Goal: Complete application form

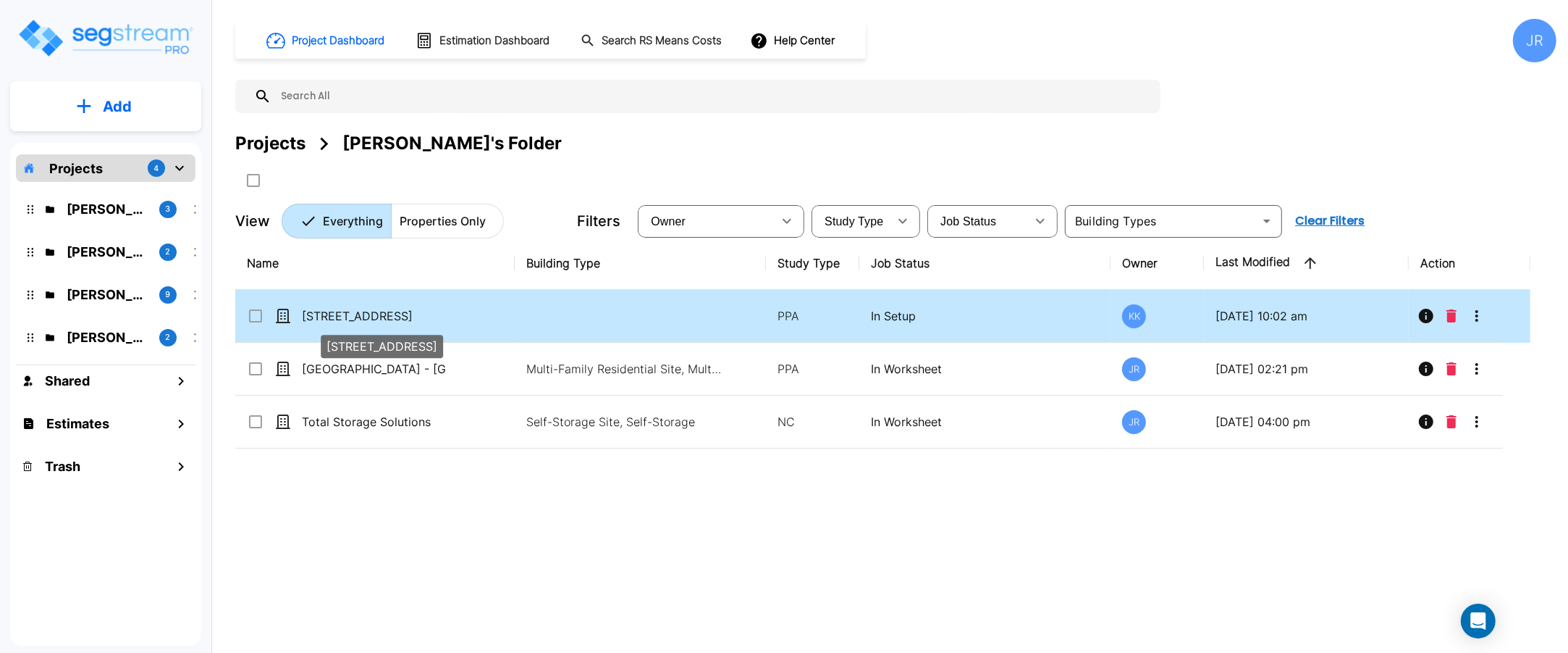
click at [352, 317] on p "[STREET_ADDRESS]" at bounding box center [373, 315] width 145 height 17
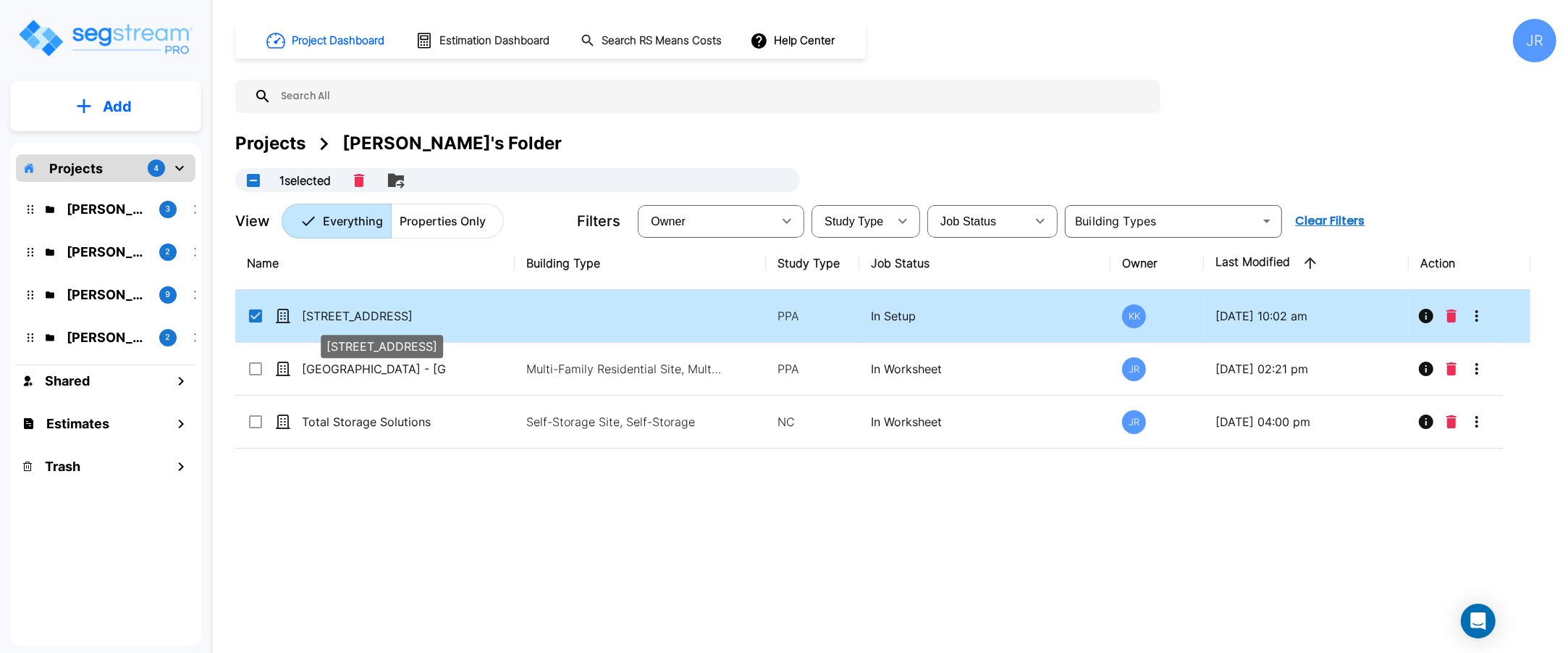
checkbox input "true"
click at [353, 317] on p "[STREET_ADDRESS]" at bounding box center [373, 315] width 145 height 17
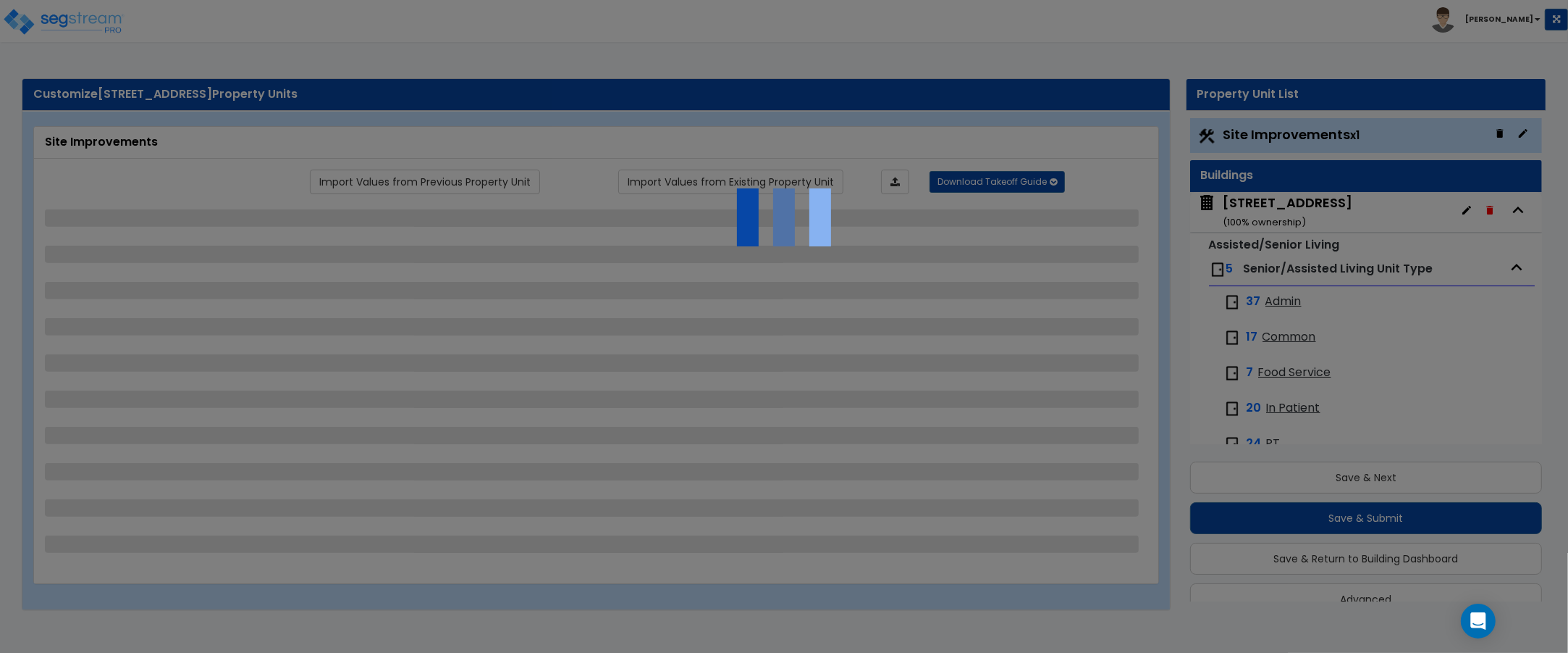
scroll to position [28, 0]
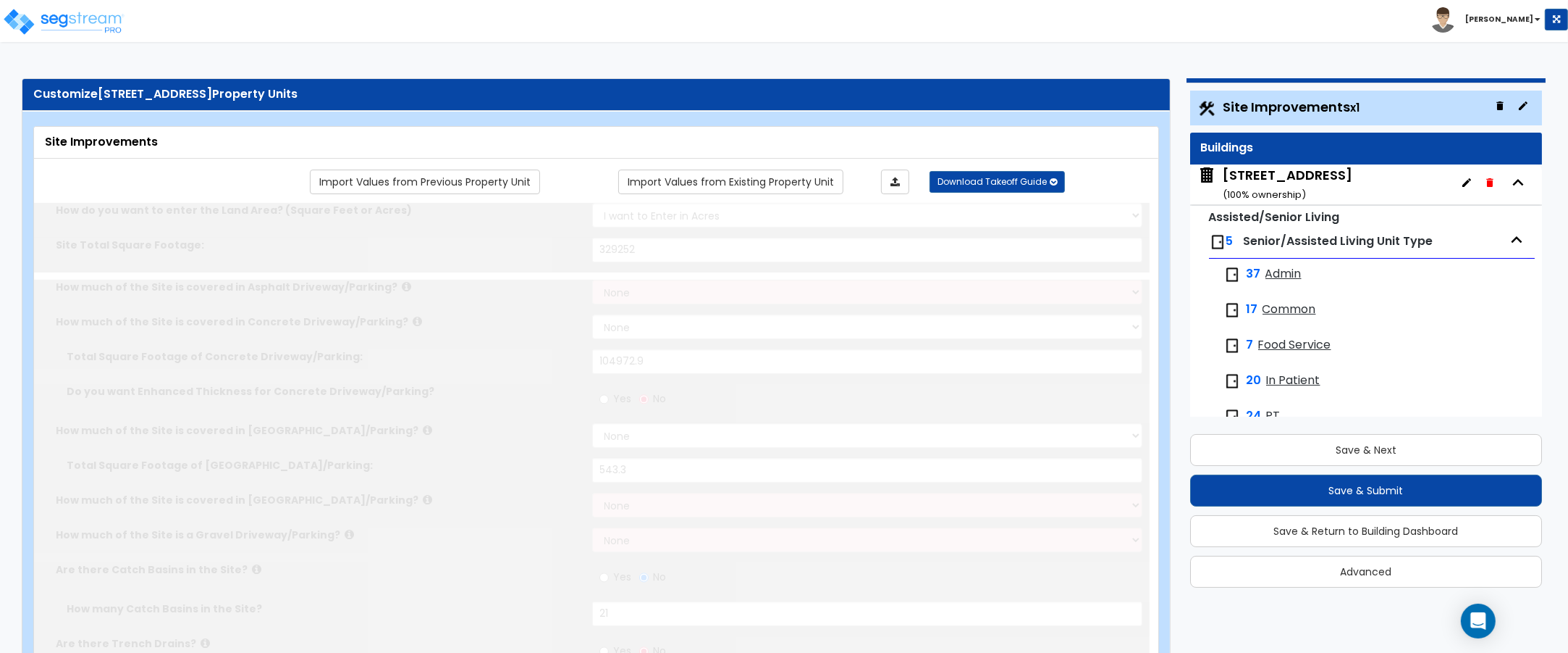
select select "2"
type input "329252"
select select "2"
type input "104972.9"
select select "2"
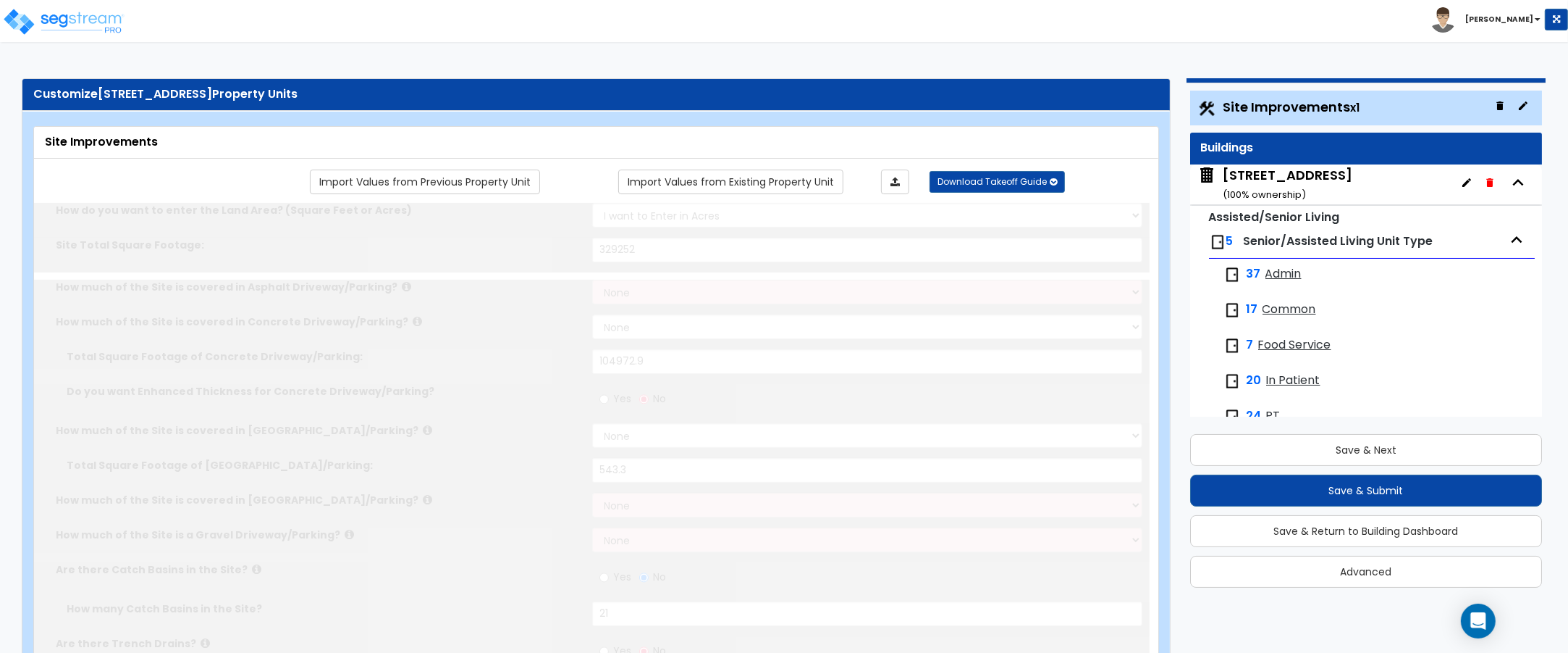
type input "543.3"
radio input "true"
type input "21"
radio input "true"
type input "3"
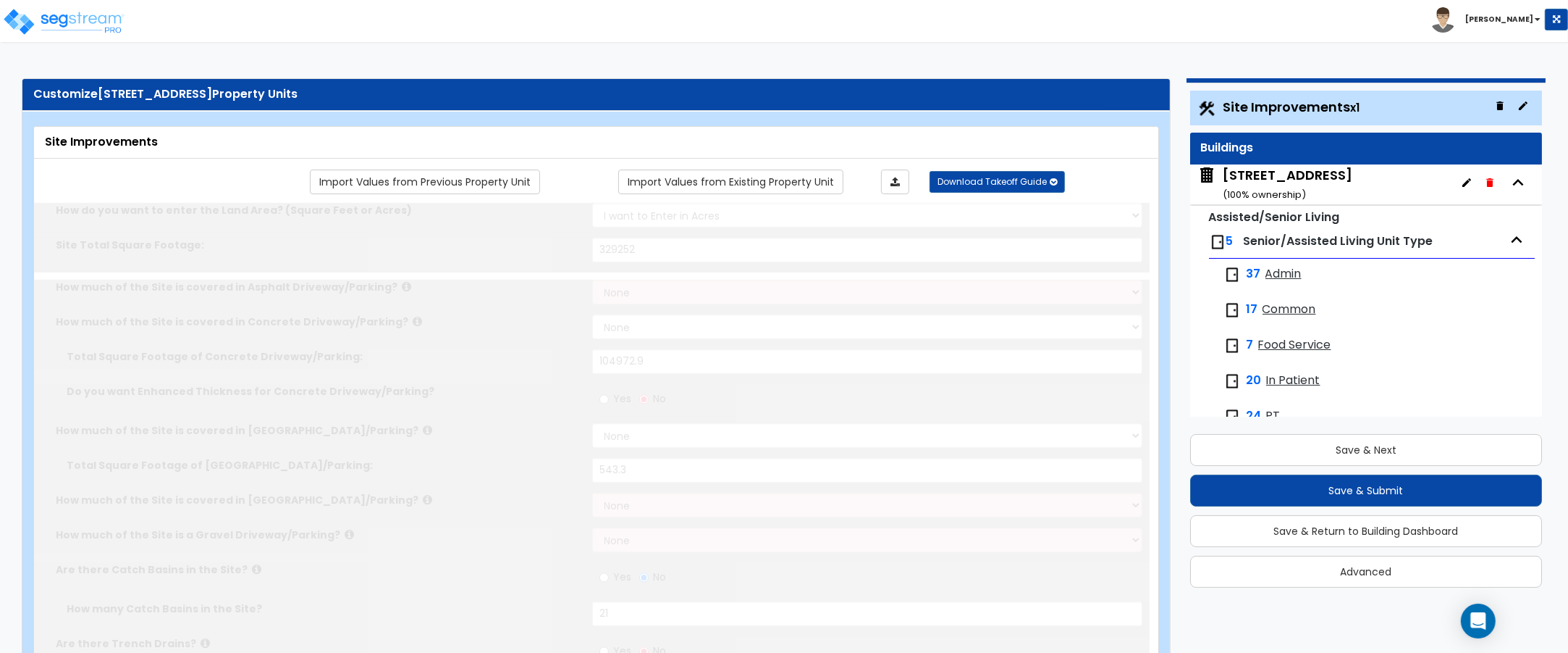
radio input "true"
select select "2"
select select "1"
type input "4865.7"
radio input "true"
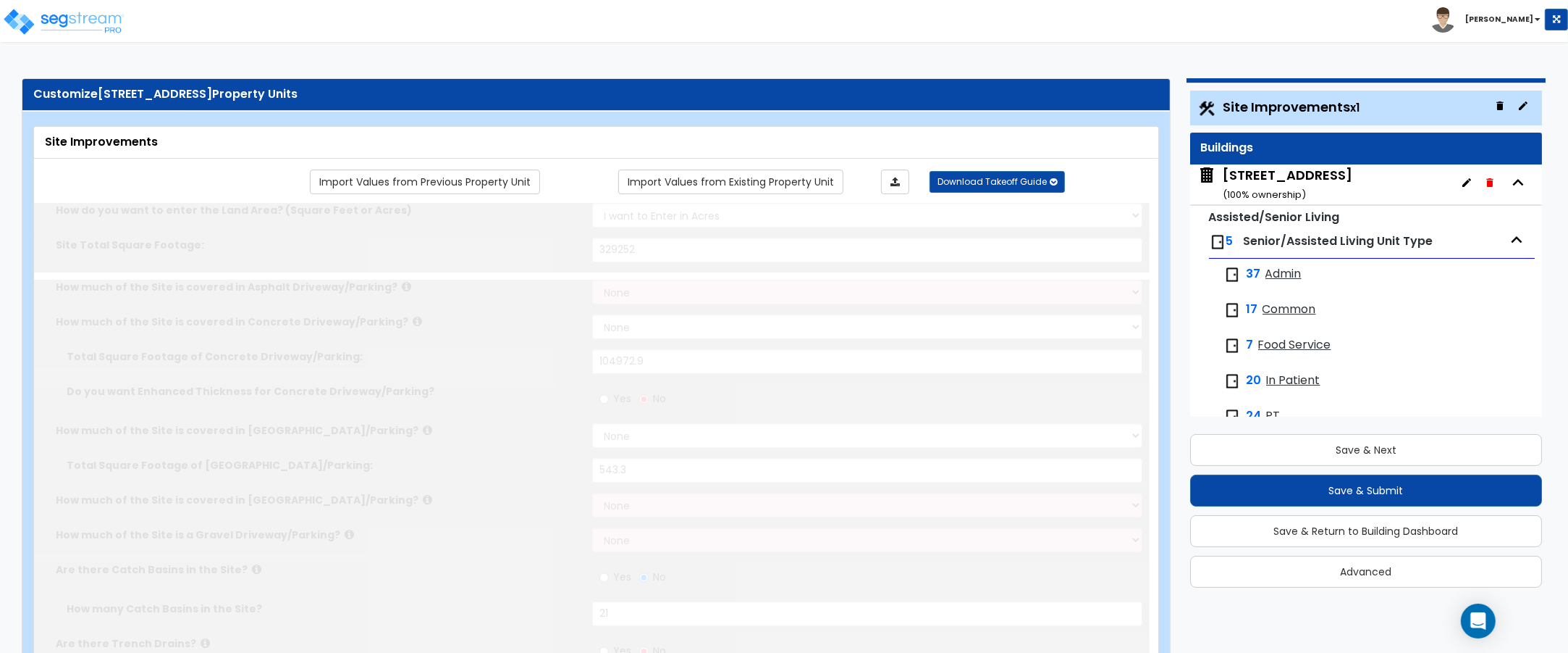
select select "1"
select select "2"
type input "12"
type input "2"
radio input "true"
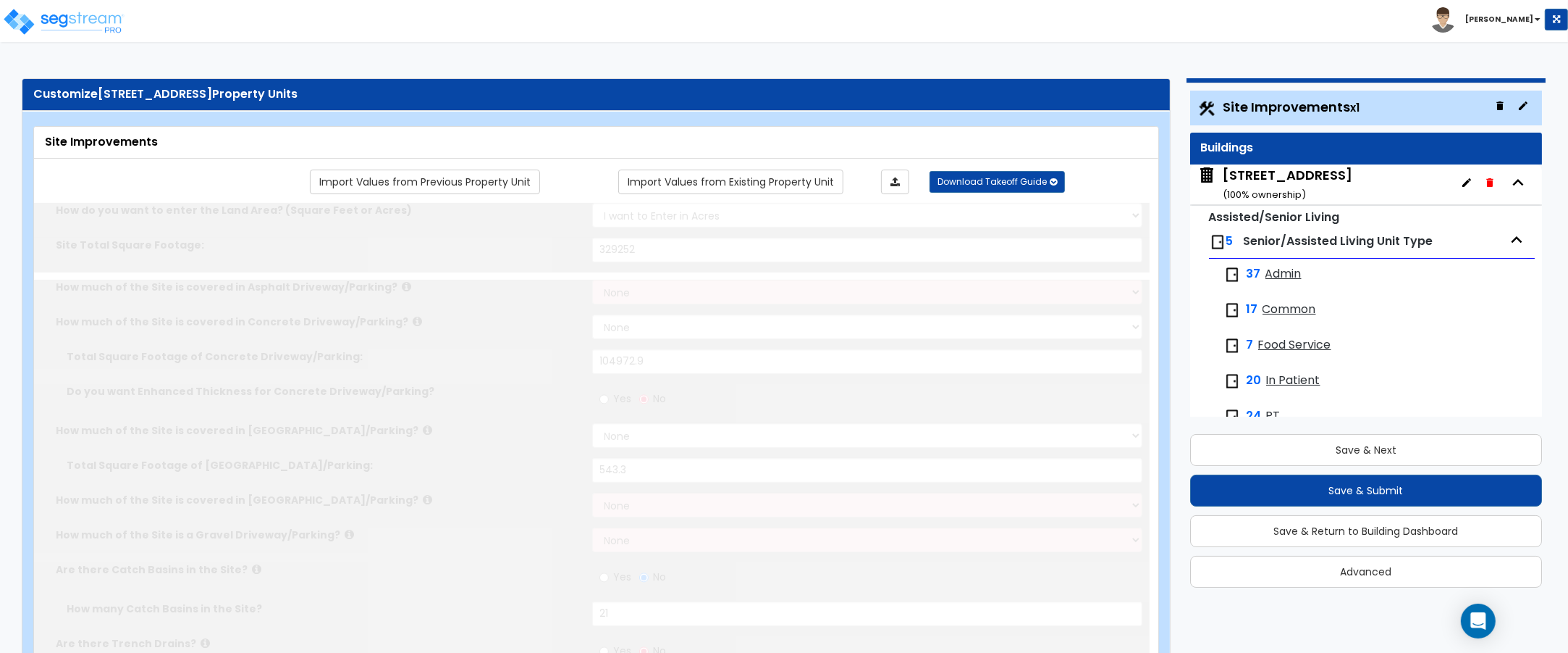
select select "1"
type input "36"
radio input "true"
select select "1"
type input "216"
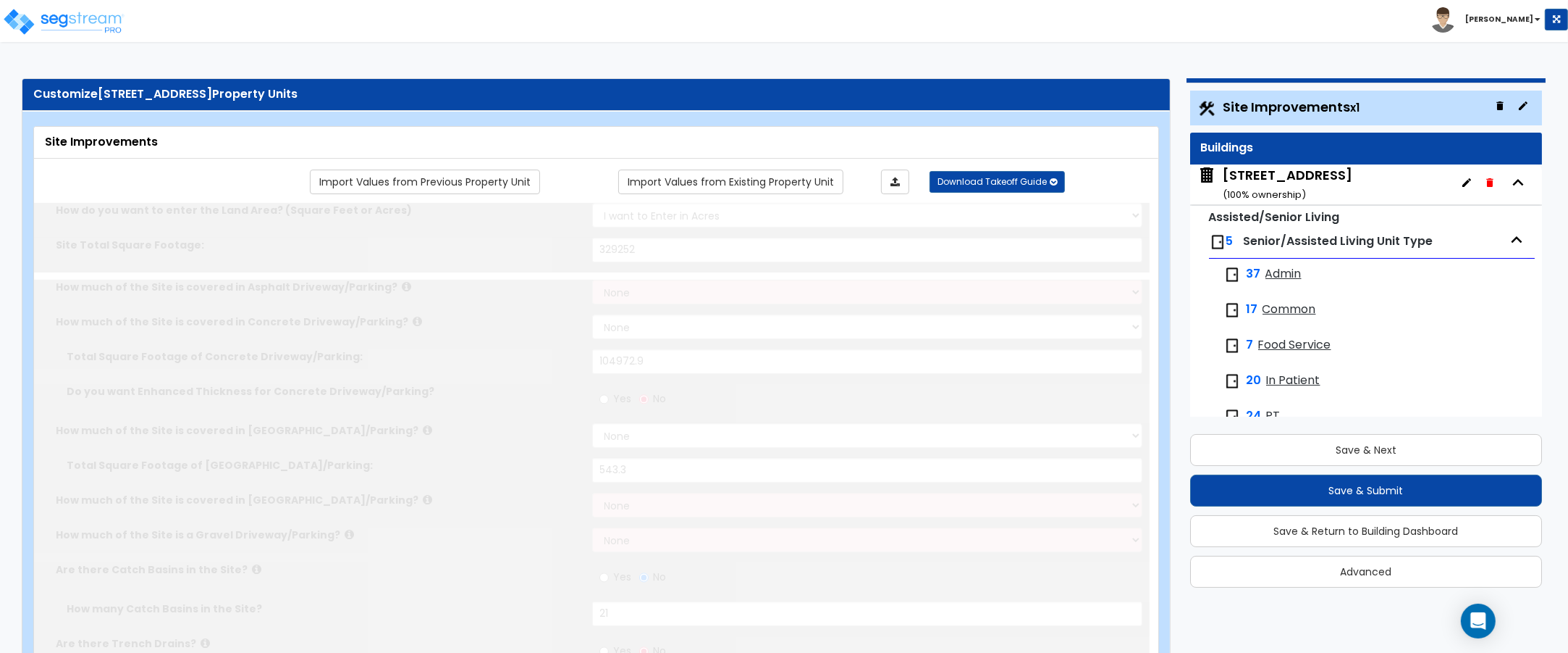
radio input "true"
select select "2"
type input "2353.4"
select select "1"
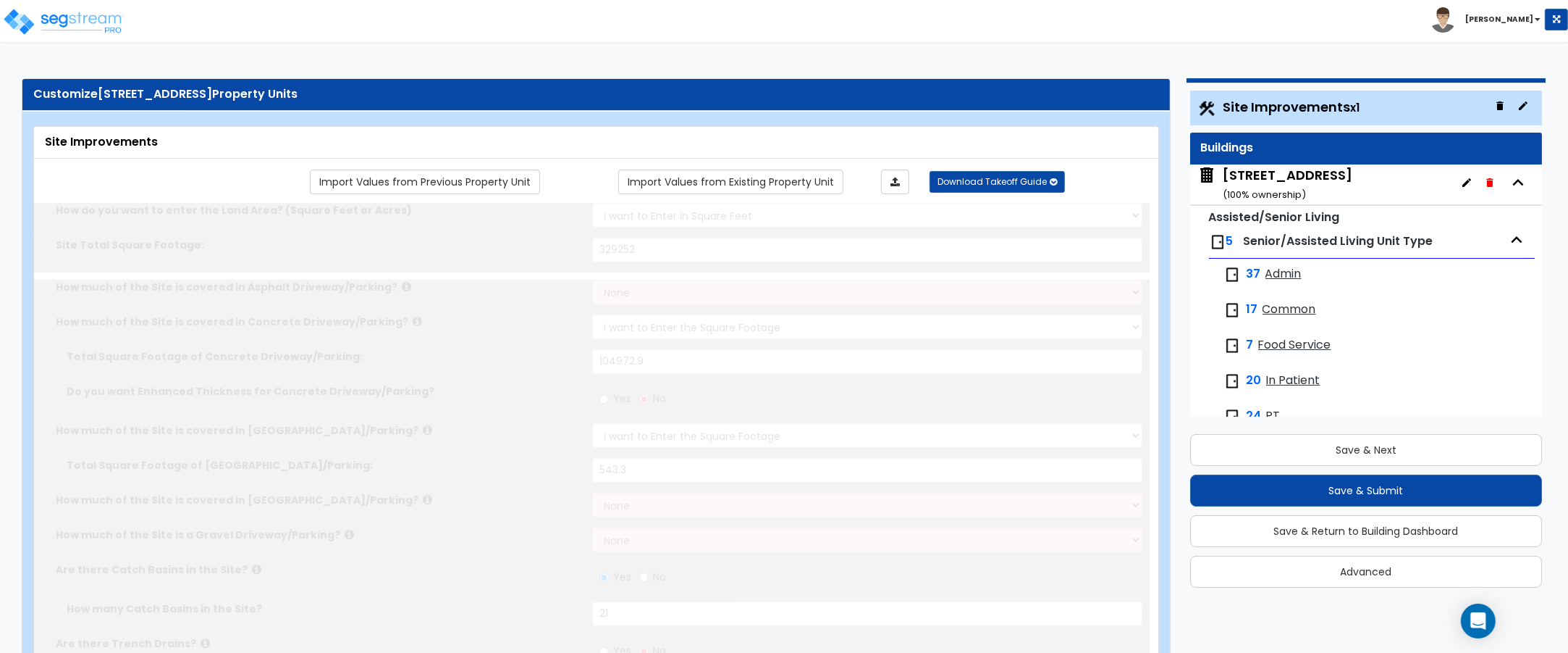
radio input "true"
select select "2"
type input "139268.2"
radio input "true"
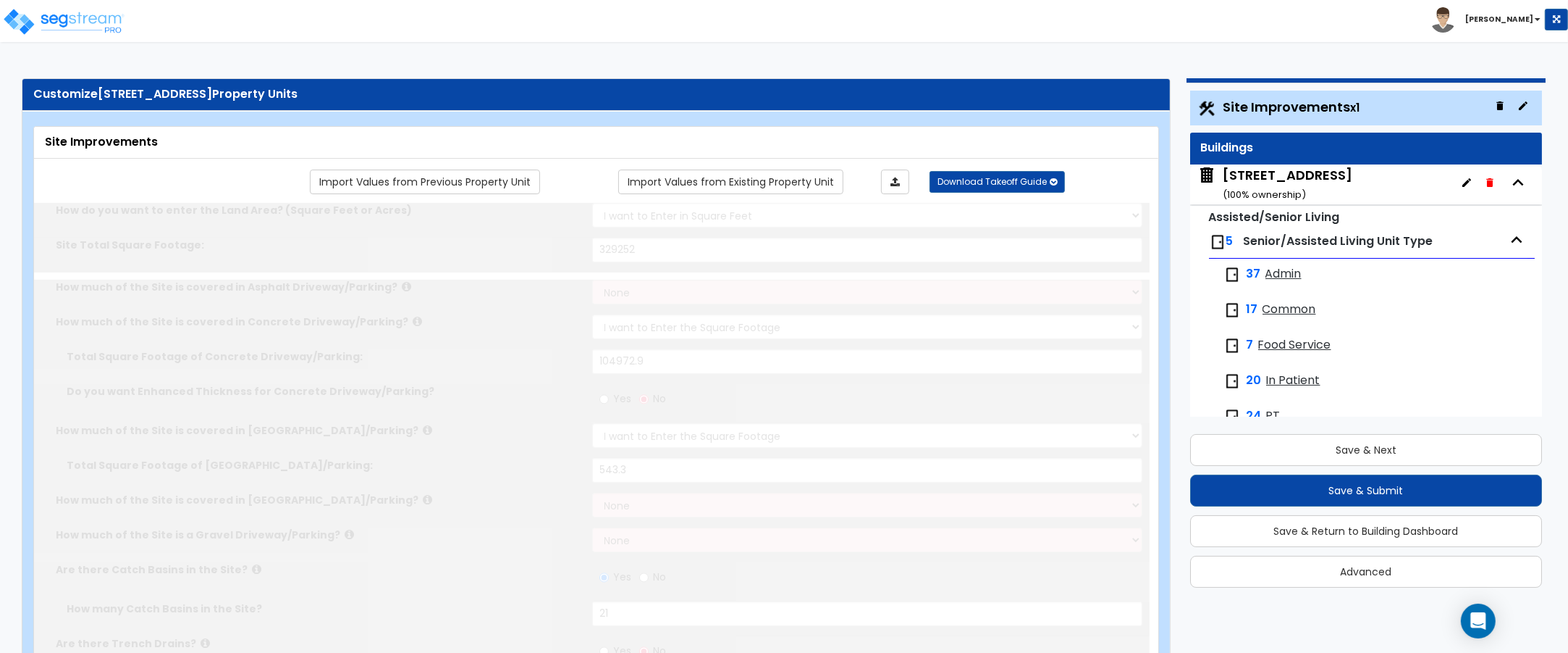
type input "2647.2"
radio input "true"
select select "1"
radio input "true"
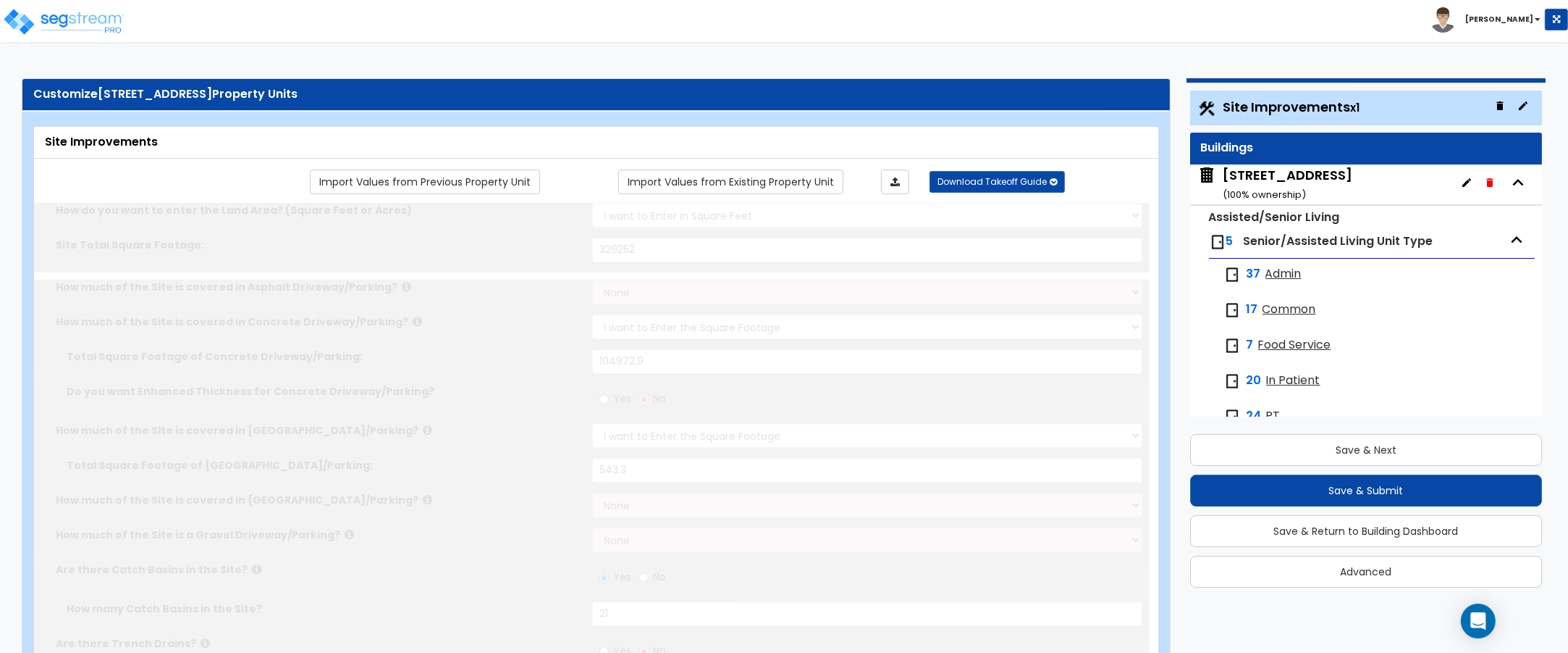
select select "1"
type input "1"
type input "192.8"
type input "6"
select select "4"
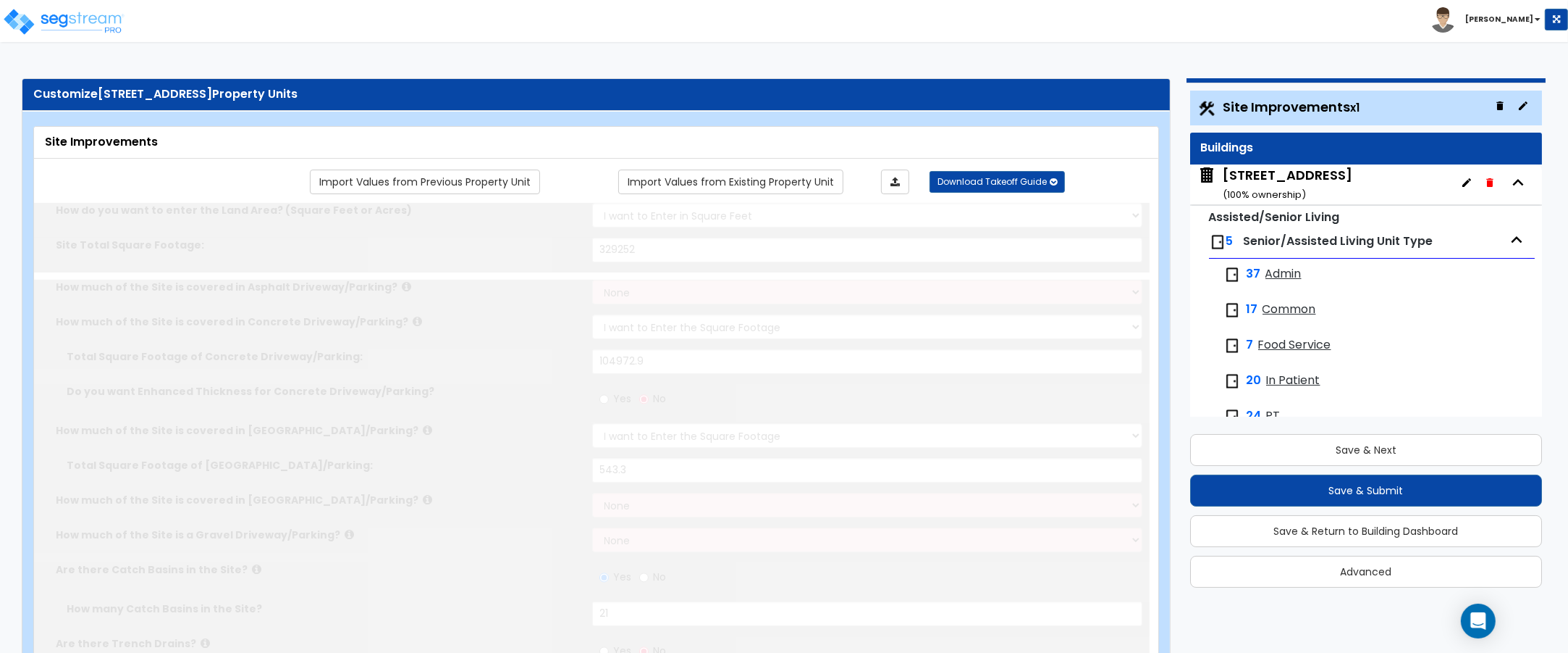
select select "3"
select select "2"
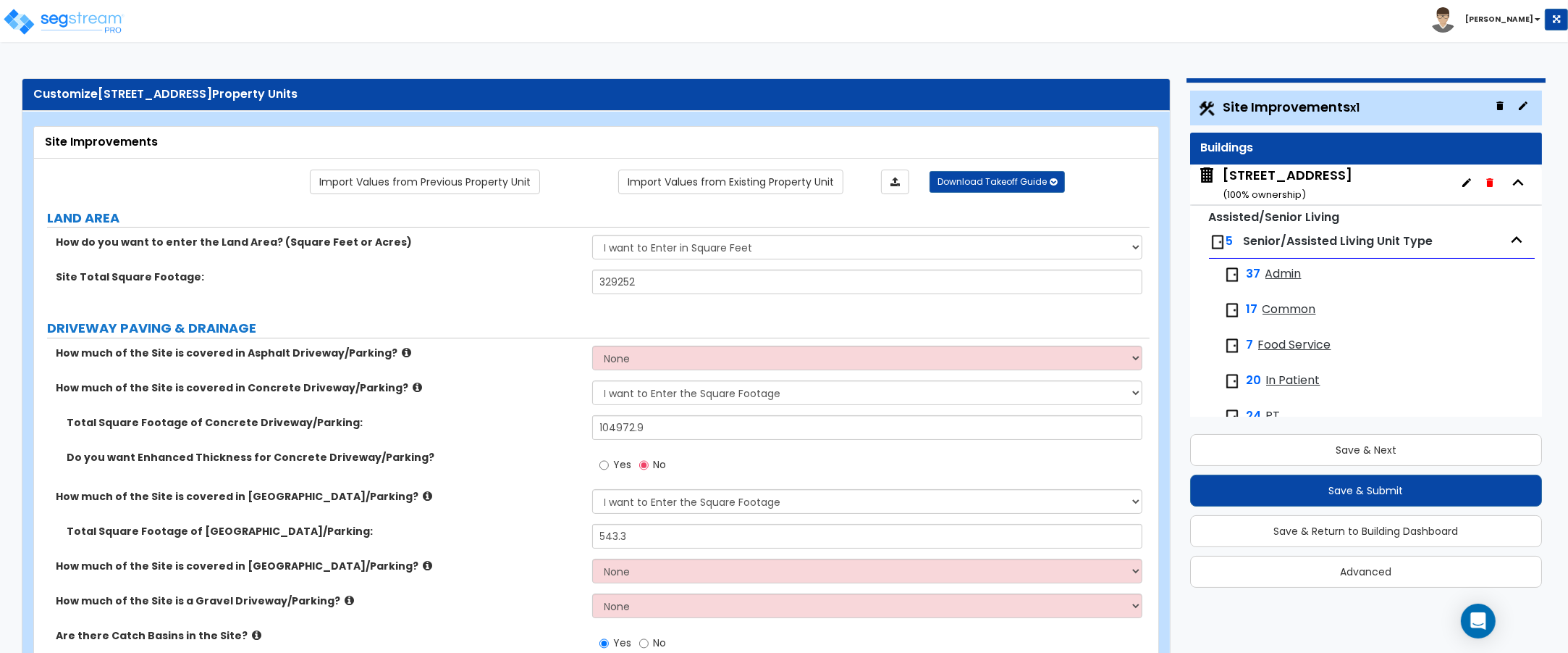
scroll to position [31, 0]
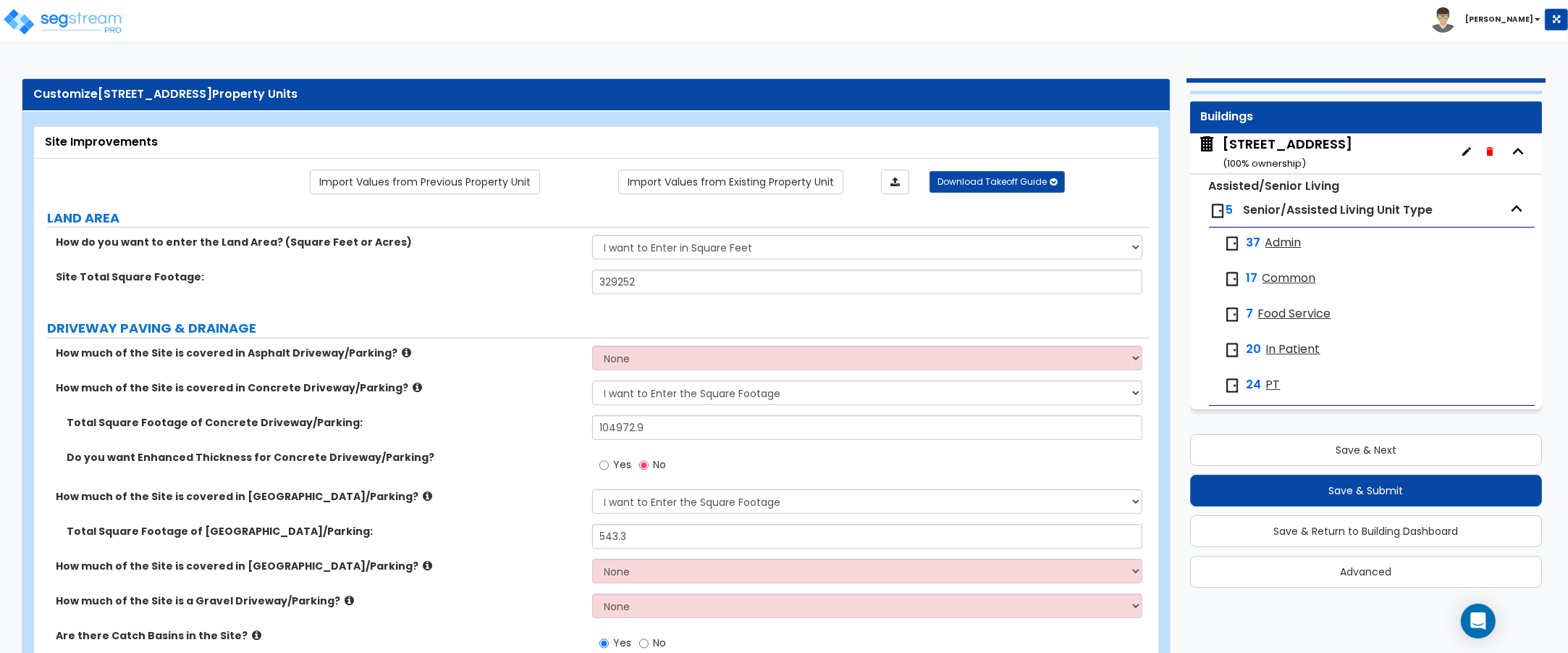
click at [1286, 350] on span "In Patient" at bounding box center [1293, 349] width 55 height 17
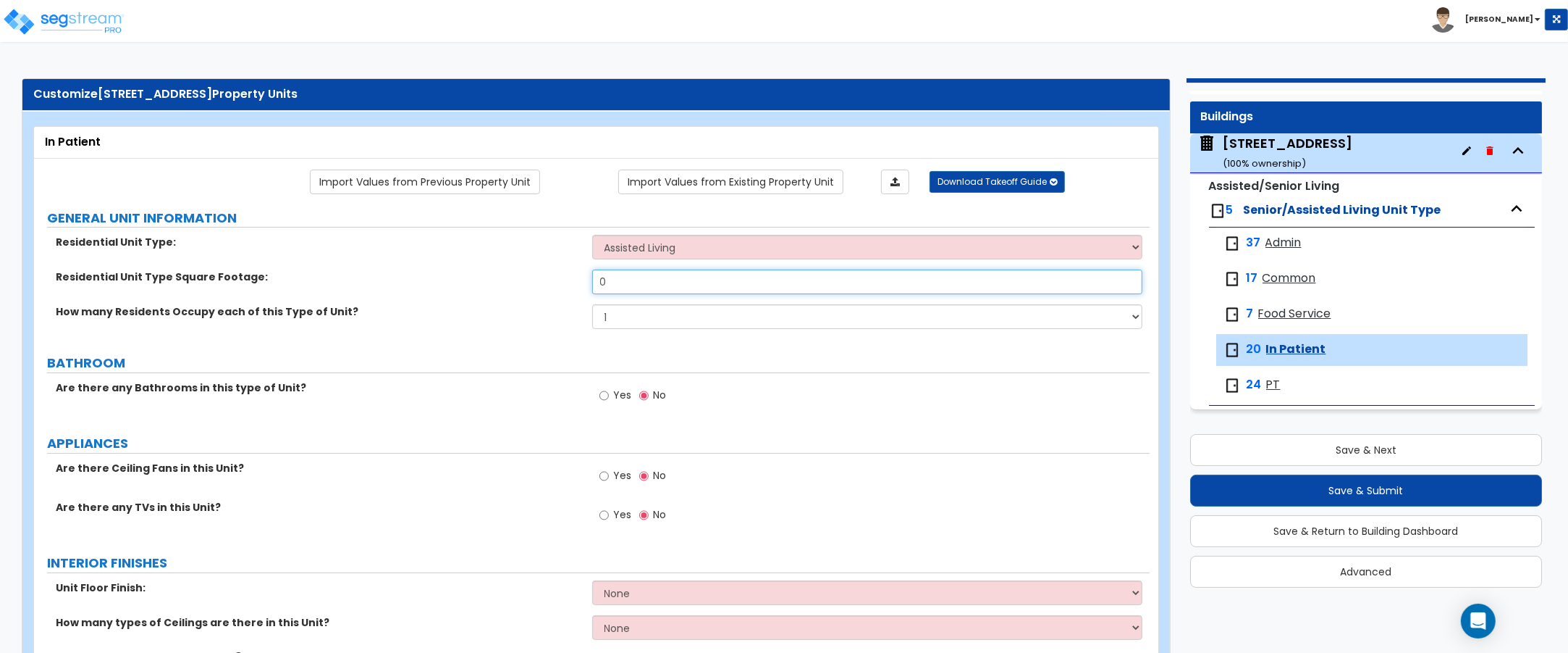
click at [635, 287] on input "0" at bounding box center [868, 281] width 551 height 24
type input "13,916"
click at [757, 251] on select "Assisted Living Senior Living" at bounding box center [868, 246] width 551 height 24
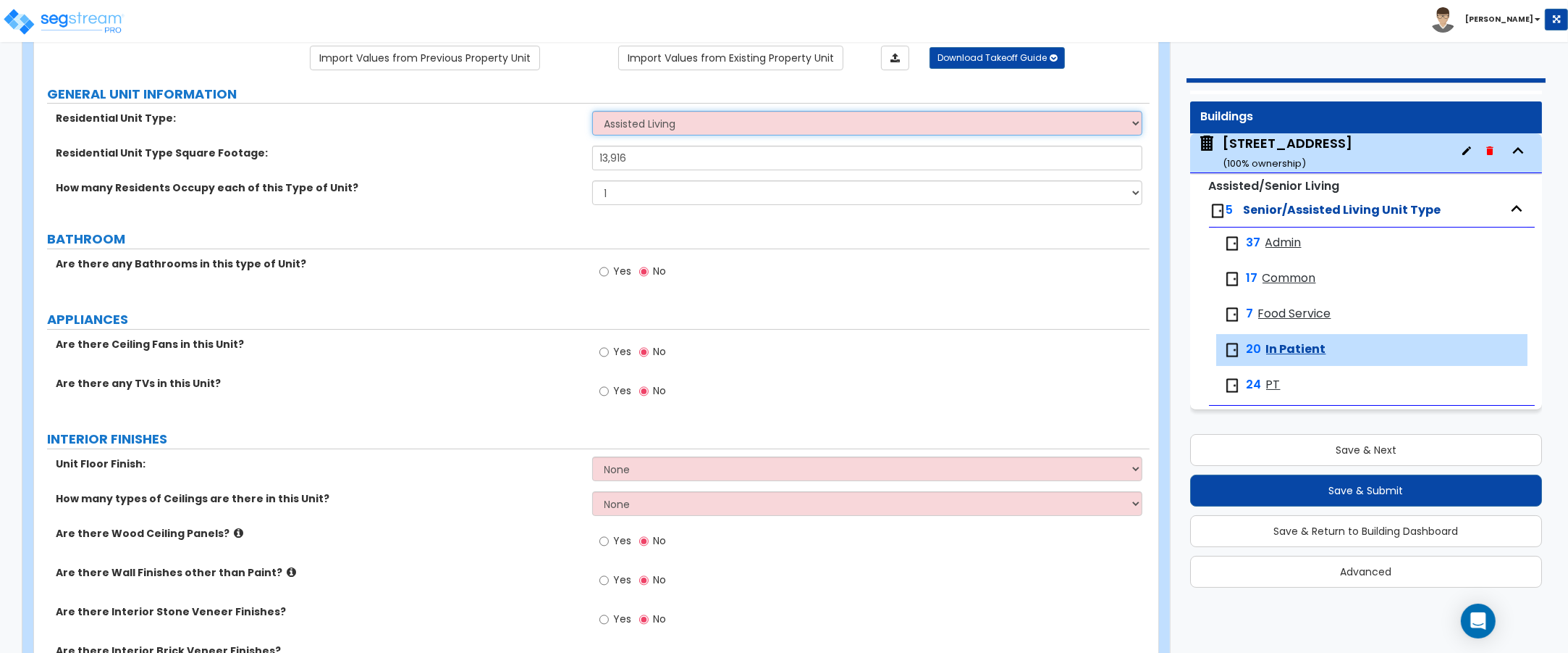
scroll to position [181, 0]
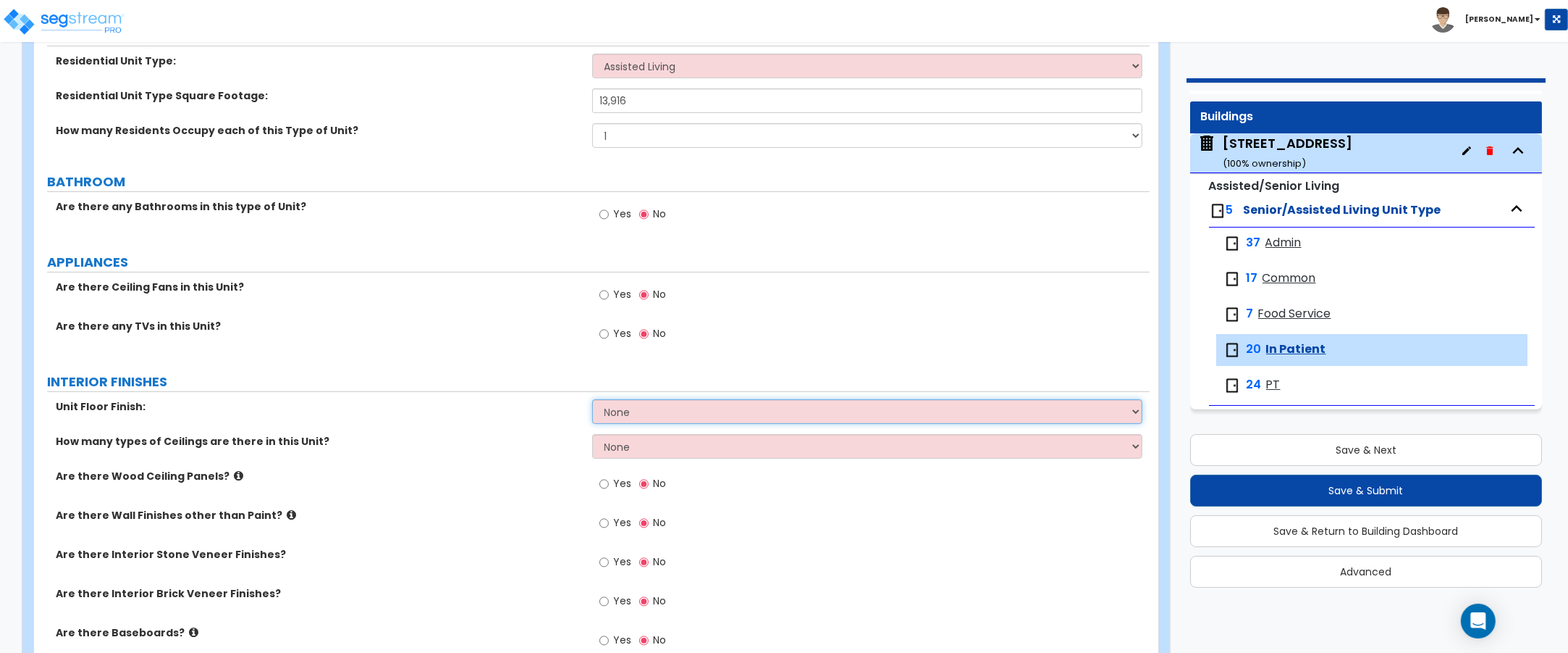
click at [678, 415] on select "None Tile Flooring Hardwood Flooring Resilient Laminate Flooring VCT Flooring S…" at bounding box center [868, 410] width 551 height 24
select select "4"
click at [592, 400] on select "None Tile Flooring Hardwood Flooring Resilient Laminate Flooring VCT Flooring S…" at bounding box center [868, 410] width 551 height 24
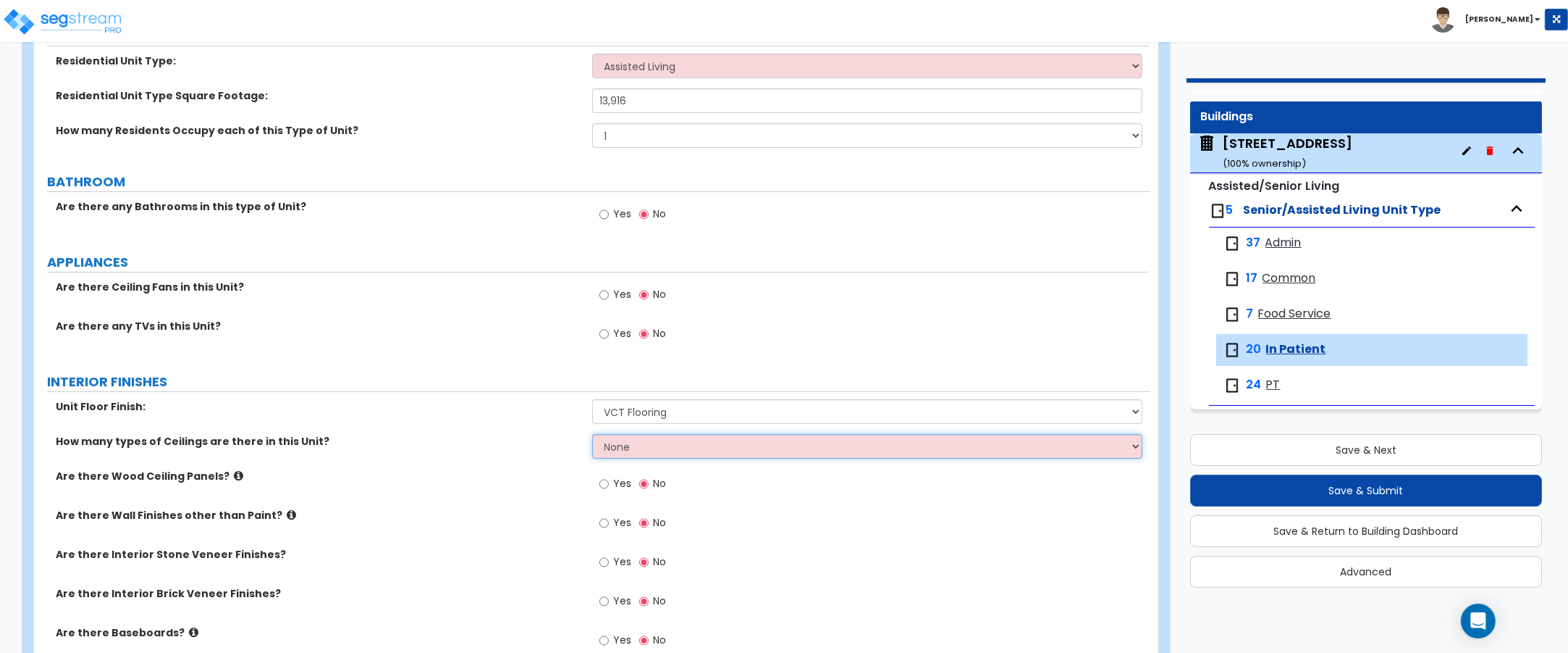
click at [641, 444] on select "None 1 2 3" at bounding box center [868, 446] width 551 height 24
select select "1"
click at [592, 435] on select "None 1 2 3" at bounding box center [868, 446] width 551 height 24
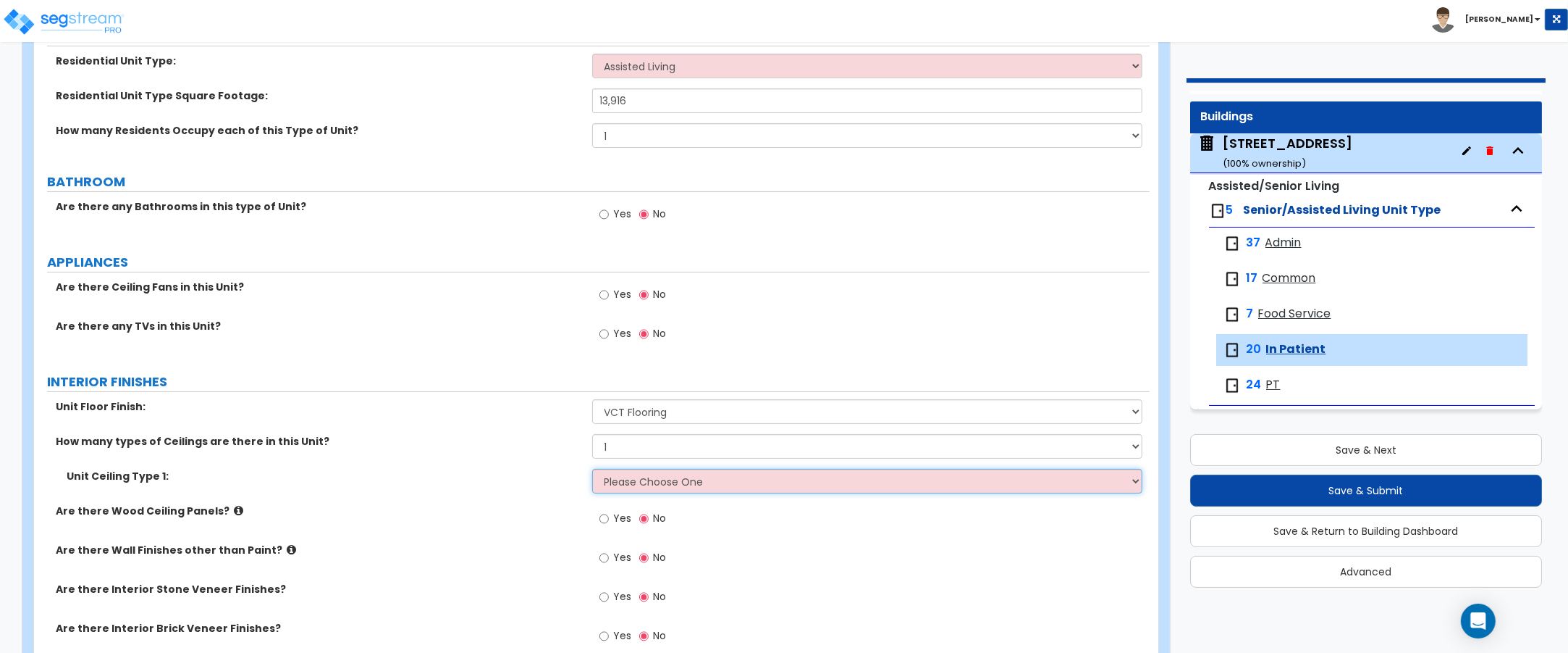
click at [624, 482] on select "Please Choose One Drop Ceiling Drywall Ceiling Open Ceiling" at bounding box center [868, 481] width 551 height 24
select select "1"
click at [592, 470] on select "Please Choose One Drop Ceiling Drywall Ceiling Open Ceiling" at bounding box center [868, 481] width 551 height 24
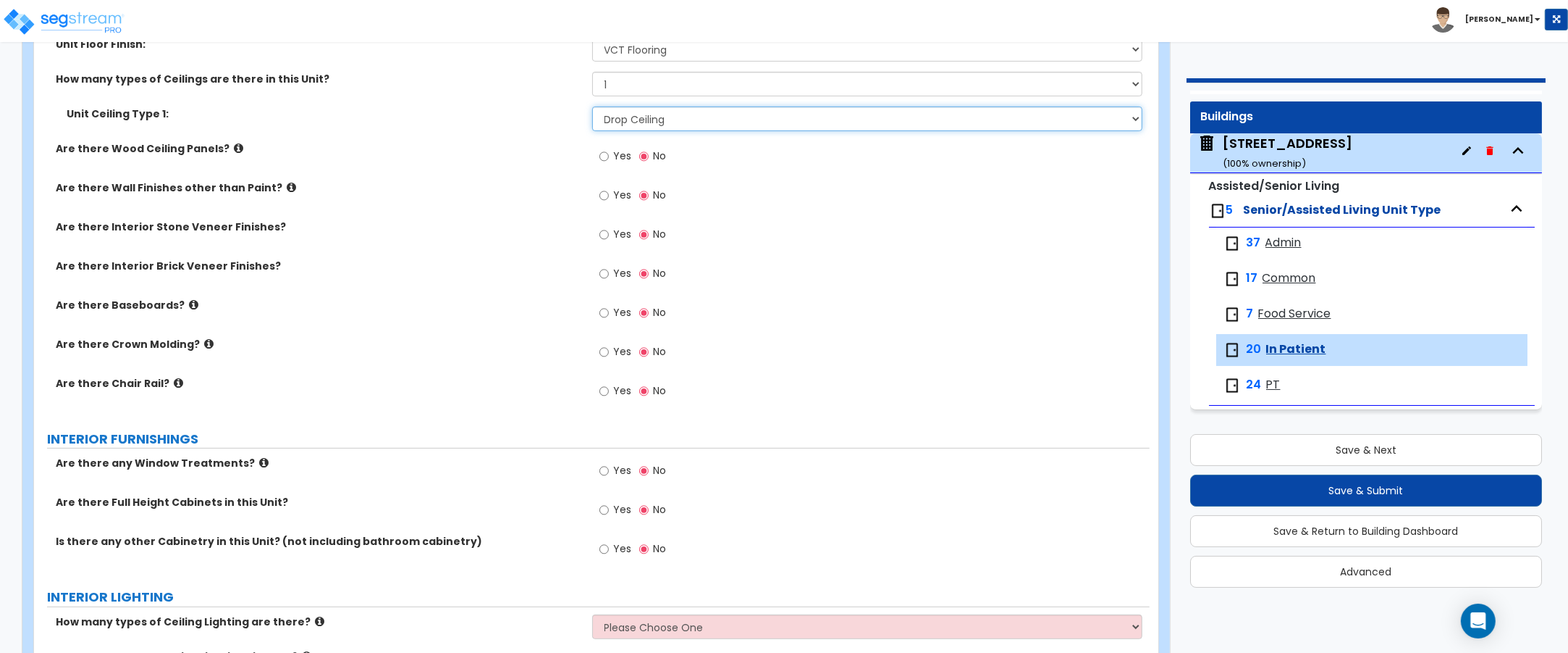
scroll to position [634, 0]
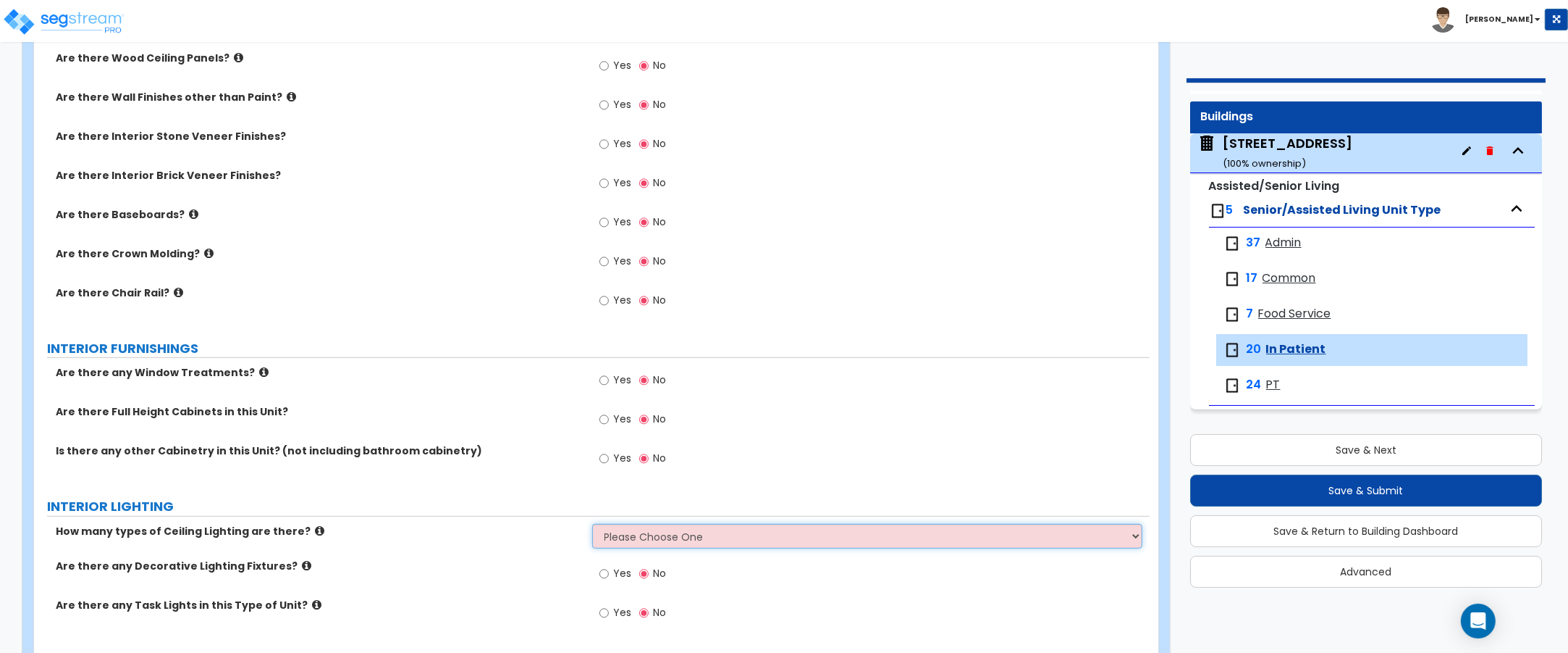
click at [642, 537] on select "Please Choose One 1 2 3" at bounding box center [868, 535] width 551 height 24
select select "2"
click at [592, 525] on select "Please Choose One 1 2 3" at bounding box center [868, 535] width 551 height 24
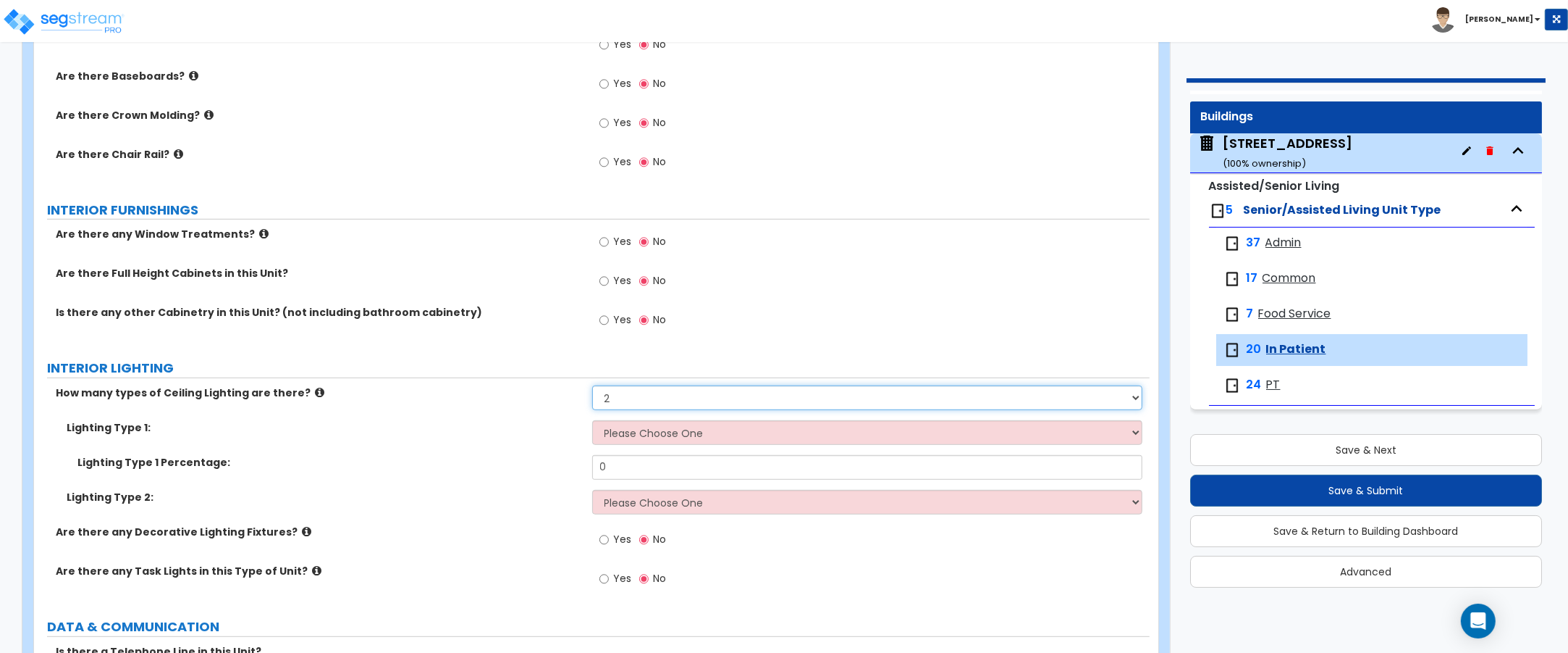
scroll to position [816, 0]
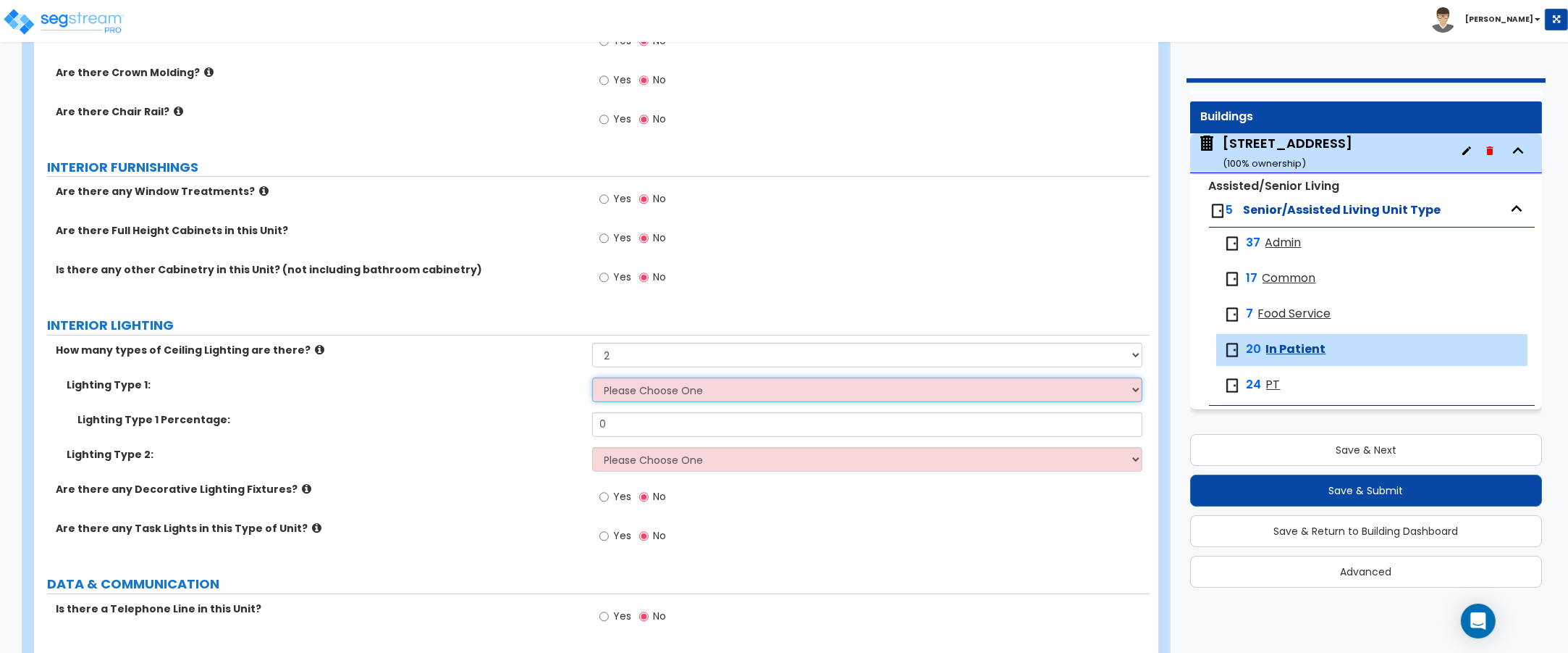
click at [672, 395] on select "Please Choose One LED Surface-Mounted LED Recessed Fluorescent Surface-Mounted …" at bounding box center [868, 389] width 551 height 24
select select "4"
click at [592, 379] on select "Please Choose One LED Surface-Mounted LED Recessed Fluorescent Surface-Mounted …" at bounding box center [868, 389] width 551 height 24
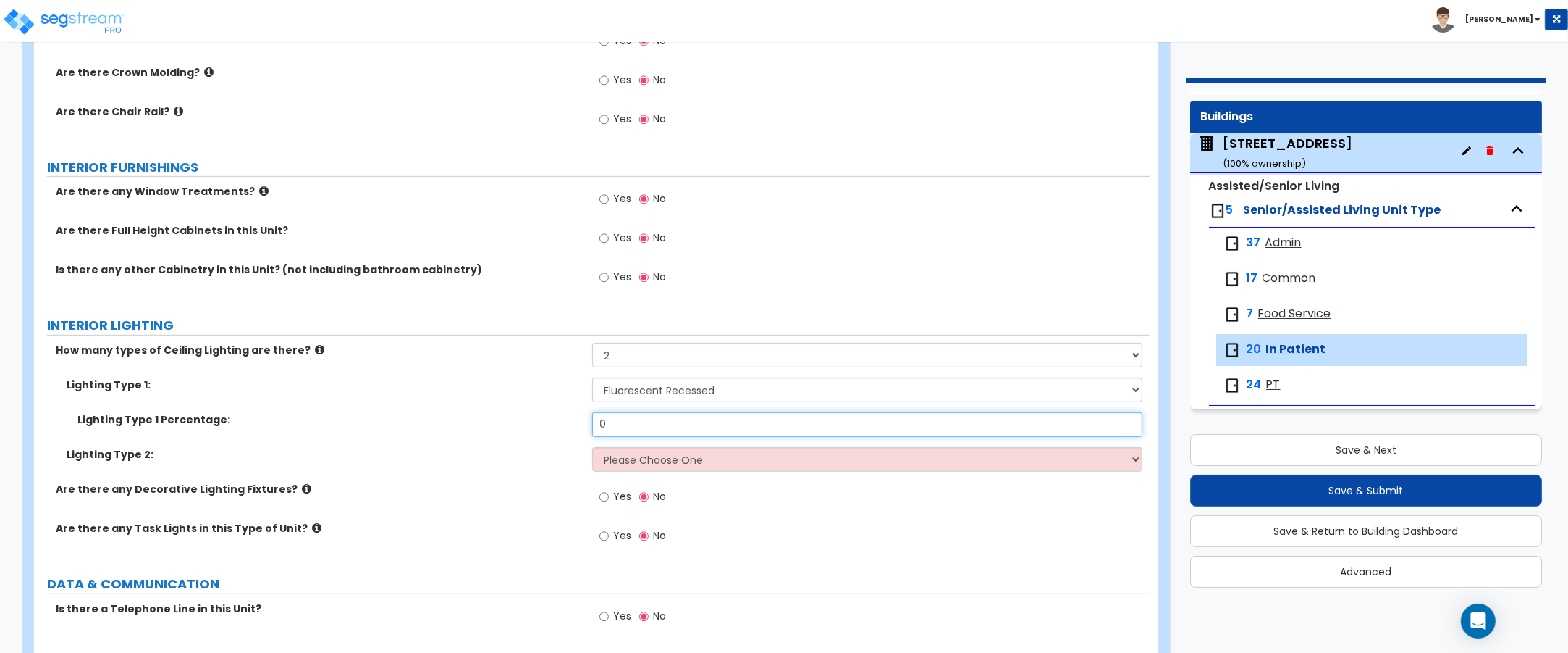
click at [649, 429] on input "0" at bounding box center [868, 424] width 551 height 24
click at [650, 429] on input "0" at bounding box center [868, 424] width 551 height 24
type input "50"
click at [679, 460] on select "Please Choose One LED Surface-Mounted LED Recessed Fluorescent Surface-Mounted …" at bounding box center [868, 459] width 551 height 24
select select "3"
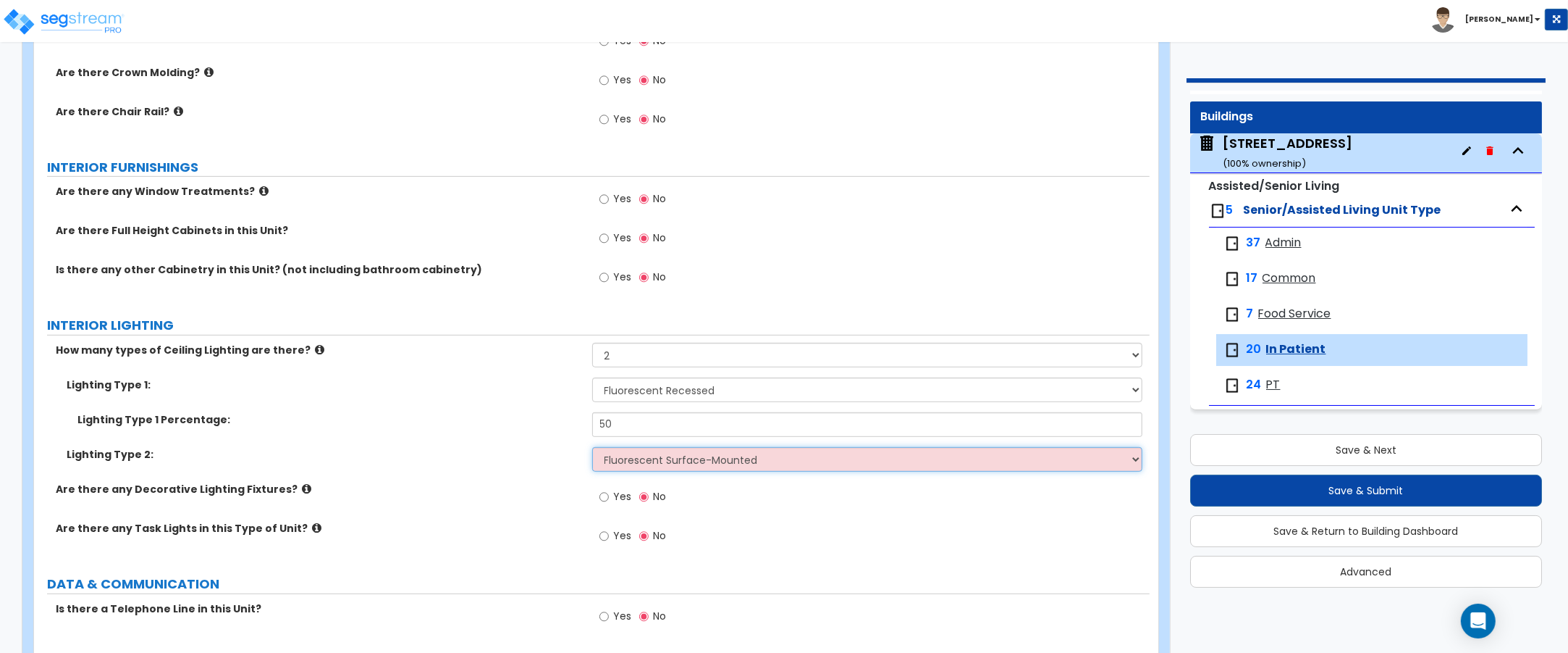
click at [592, 448] on select "Please Choose One LED Surface-Mounted LED Recessed Fluorescent Surface-Mounted …" at bounding box center [868, 459] width 551 height 24
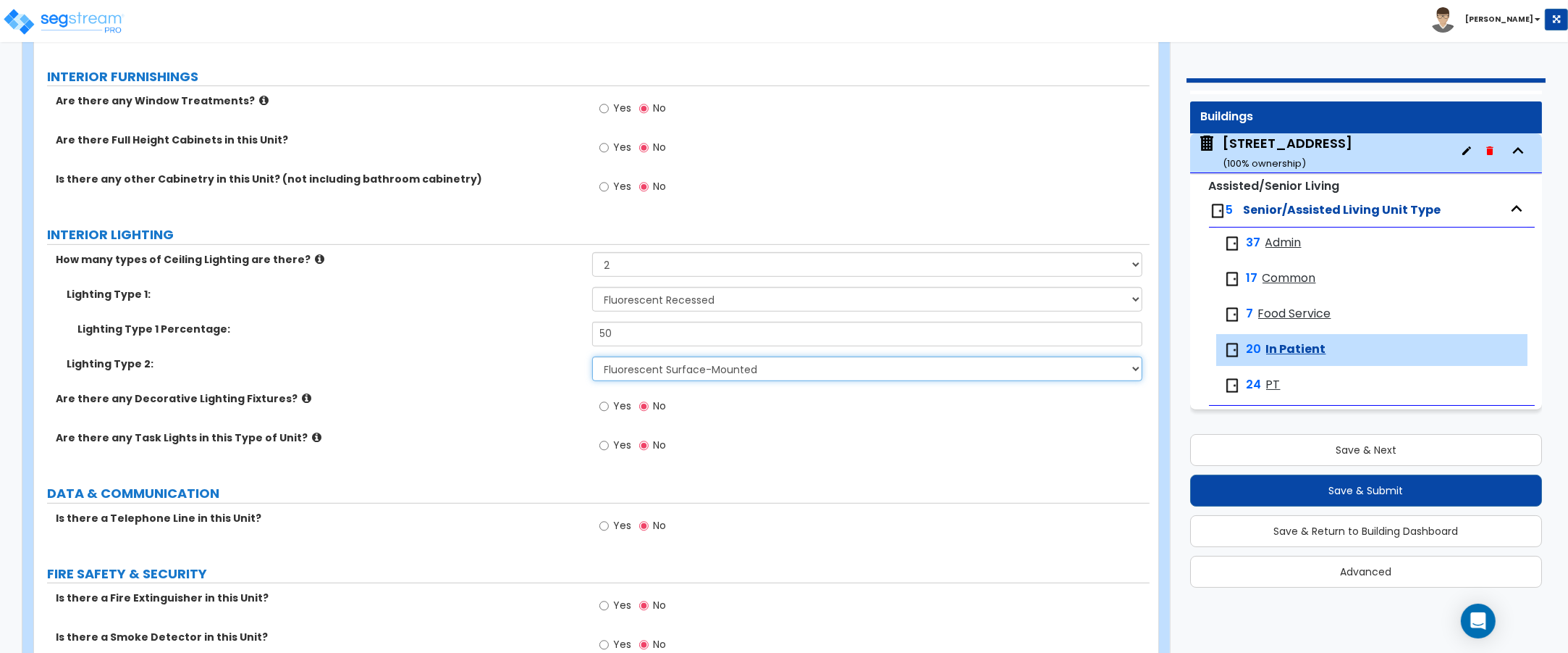
scroll to position [996, 0]
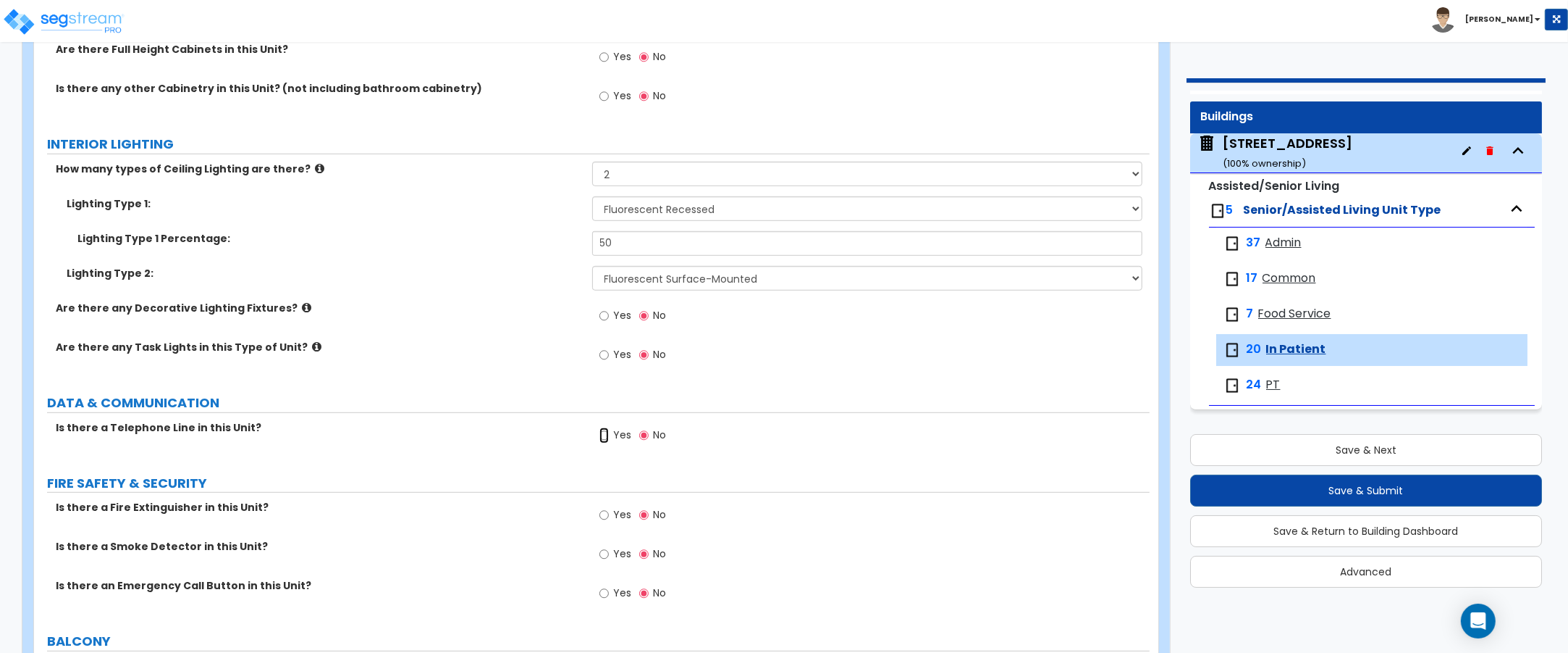
click at [609, 437] on input "Yes" at bounding box center [604, 436] width 9 height 16
radio input "true"
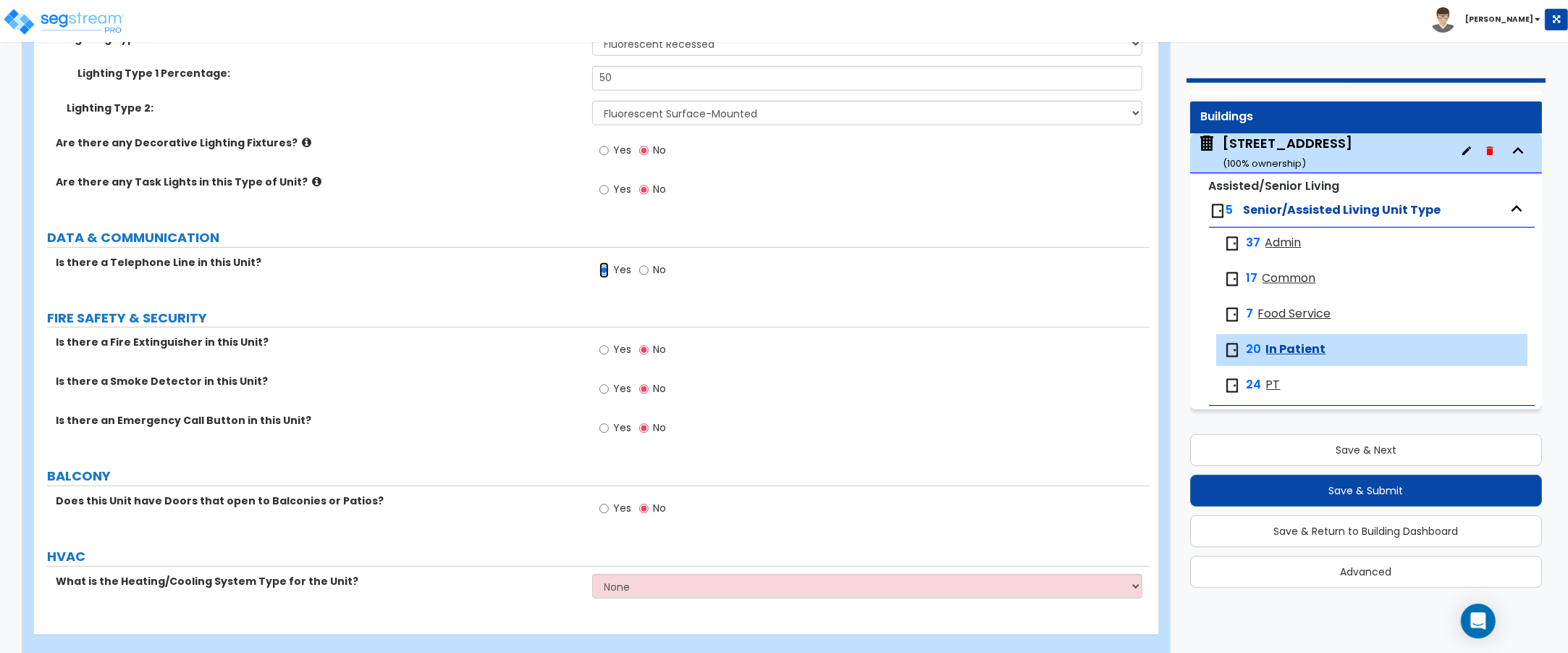
scroll to position [1178, 0]
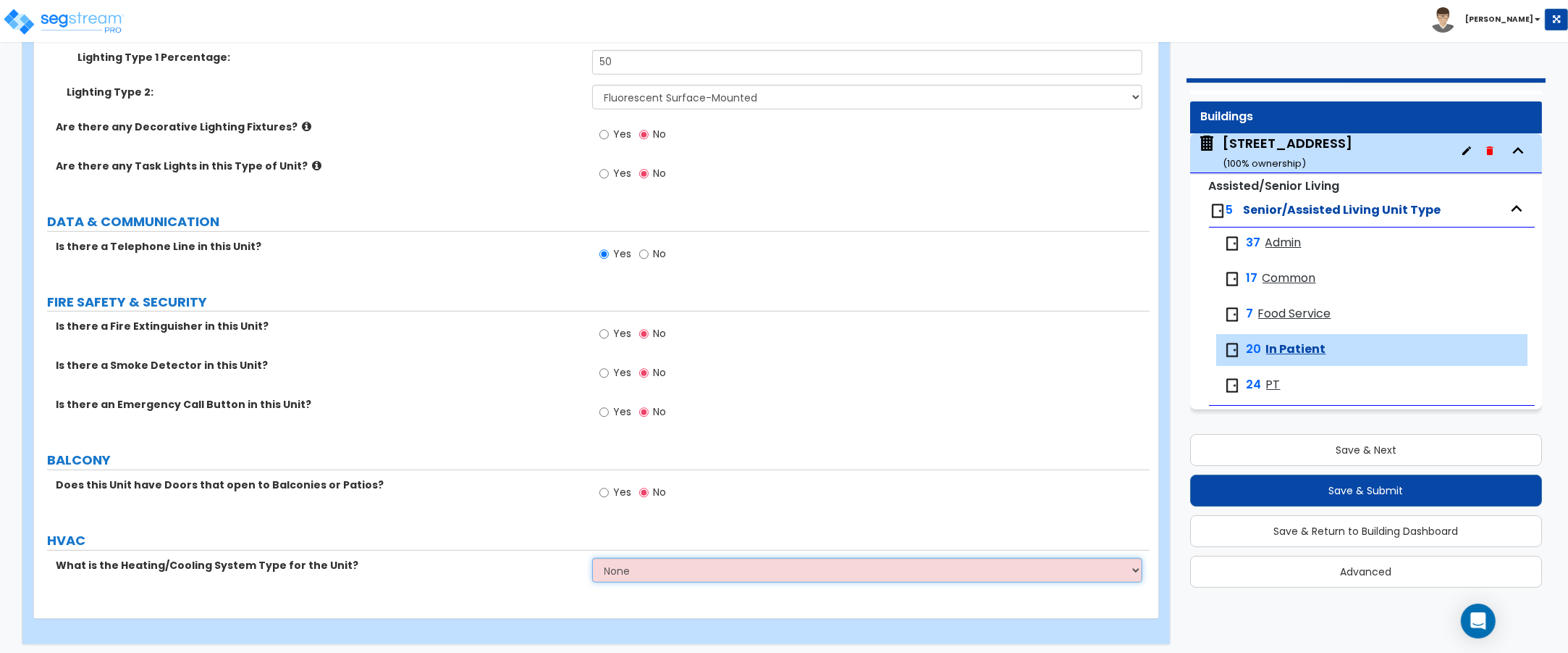
click at [677, 573] on select "None Heat Only Centralized Heating & Cooling Thru Wall Air Conditioners Mini Sp…" at bounding box center [868, 569] width 551 height 24
select select "2"
click at [592, 560] on select "None Heat Only Centralized Heating & Cooling Thru Wall Air Conditioners Mini Sp…" at bounding box center [868, 569] width 551 height 24
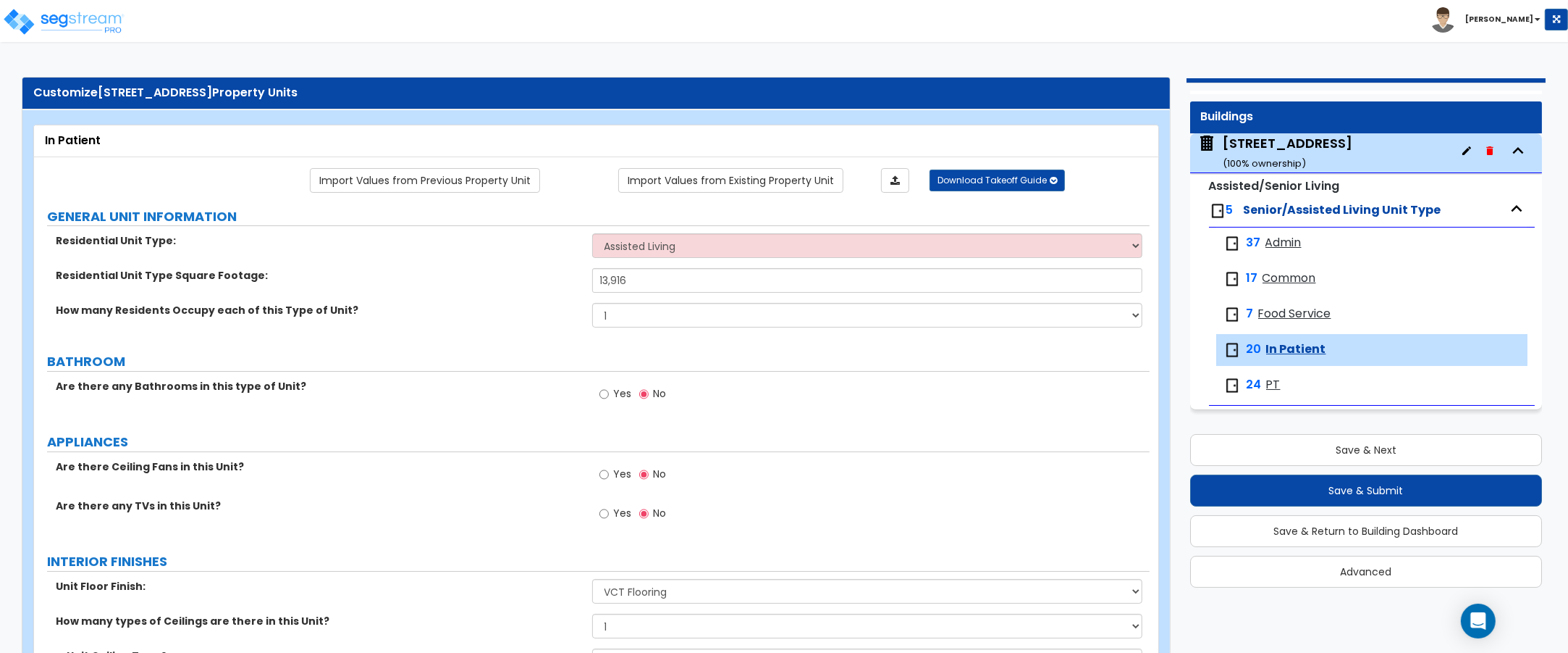
scroll to position [0, 0]
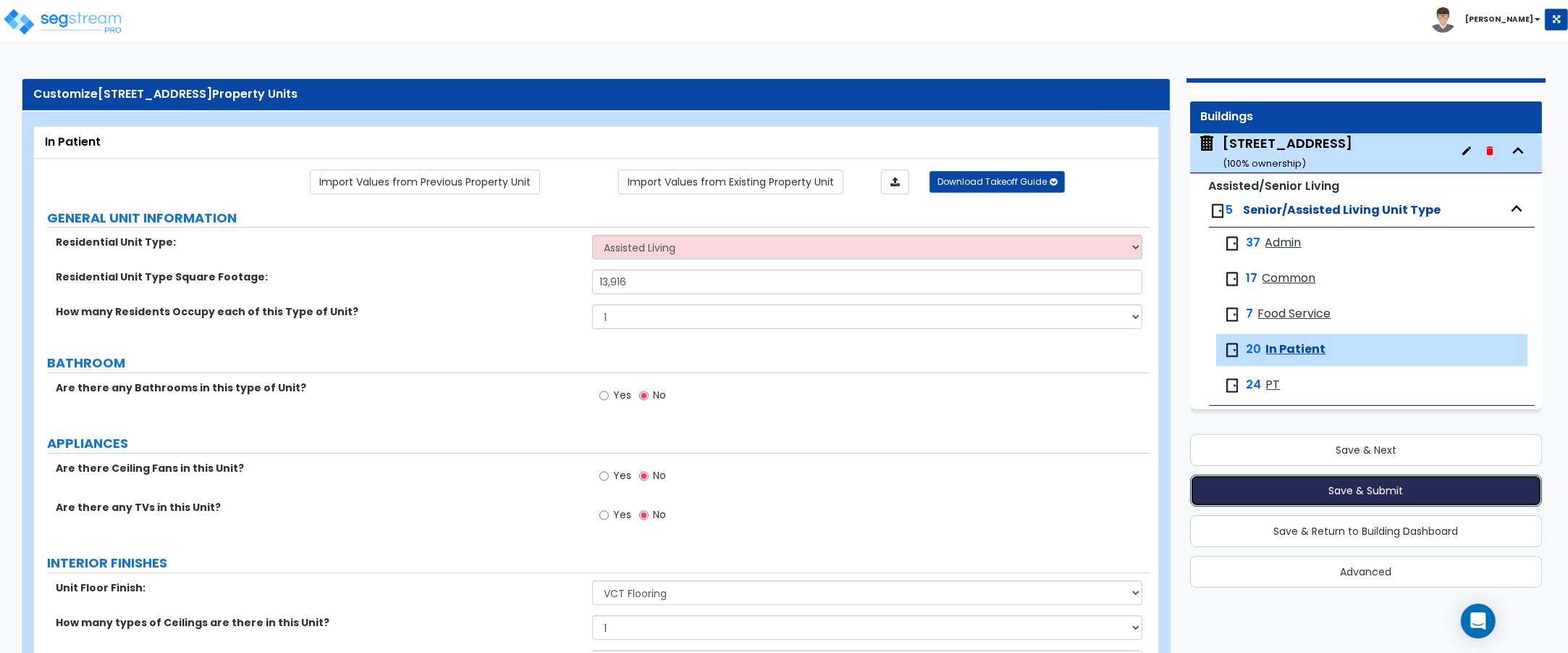
click at [1369, 490] on button "Save & Submit" at bounding box center [1366, 490] width 353 height 31
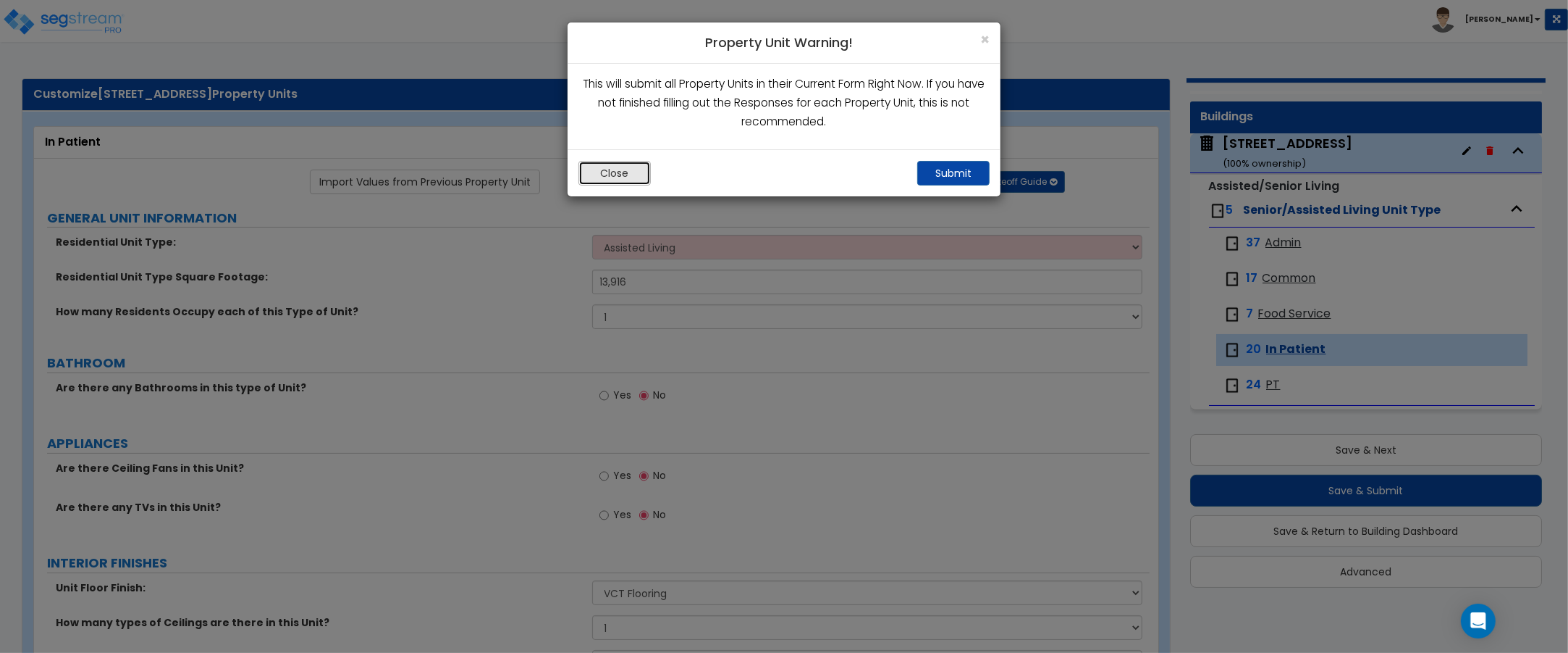
click at [609, 172] on button "Close" at bounding box center [615, 172] width 73 height 24
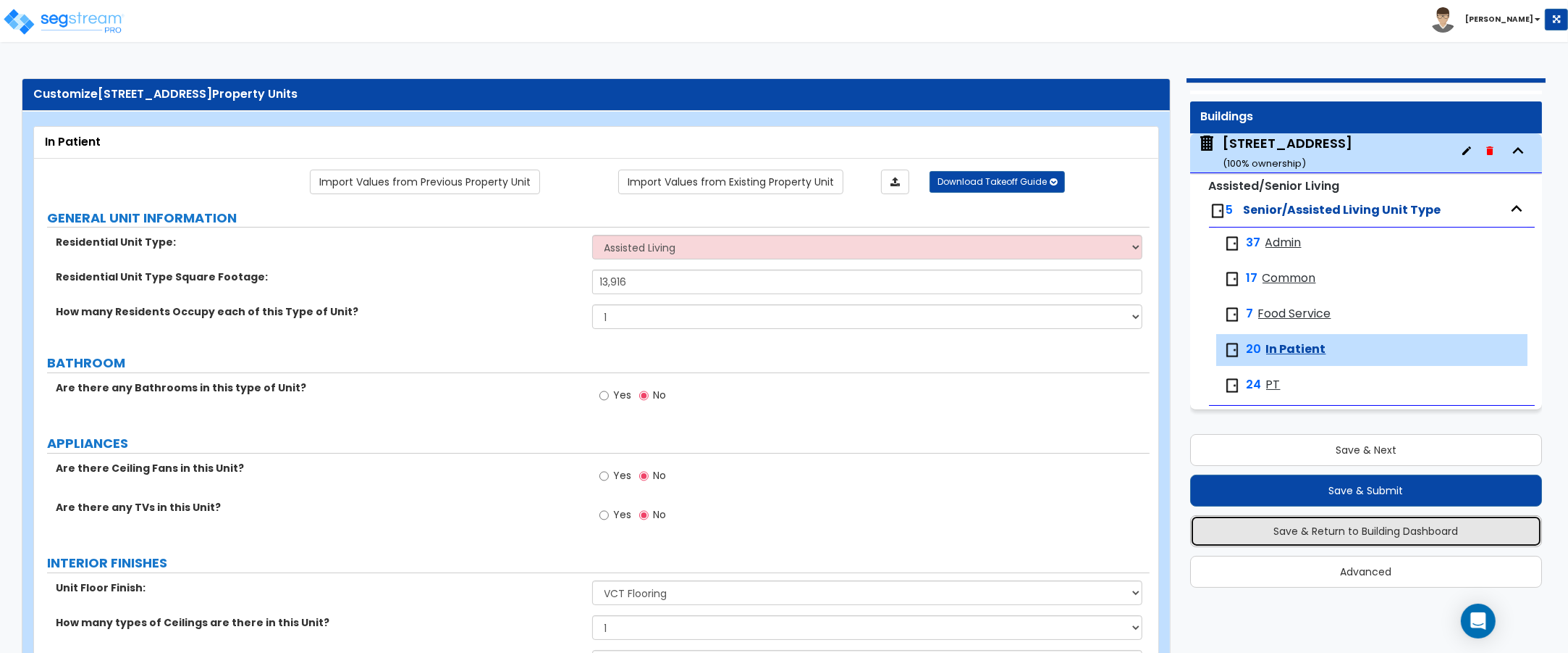
click at [1365, 526] on button "Save & Return to Building Dashboard" at bounding box center [1366, 531] width 353 height 31
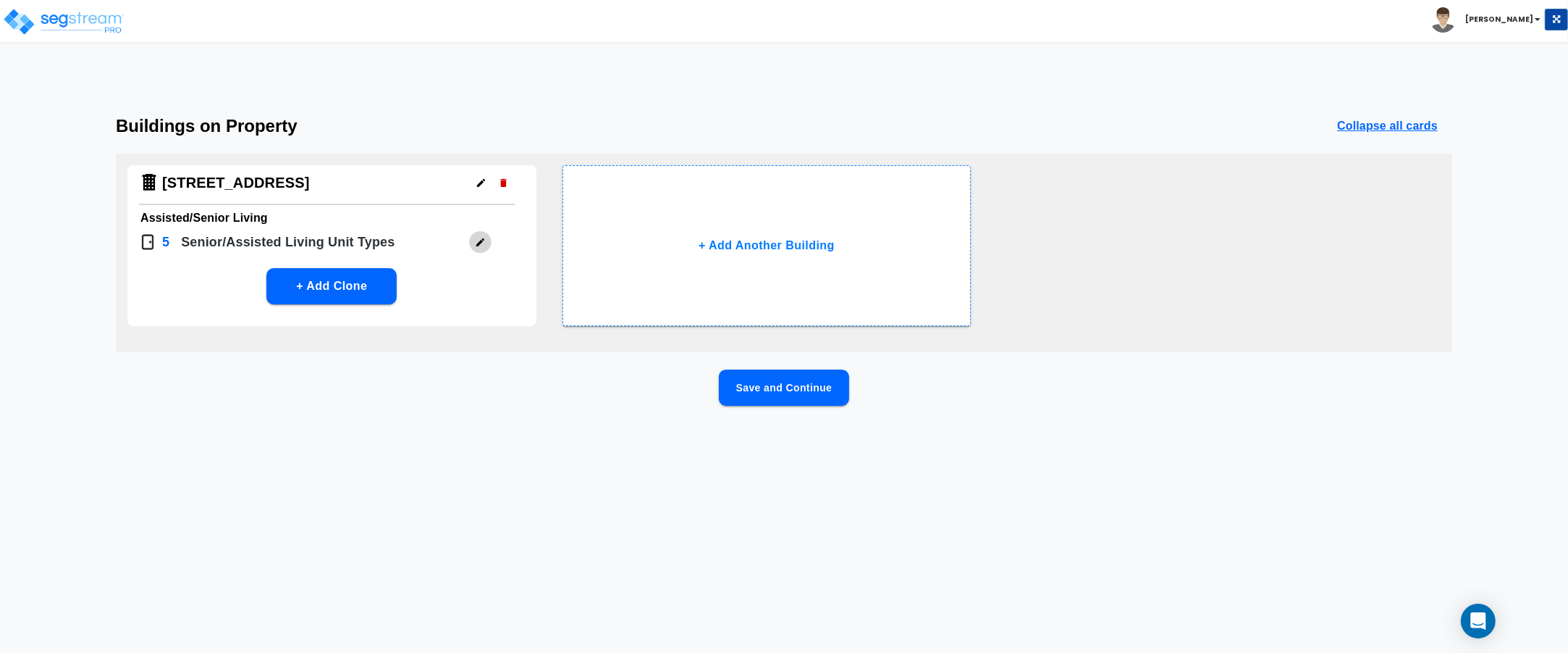
click at [477, 237] on icon "button" at bounding box center [480, 243] width 11 height 11
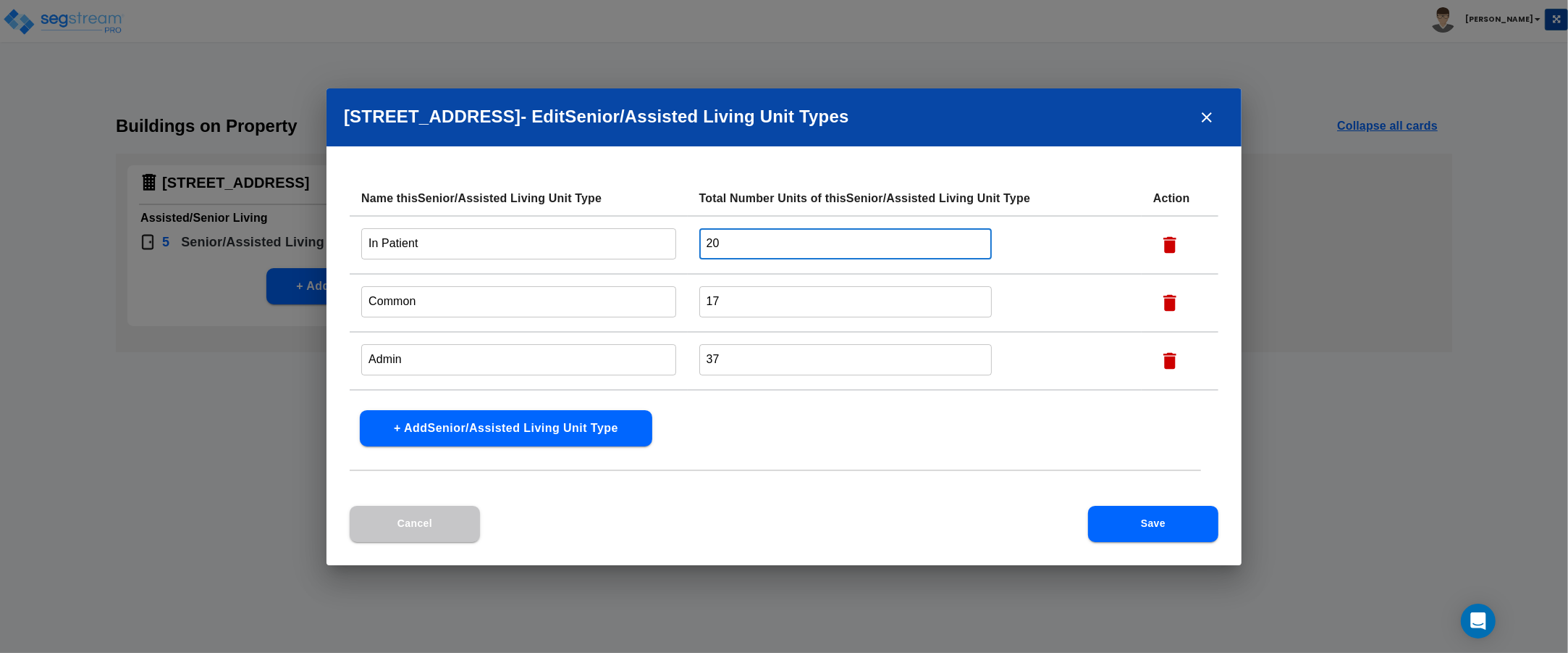
drag, startPoint x: 723, startPoint y: 240, endPoint x: 696, endPoint y: 240, distance: 27.0
click at [696, 240] on td "20 ​" at bounding box center [915, 244] width 454 height 58
type input "34"
click at [1146, 512] on button "Save" at bounding box center [1152, 524] width 130 height 36
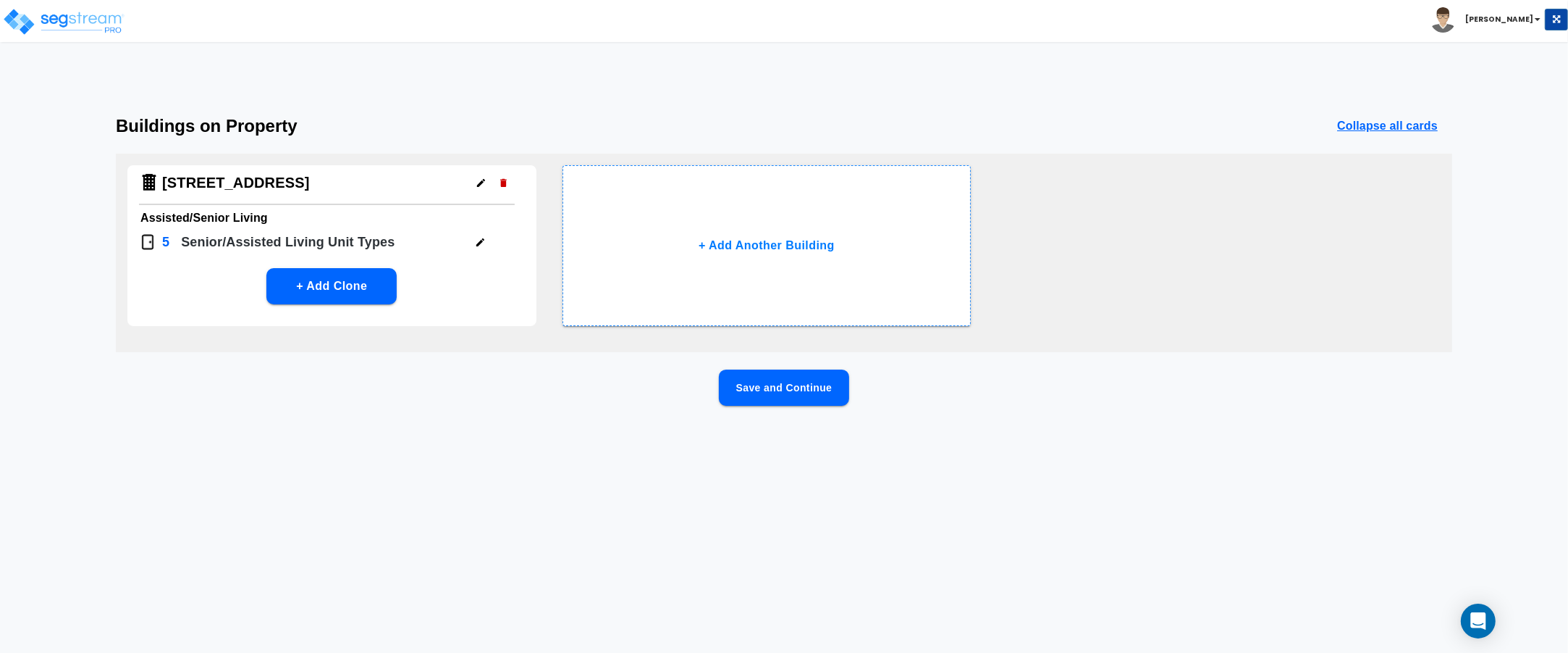
click at [801, 383] on button "Save and Continue" at bounding box center [784, 387] width 130 height 36
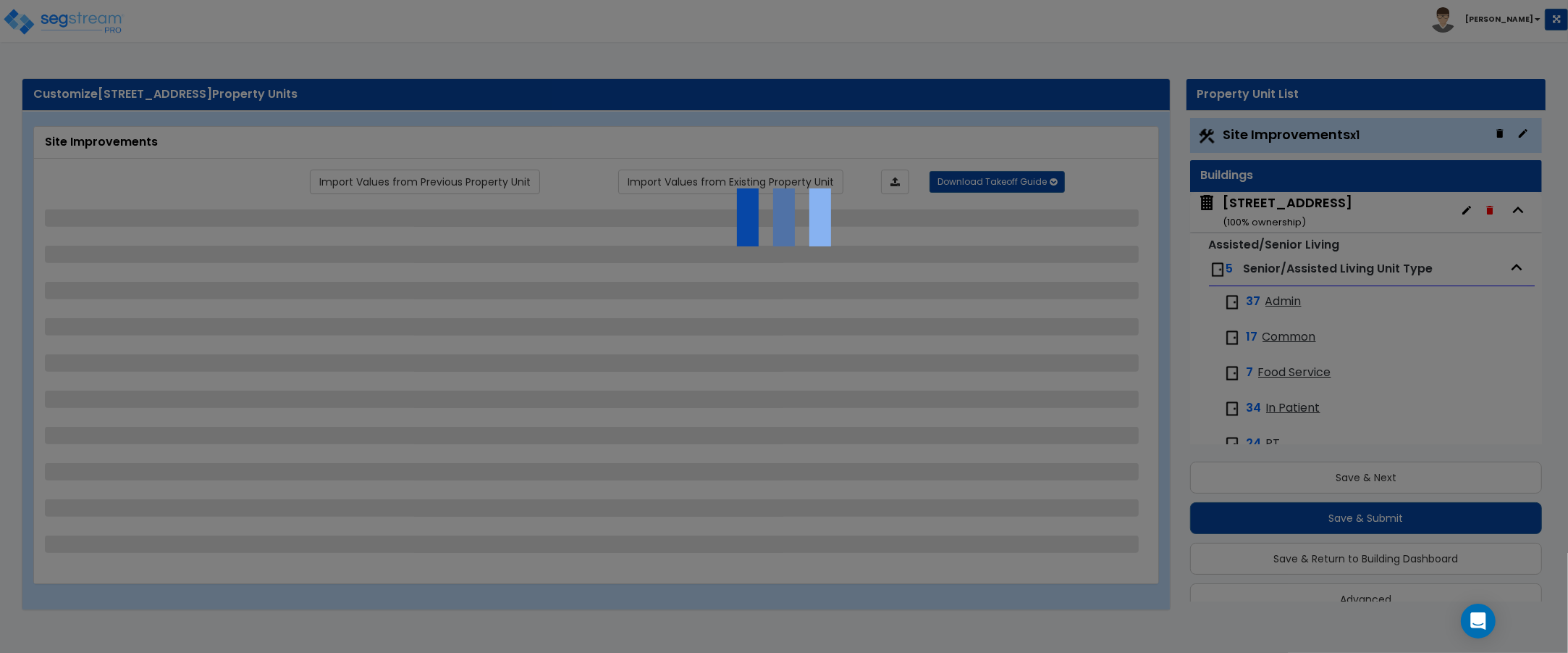
scroll to position [28, 0]
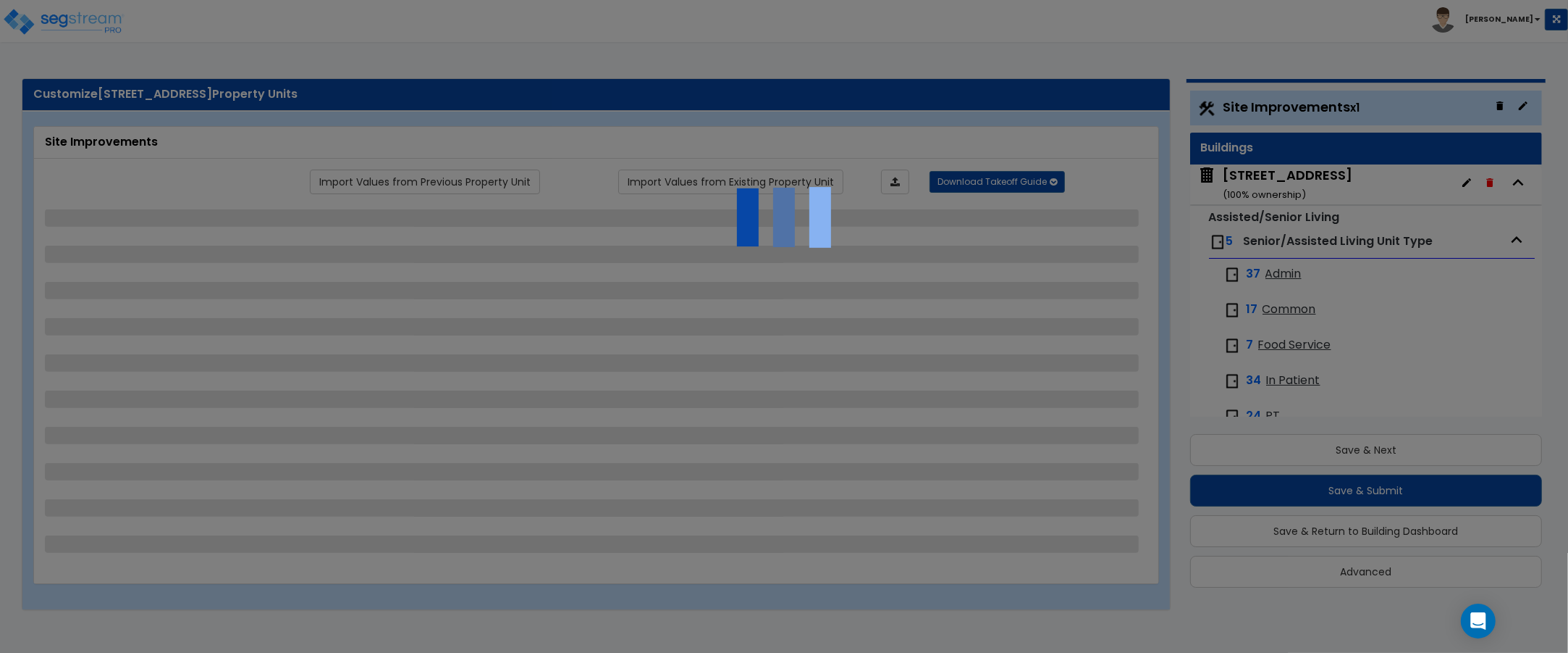
select select "2"
select select "1"
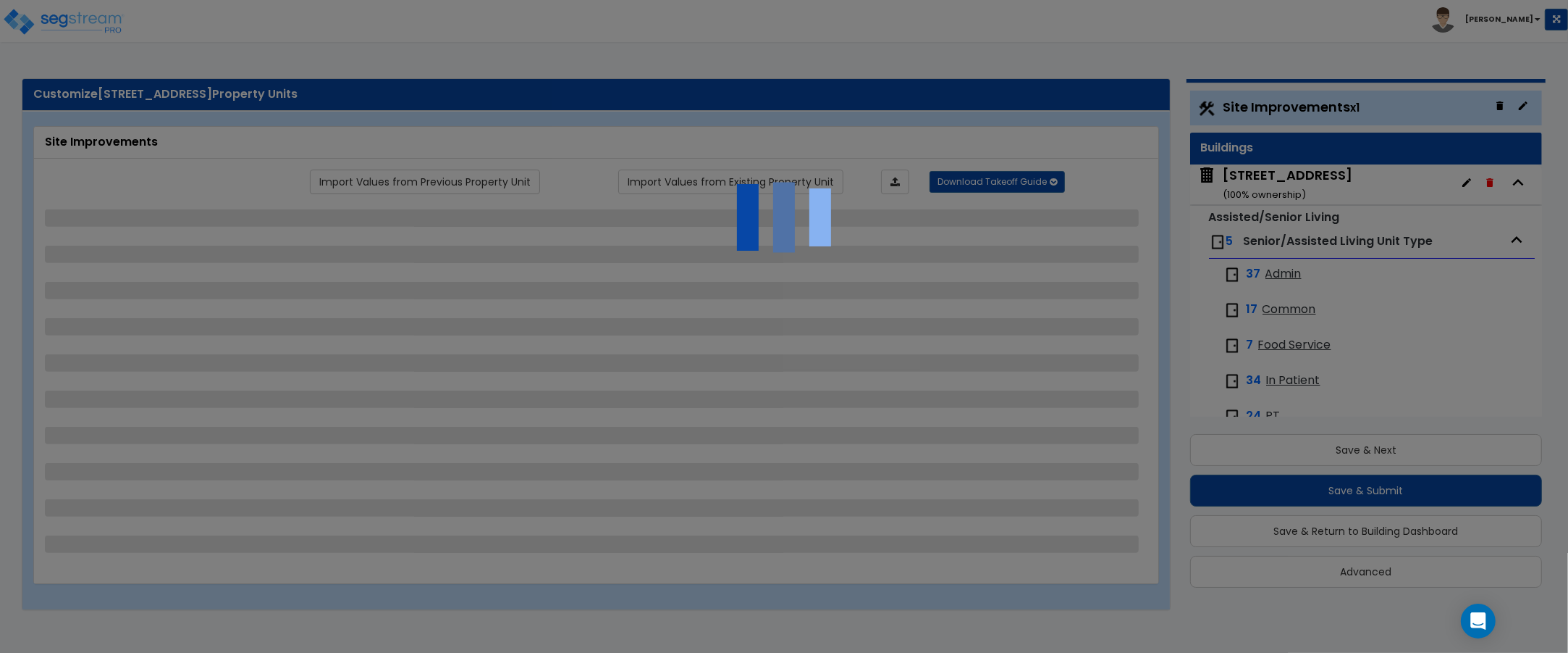
select select "1"
select select "2"
select select "1"
select select "2"
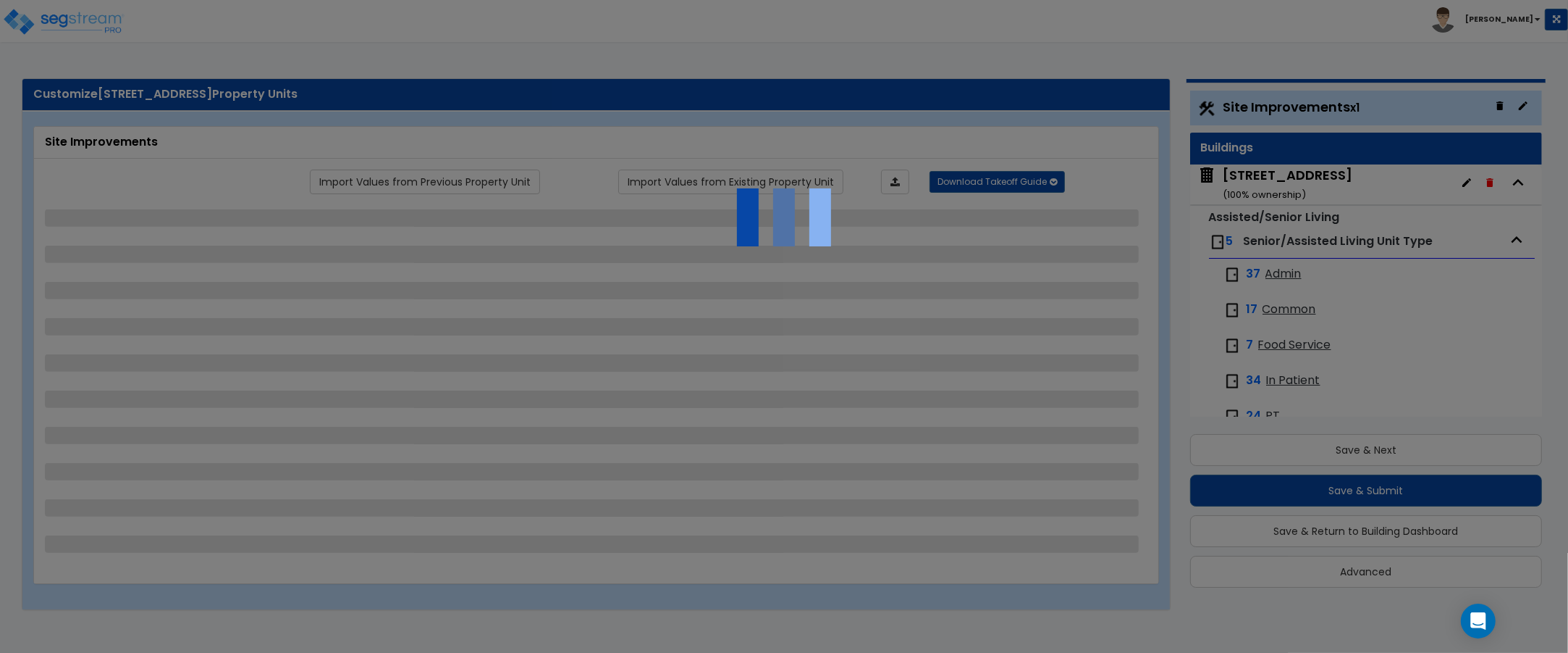
select select "1"
select select "2"
select select "1"
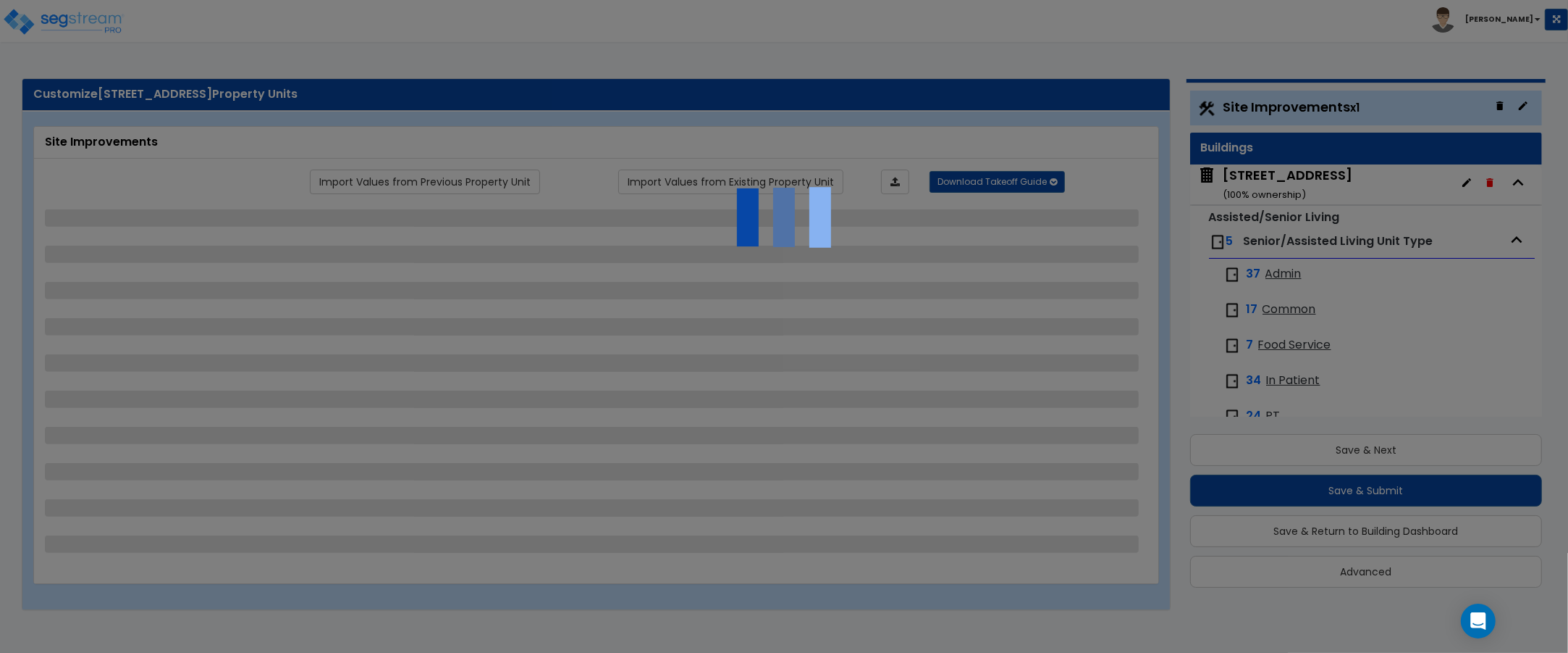
select select "1"
select select "4"
select select "3"
select select "2"
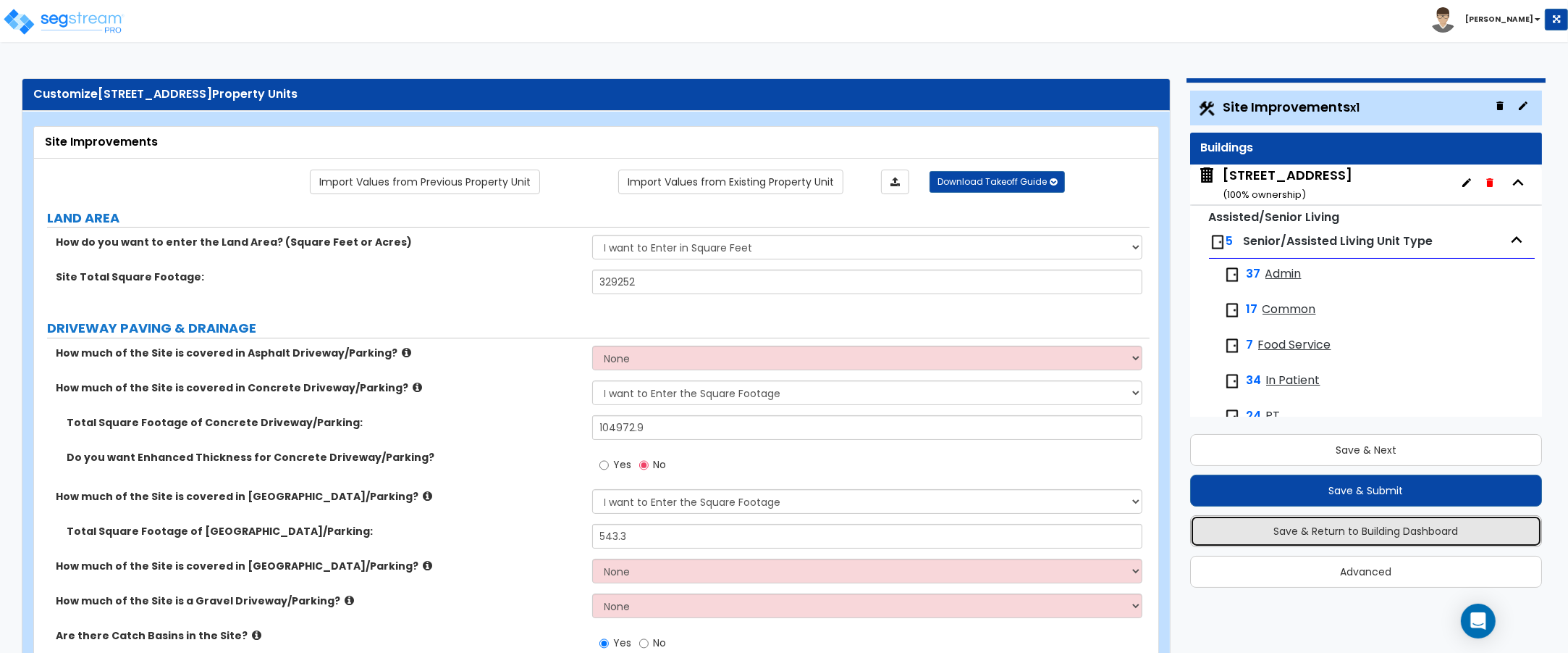
click at [1352, 531] on button "Save & Return to Building Dashboard" at bounding box center [1366, 531] width 353 height 31
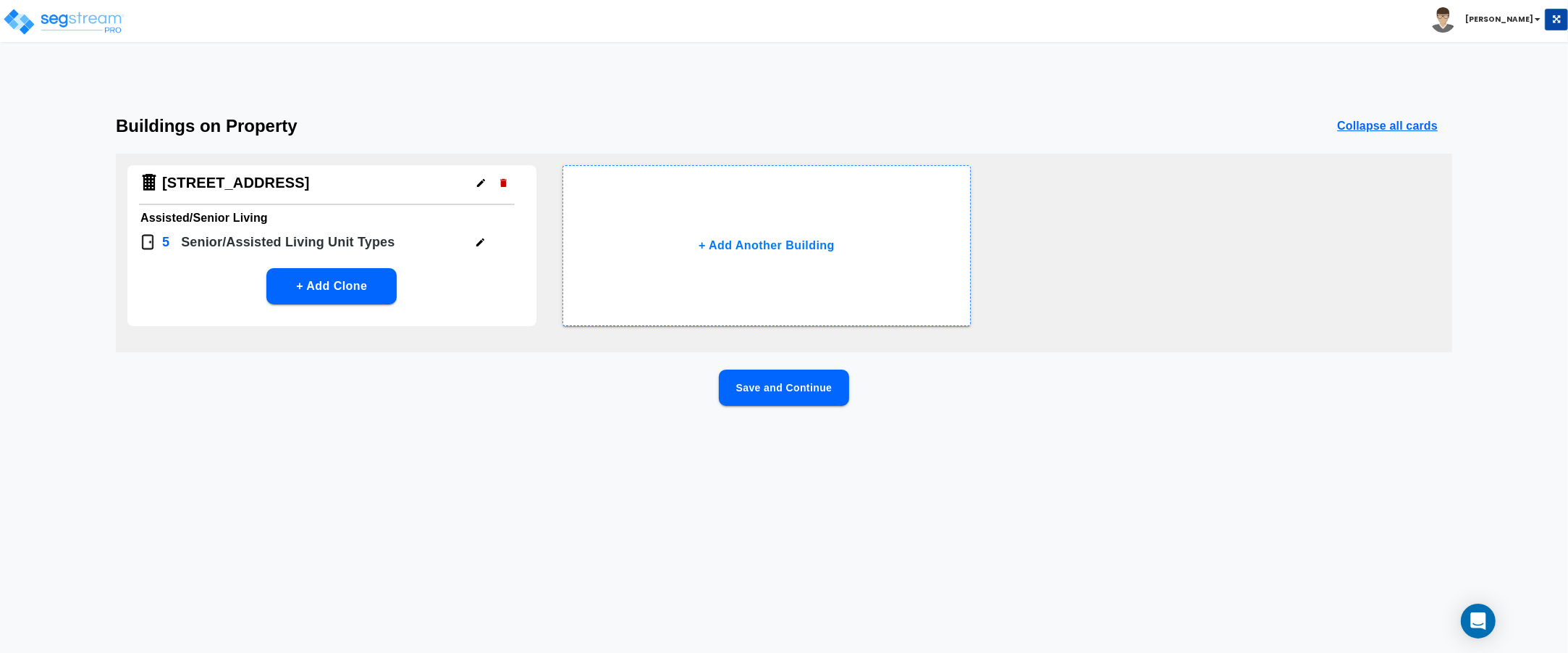
click at [479, 242] on icon "button" at bounding box center [480, 242] width 8 height 8
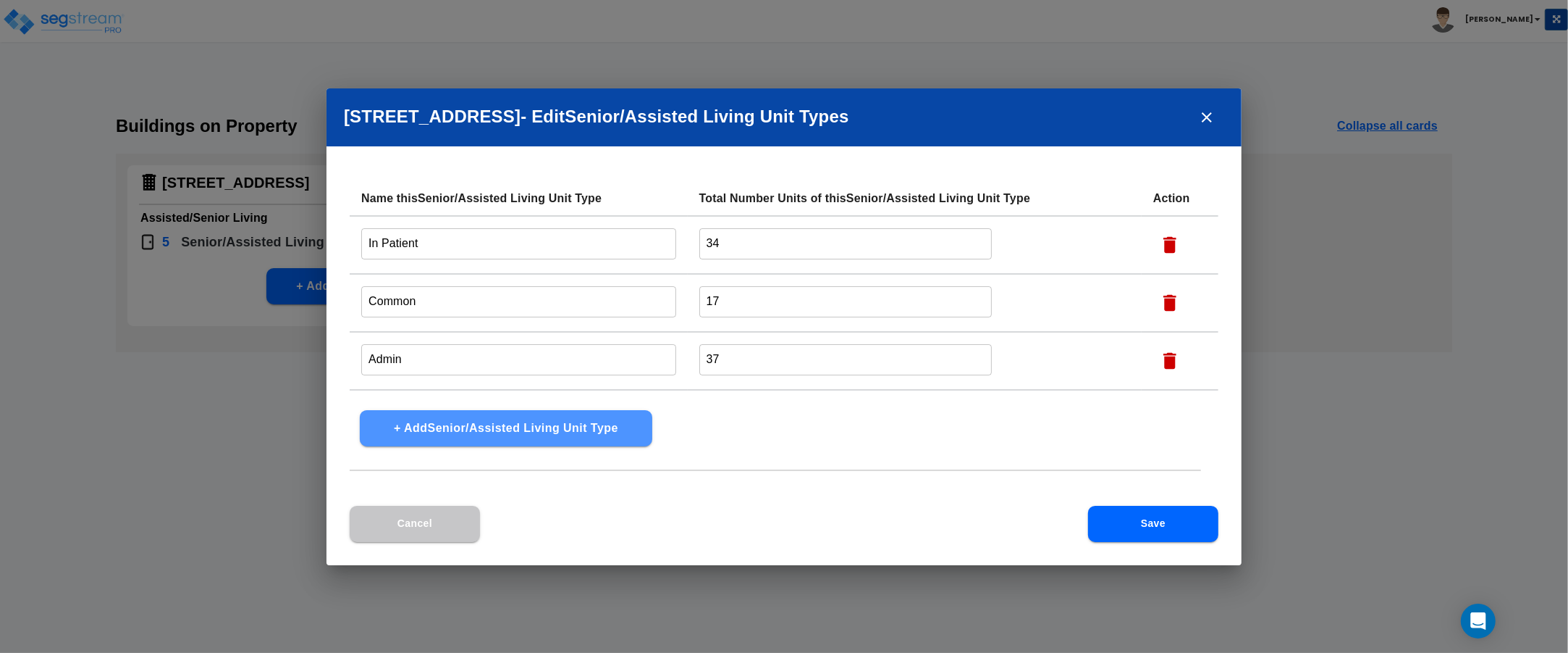
click at [548, 433] on button "+ Add Senior/Assisted Living Unit Type" at bounding box center [506, 428] width 293 height 36
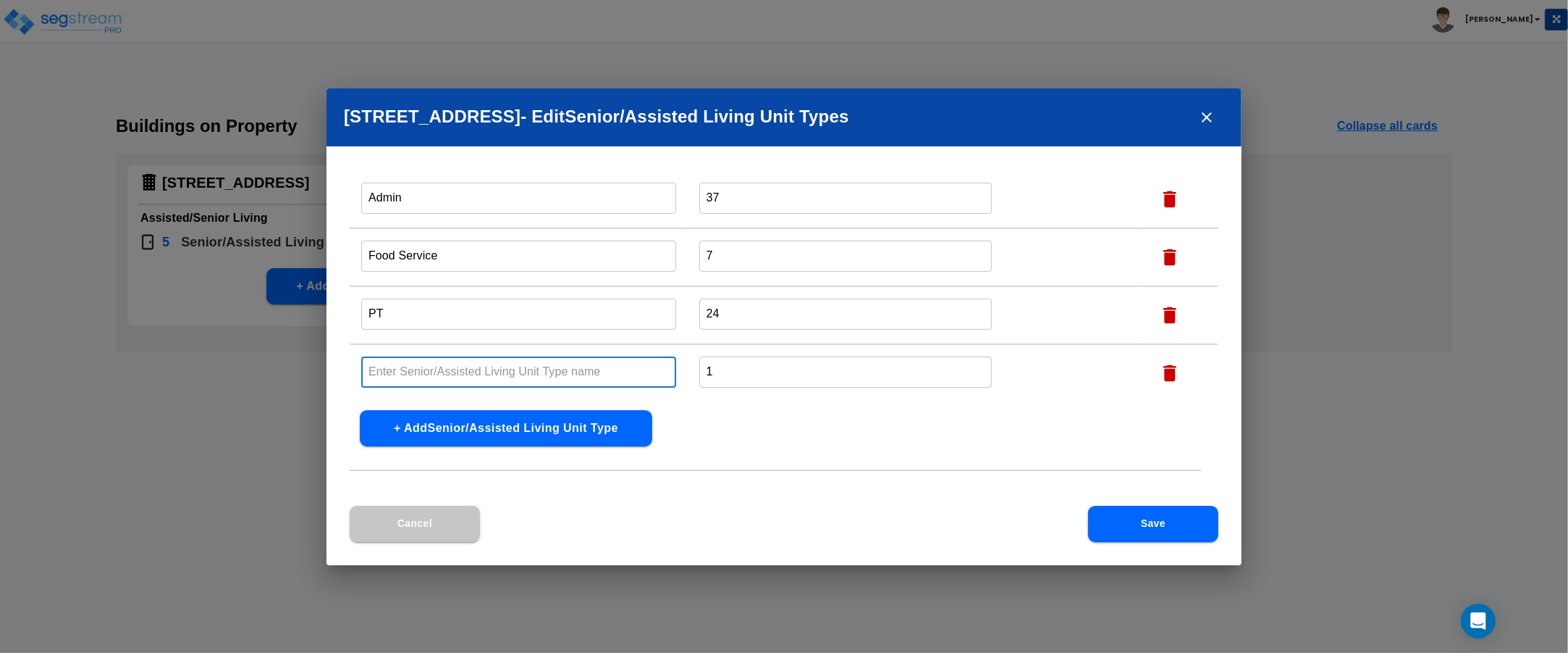
click at [505, 369] on input "text" at bounding box center [519, 372] width 315 height 31
type input "Baths"
click at [755, 374] on input "1" at bounding box center [845, 372] width 293 height 31
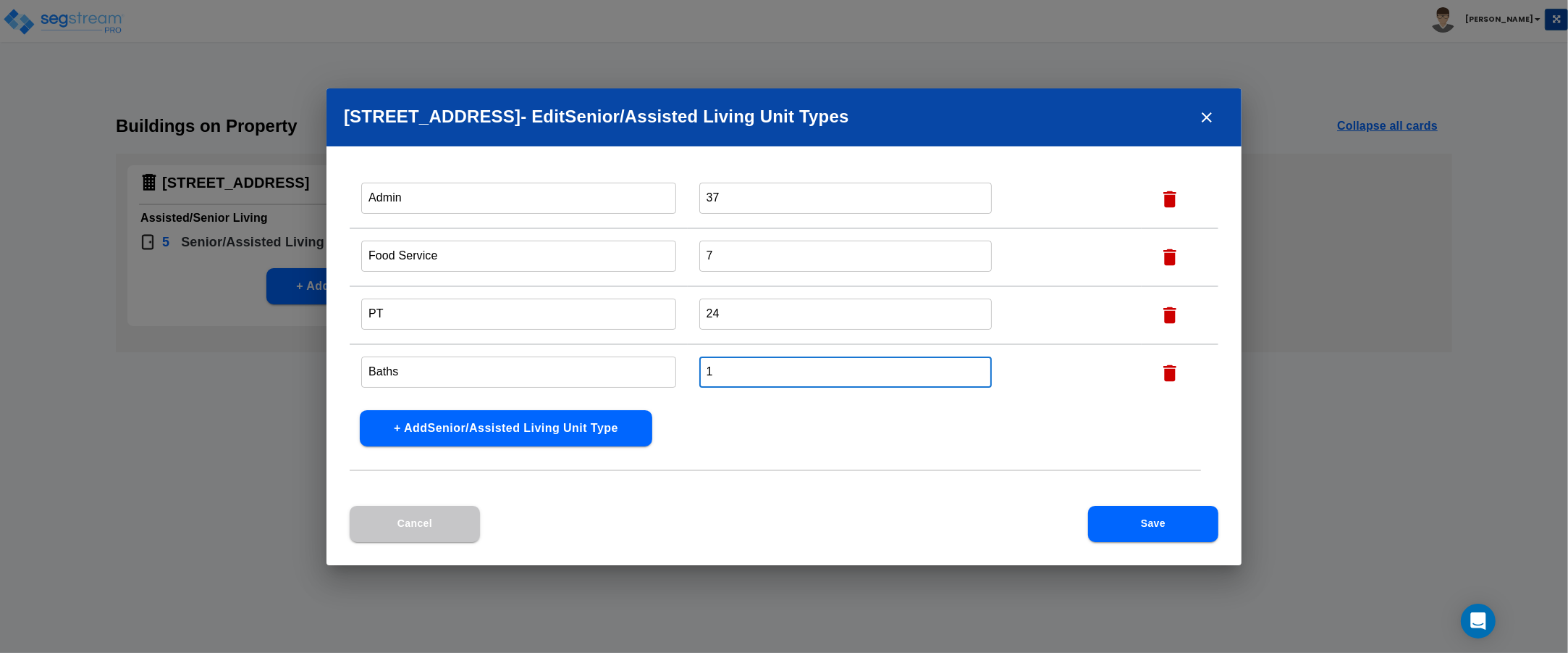
click at [755, 374] on input "1" at bounding box center [845, 372] width 293 height 31
type input "30"
click at [1141, 520] on button "Save" at bounding box center [1152, 524] width 130 height 36
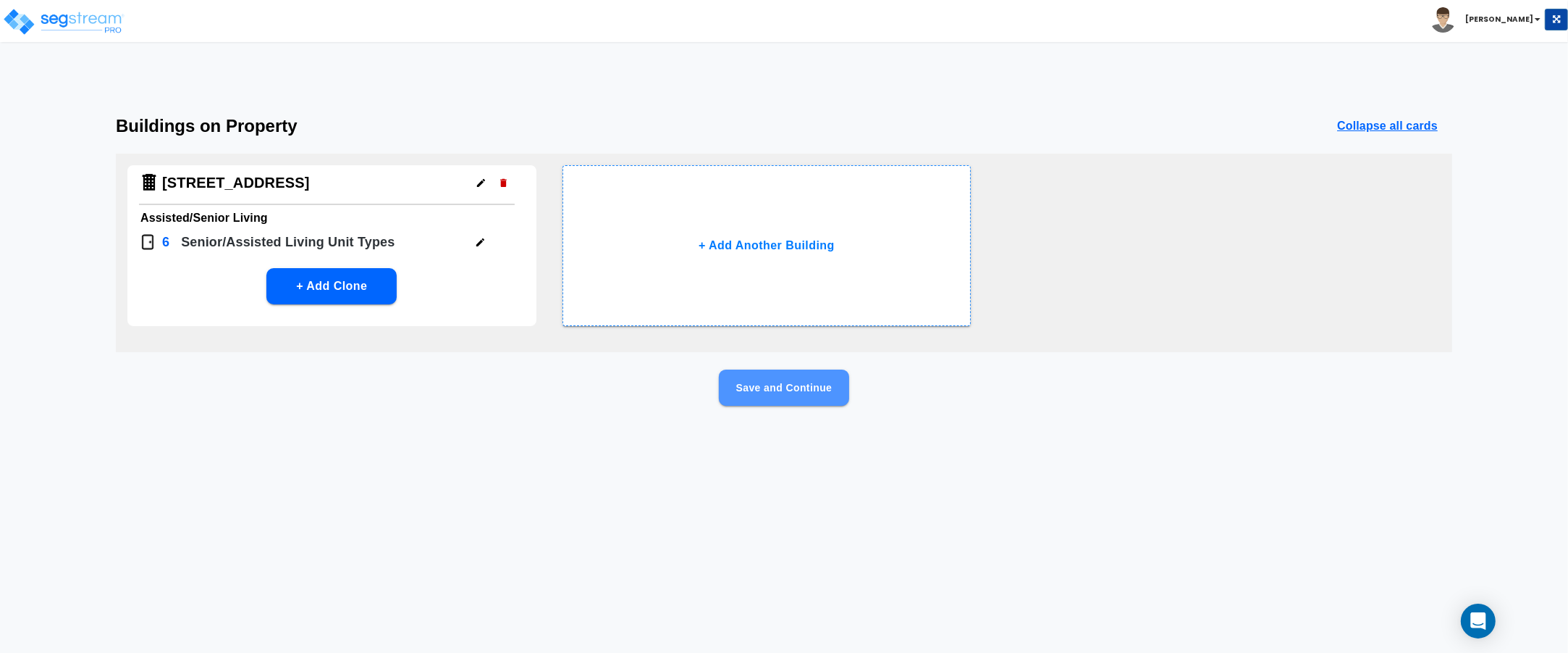
click at [772, 385] on button "Save and Continue" at bounding box center [784, 387] width 130 height 36
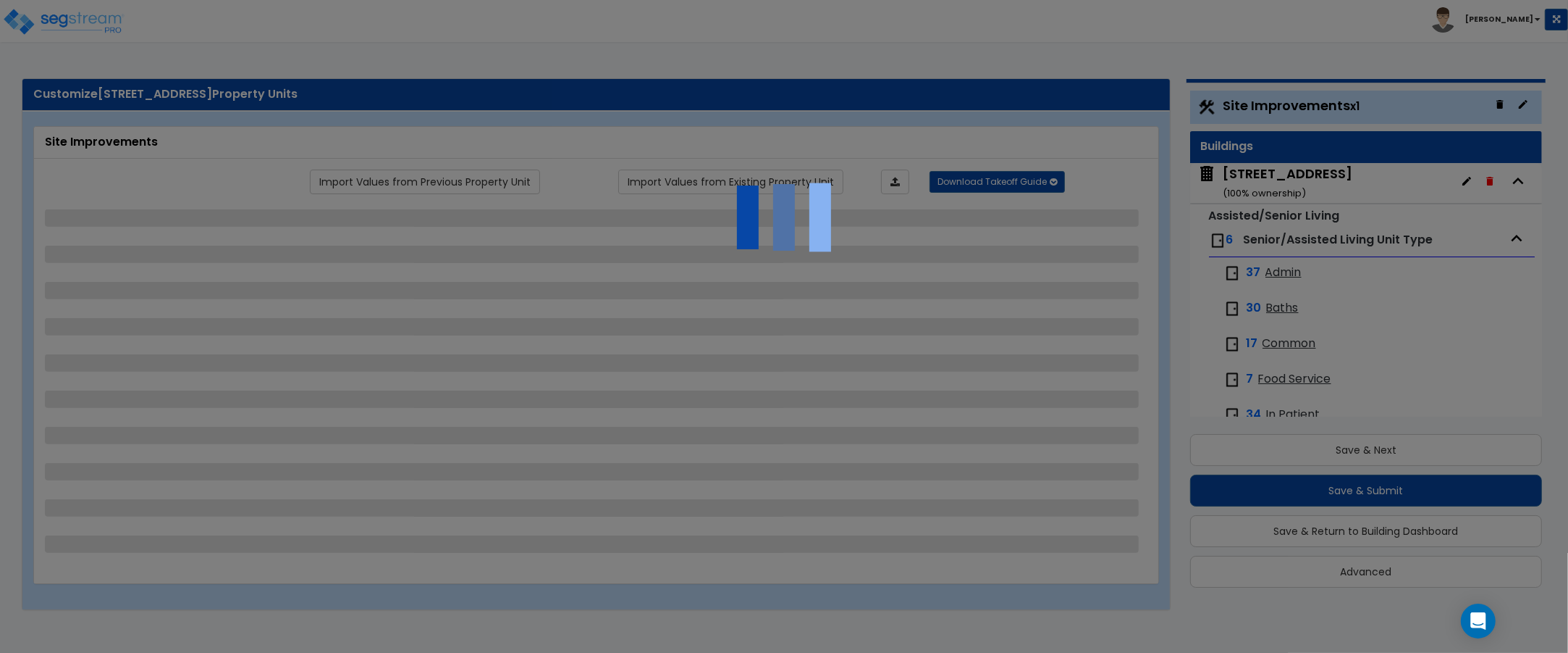
scroll to position [0, 0]
select select "2"
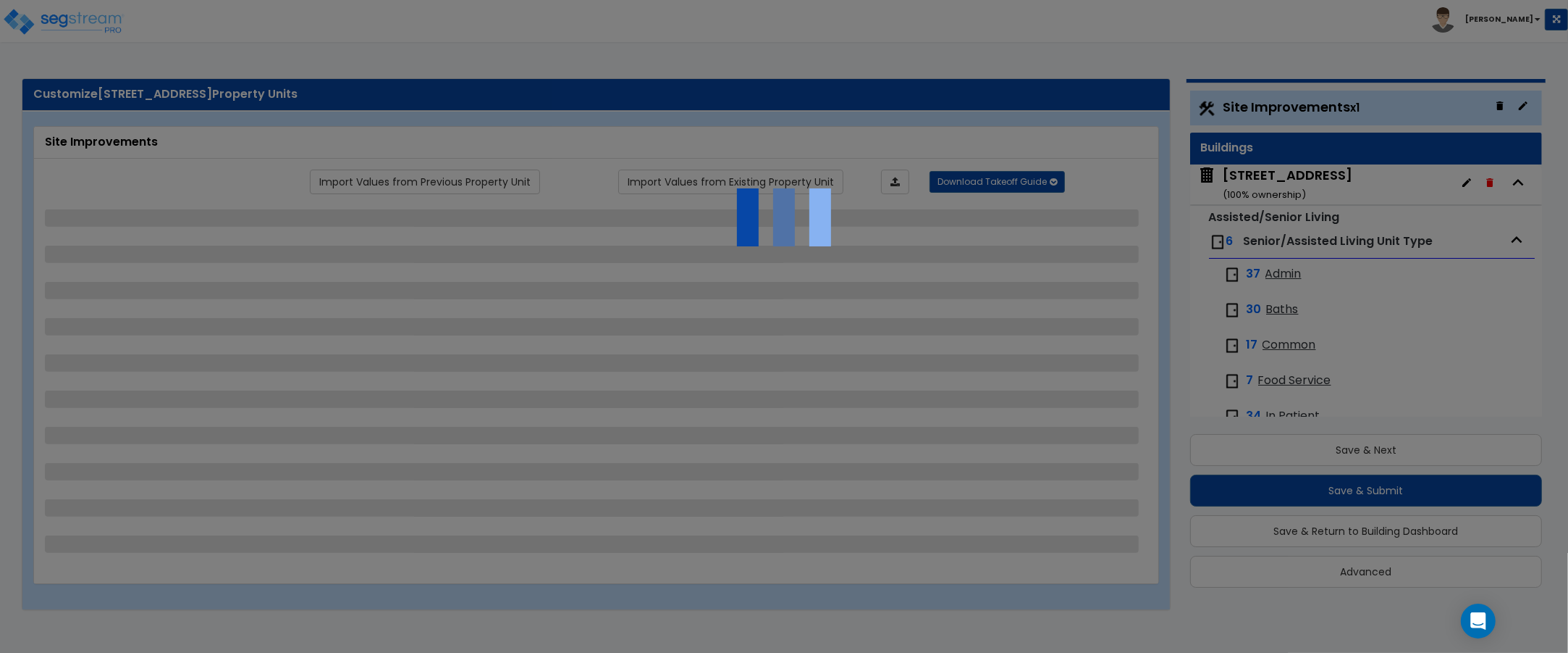
select select "1"
select select "2"
select select "1"
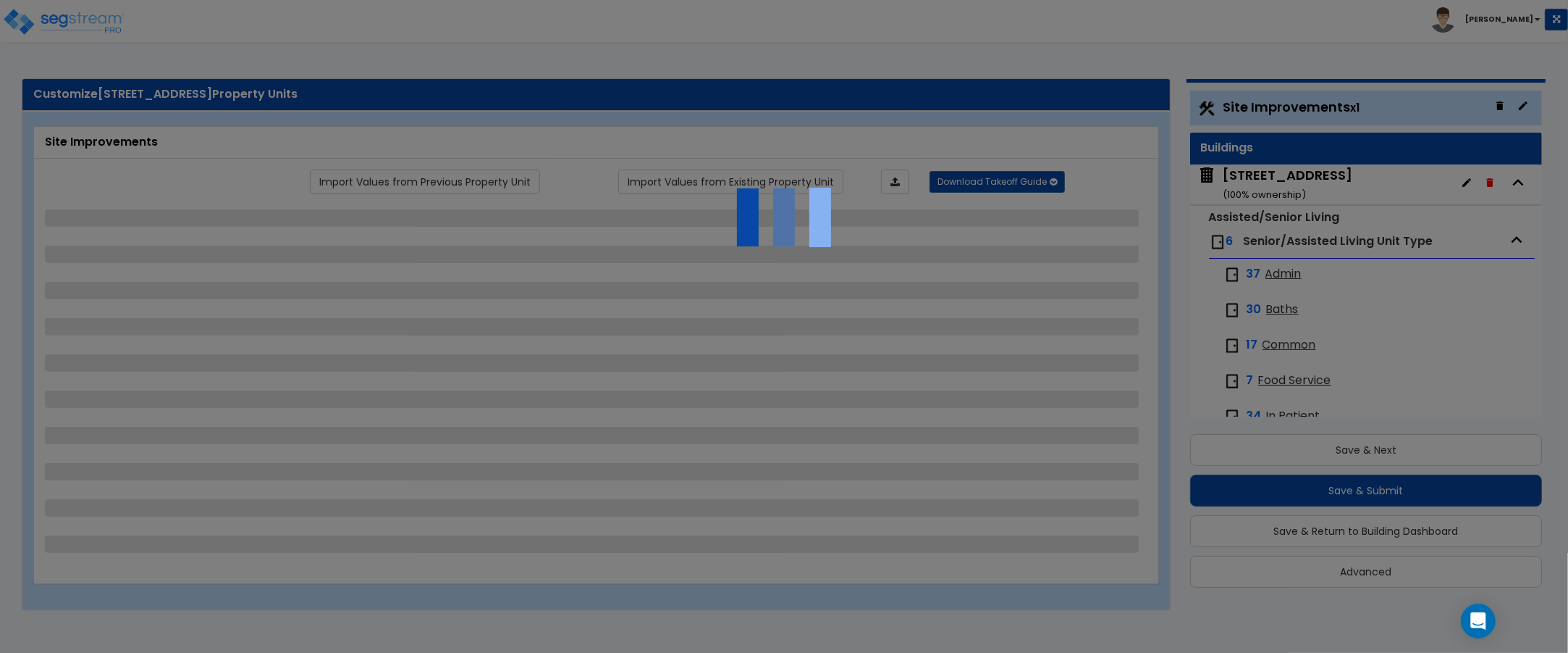
select select "2"
select select "1"
select select "2"
select select "1"
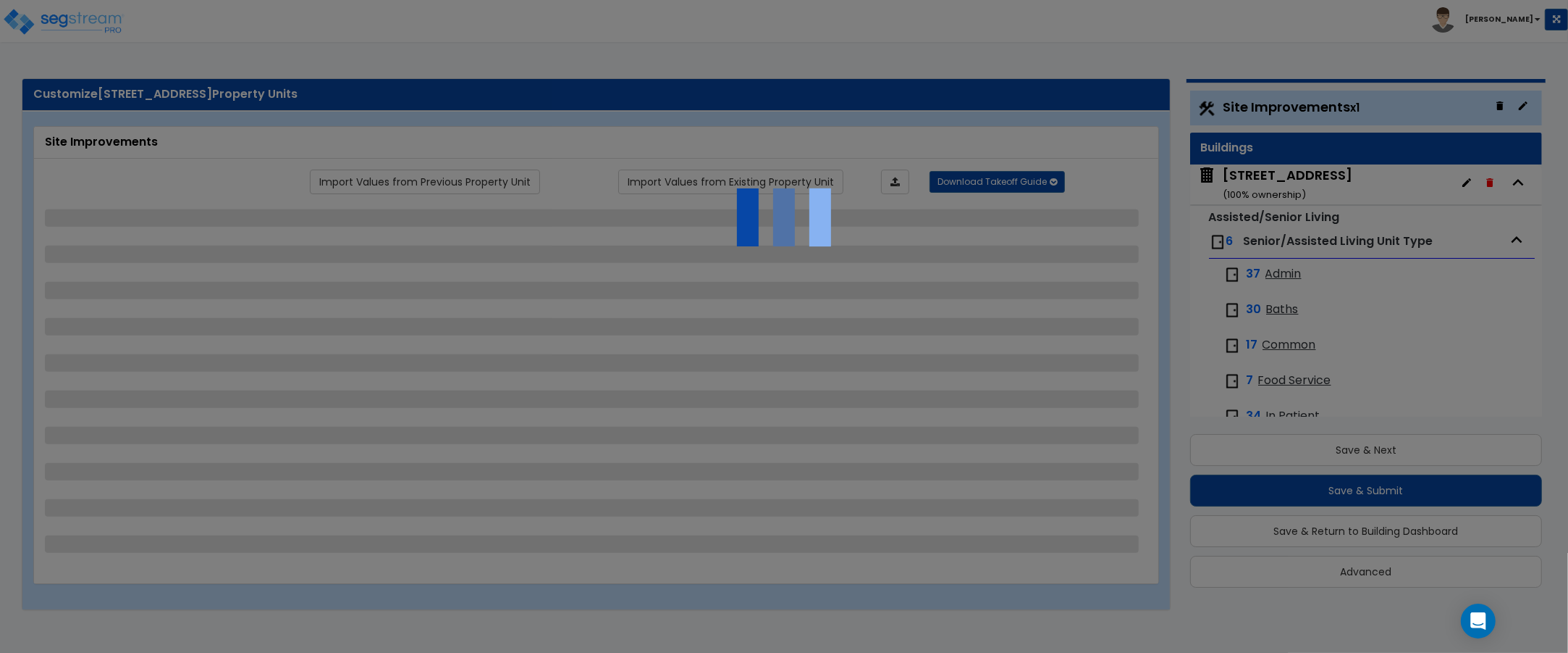
select select "1"
select select "4"
select select "3"
select select "2"
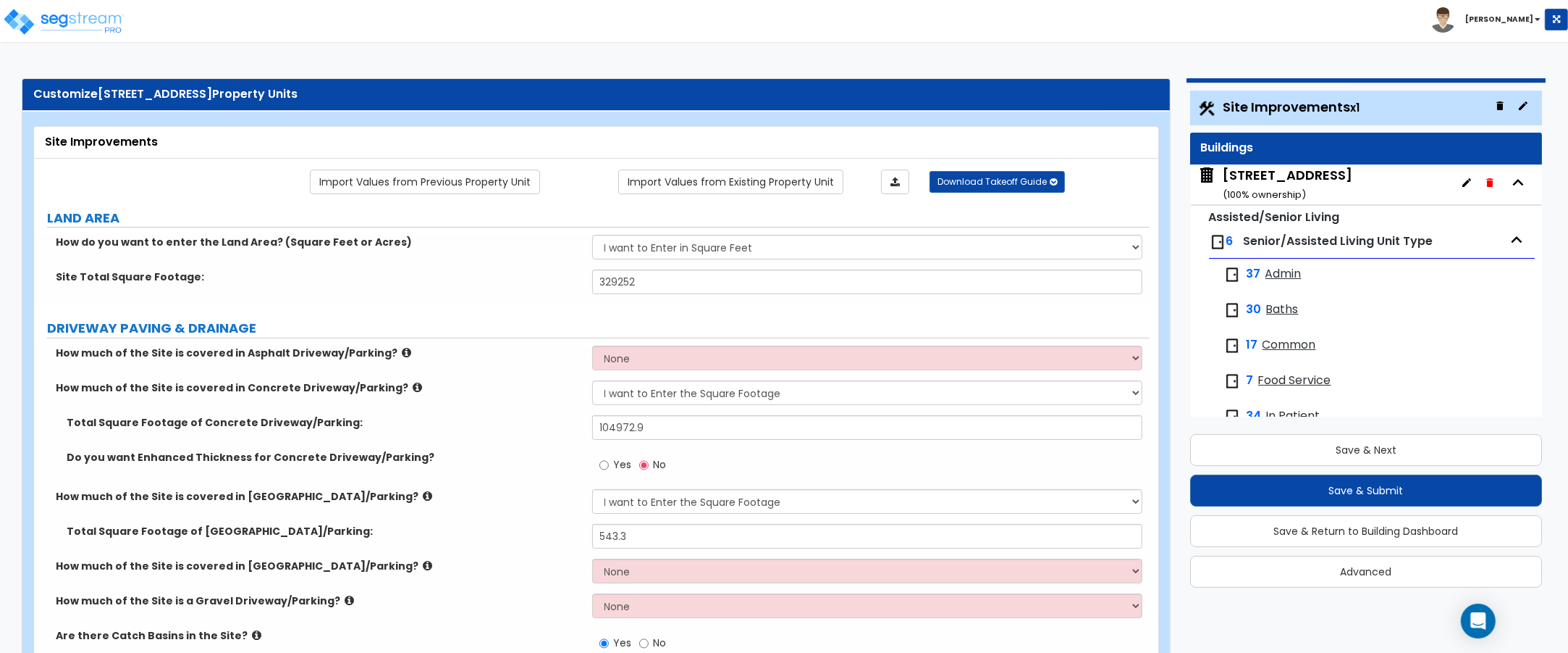
click at [1285, 308] on span "Baths" at bounding box center [1283, 310] width 32 height 17
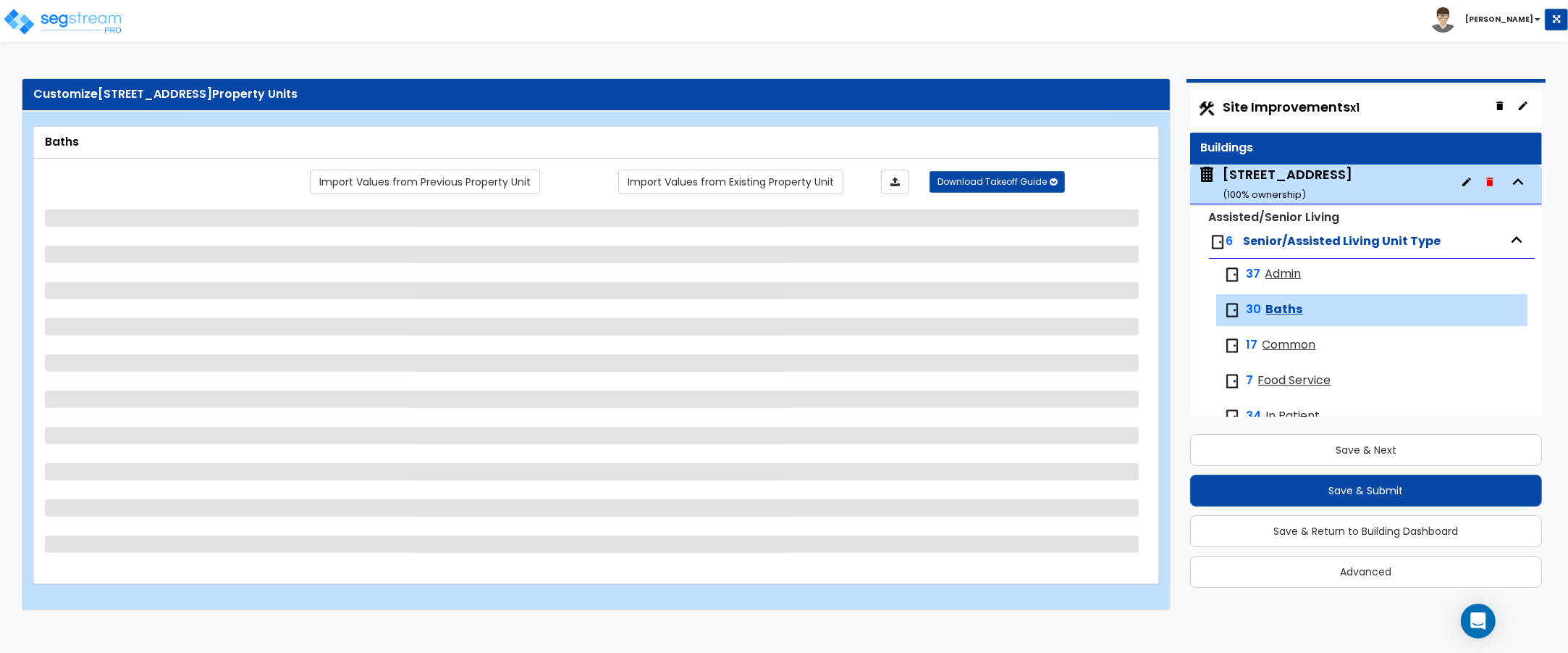
scroll to position [66, 0]
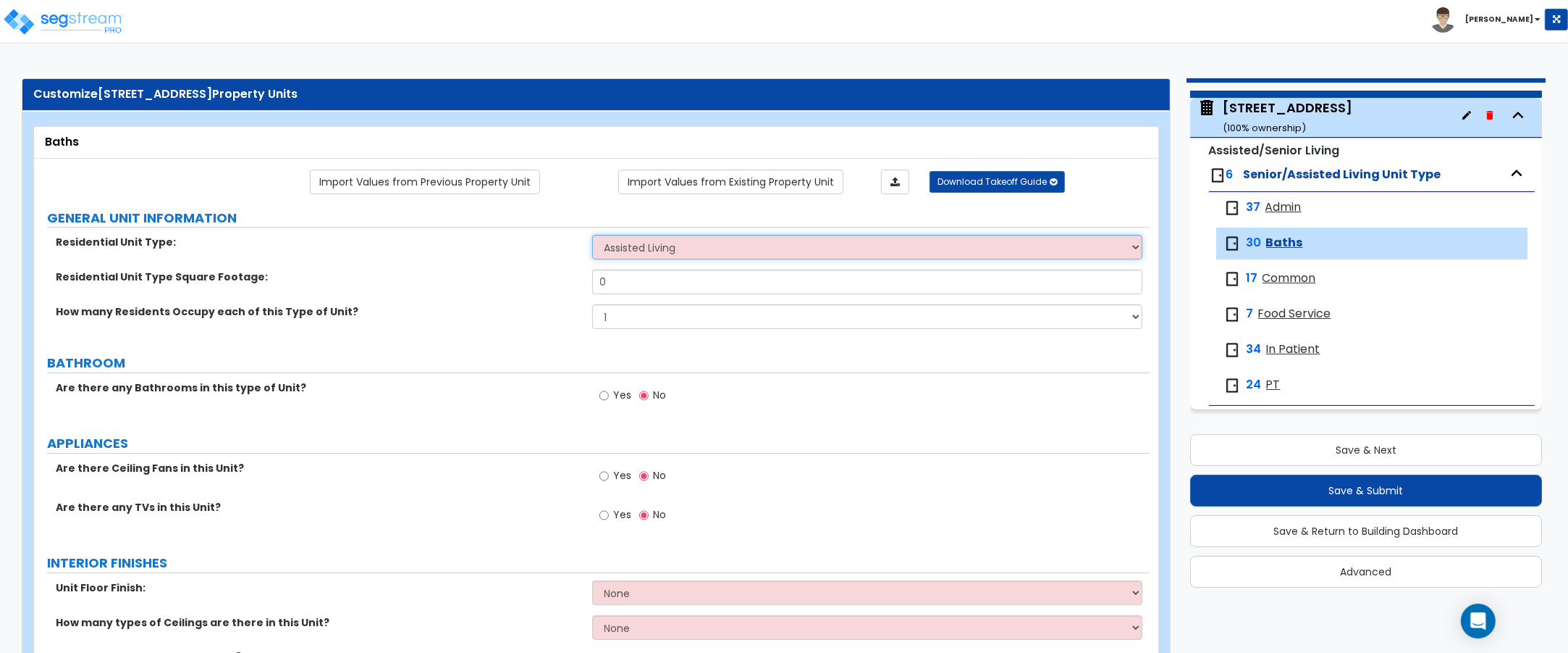
click at [665, 246] on select "Assisted Living Senior Living" at bounding box center [868, 246] width 551 height 24
click at [592, 236] on select "Assisted Living Senior Living" at bounding box center [868, 246] width 551 height 24
click at [631, 288] on input "0" at bounding box center [868, 281] width 551 height 24
type input "1,500"
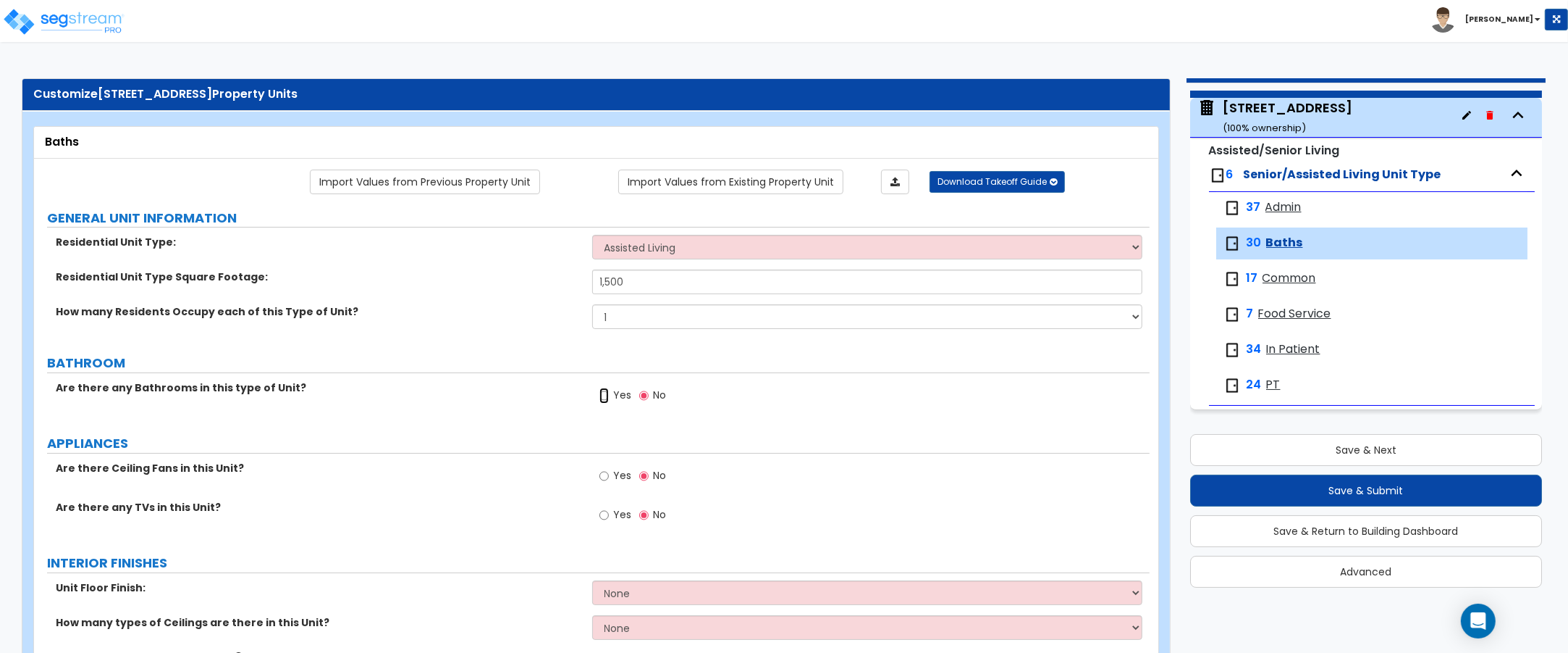
click at [606, 396] on input "Yes" at bounding box center [604, 396] width 9 height 16
radio input "true"
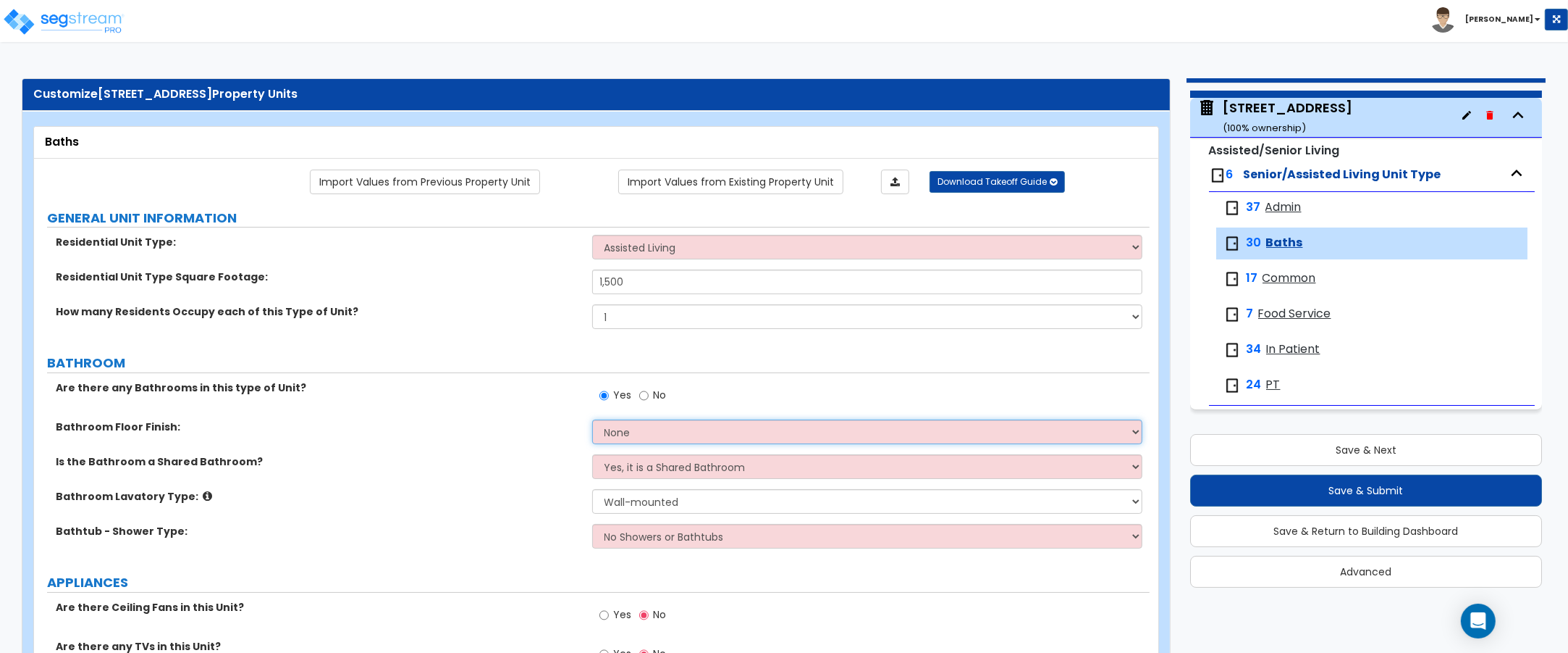
click at [661, 437] on select "None Tile Flooring Hardwood Flooring Resilient Laminate Flooring VCT Flooring S…" at bounding box center [868, 431] width 551 height 24
select select "1"
click at [592, 421] on select "None Tile Flooring Hardwood Flooring Resilient Laminate Flooring VCT Flooring S…" at bounding box center [868, 431] width 551 height 24
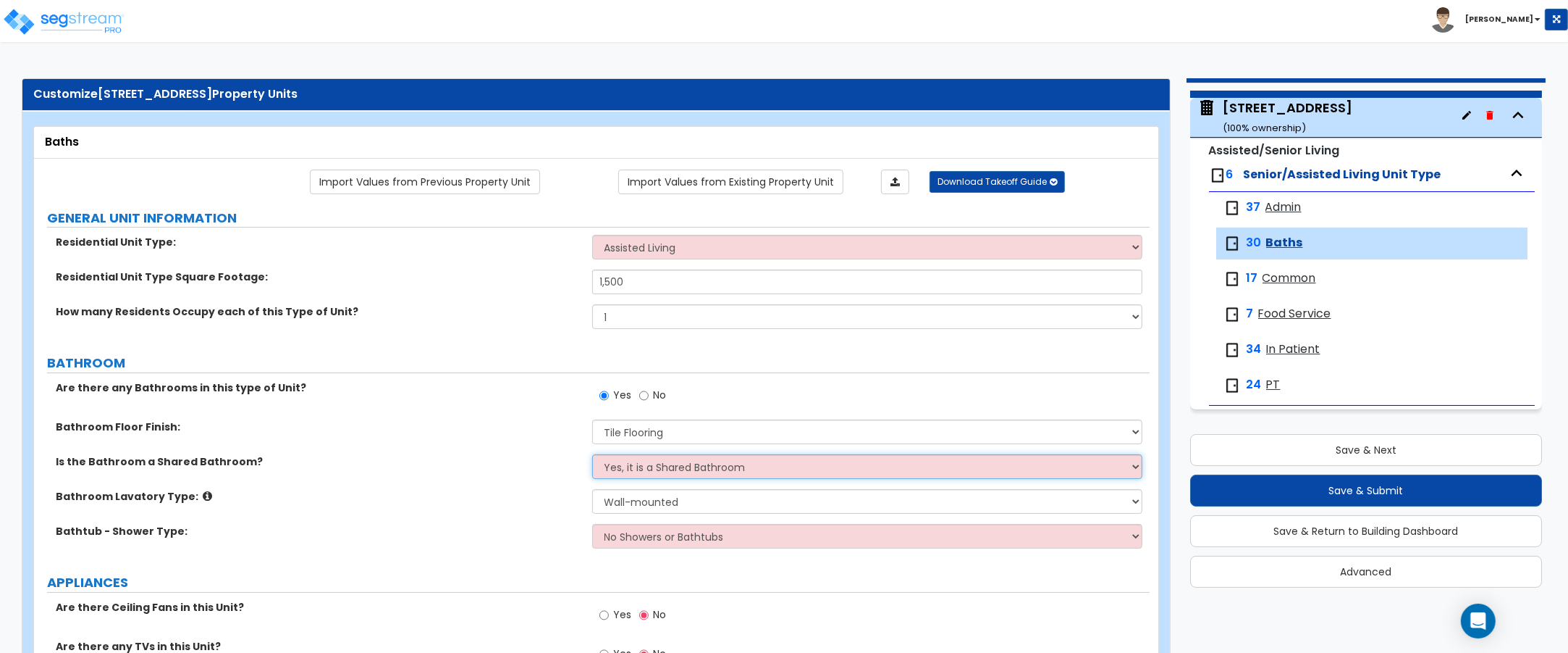
click at [662, 470] on select "Yes, it is a Shared Bathroom No, the Bathrooms are Private Bathrooms" at bounding box center [868, 466] width 551 height 24
select select "1"
click at [592, 455] on select "Yes, it is a Shared Bathroom No, the Bathrooms are Private Bathrooms" at bounding box center [868, 466] width 551 height 24
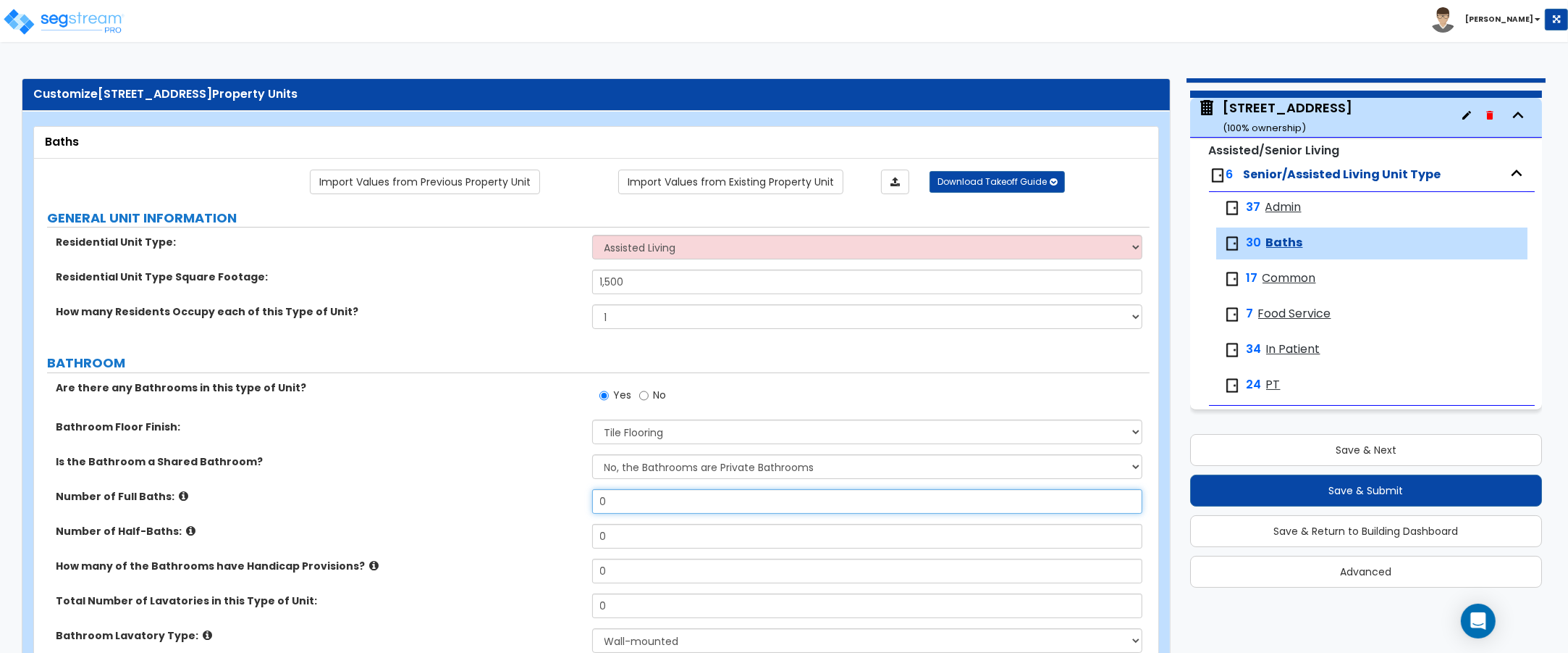
click at [663, 504] on input "0" at bounding box center [868, 501] width 551 height 24
type input "30"
click at [653, 572] on input "0" at bounding box center [868, 570] width 551 height 24
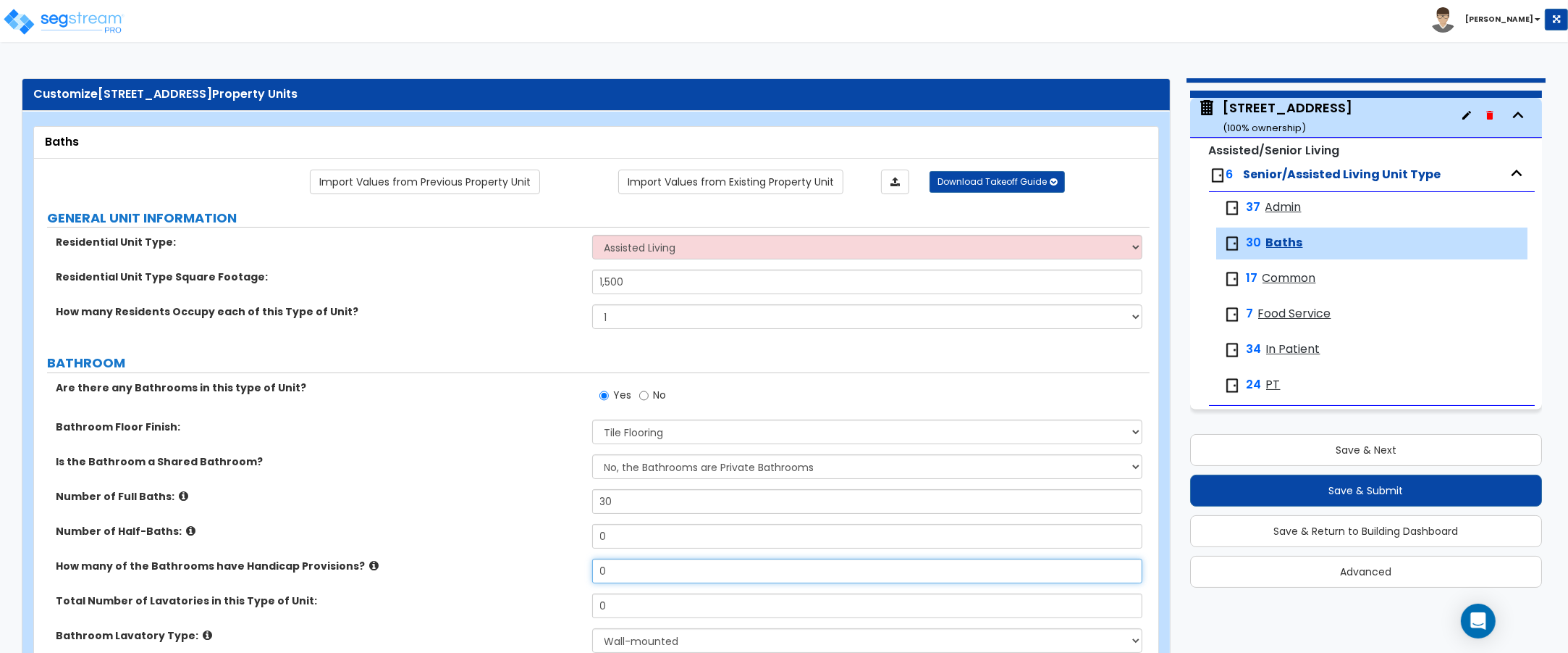
click at [653, 572] on input "0" at bounding box center [868, 570] width 551 height 24
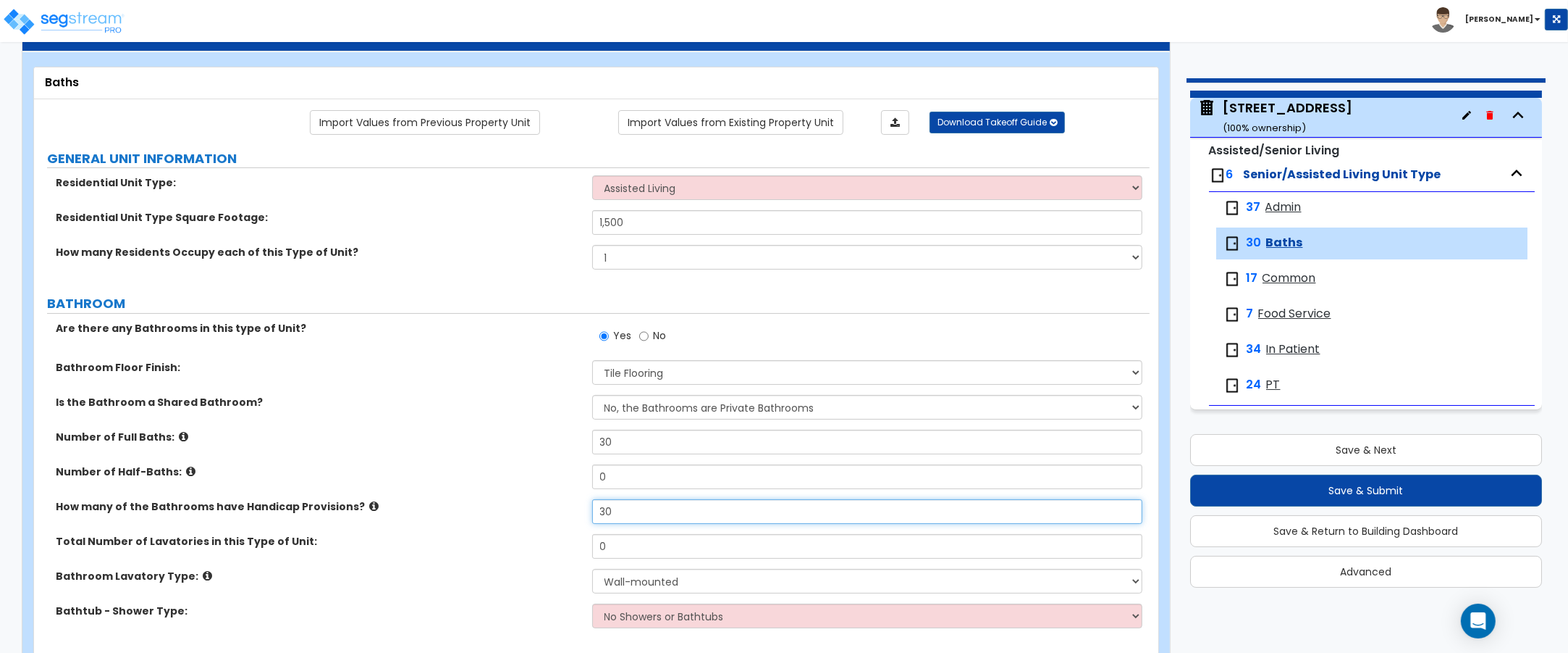
scroll to position [91, 0]
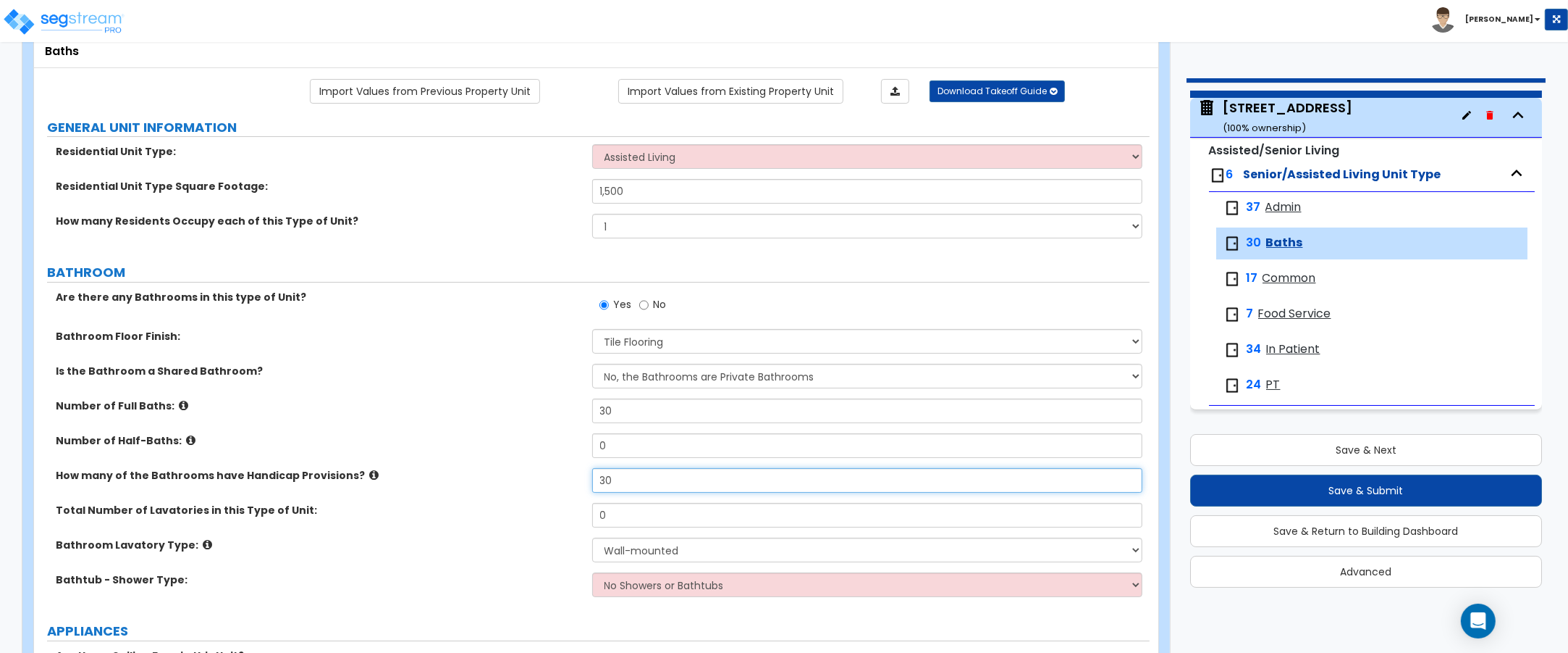
type input "30"
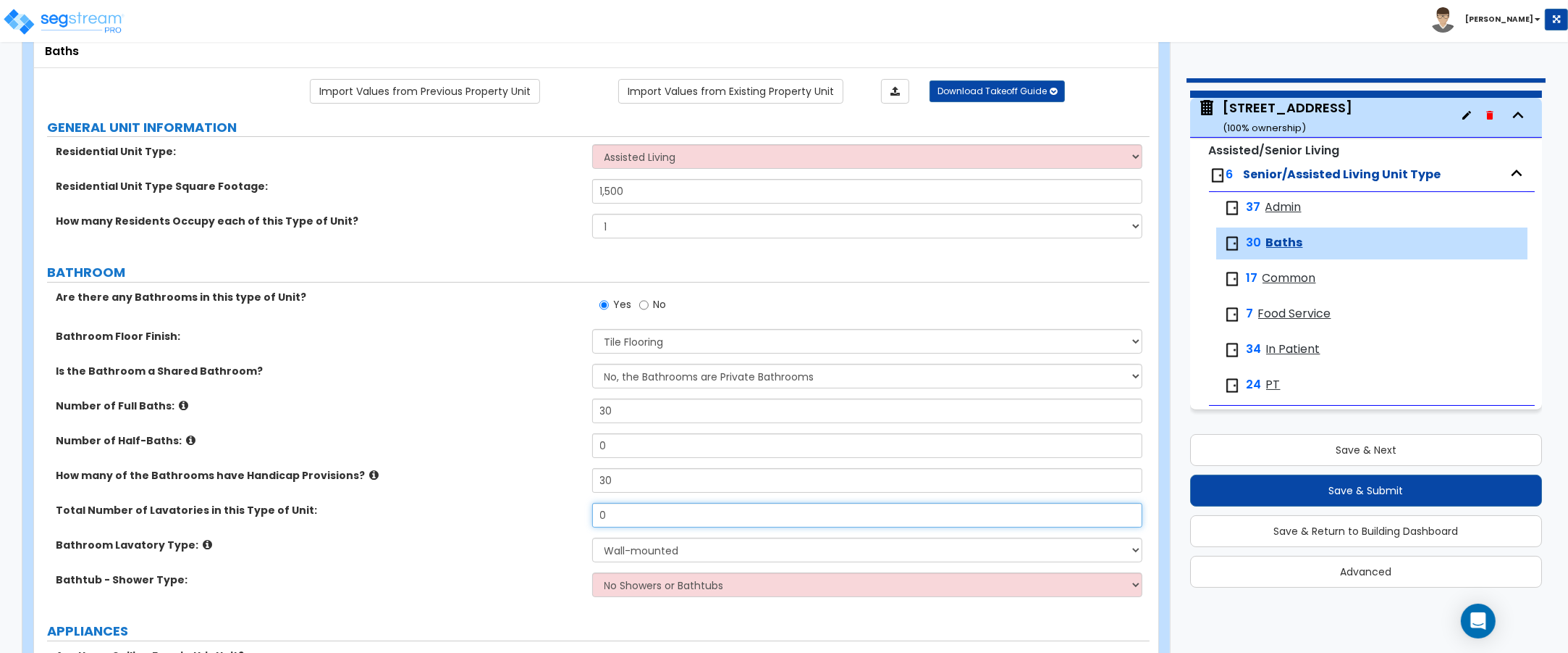
click at [616, 516] on input "0" at bounding box center [868, 515] width 551 height 24
type input "1"
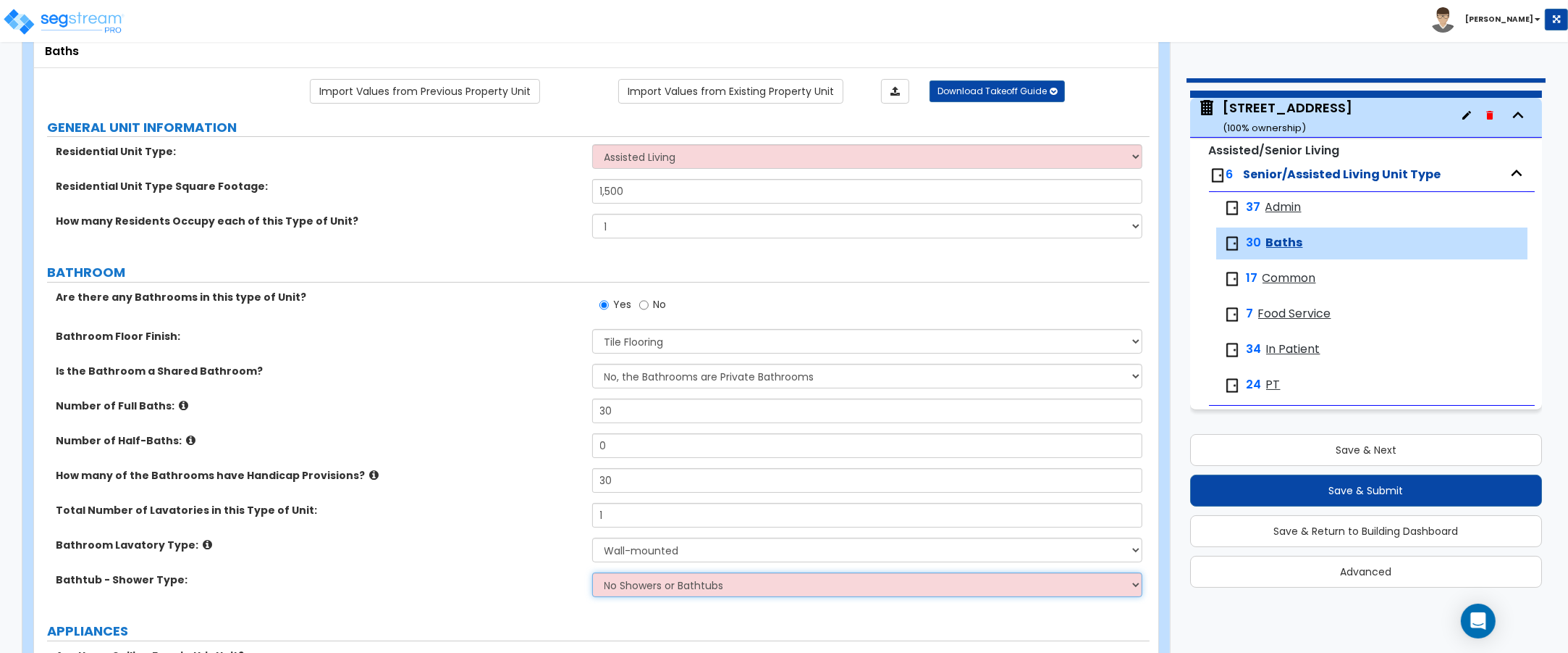
click at [666, 589] on select "No Showers or Bathtubs Shower Only Bathtub Only Shower-and-Bath Combo Dedicated…" at bounding box center [868, 584] width 551 height 24
select select "3"
click at [592, 573] on select "No Showers or Bathtubs Shower Only Bathtub Only Shower-and-Bath Combo Dedicated…" at bounding box center [868, 584] width 551 height 24
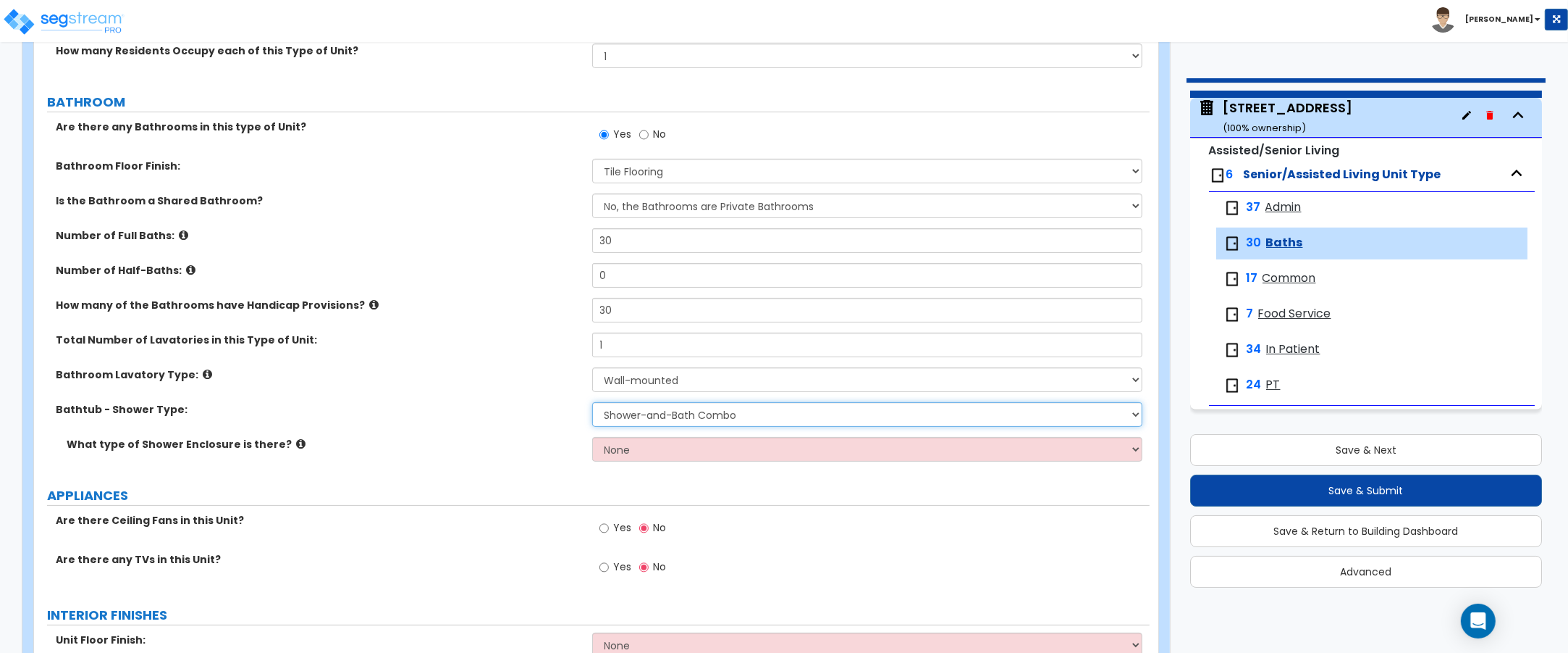
scroll to position [272, 0]
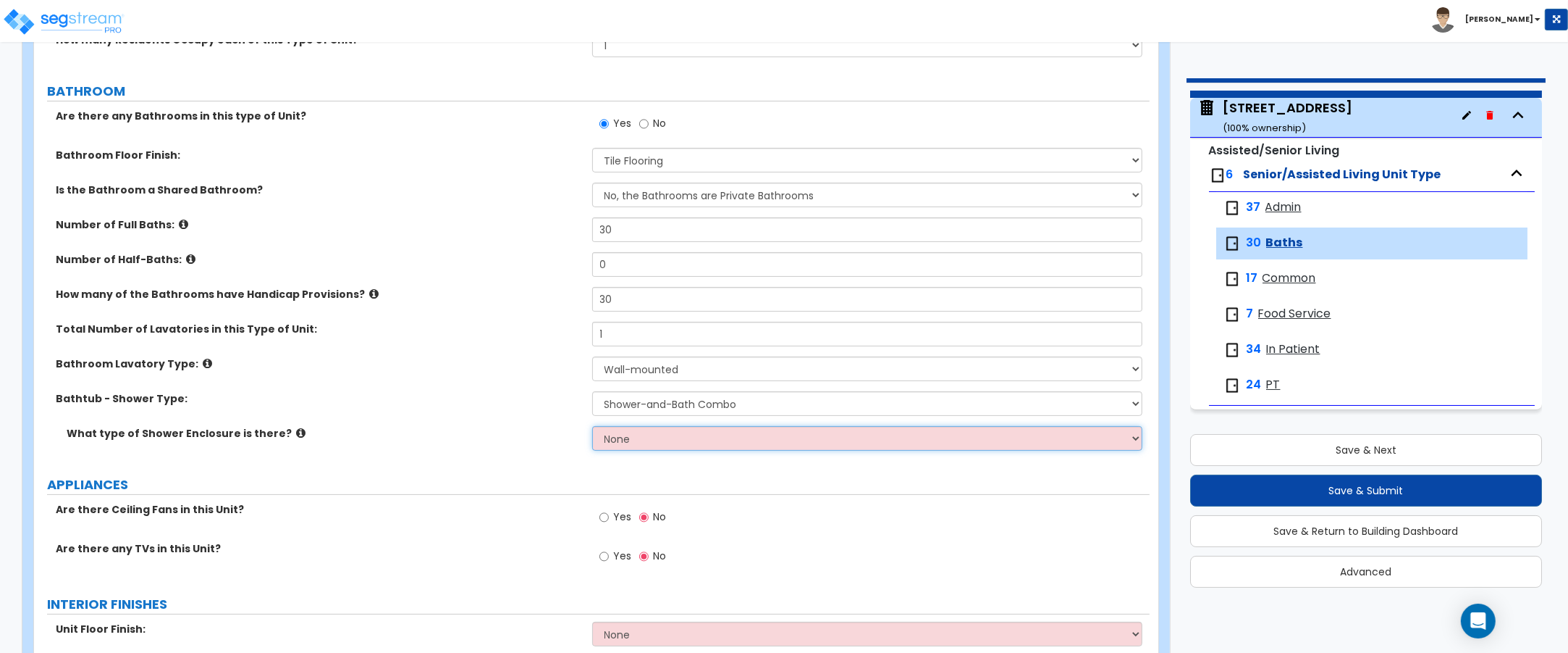
click at [650, 438] on select "None Curtain & [PERSON_NAME] Sliding Doors Glass Hinged Doors" at bounding box center [868, 437] width 551 height 24
select select "1"
click at [592, 427] on select "None Curtain & [PERSON_NAME] Sliding Doors Glass Hinged Doors" at bounding box center [868, 437] width 551 height 24
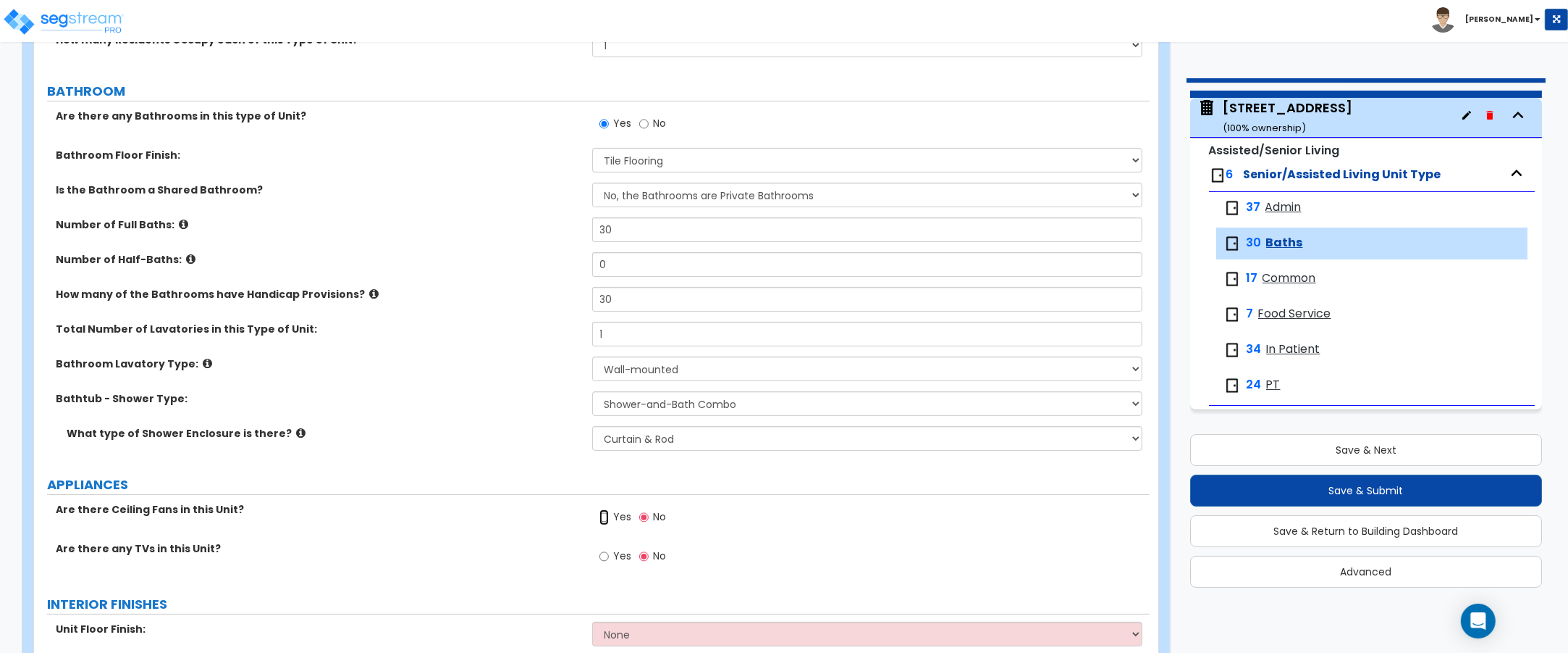
click at [605, 519] on input "Yes" at bounding box center [604, 517] width 9 height 16
radio input "true"
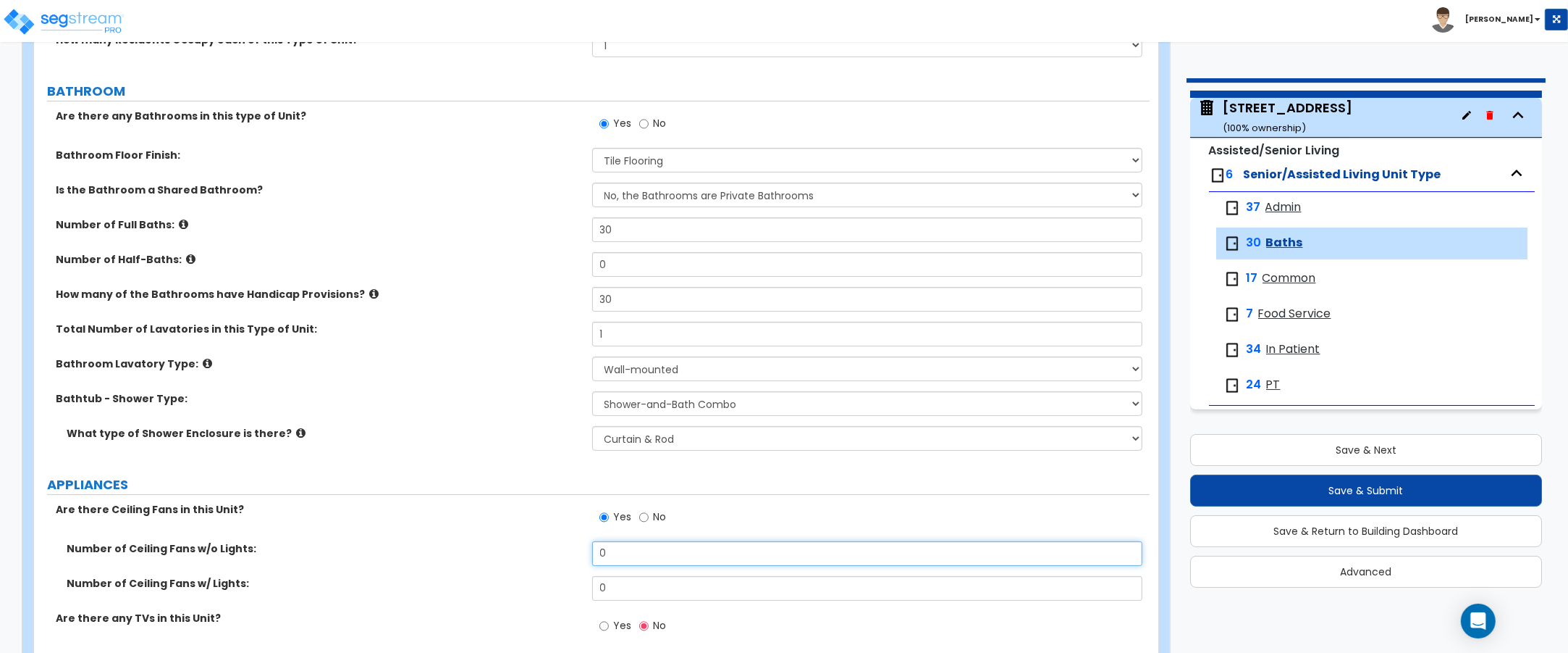
click at [620, 552] on input "0" at bounding box center [868, 553] width 551 height 24
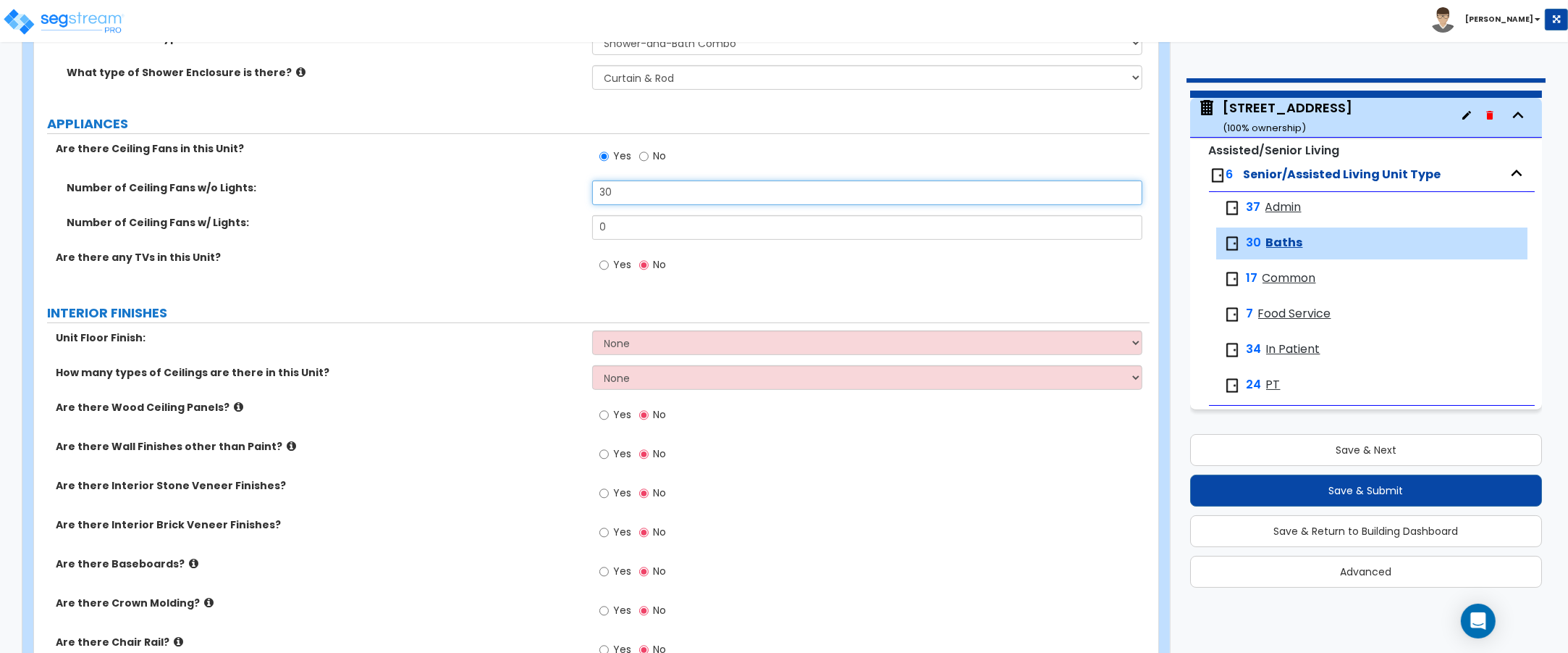
scroll to position [634, 0]
type input "30"
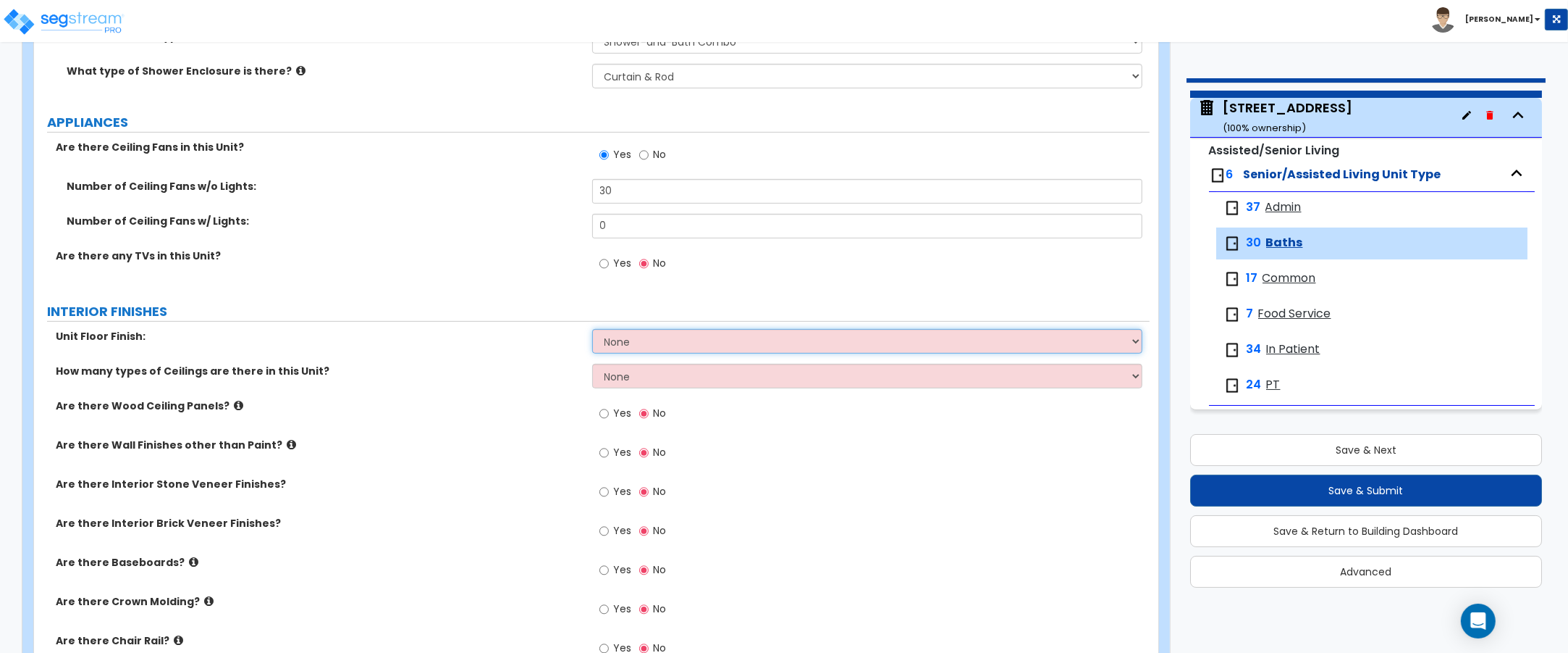
click at [660, 341] on select "None Tile Flooring Hardwood Flooring Resilient Laminate Flooring VCT Flooring S…" at bounding box center [868, 340] width 551 height 24
select select "1"
click at [592, 330] on select "None Tile Flooring Hardwood Flooring Resilient Laminate Flooring VCT Flooring S…" at bounding box center [868, 340] width 551 height 24
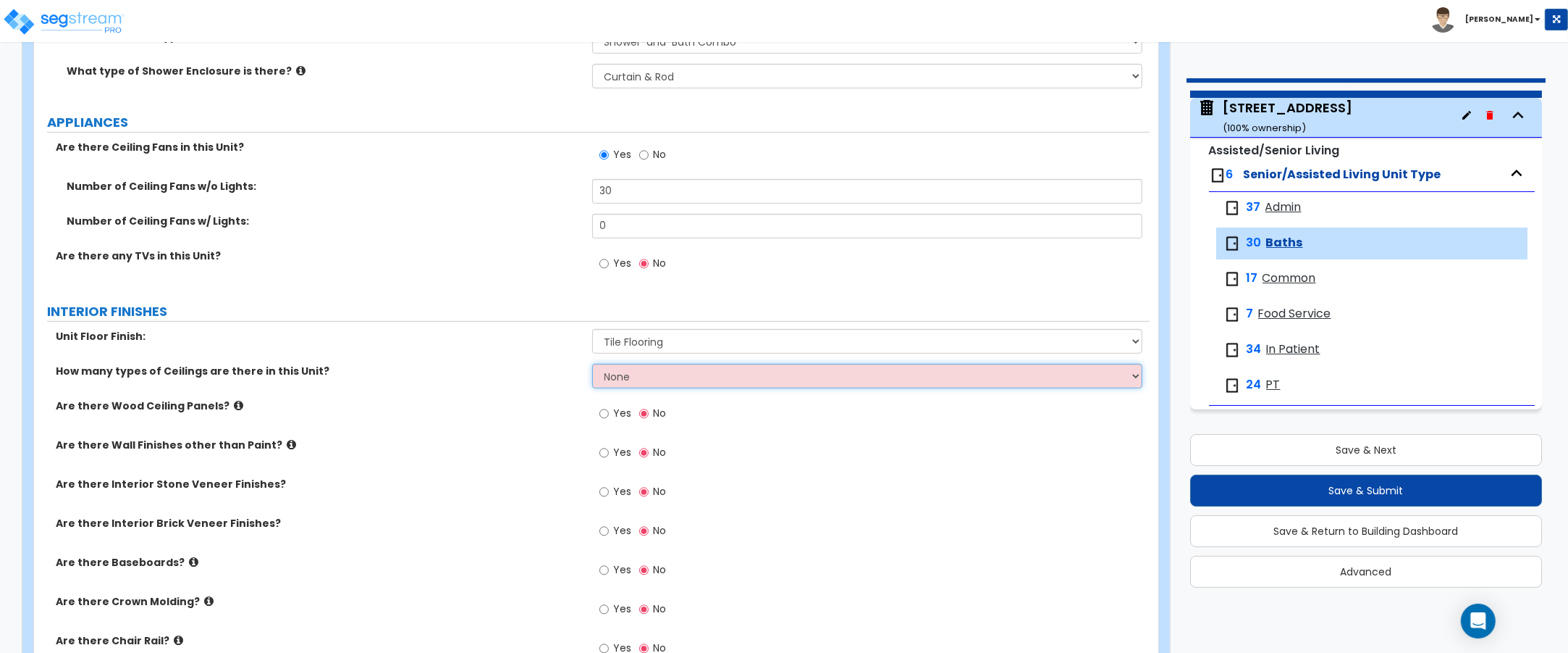
click at [653, 379] on select "None 1 2 3" at bounding box center [868, 375] width 551 height 24
select select "1"
click at [592, 365] on select "None 1 2 3" at bounding box center [868, 375] width 551 height 24
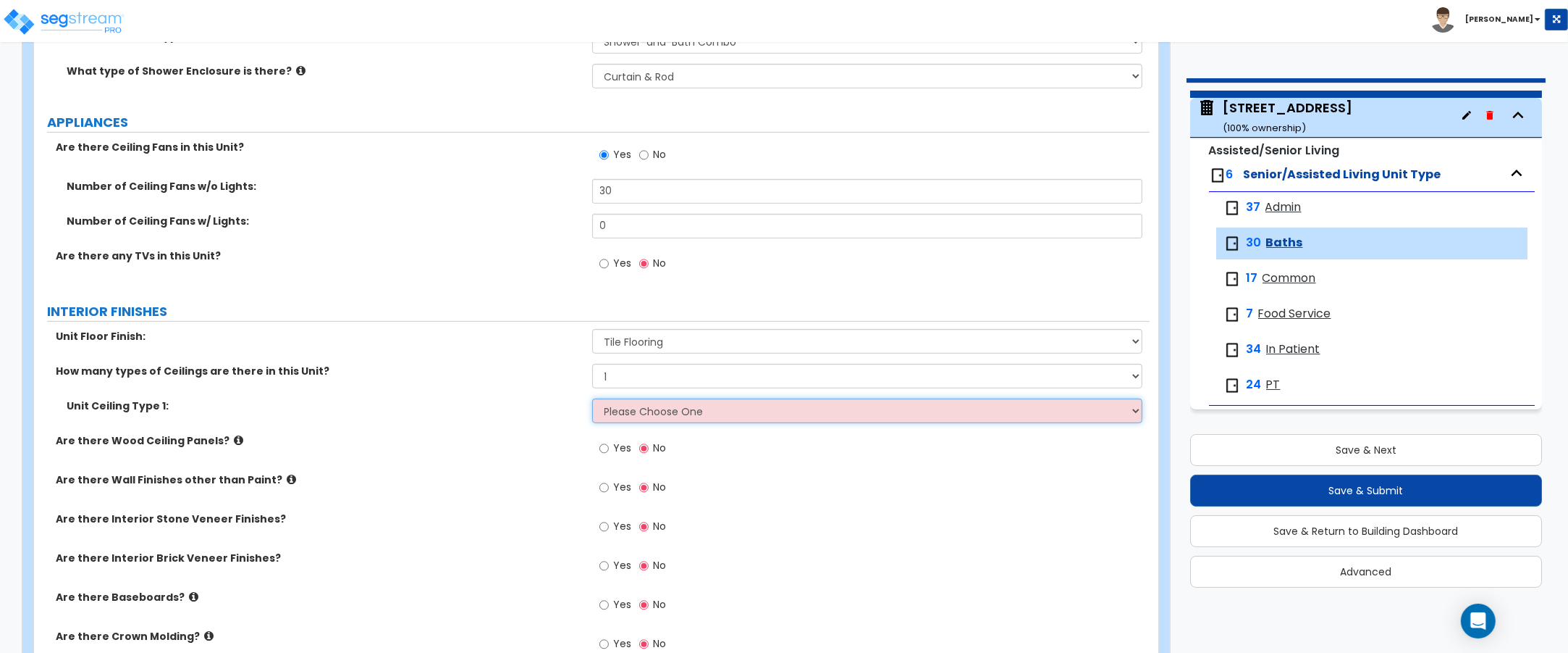
click at [653, 415] on select "Please Choose One Drop Ceiling Drywall Ceiling Open Ceiling" at bounding box center [868, 410] width 551 height 24
select select "2"
click at [592, 399] on select "Please Choose One Drop Ceiling Drywall Ceiling Open Ceiling" at bounding box center [868, 410] width 551 height 24
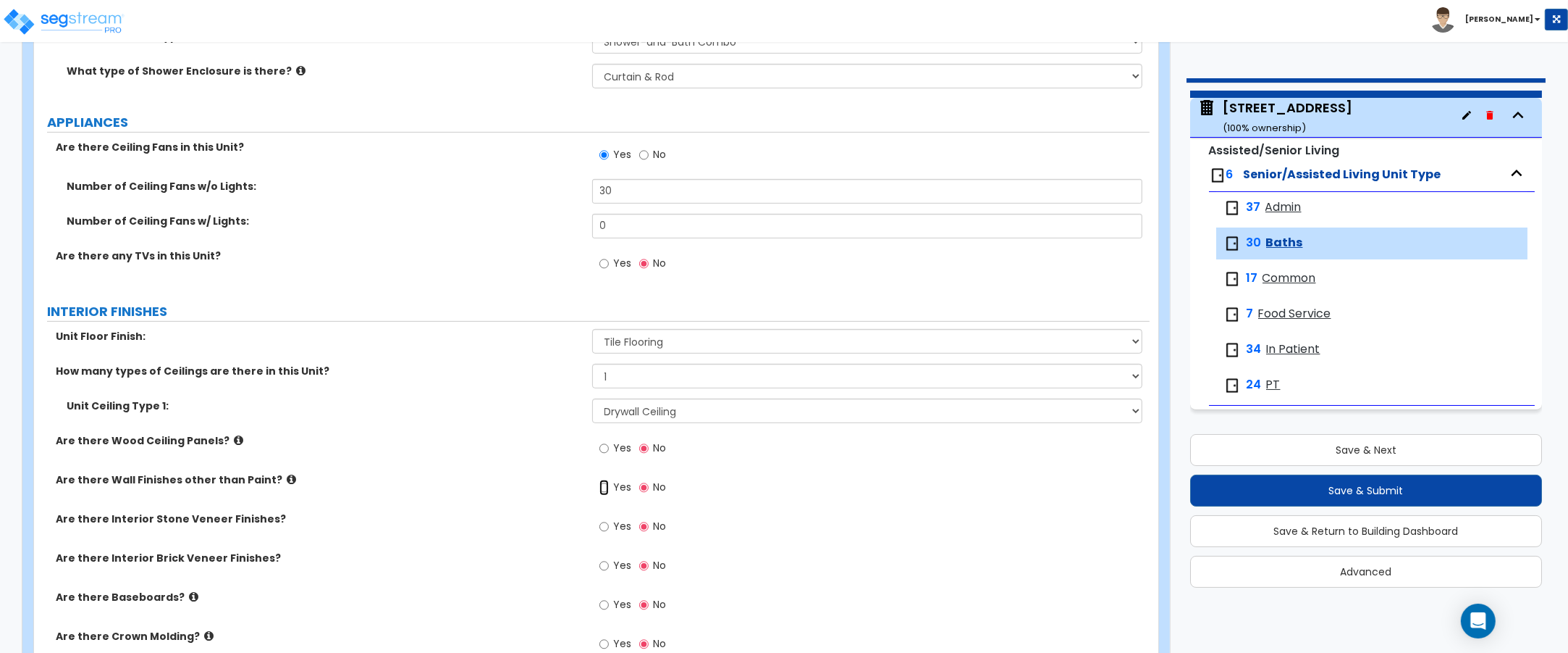
click at [601, 490] on input "Yes" at bounding box center [604, 488] width 9 height 16
radio input "true"
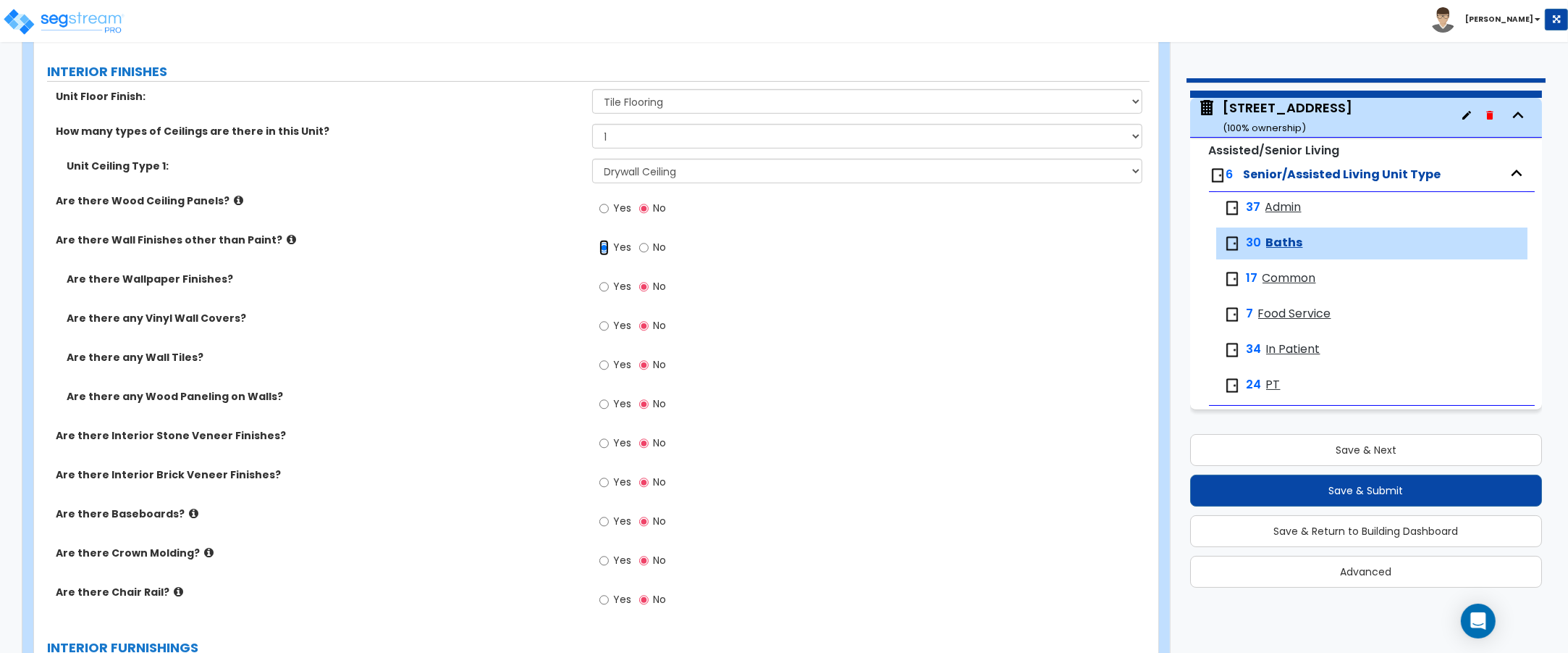
scroll to position [905, 0]
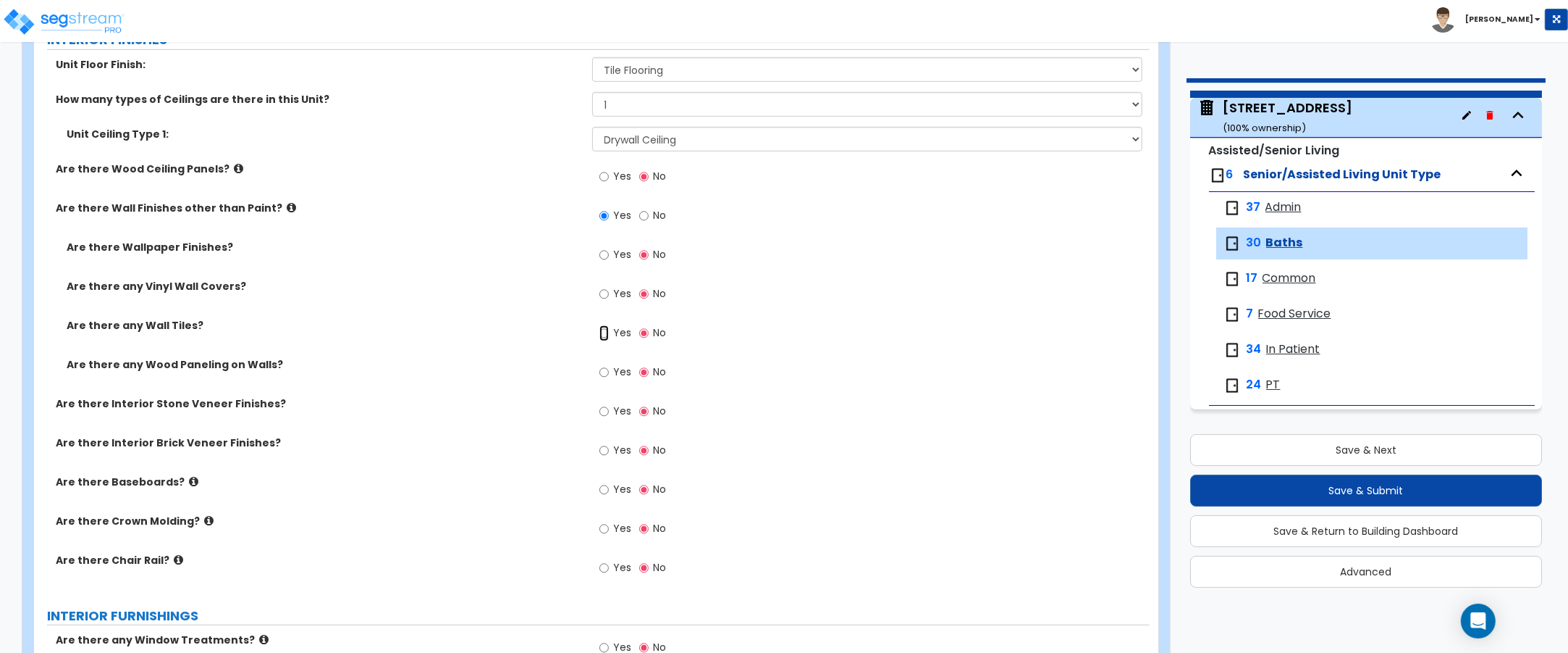
click at [601, 334] on input "Yes" at bounding box center [604, 333] width 9 height 16
radio input "true"
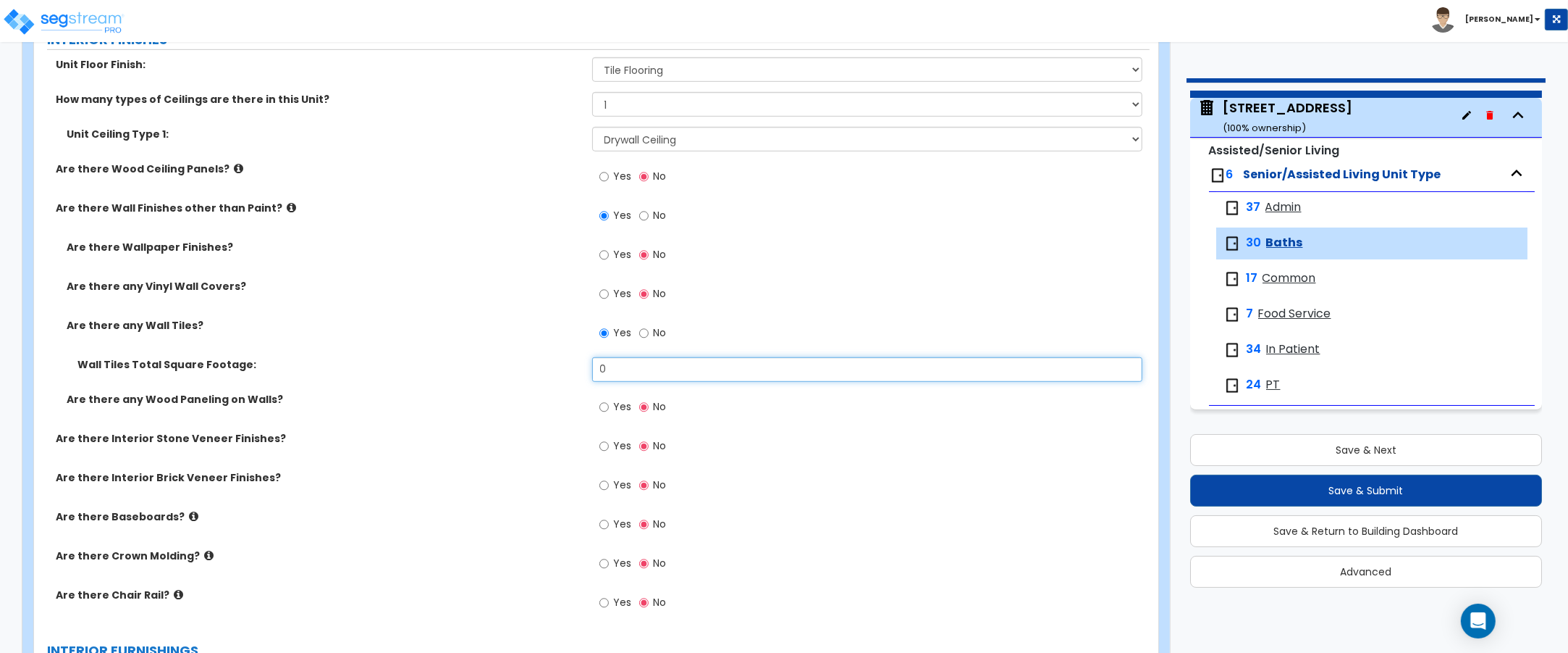
click at [635, 371] on input "0" at bounding box center [868, 369] width 551 height 24
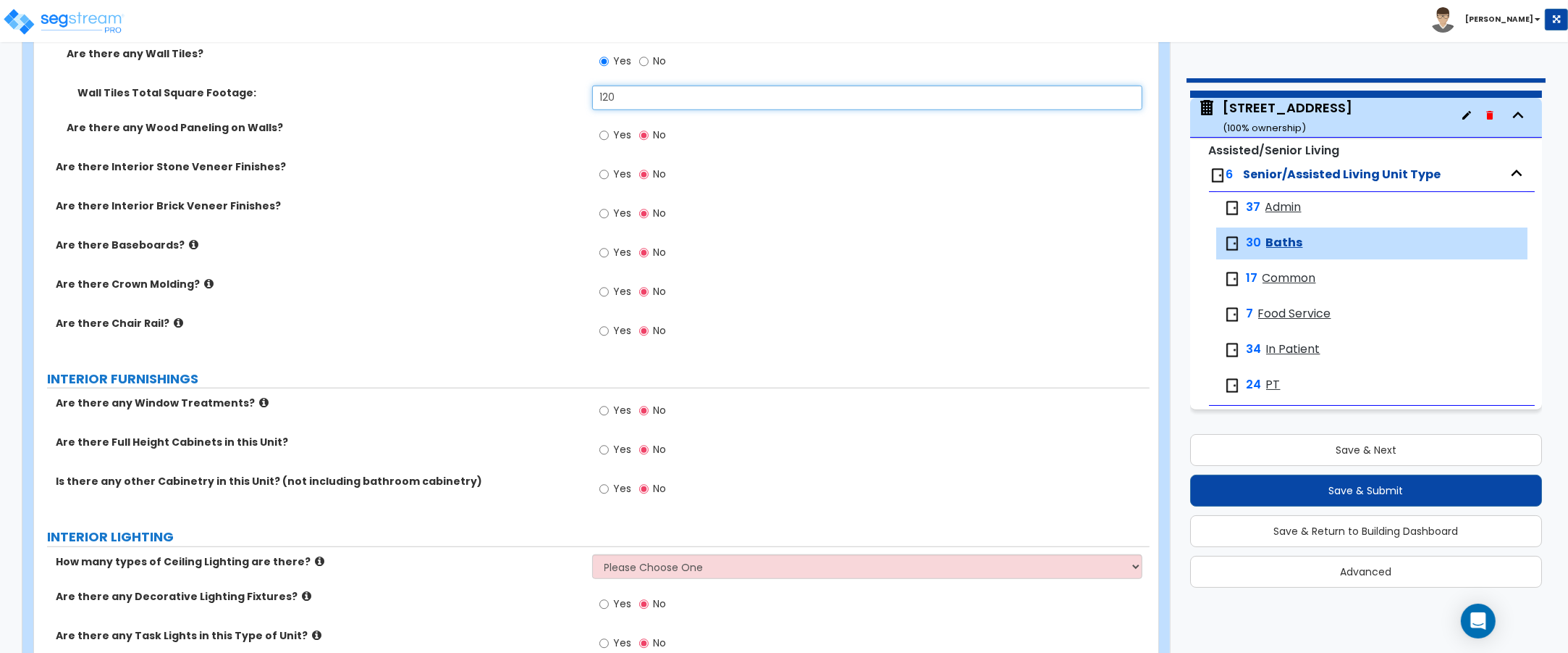
scroll to position [1268, 0]
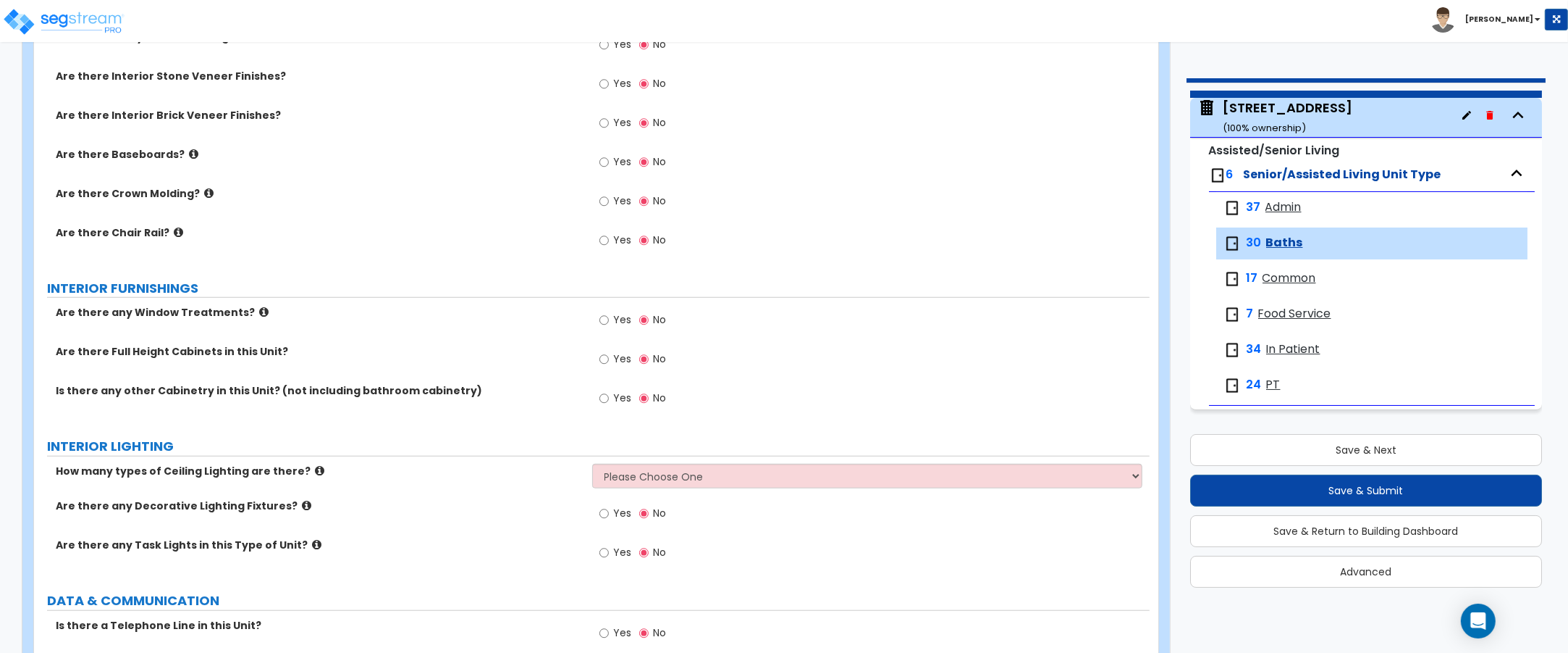
type input "120"
click at [639, 476] on select "Please Choose One 1 2 3" at bounding box center [868, 475] width 551 height 24
select select "2"
click at [592, 465] on select "Please Choose One 1 2 3" at bounding box center [868, 475] width 551 height 24
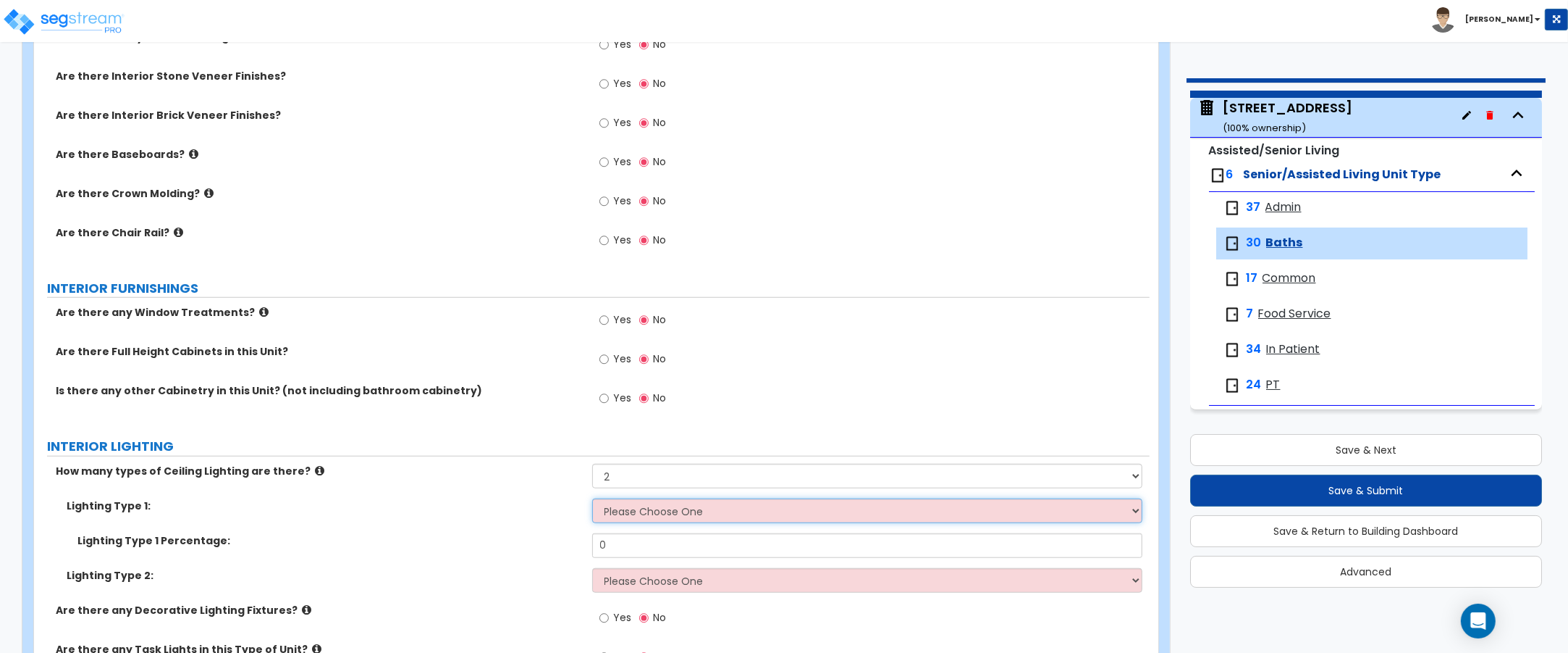
click at [626, 515] on select "Please Choose One LED Surface-Mounted LED Recessed Fluorescent Surface-Mounted …" at bounding box center [868, 510] width 551 height 24
select select "4"
click at [592, 500] on select "Please Choose One LED Surface-Mounted LED Recessed Fluorescent Surface-Mounted …" at bounding box center [868, 510] width 551 height 24
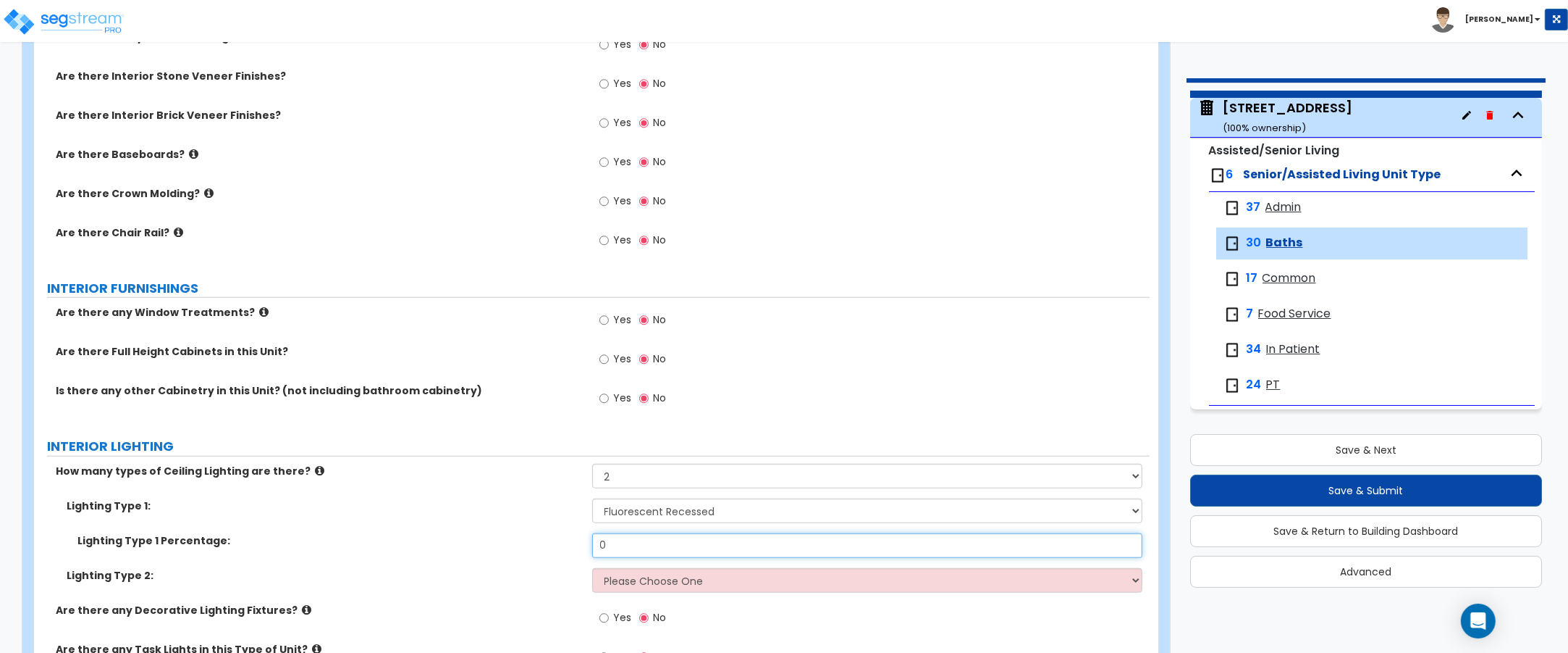
click at [627, 543] on input "0" at bounding box center [868, 545] width 551 height 24
type input "66"
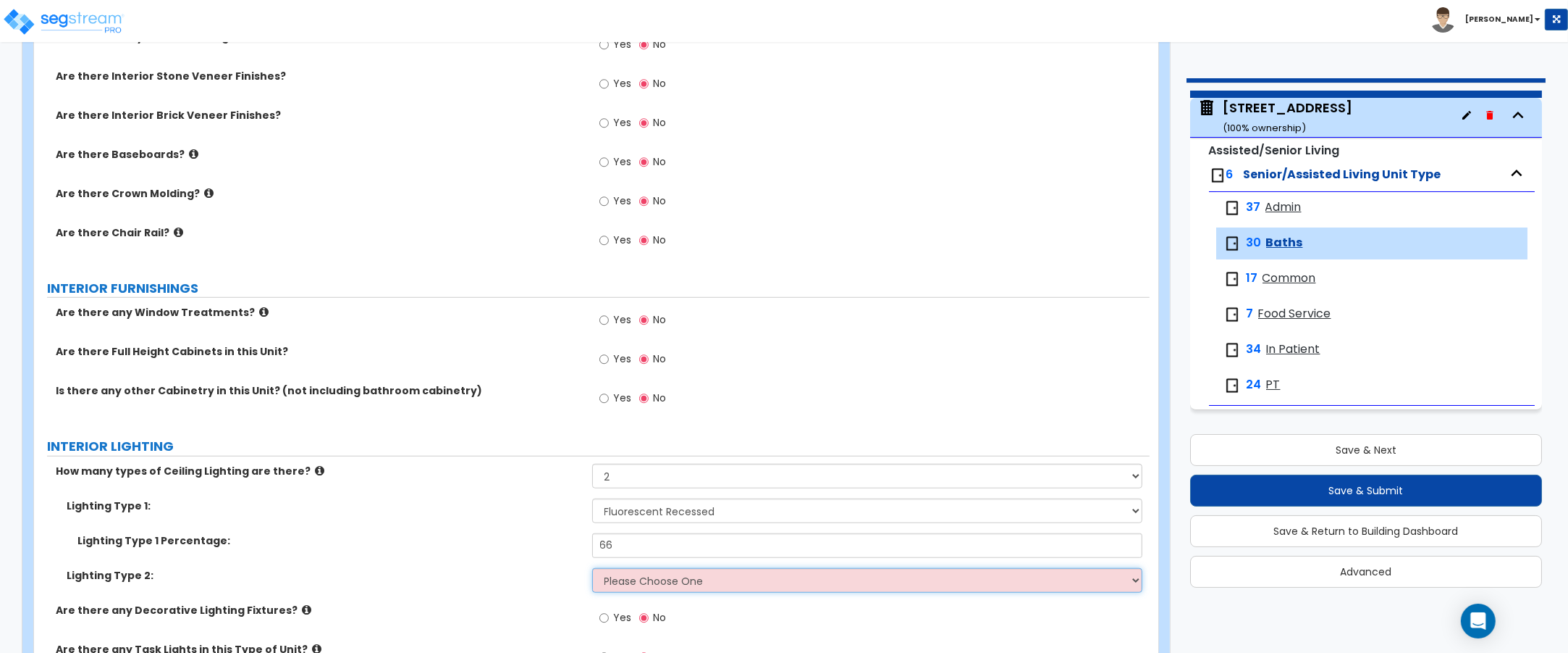
click at [635, 582] on select "Please Choose One LED Surface-Mounted LED Recessed Fluorescent Surface-Mounted …" at bounding box center [868, 579] width 551 height 24
select select "3"
click at [592, 569] on select "Please Choose One LED Surface-Mounted LED Recessed Fluorescent Surface-Mounted …" at bounding box center [868, 579] width 551 height 24
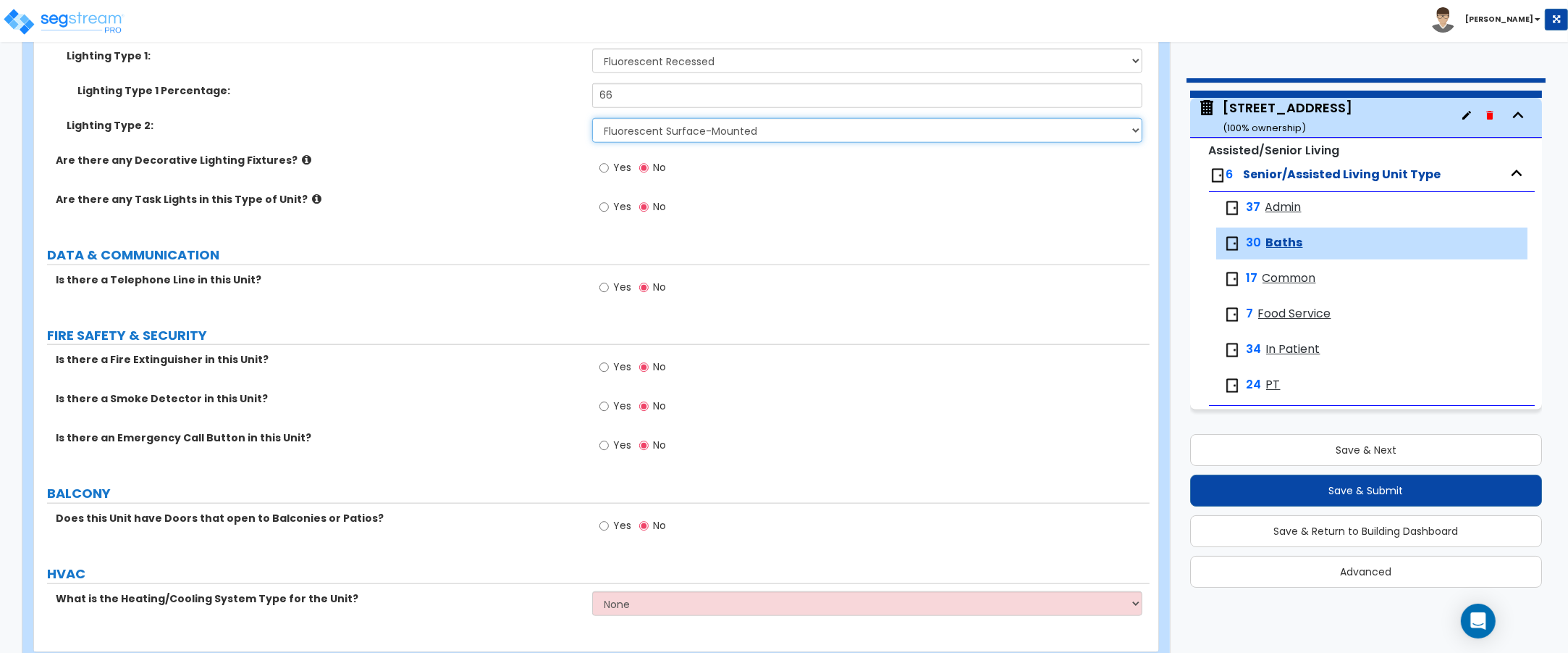
scroll to position [1721, 0]
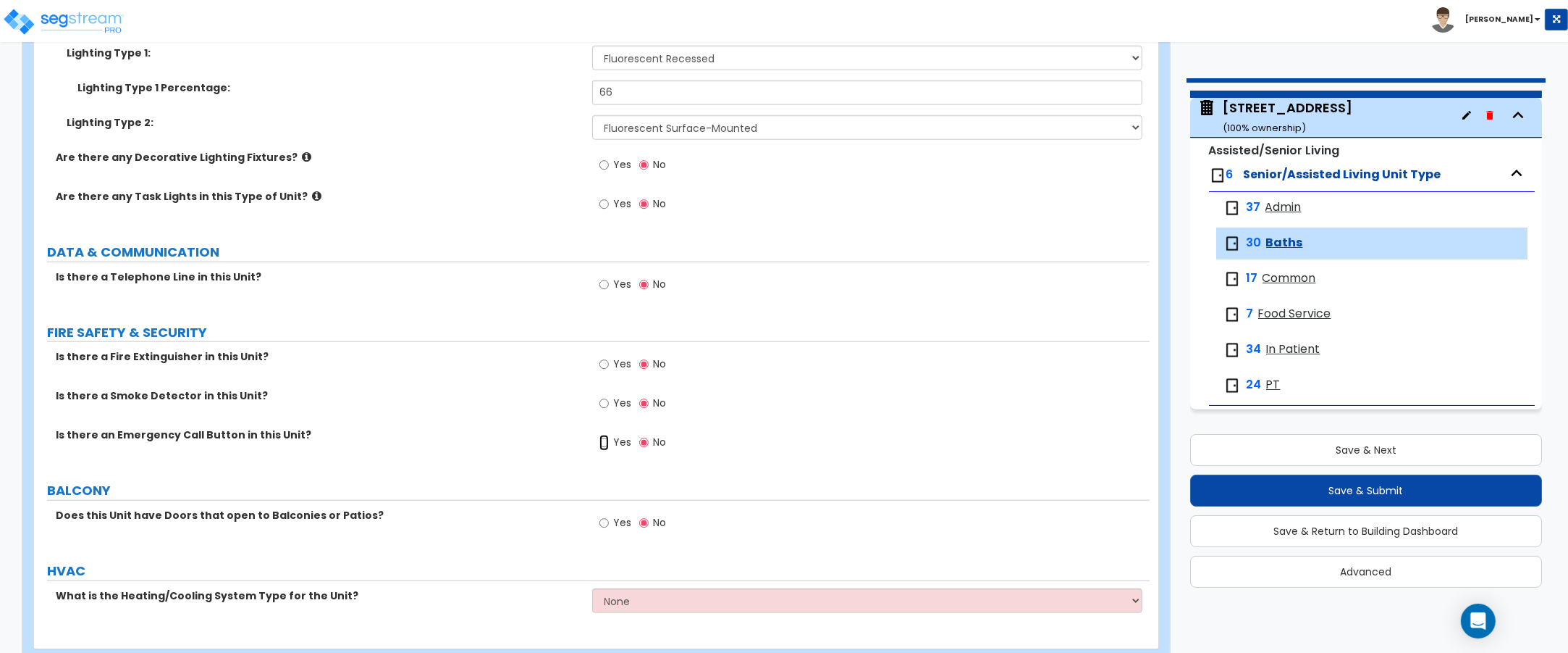
click at [601, 444] on input "Yes" at bounding box center [604, 443] width 9 height 16
radio input "true"
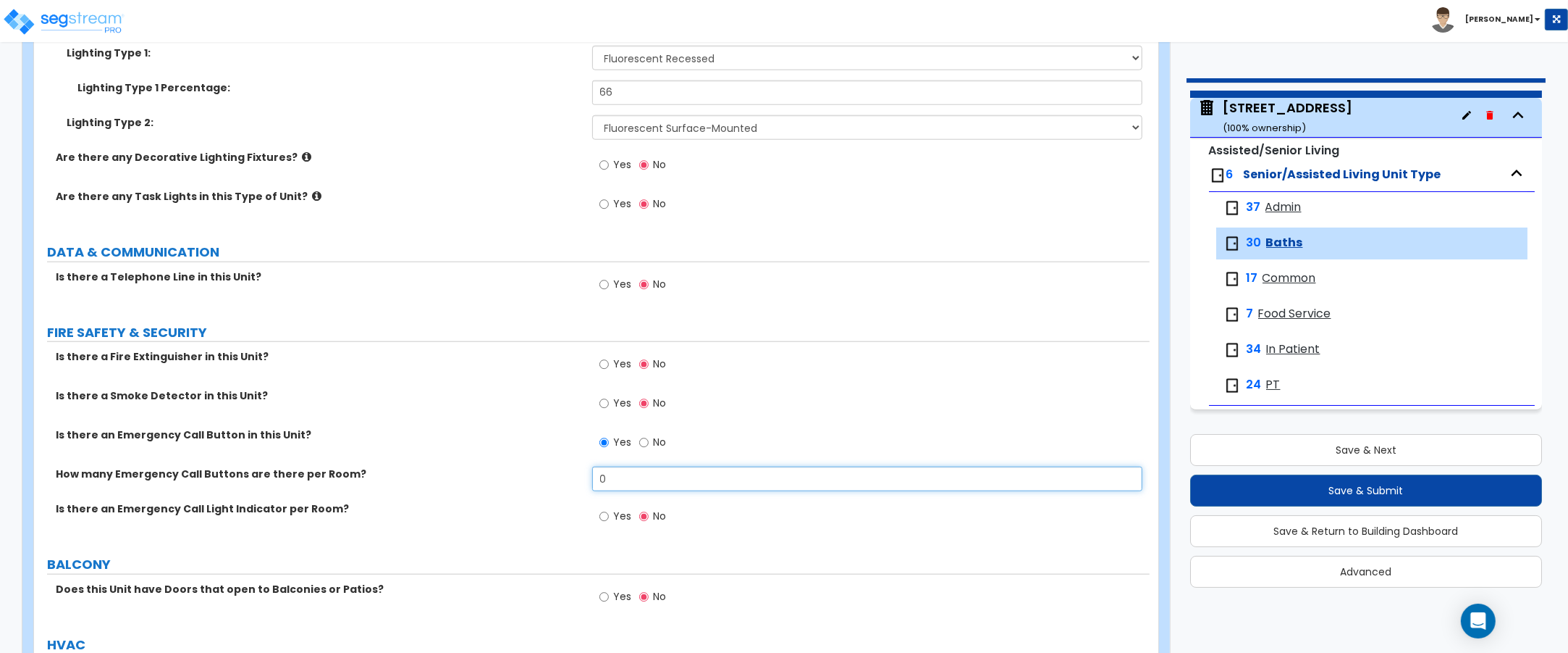
click at [612, 480] on input "0" at bounding box center [868, 478] width 551 height 24
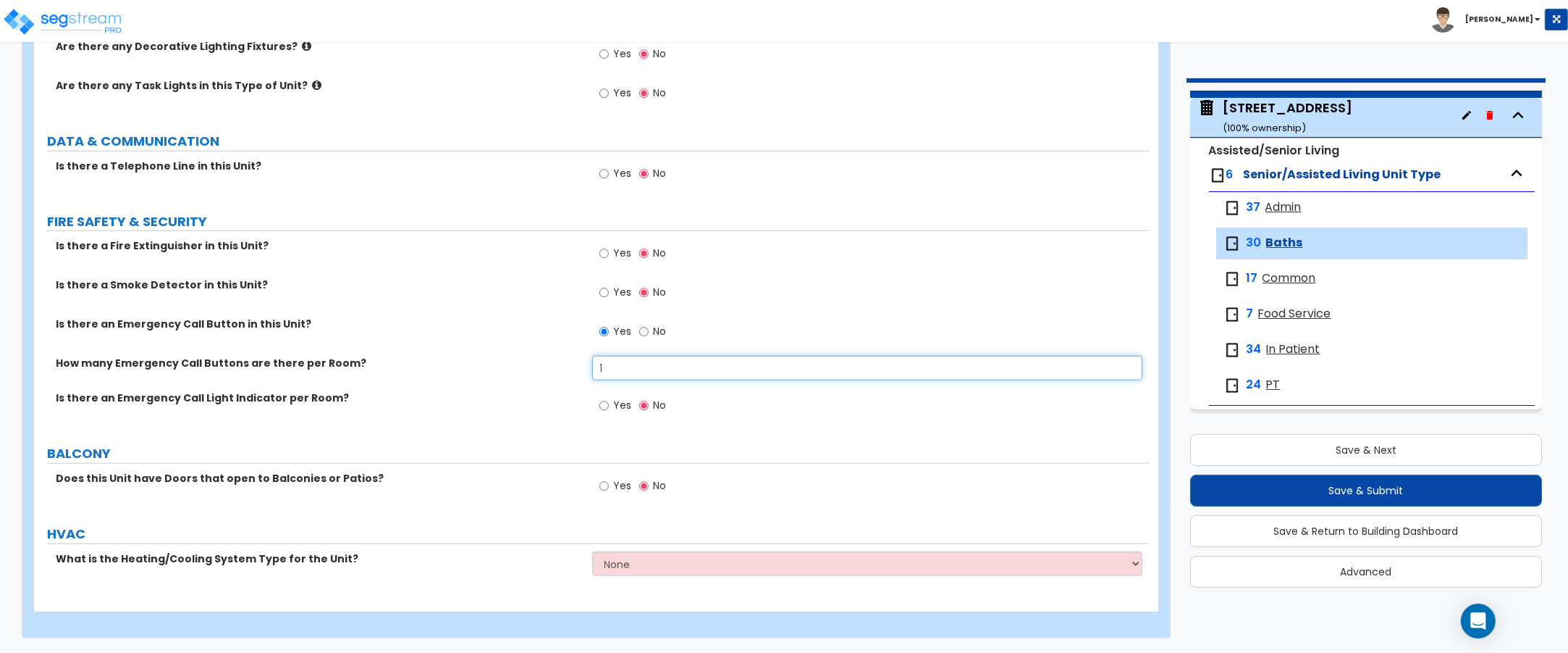
scroll to position [1834, 0]
type input "1"
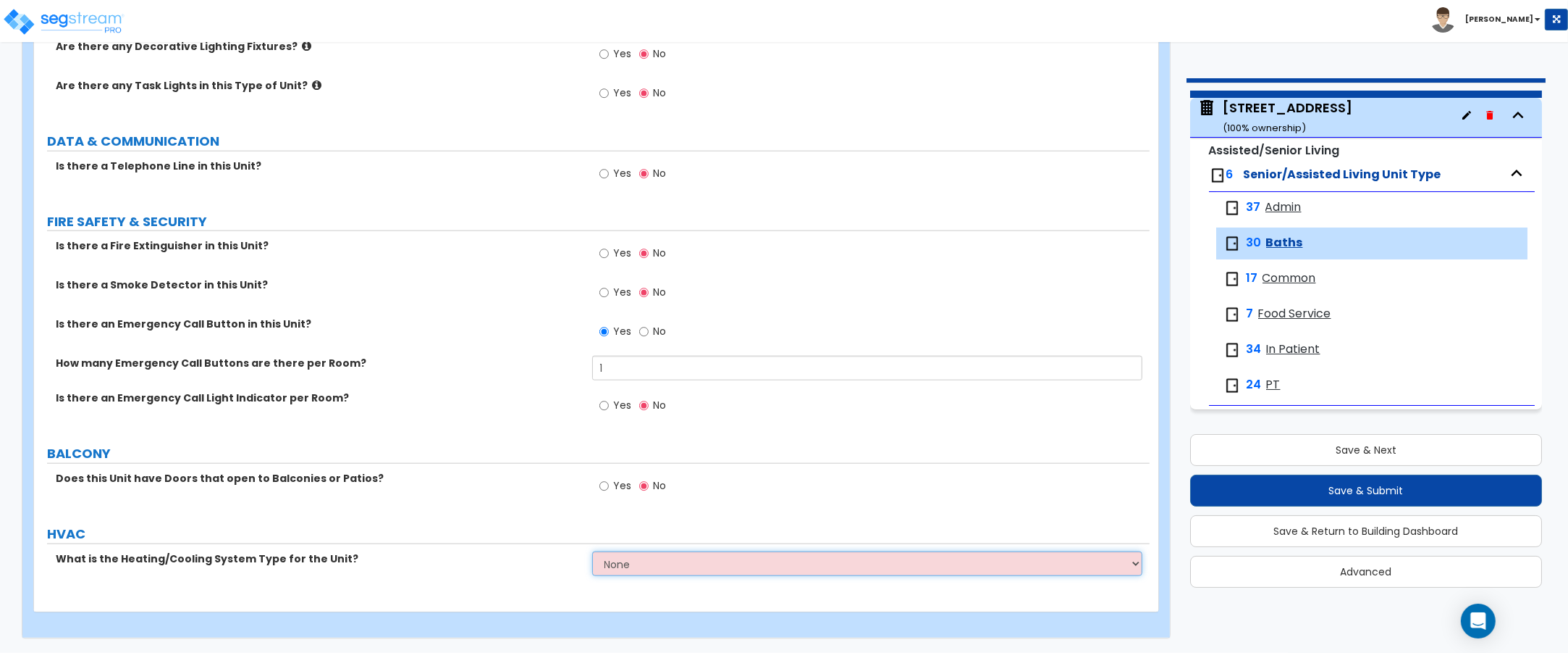
click at [669, 569] on select "None Heat Only Centralized Heating & Cooling Thru Wall Air Conditioners Mini Sp…" at bounding box center [868, 563] width 551 height 24
select select "2"
click at [592, 552] on select "None Heat Only Centralized Heating & Cooling Thru Wall Air Conditioners Mini Sp…" at bounding box center [868, 563] width 551 height 24
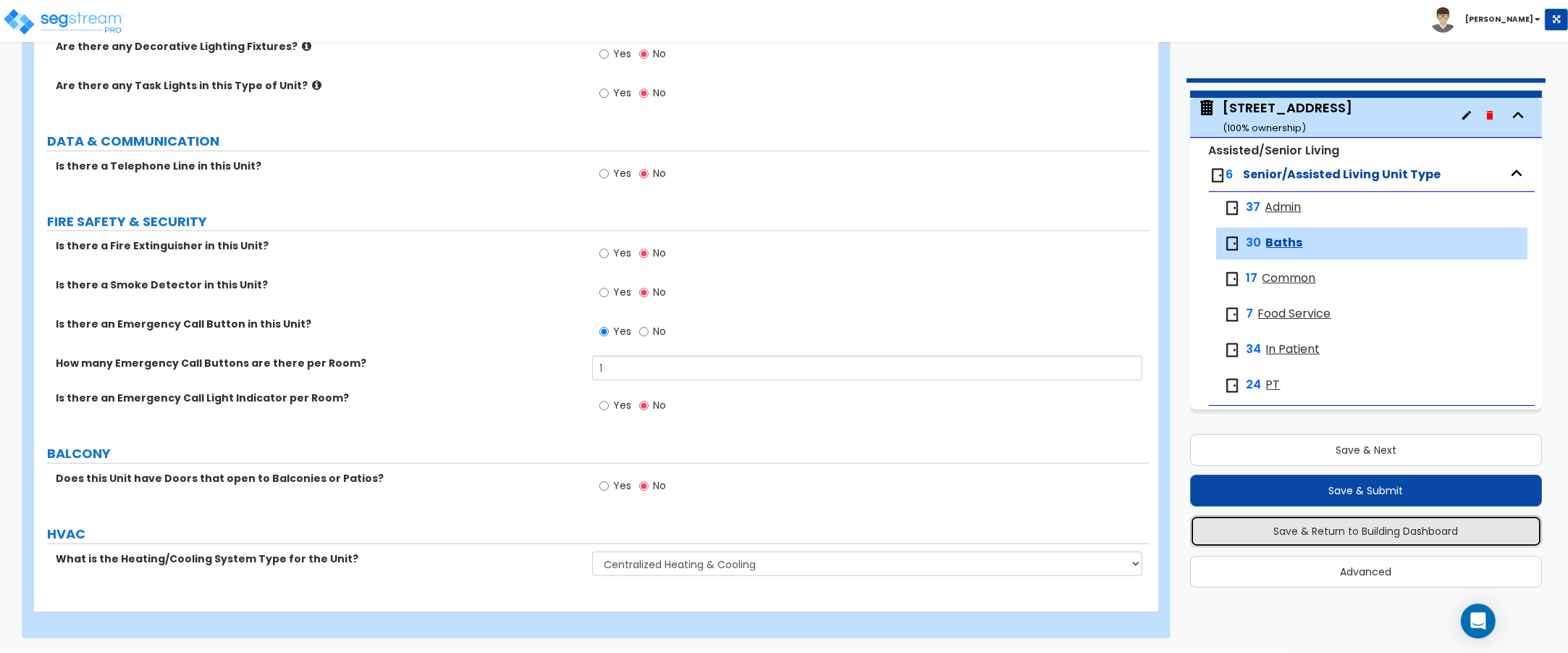
click at [1338, 529] on button "Save & Return to Building Dashboard" at bounding box center [1366, 531] width 353 height 31
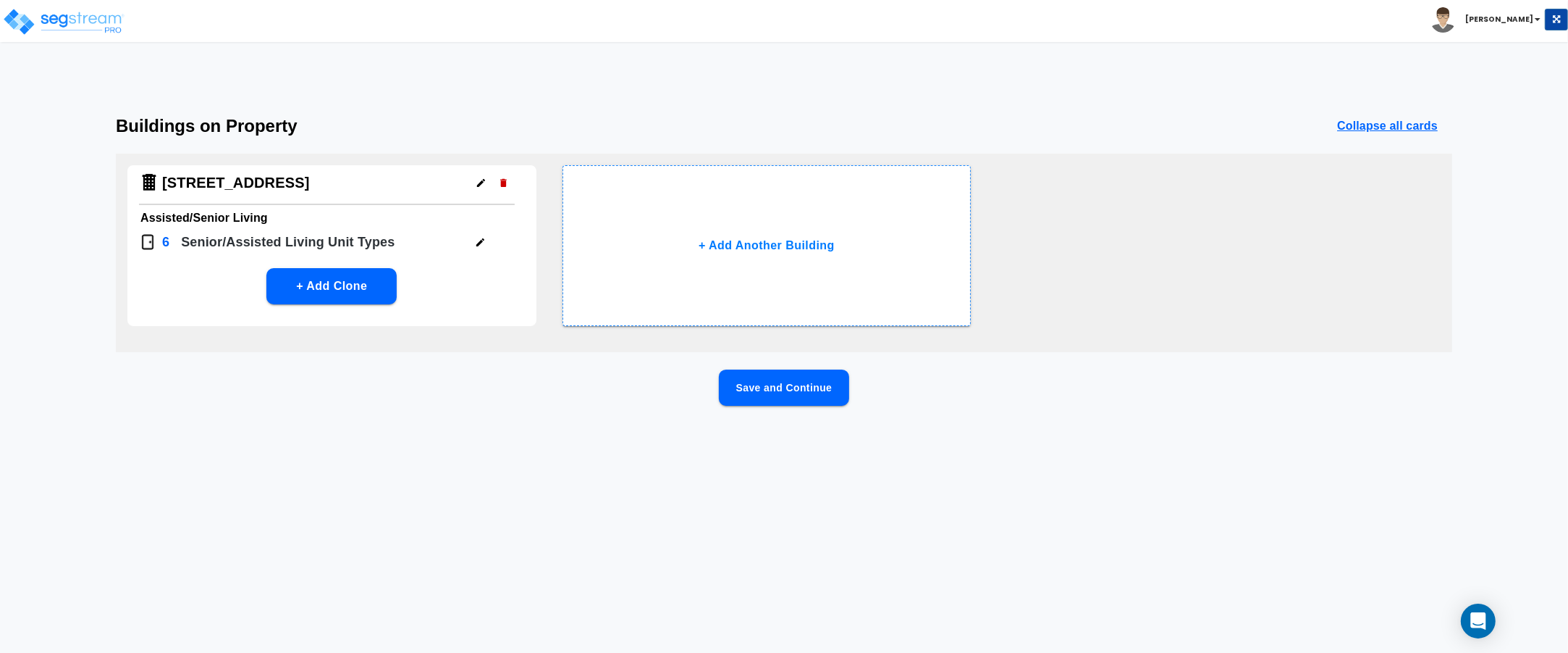
scroll to position [0, 0]
click at [817, 385] on button "Save and Continue" at bounding box center [784, 387] width 130 height 36
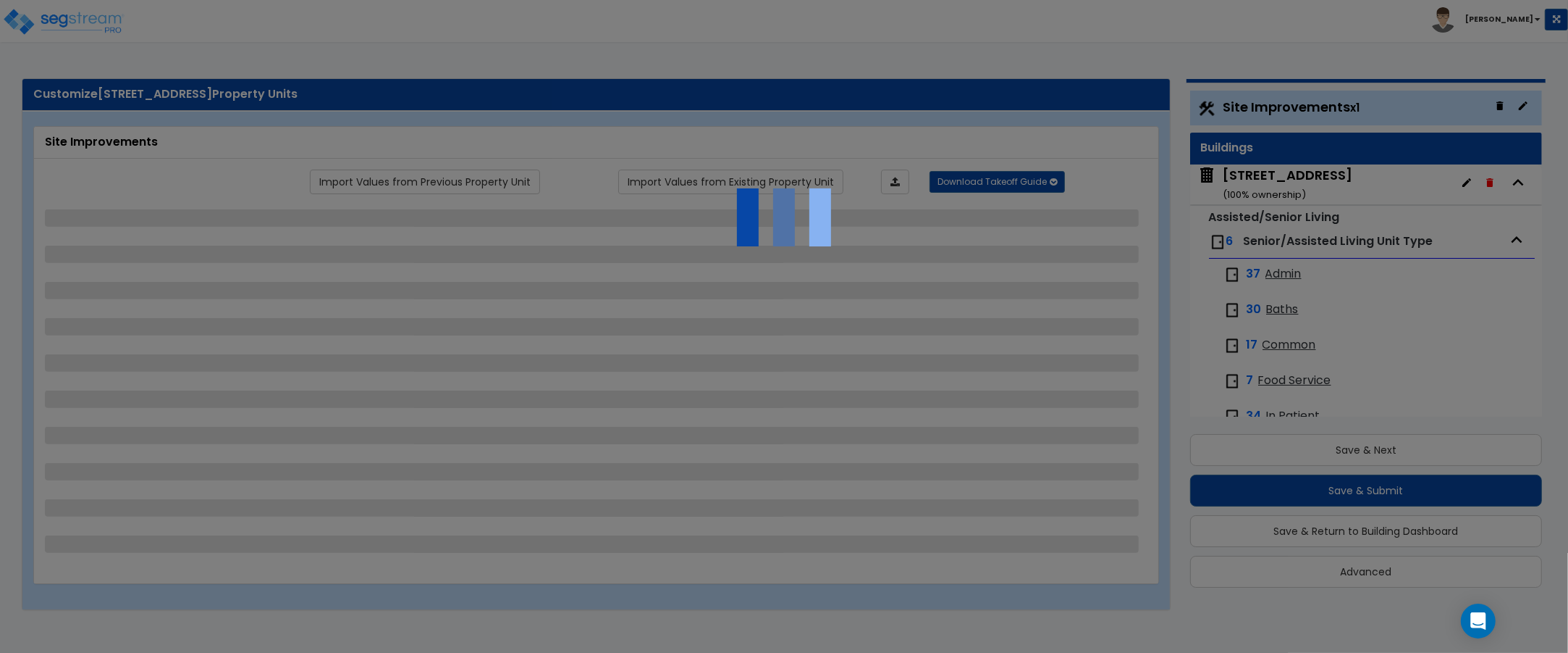
select select "2"
select select "1"
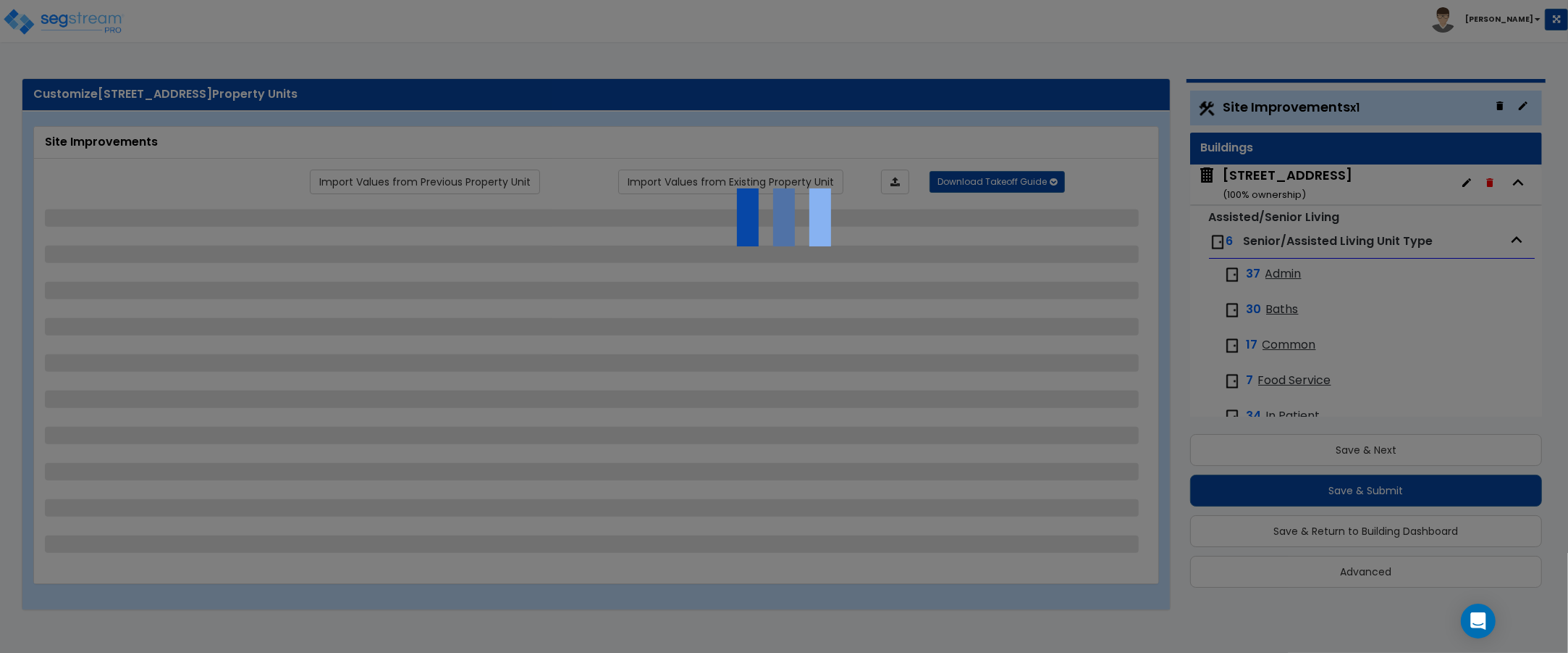
select select "1"
select select "2"
select select "1"
select select "2"
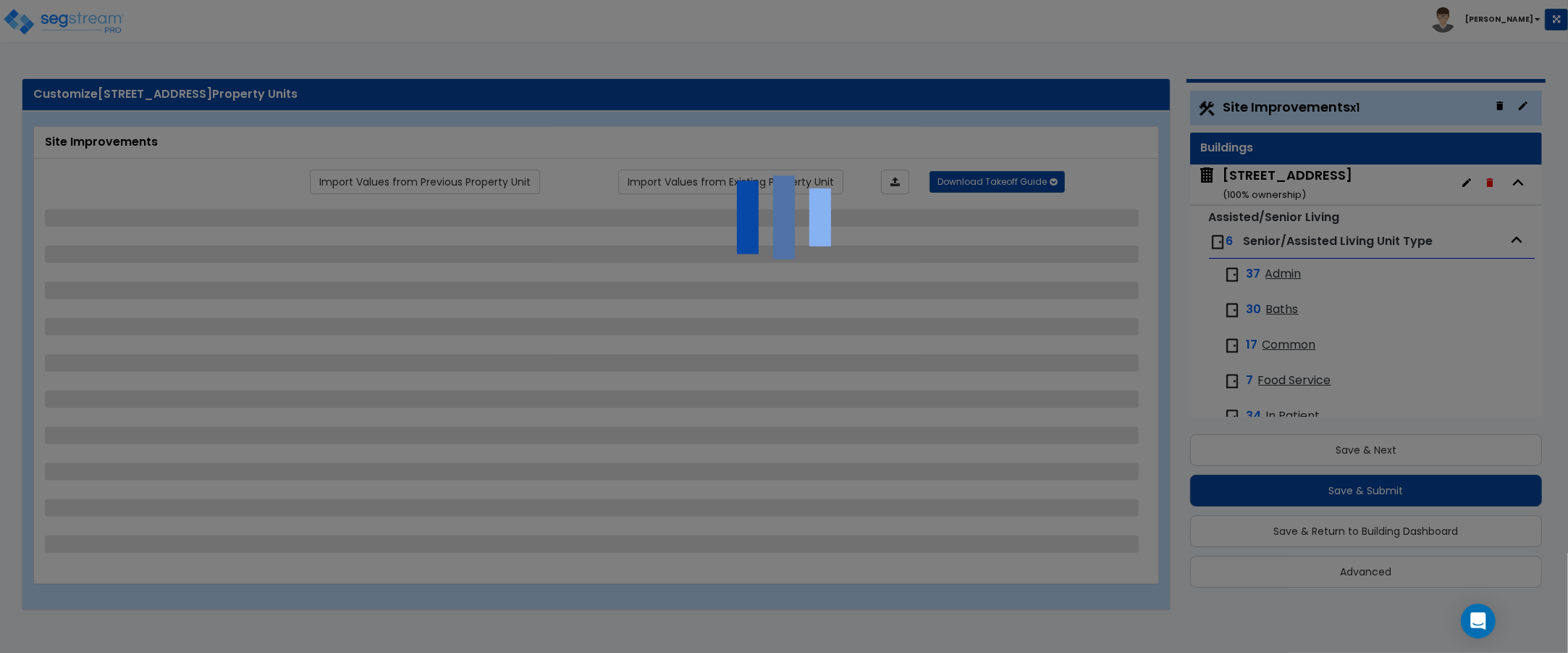
select select "1"
select select "2"
select select "1"
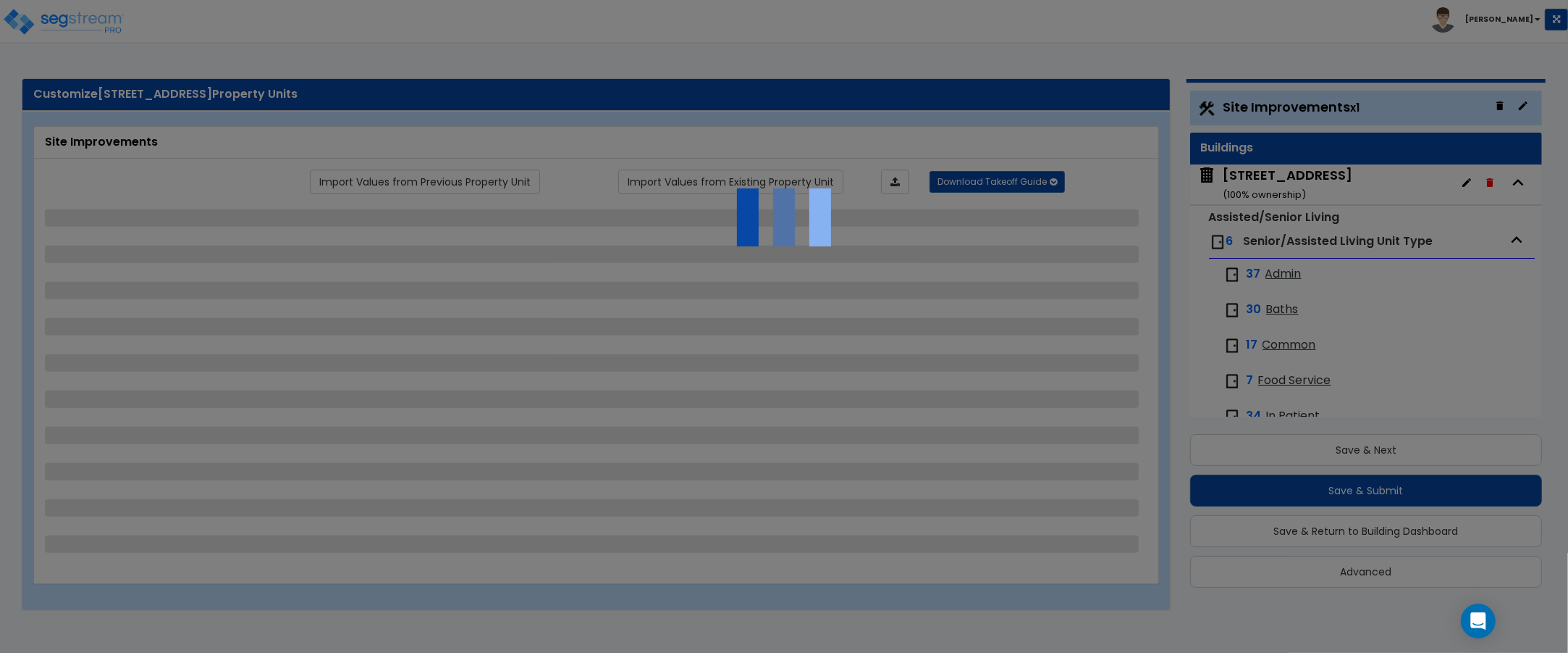
select select "1"
select select "4"
select select "3"
select select "2"
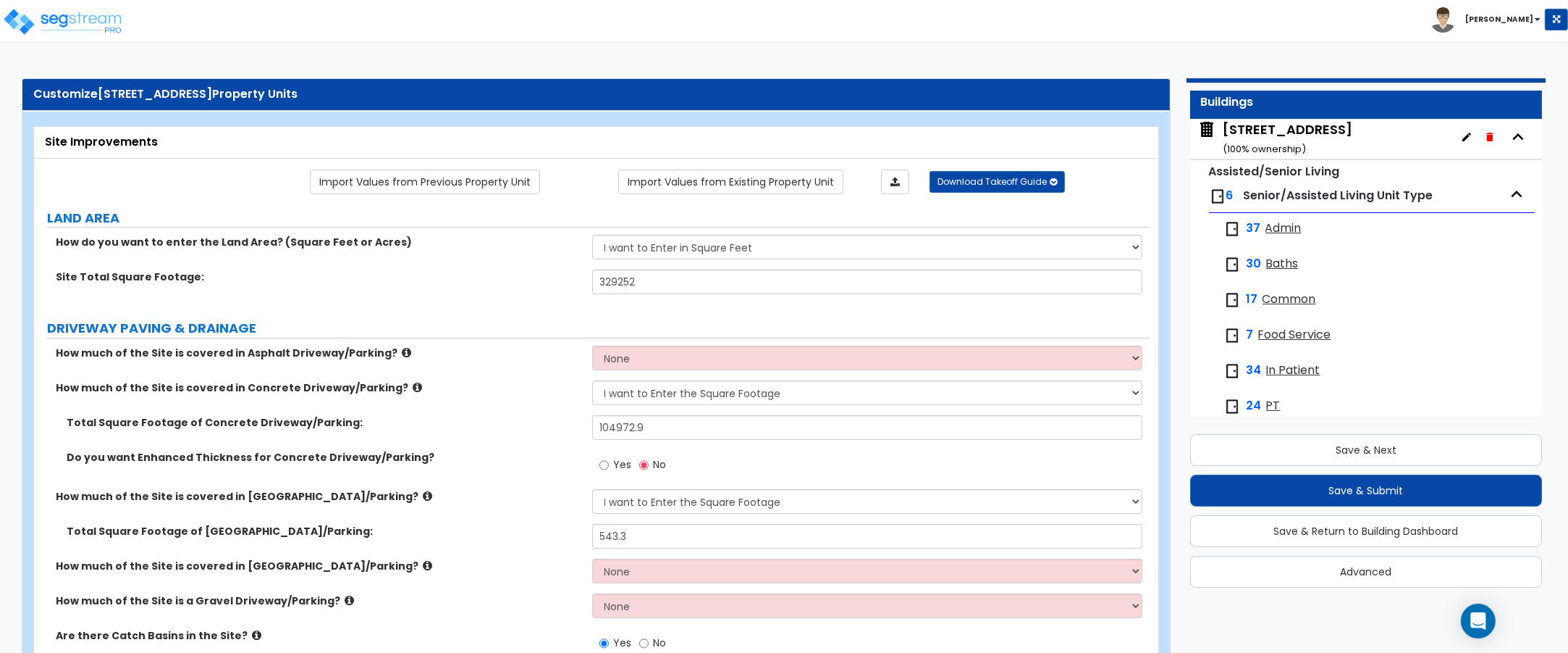
scroll to position [66, 0]
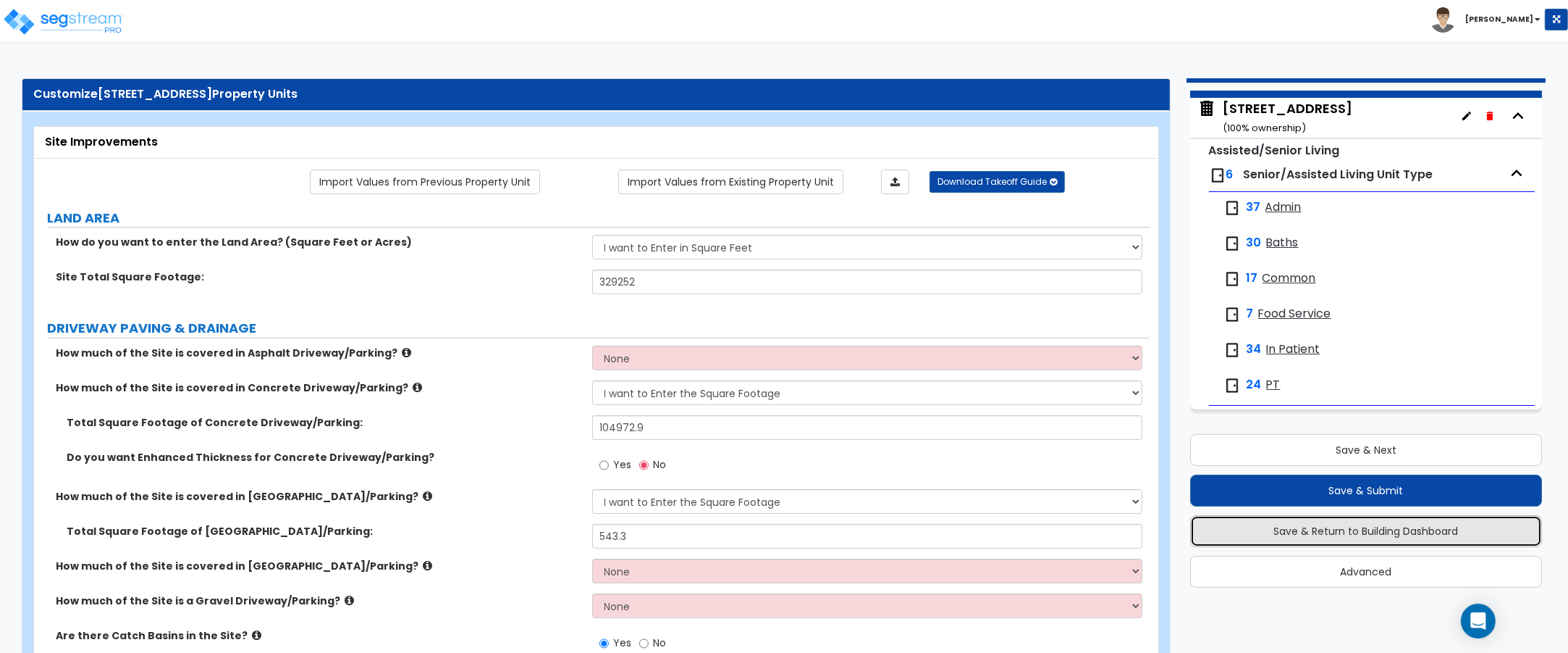
click at [1352, 525] on button "Save & Return to Building Dashboard" at bounding box center [1366, 531] width 353 height 31
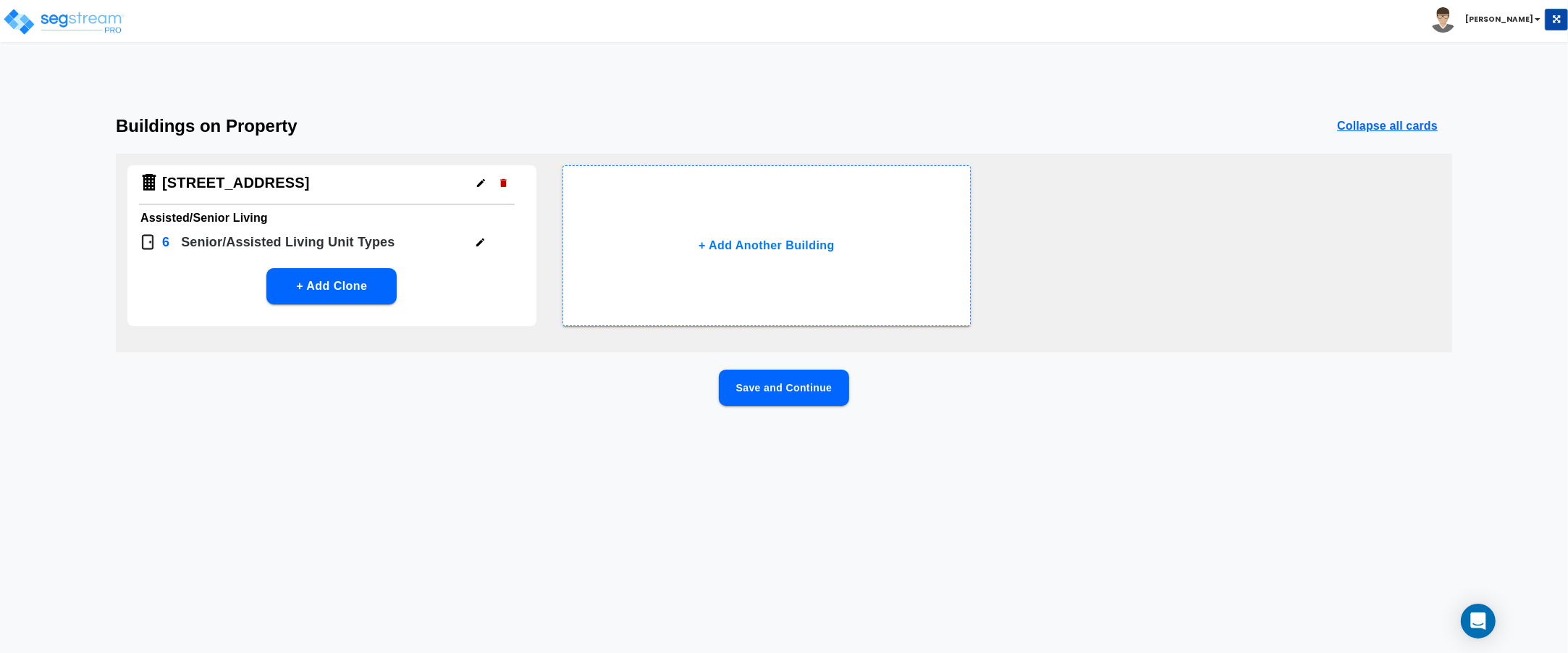
click at [479, 243] on icon "button" at bounding box center [480, 242] width 8 height 8
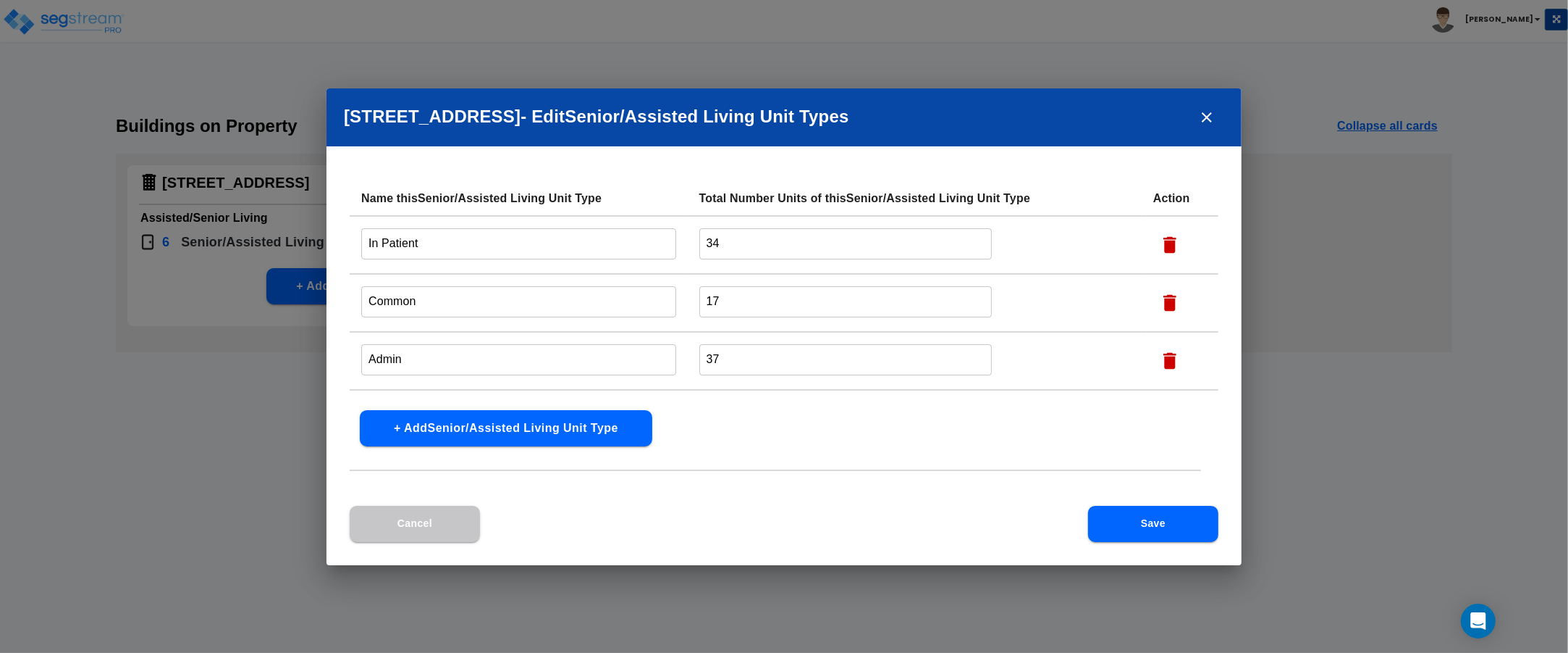
click at [490, 419] on button "+ Add Senior/Assisted Living Unit Type" at bounding box center [506, 428] width 293 height 36
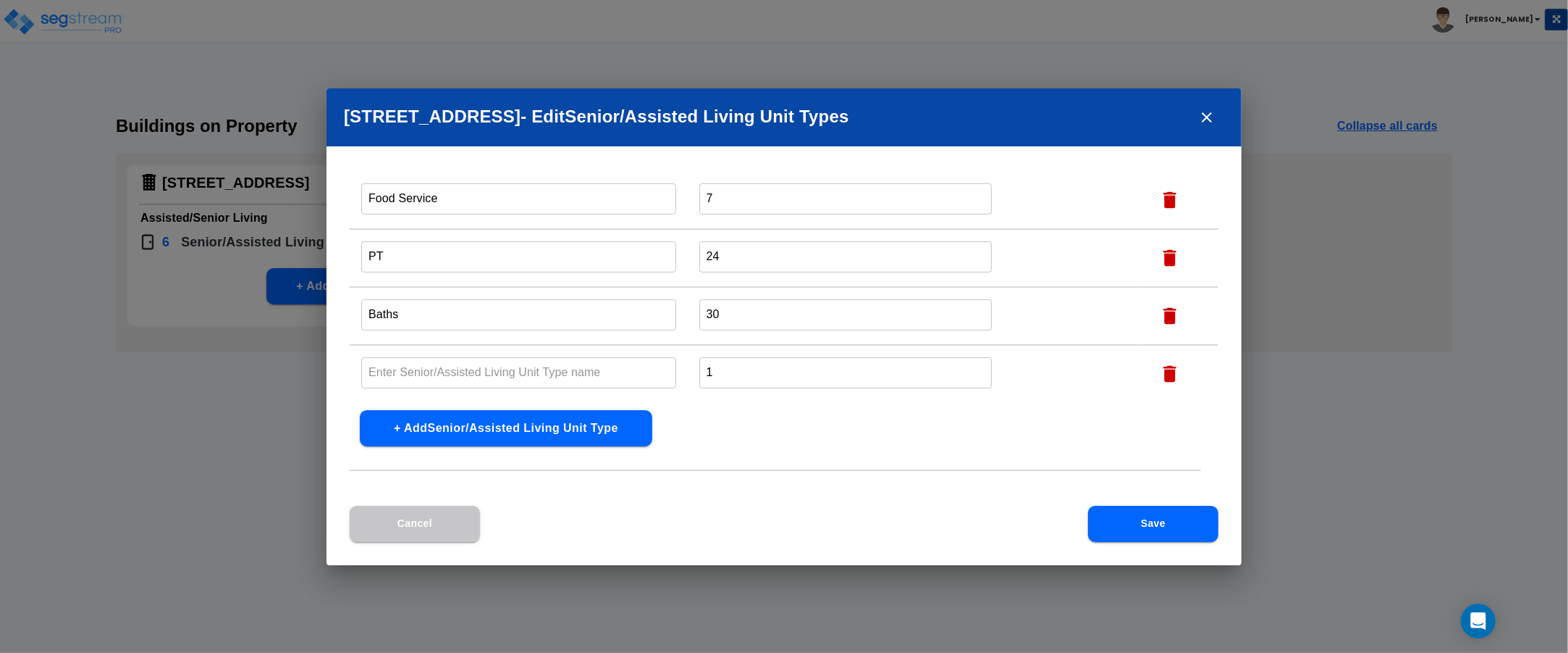
click at [459, 369] on input "text" at bounding box center [519, 373] width 315 height 31
type input "Exam"
click at [742, 367] on input "1" at bounding box center [845, 373] width 293 height 31
click at [740, 367] on input "1" at bounding box center [845, 373] width 293 height 31
type input "32"
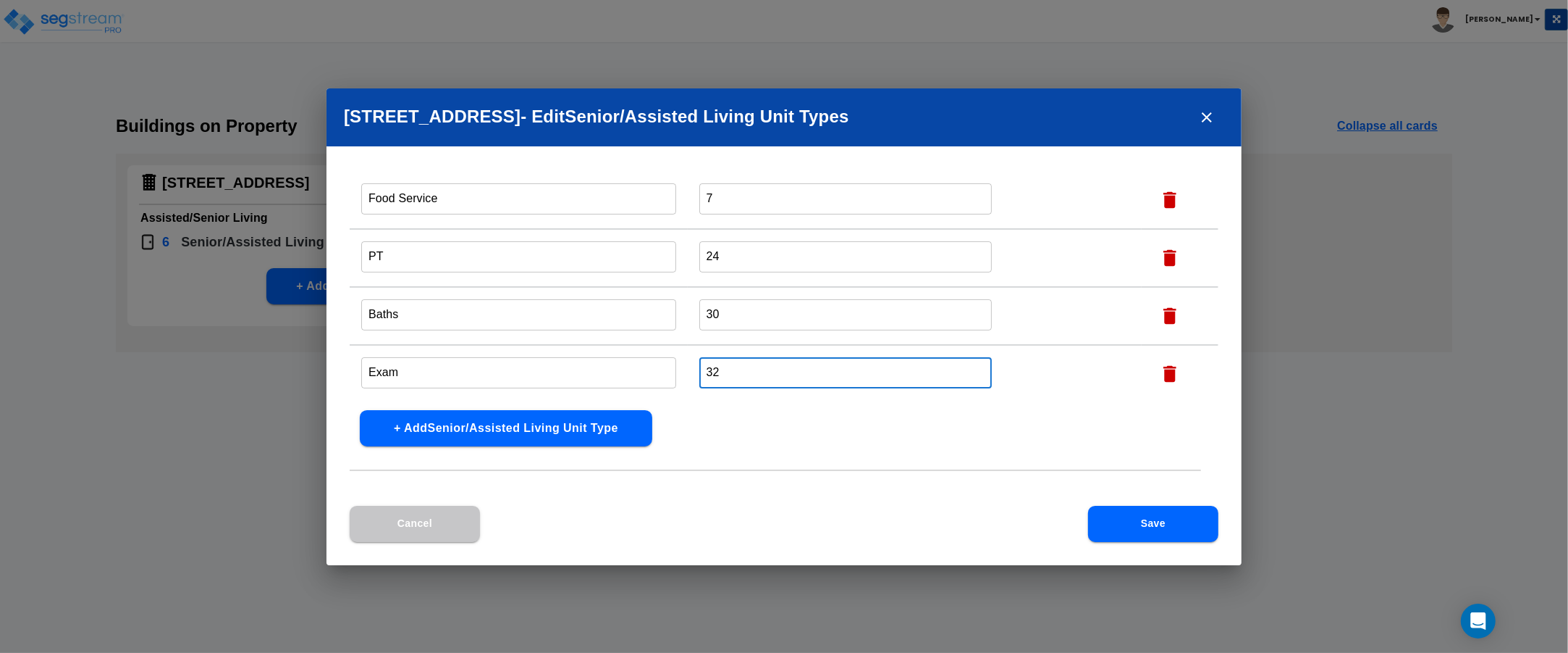
click at [1137, 515] on button "Save" at bounding box center [1152, 524] width 130 height 36
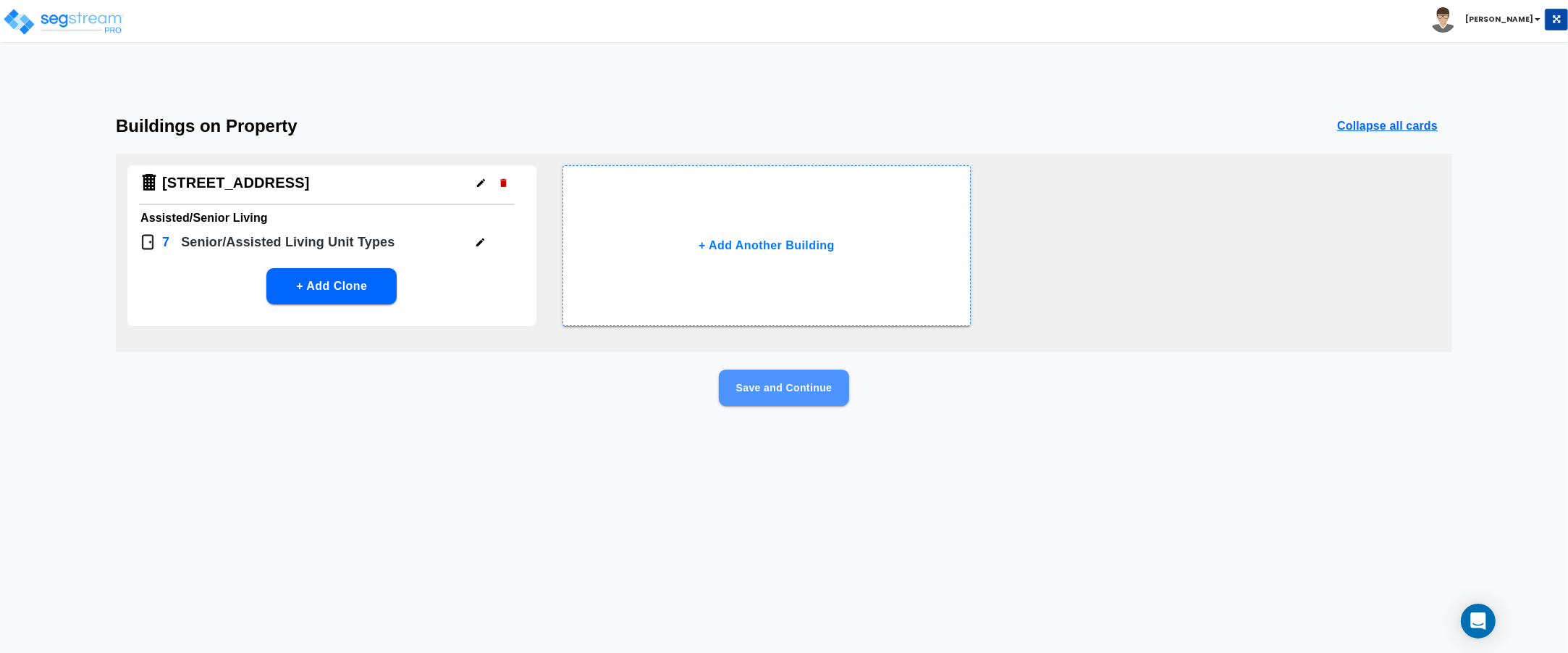
click at [762, 375] on button "Save and Continue" at bounding box center [784, 387] width 130 height 36
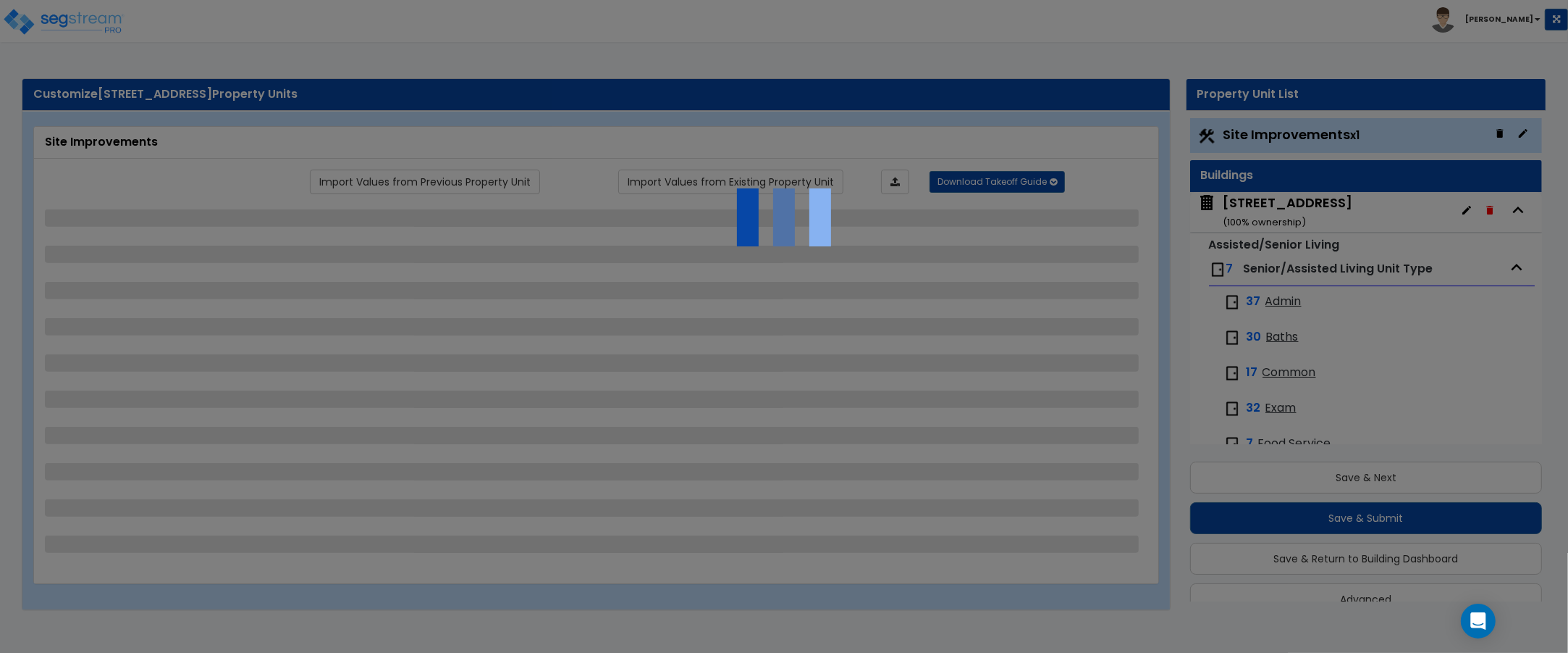
scroll to position [28, 0]
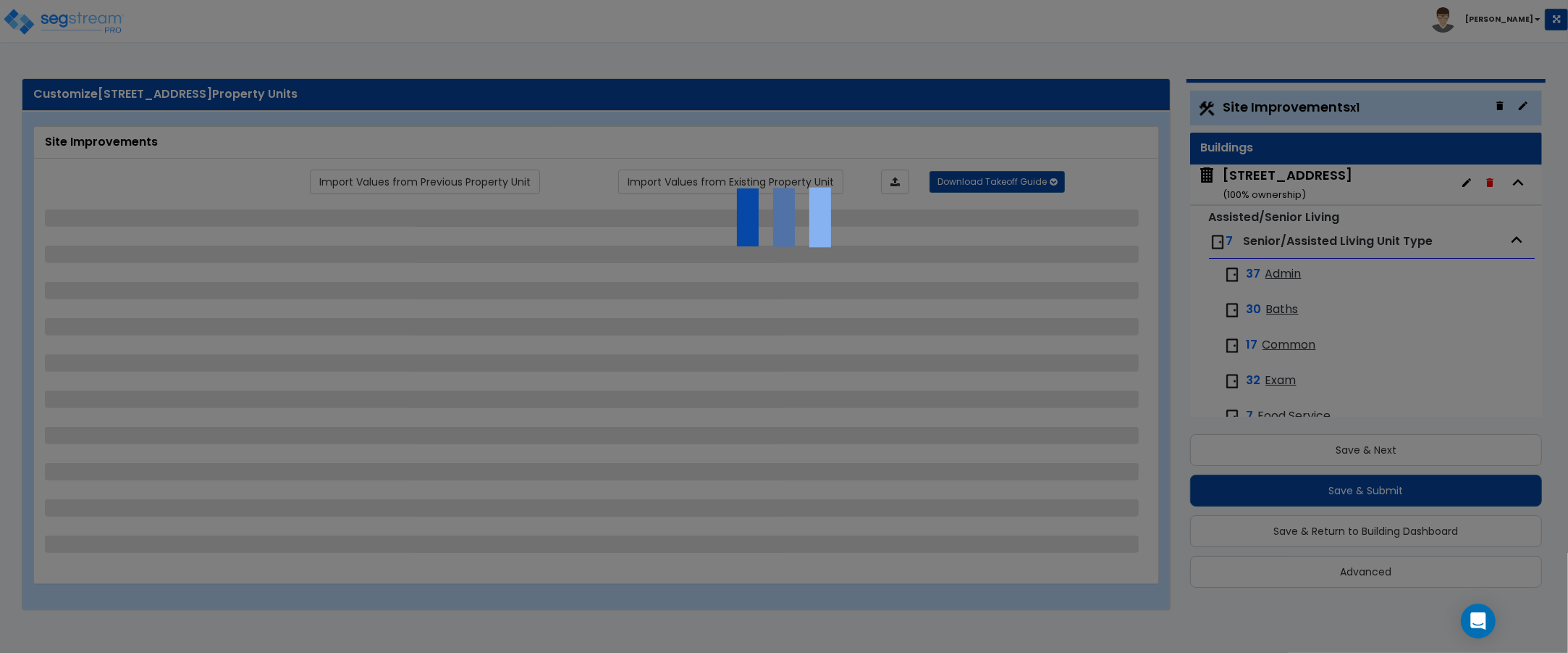
select select "2"
select select "1"
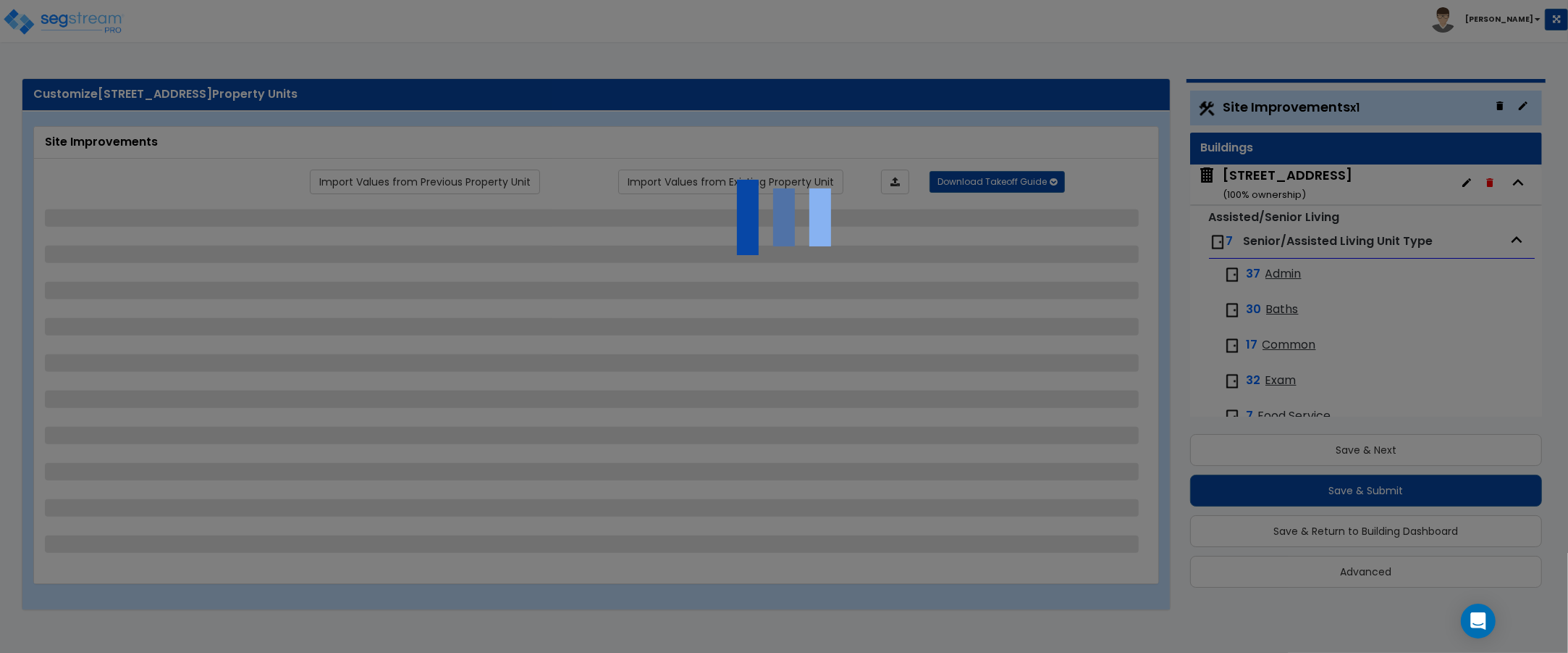
select select "1"
select select "2"
select select "1"
select select "2"
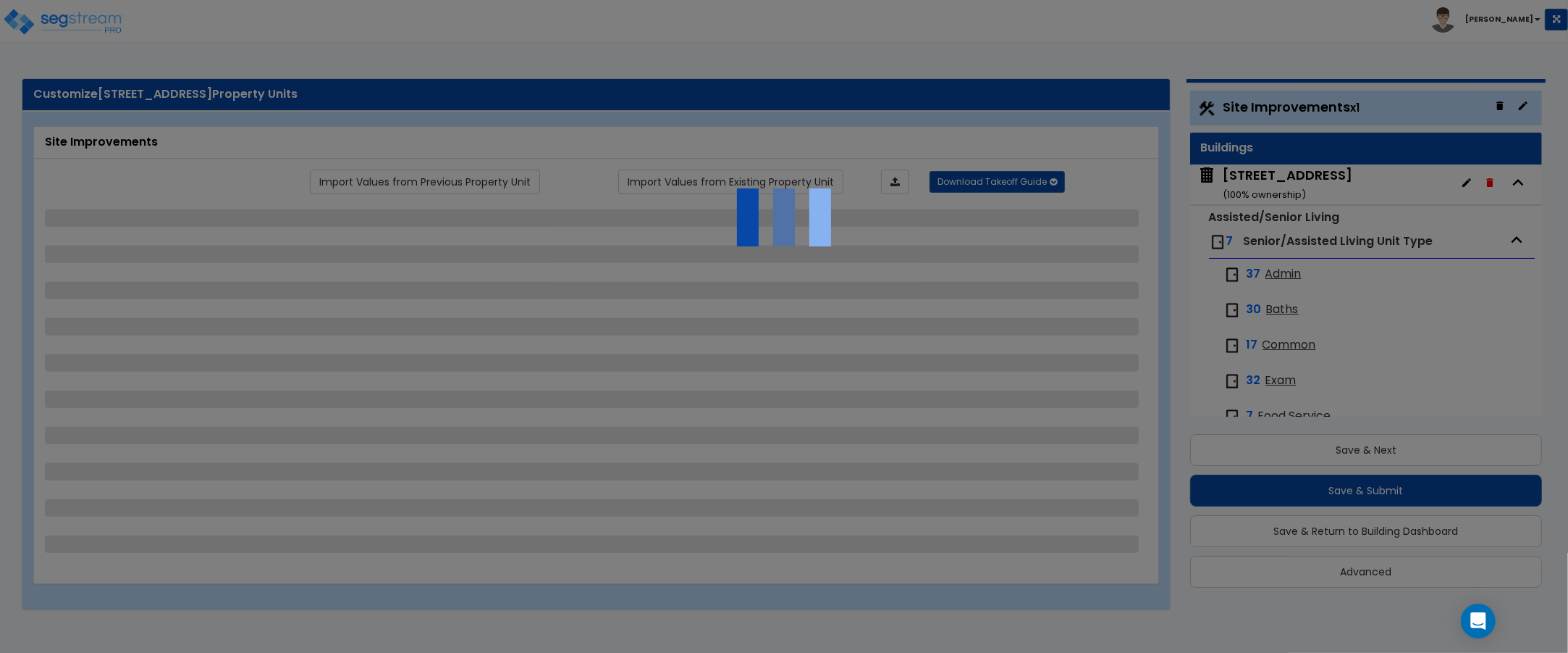
select select "1"
select select "2"
select select "1"
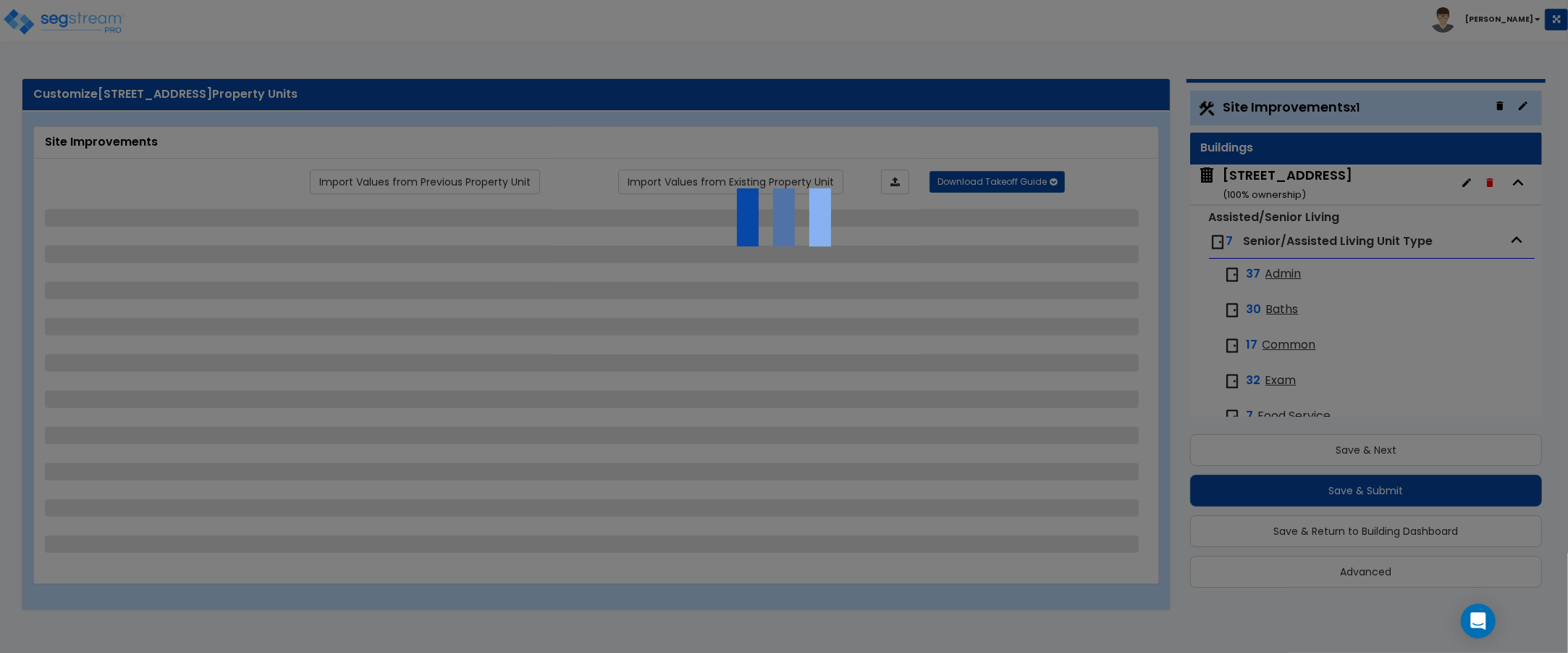
select select "1"
select select "4"
select select "3"
select select "2"
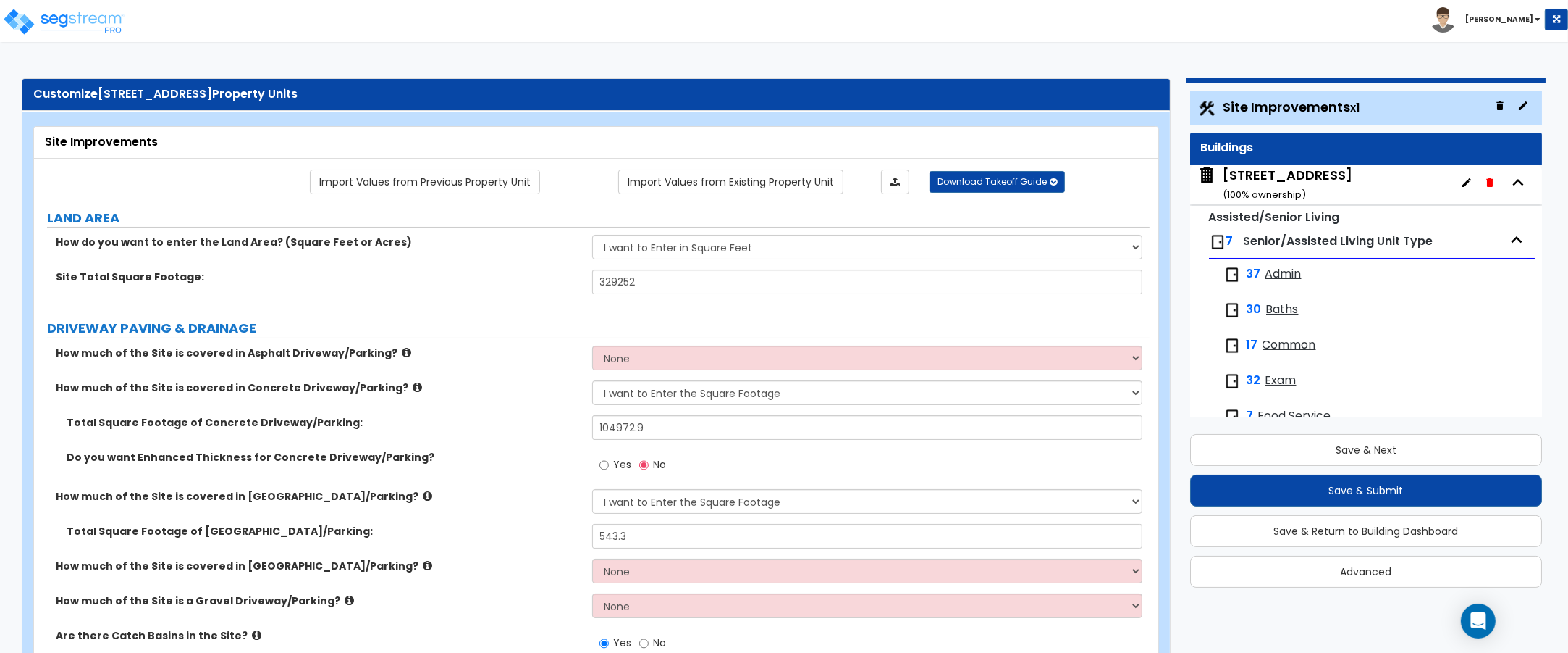
click at [1275, 376] on span "Exam" at bounding box center [1281, 381] width 31 height 17
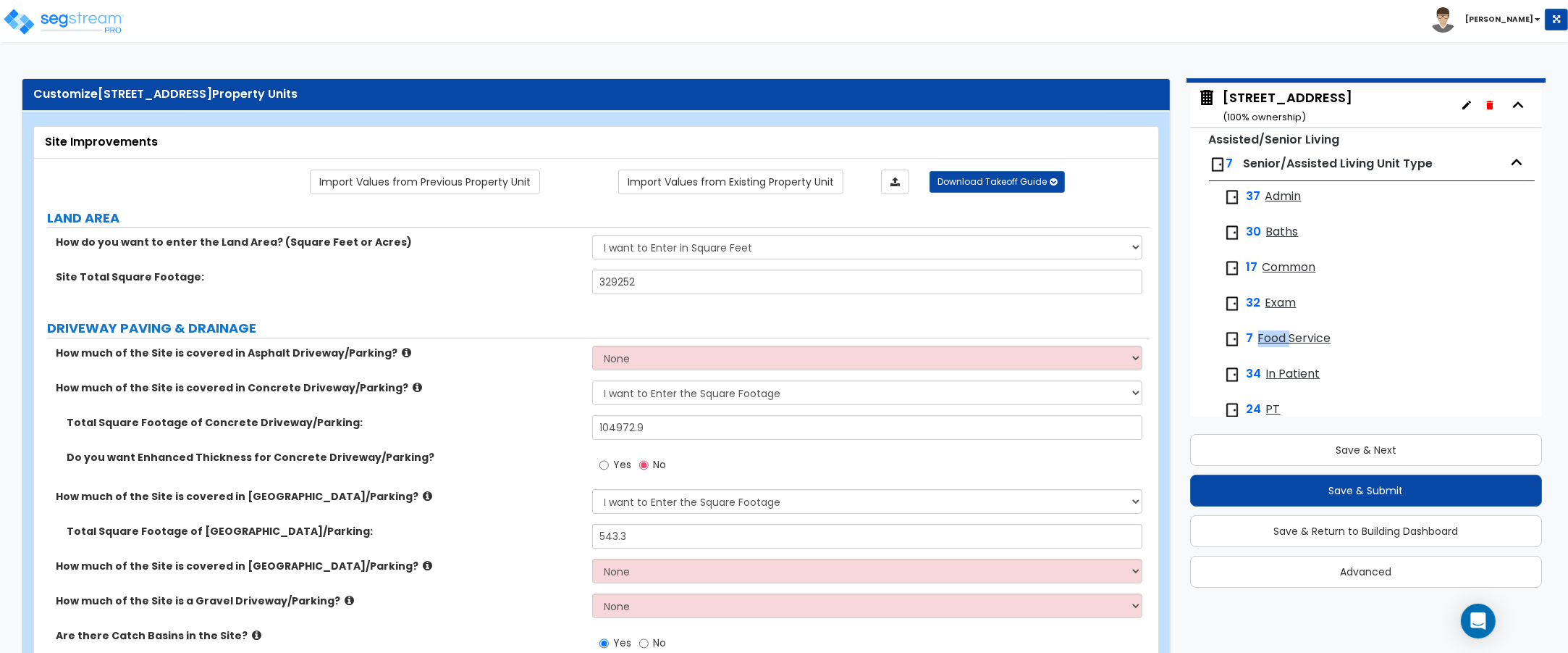
click at [1275, 376] on div "37 Admin 30 Baths 17 Common 32 Exam 7 Food Service 34 In Patient 24 PT" at bounding box center [1372, 305] width 327 height 249
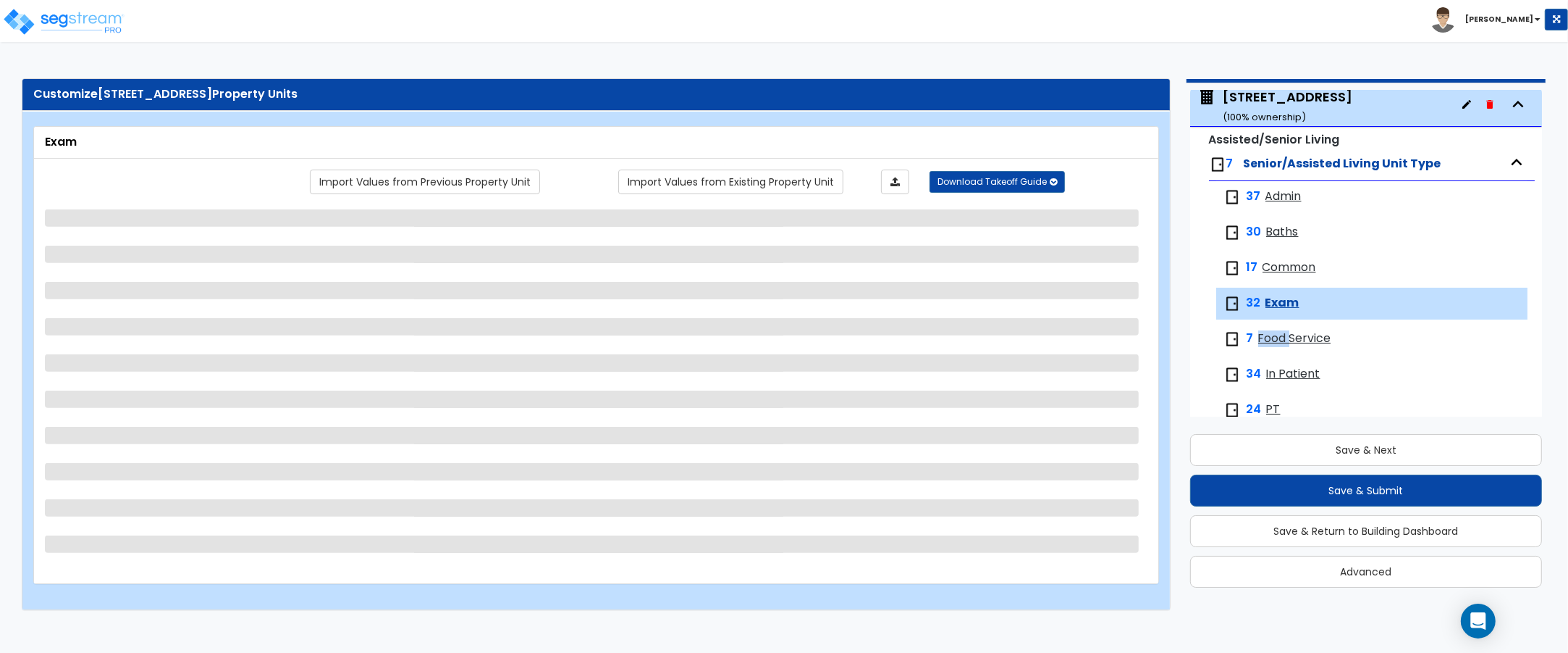
scroll to position [102, 0]
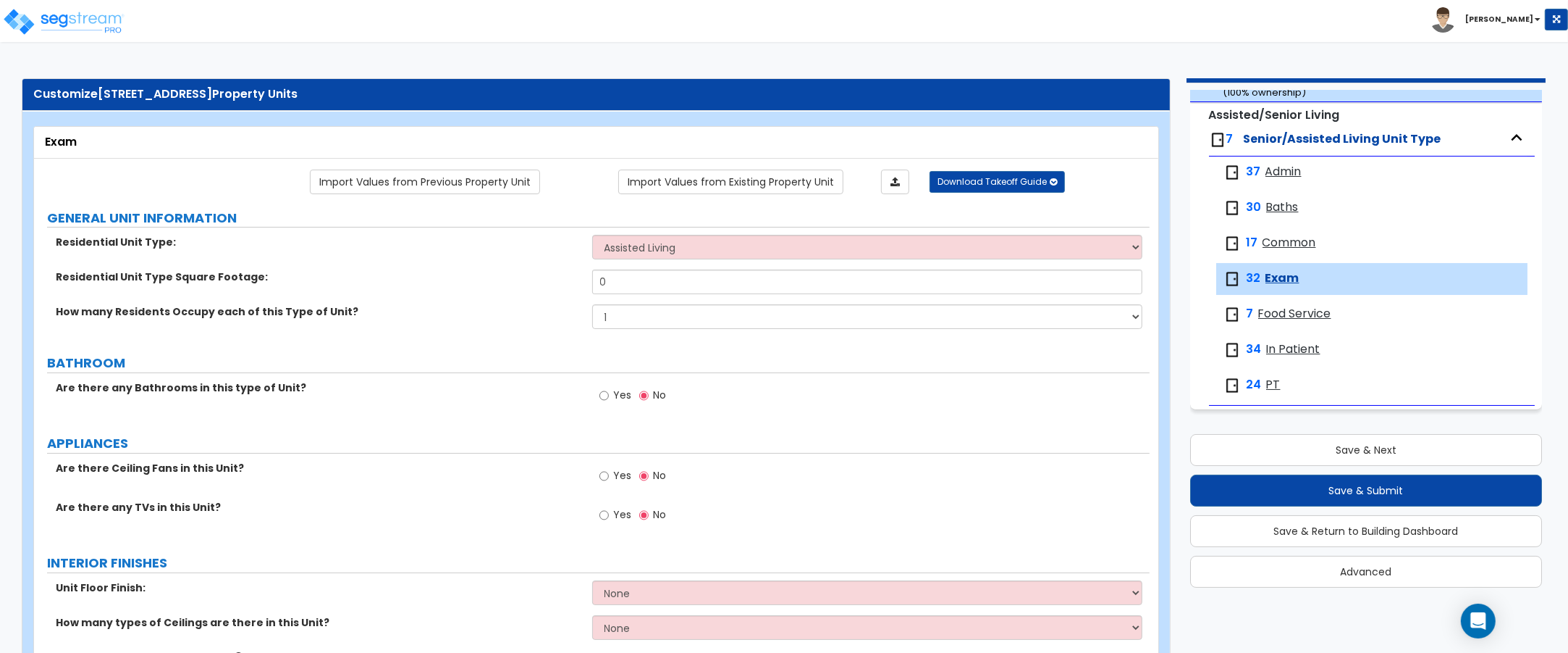
click at [1279, 274] on span "Exam" at bounding box center [1283, 278] width 34 height 17
click at [628, 280] on input "0" at bounding box center [868, 281] width 551 height 24
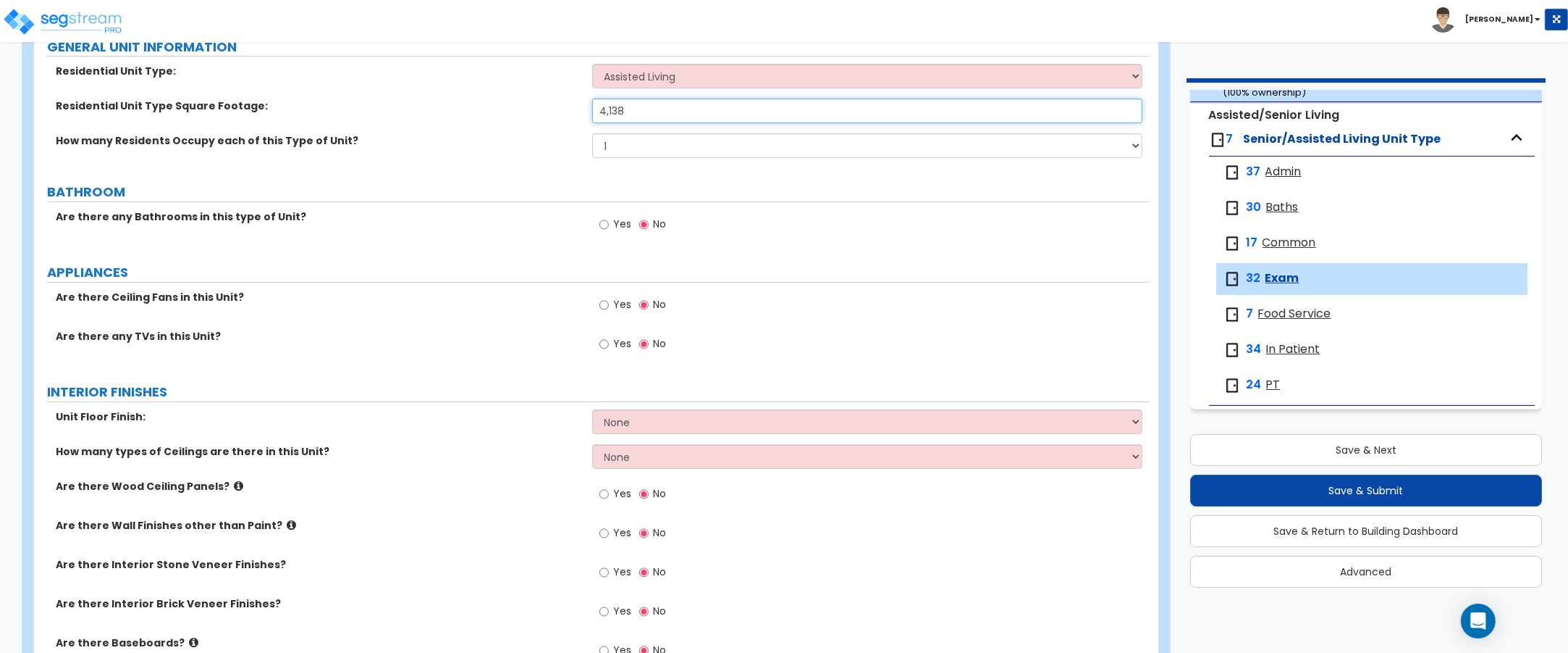
scroll to position [181, 0]
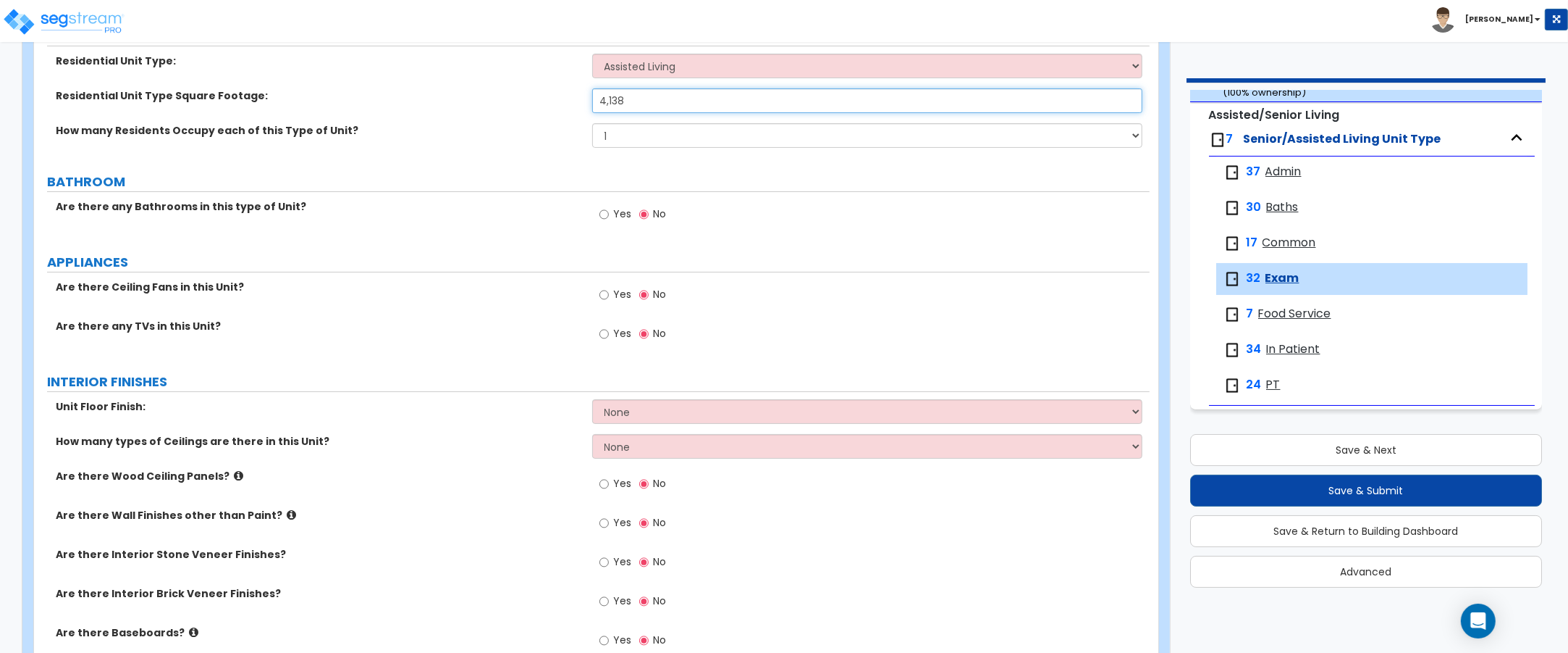
type input "4,138"
click at [664, 419] on select "None Tile Flooring Hardwood Flooring Resilient Laminate Flooring VCT Flooring S…" at bounding box center [868, 410] width 551 height 24
select select "4"
click at [592, 400] on select "None Tile Flooring Hardwood Flooring Resilient Laminate Flooring VCT Flooring S…" at bounding box center [868, 410] width 551 height 24
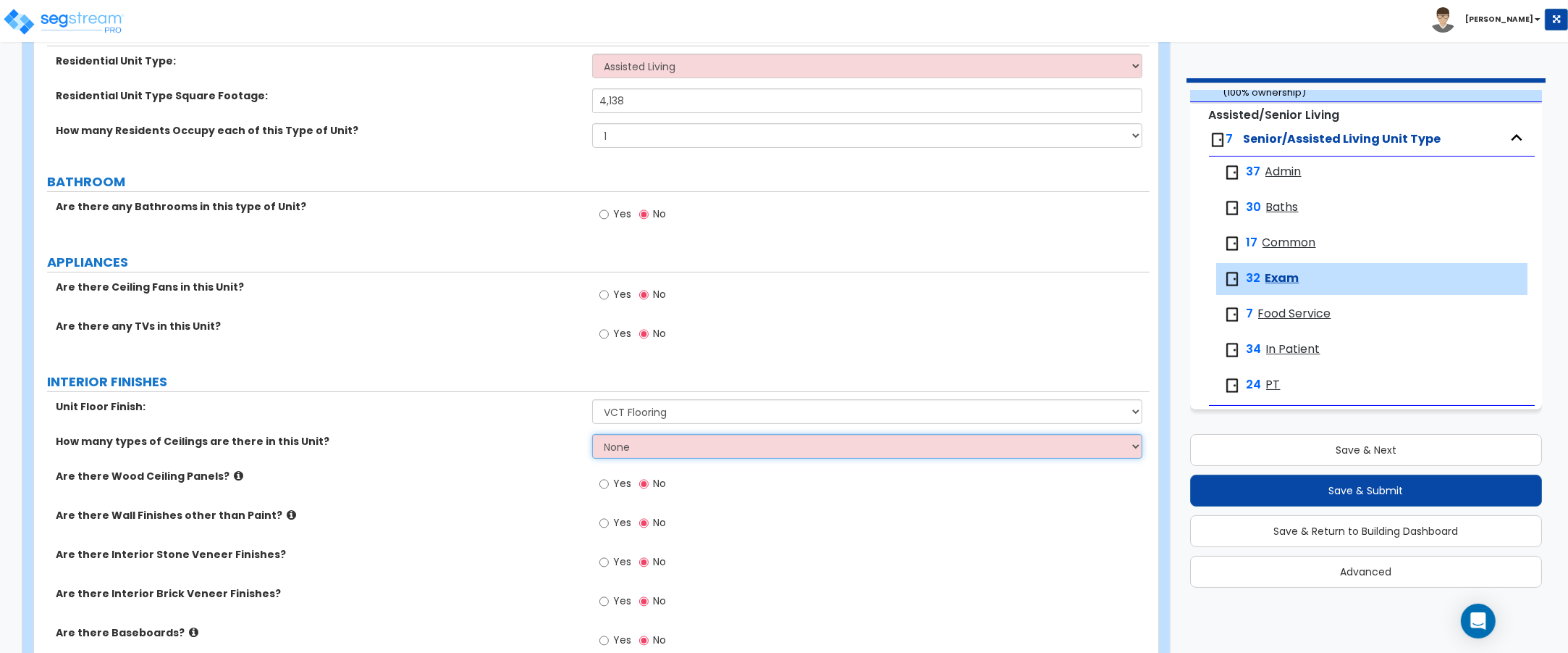
click at [638, 437] on select "None 1 2 3" at bounding box center [868, 446] width 551 height 24
select select "1"
click at [592, 435] on select "None 1 2 3" at bounding box center [868, 446] width 551 height 24
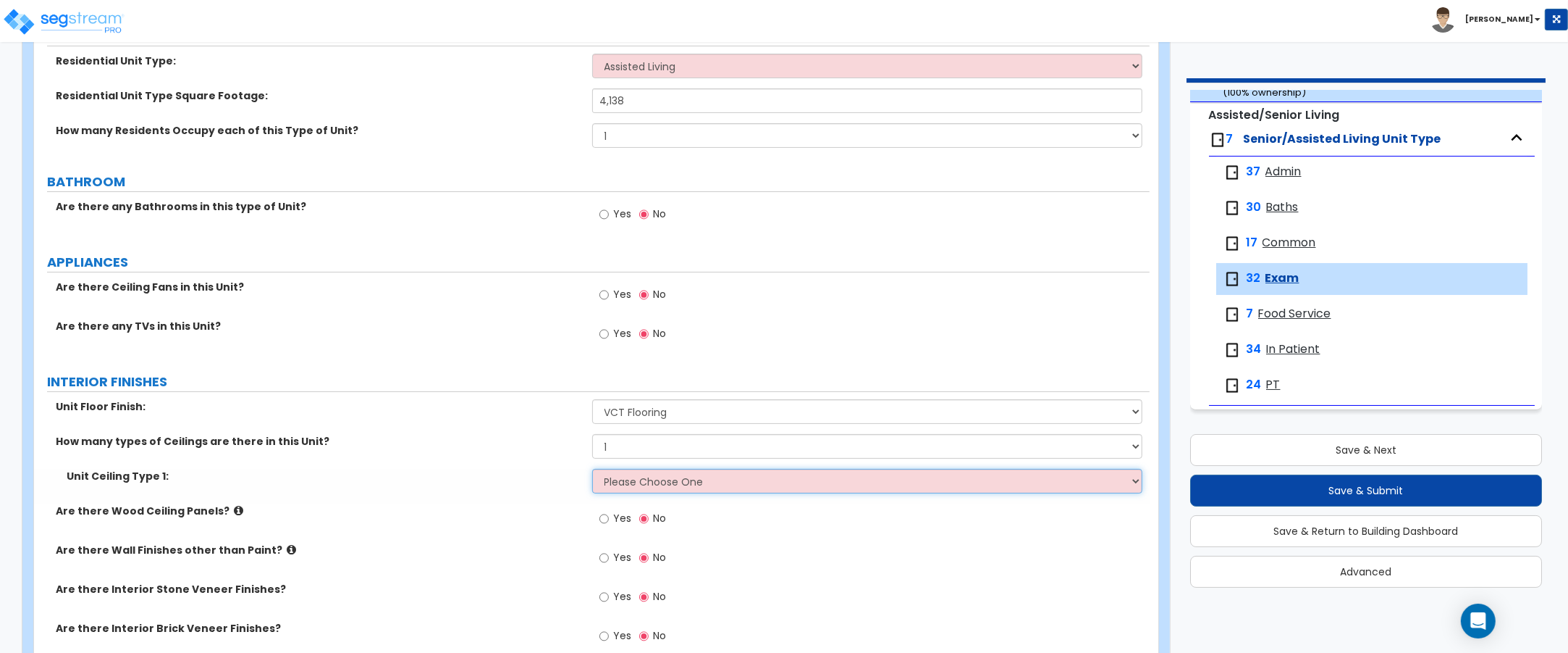
click at [620, 488] on select "Please Choose One Drop Ceiling Drywall Ceiling Open Ceiling" at bounding box center [868, 481] width 551 height 24
select select "1"
click at [592, 470] on select "Please Choose One Drop Ceiling Drywall Ceiling Open Ceiling" at bounding box center [868, 481] width 551 height 24
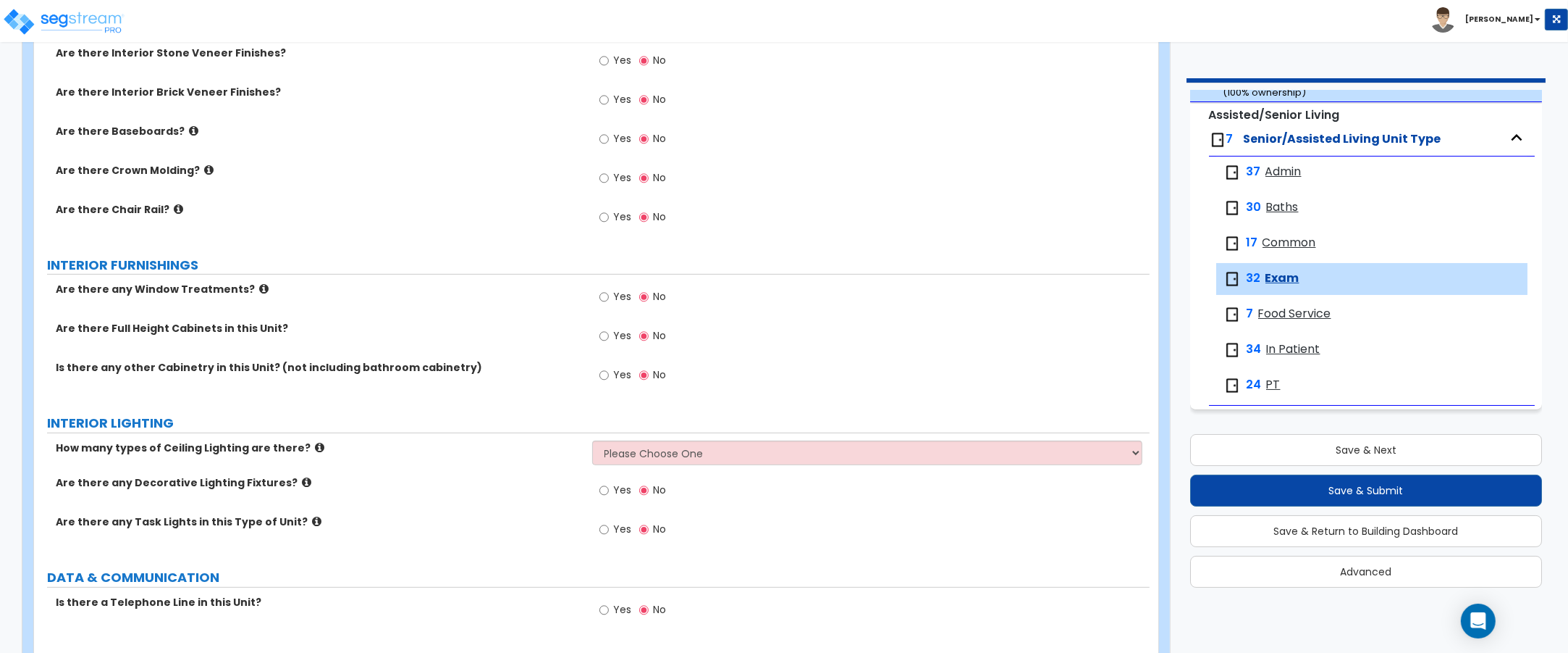
scroll to position [725, 0]
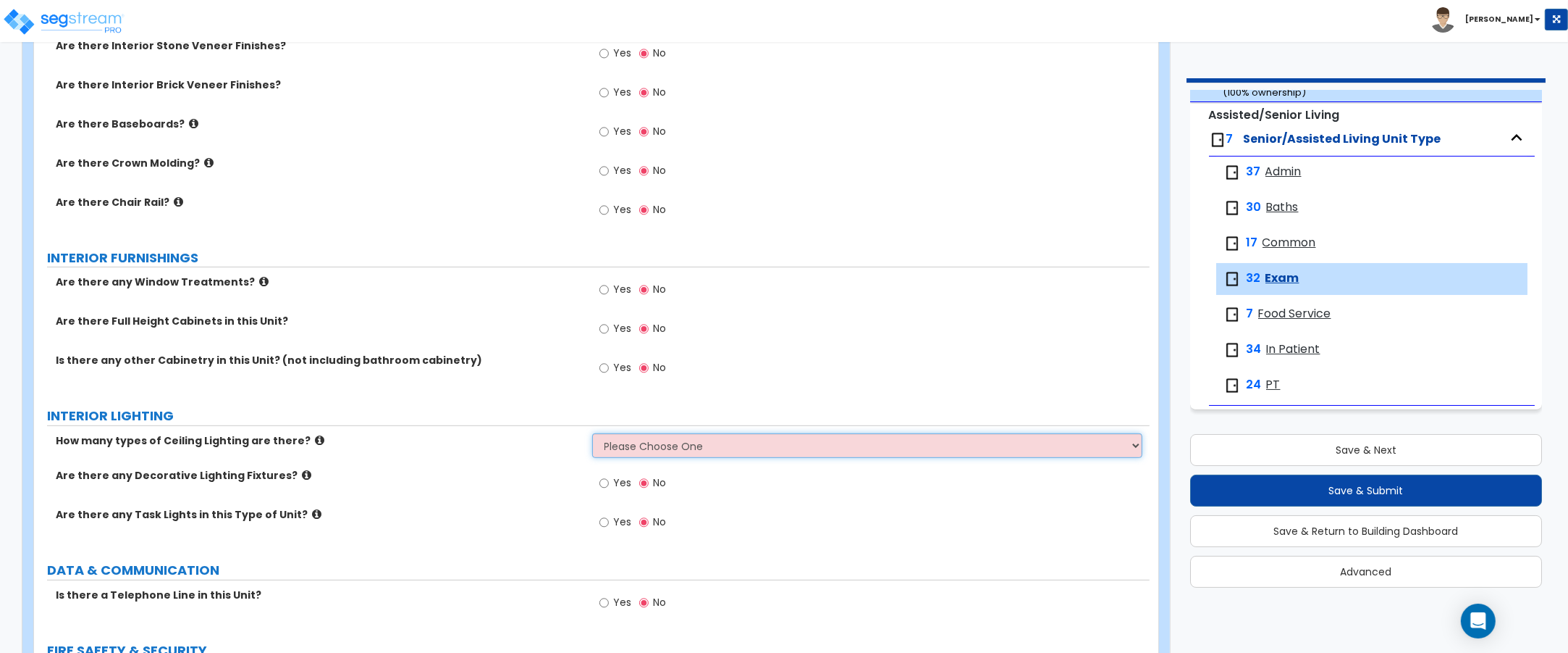
click at [659, 449] on select "Please Choose One 1 2 3" at bounding box center [868, 445] width 551 height 24
select select "1"
click at [592, 435] on select "Please Choose One 1 2 3" at bounding box center [868, 445] width 551 height 24
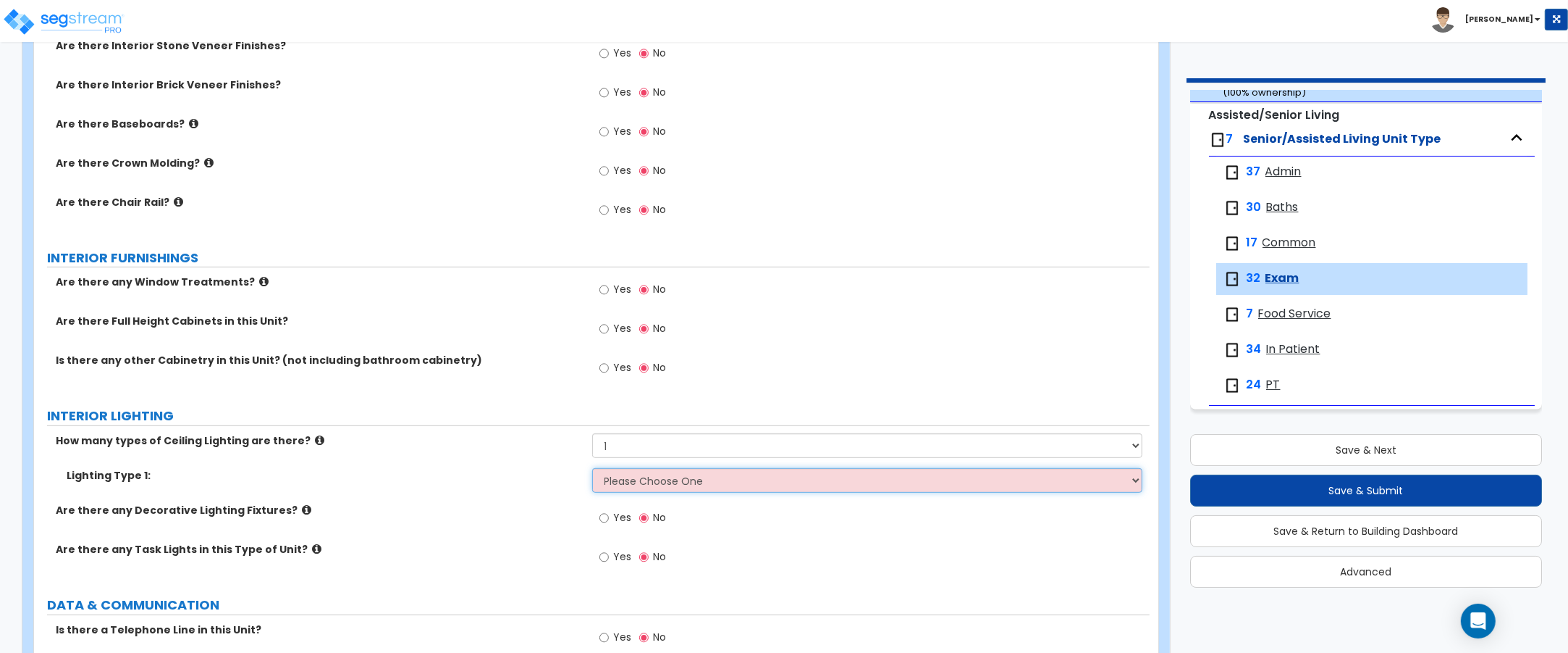
click at [609, 486] on select "Please Choose One LED Surface-Mounted LED Recessed Fluorescent Surface-Mounted …" at bounding box center [868, 480] width 551 height 24
select select "4"
click at [592, 470] on select "Please Choose One LED Surface-Mounted LED Recessed Fluorescent Surface-Mounted …" at bounding box center [868, 480] width 551 height 24
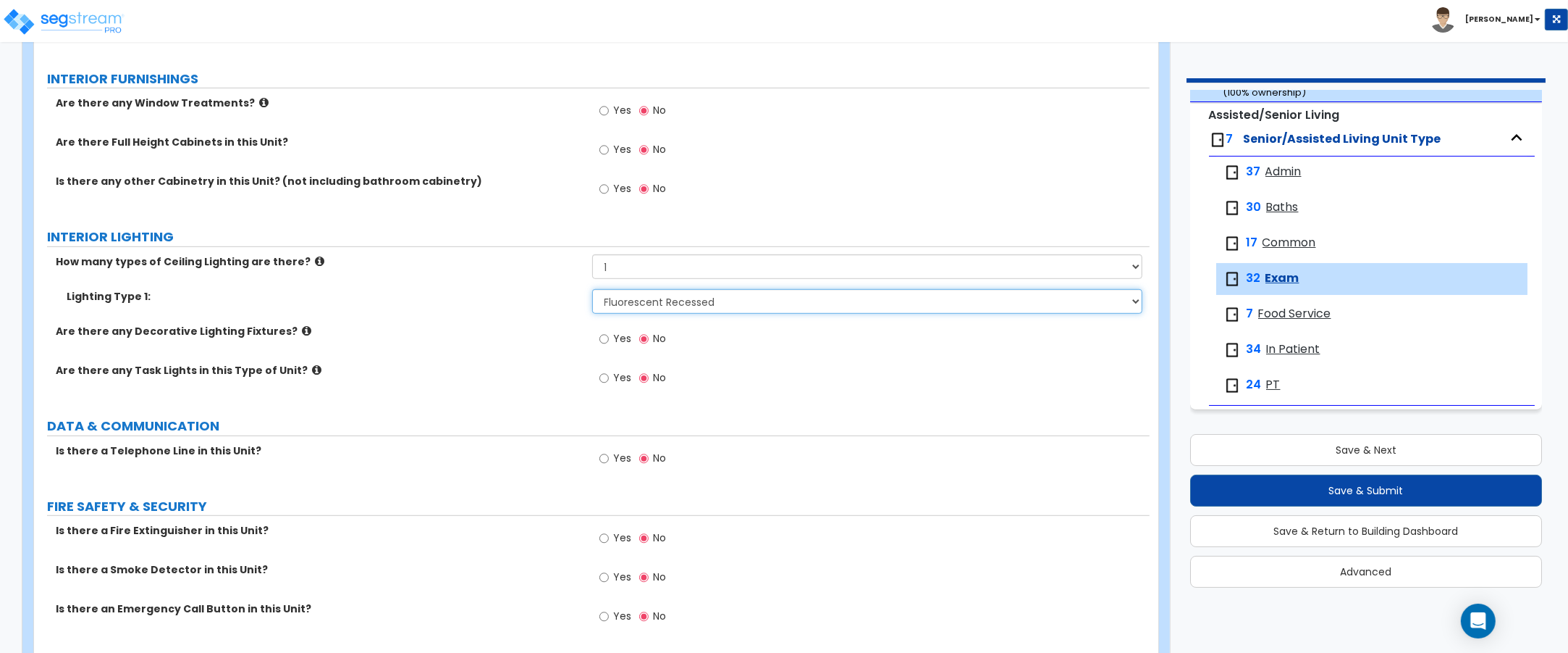
scroll to position [905, 0]
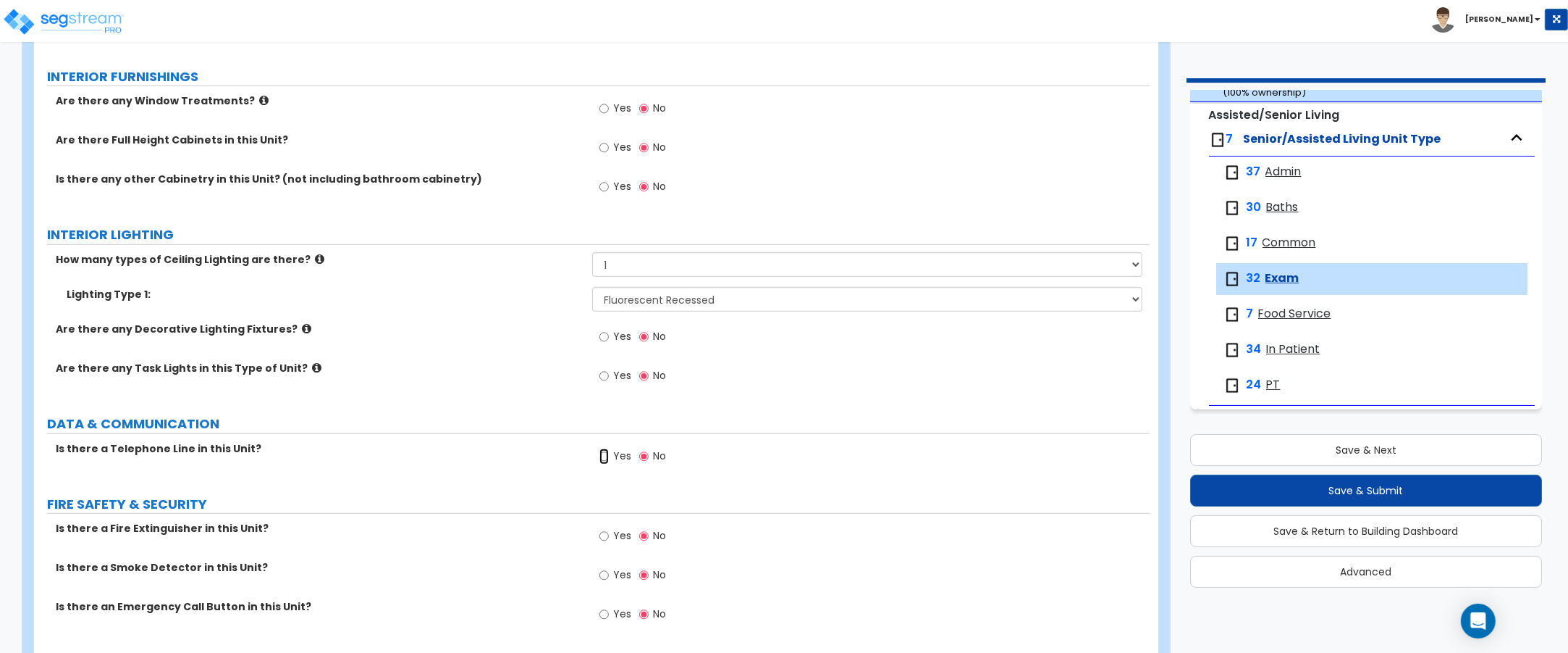
click at [601, 457] on input "Yes" at bounding box center [604, 456] width 9 height 16
radio input "true"
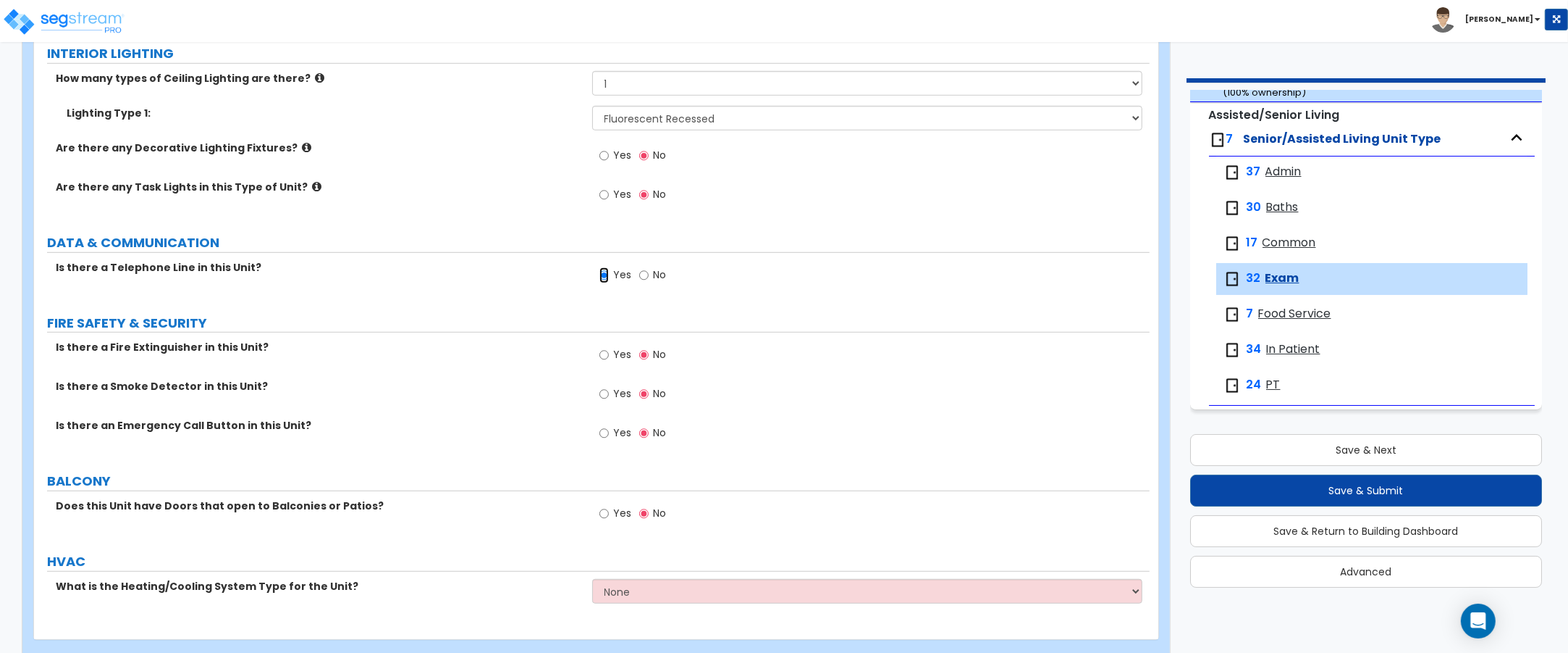
scroll to position [1116, 0]
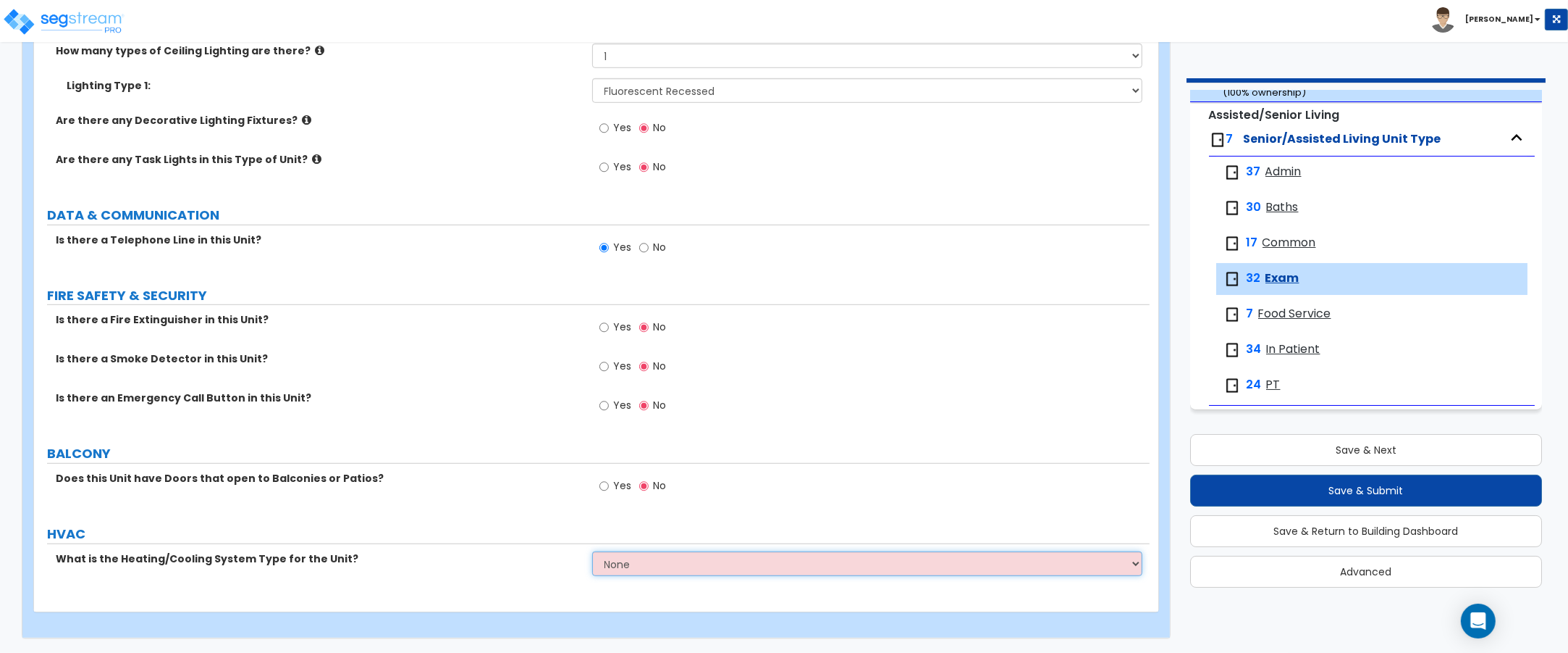
click at [652, 563] on select "None Heat Only Centralized Heating & Cooling Thru Wall Air Conditioners Mini Sp…" at bounding box center [868, 563] width 551 height 24
select select "2"
click at [592, 552] on select "None Heat Only Centralized Heating & Cooling Thru Wall Air Conditioners Mini Sp…" at bounding box center [868, 563] width 551 height 24
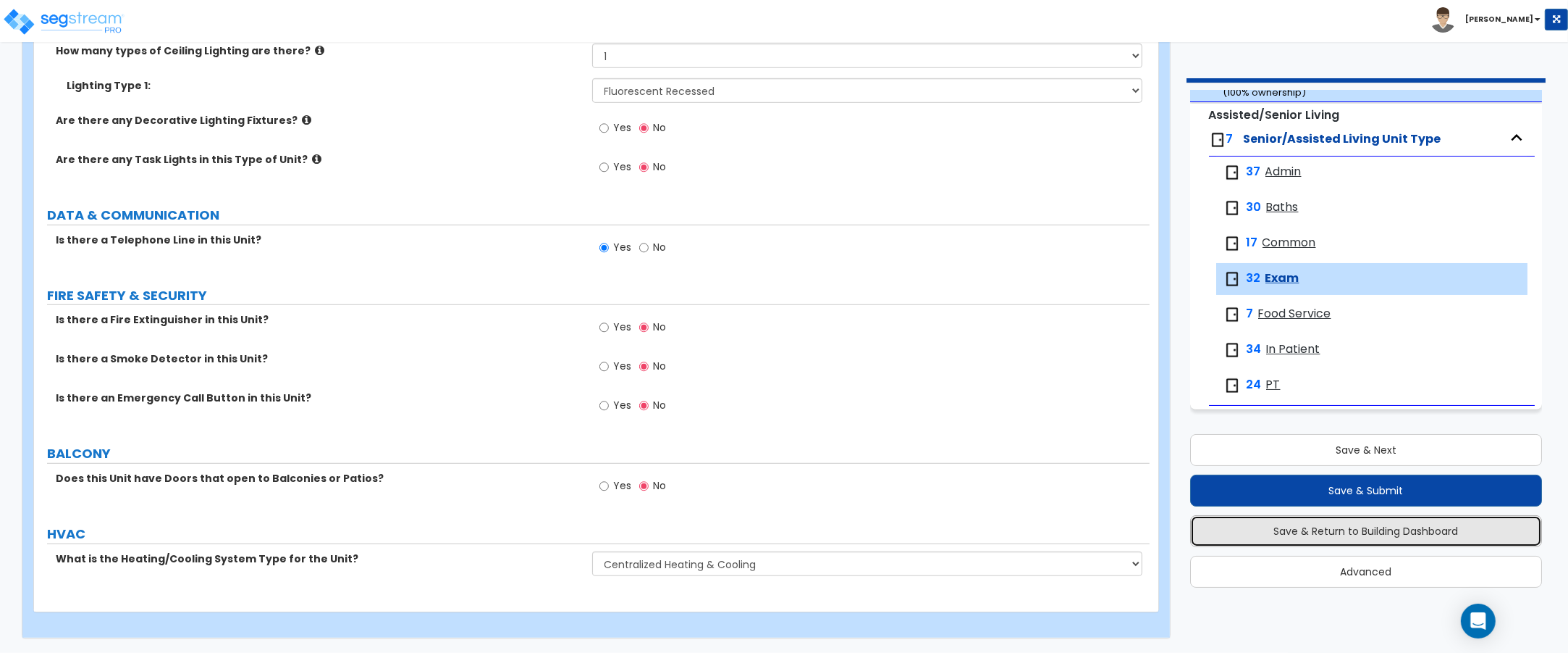
click at [1362, 531] on button "Save & Return to Building Dashboard" at bounding box center [1366, 531] width 353 height 31
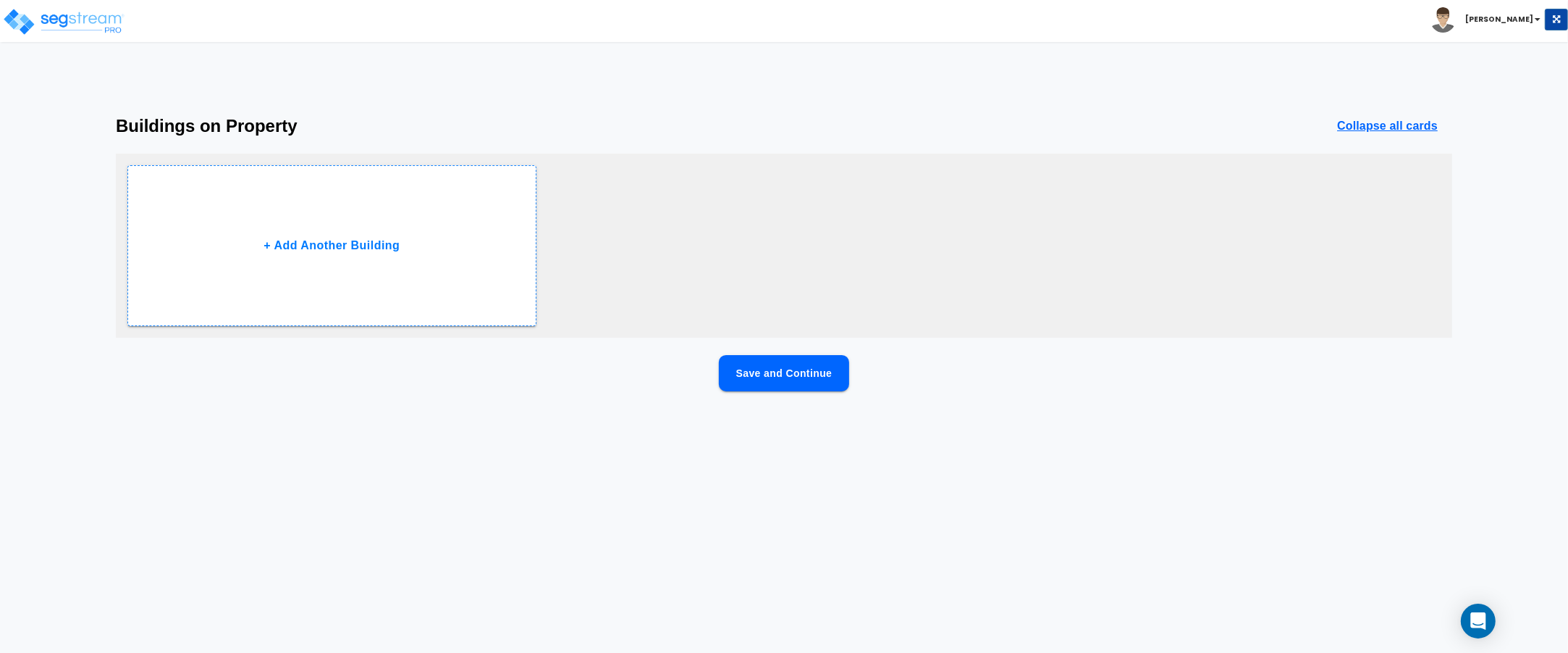
scroll to position [0, 0]
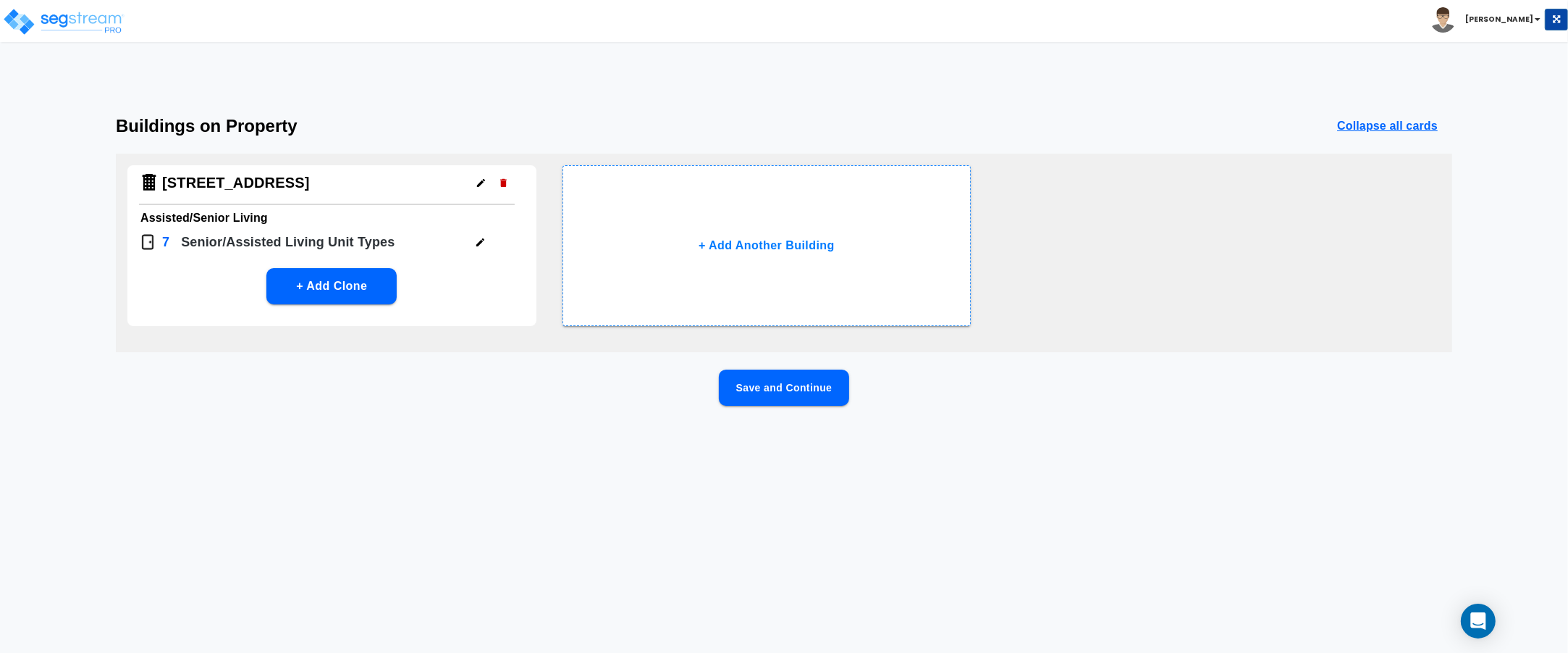
click at [816, 390] on button "Save and Continue" at bounding box center [784, 387] width 130 height 36
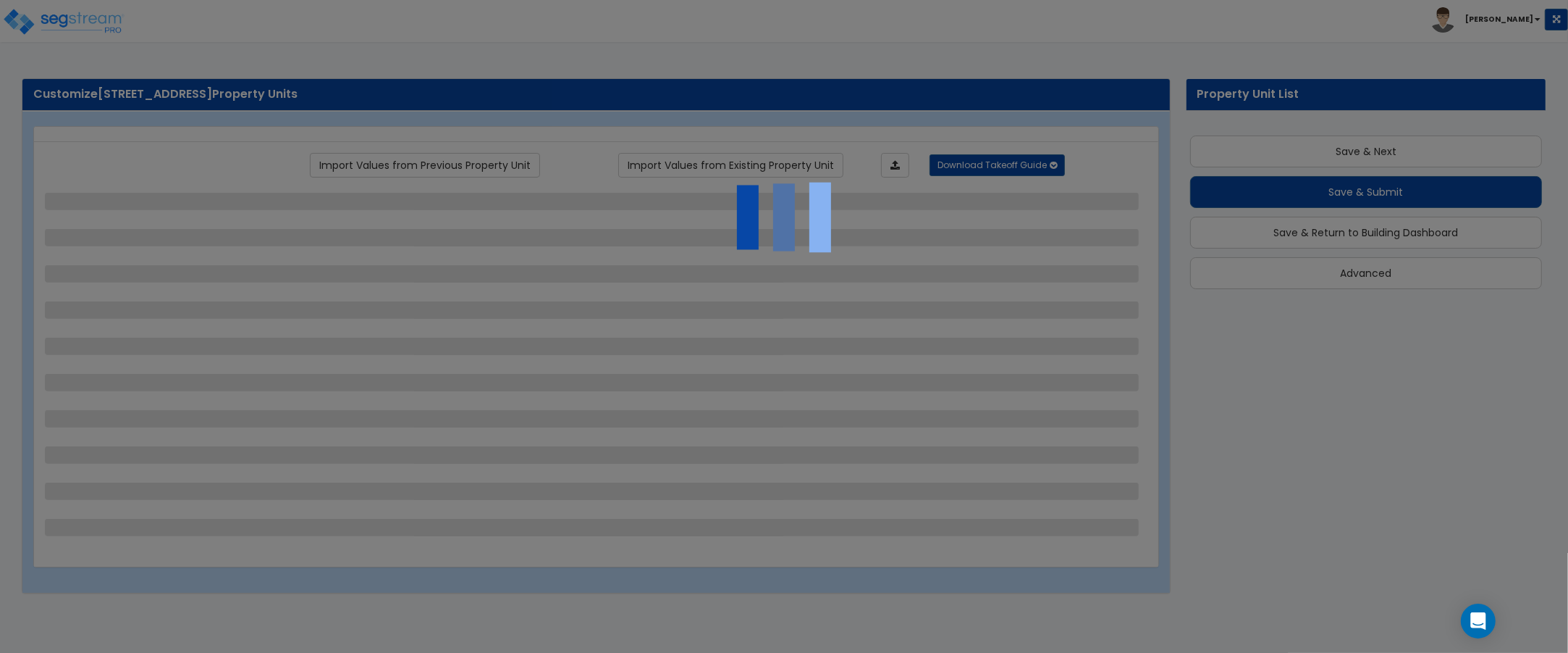
scroll to position [28, 0]
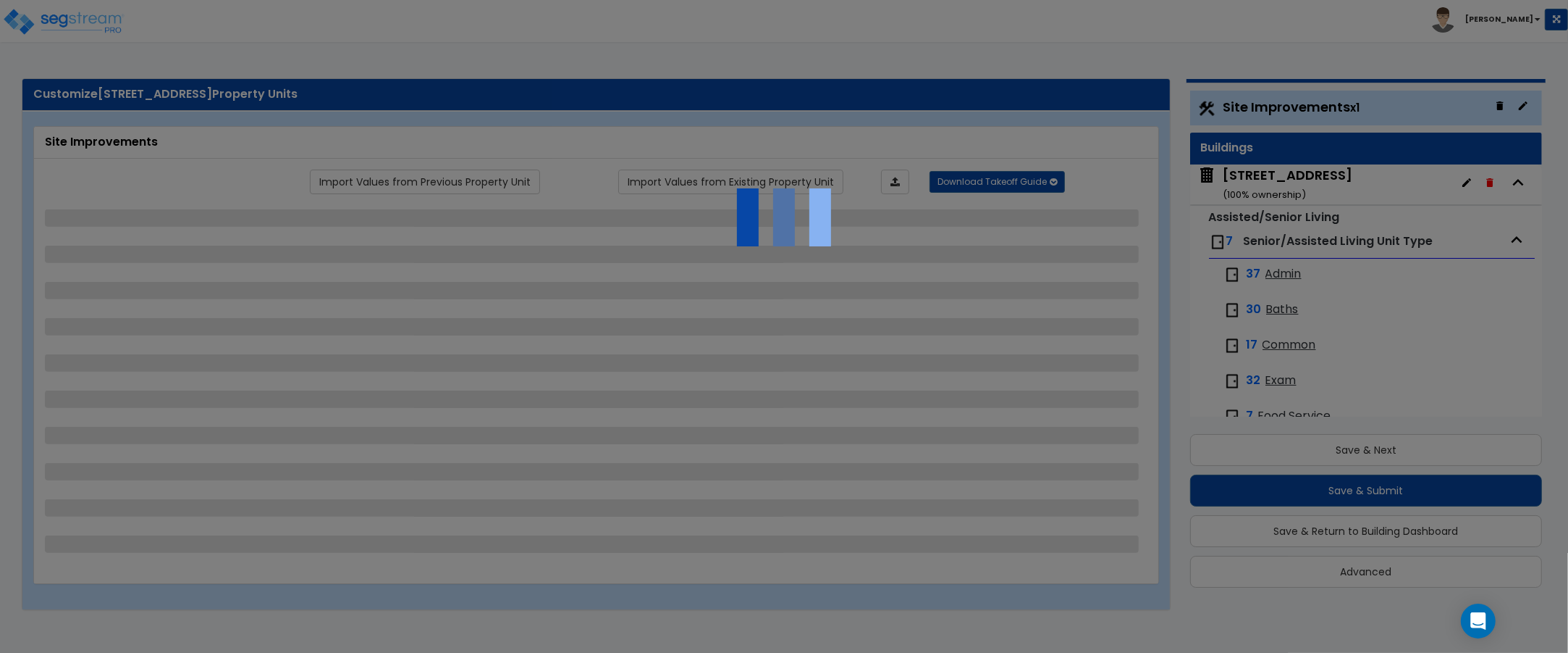
select select "2"
select select "1"
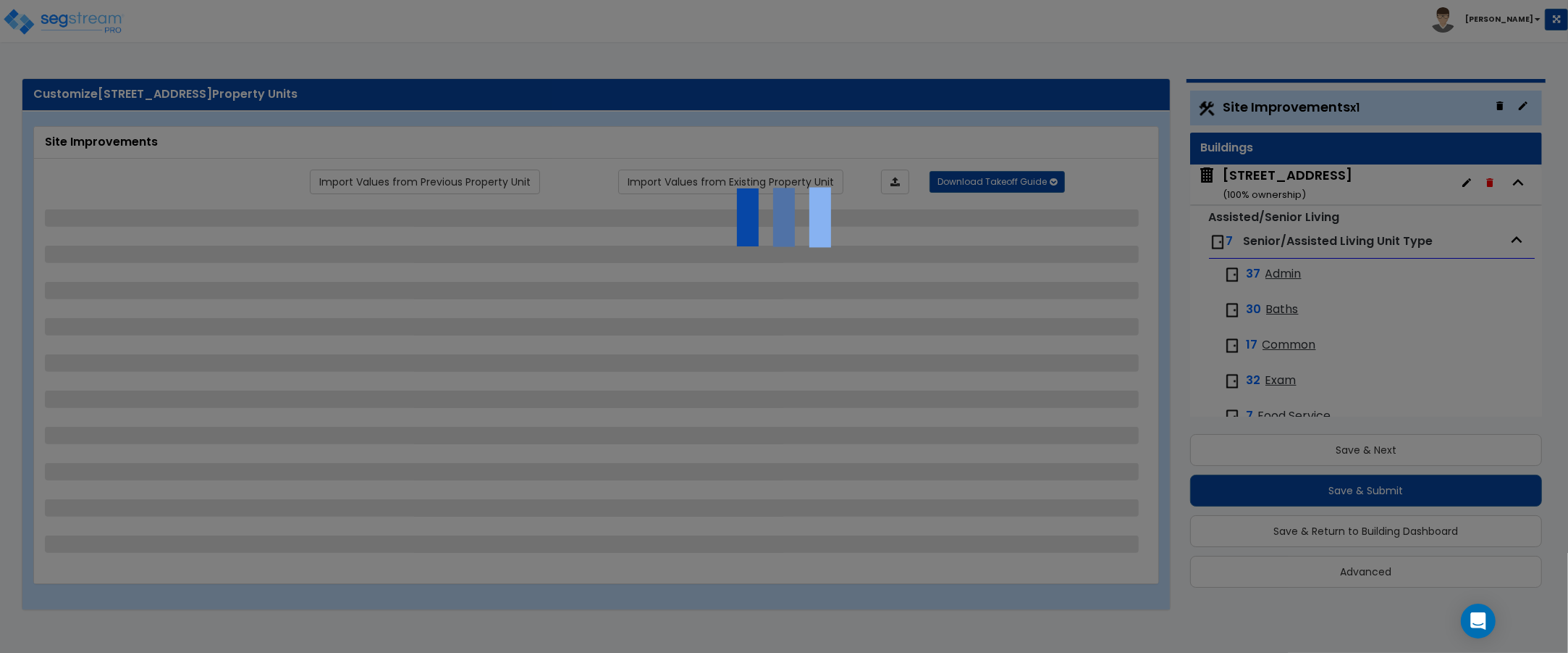
select select "1"
select select "2"
select select "1"
select select "2"
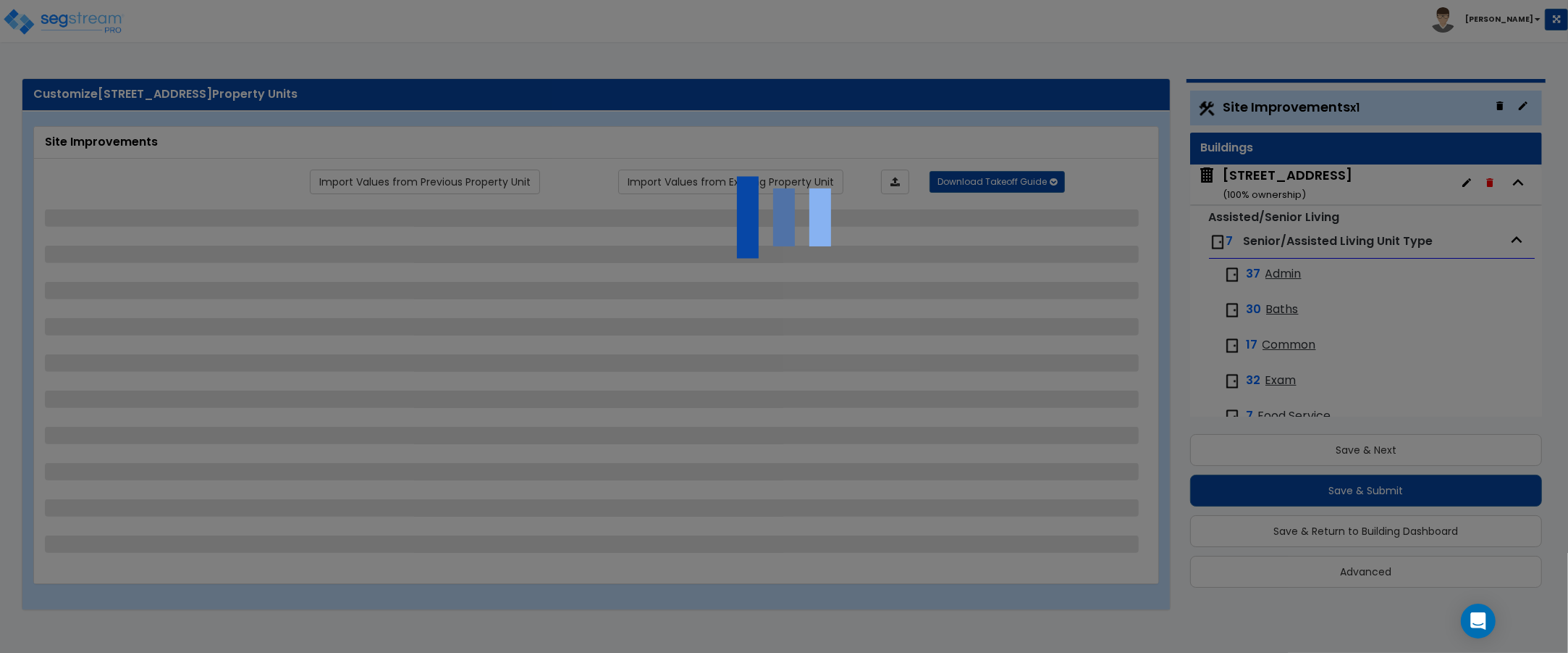
select select "1"
select select "2"
select select "1"
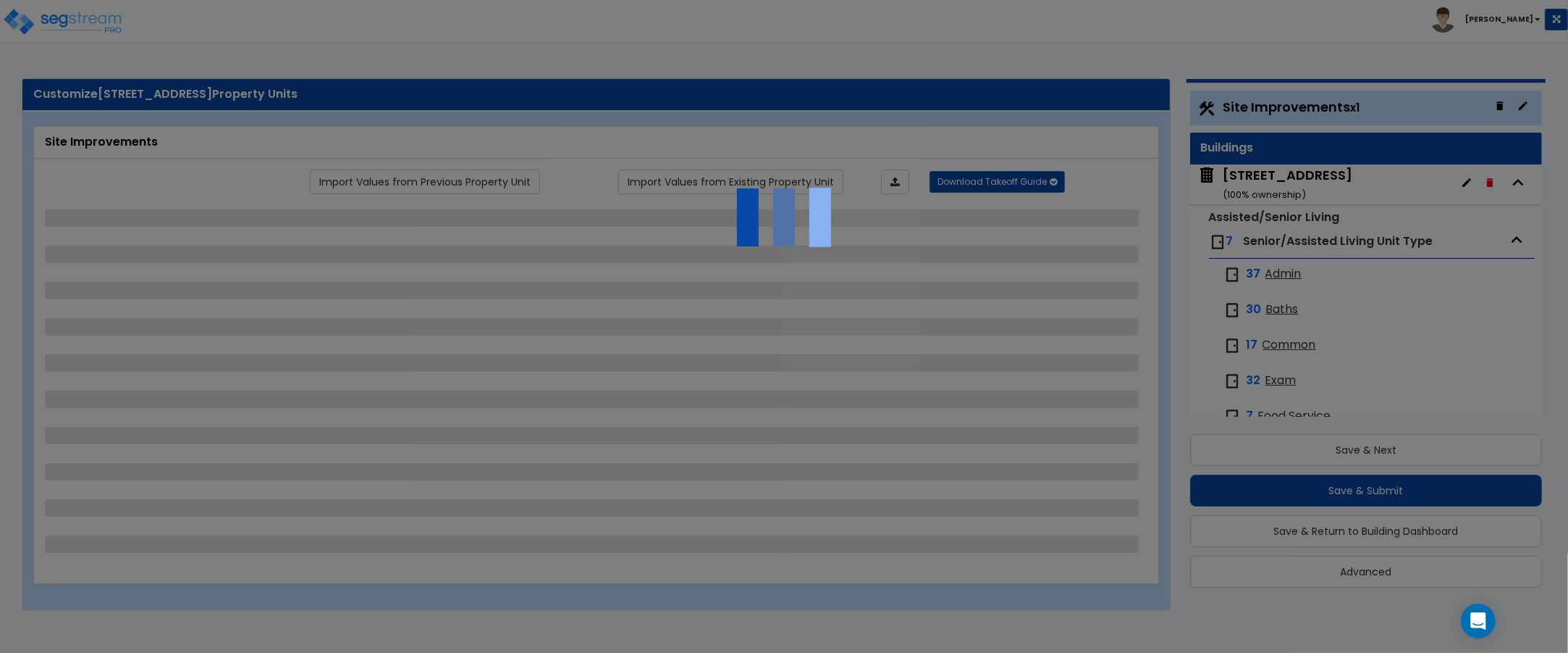
select select "1"
select select "4"
select select "3"
select select "2"
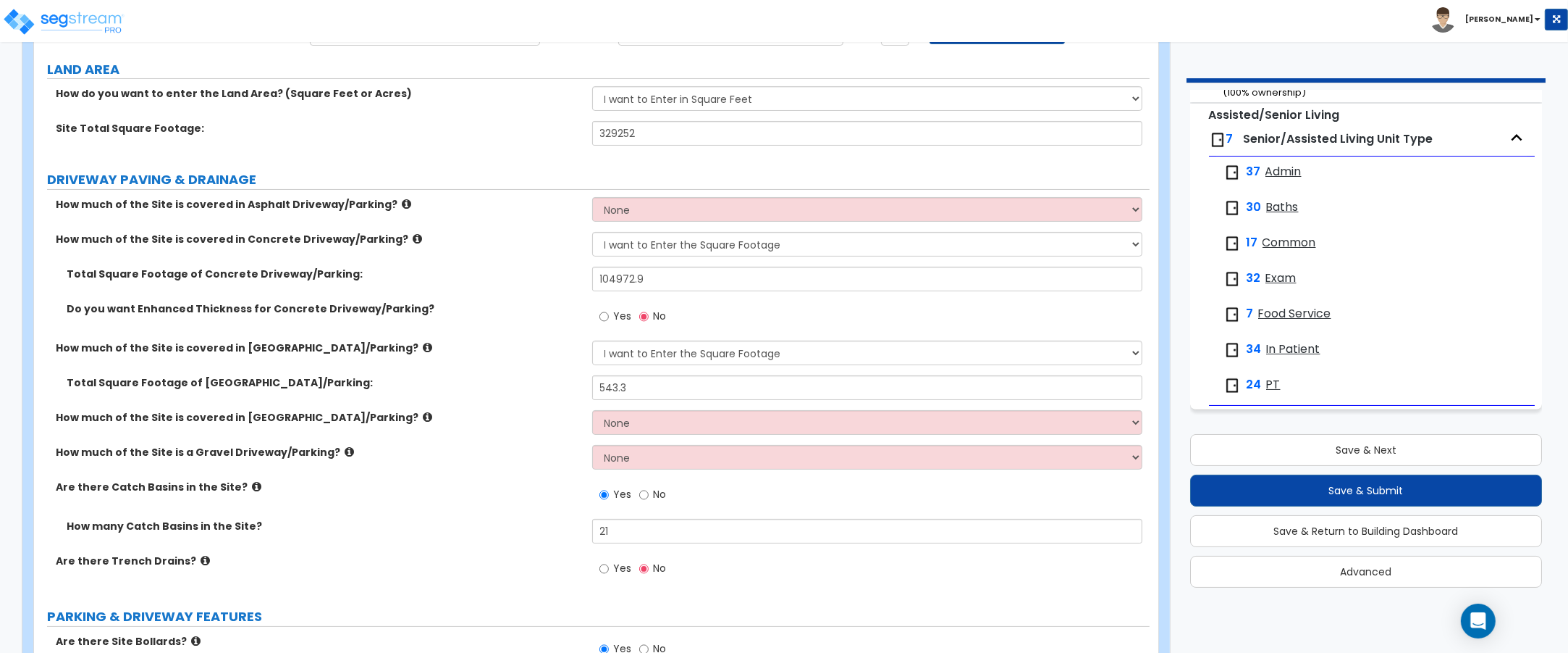
scroll to position [181, 0]
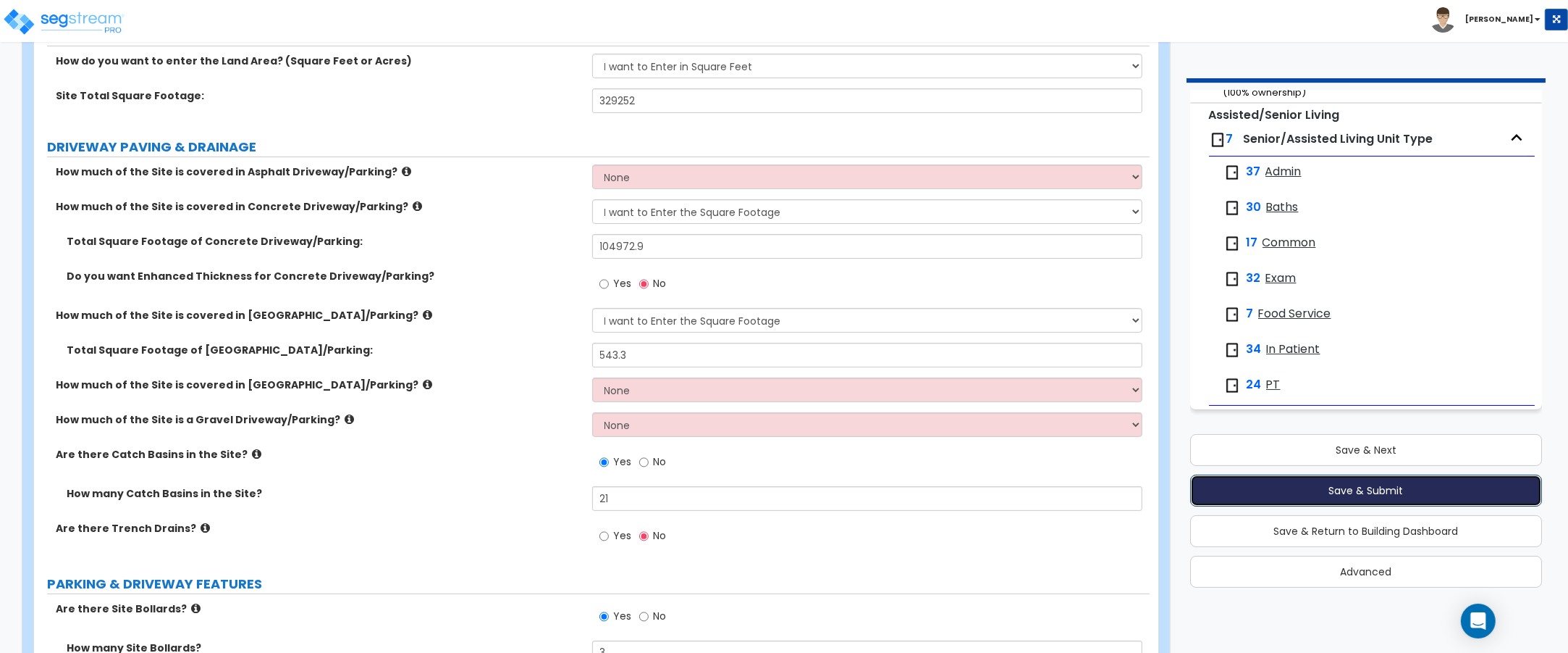
click at [1351, 488] on button "Save & Submit" at bounding box center [1366, 490] width 353 height 31
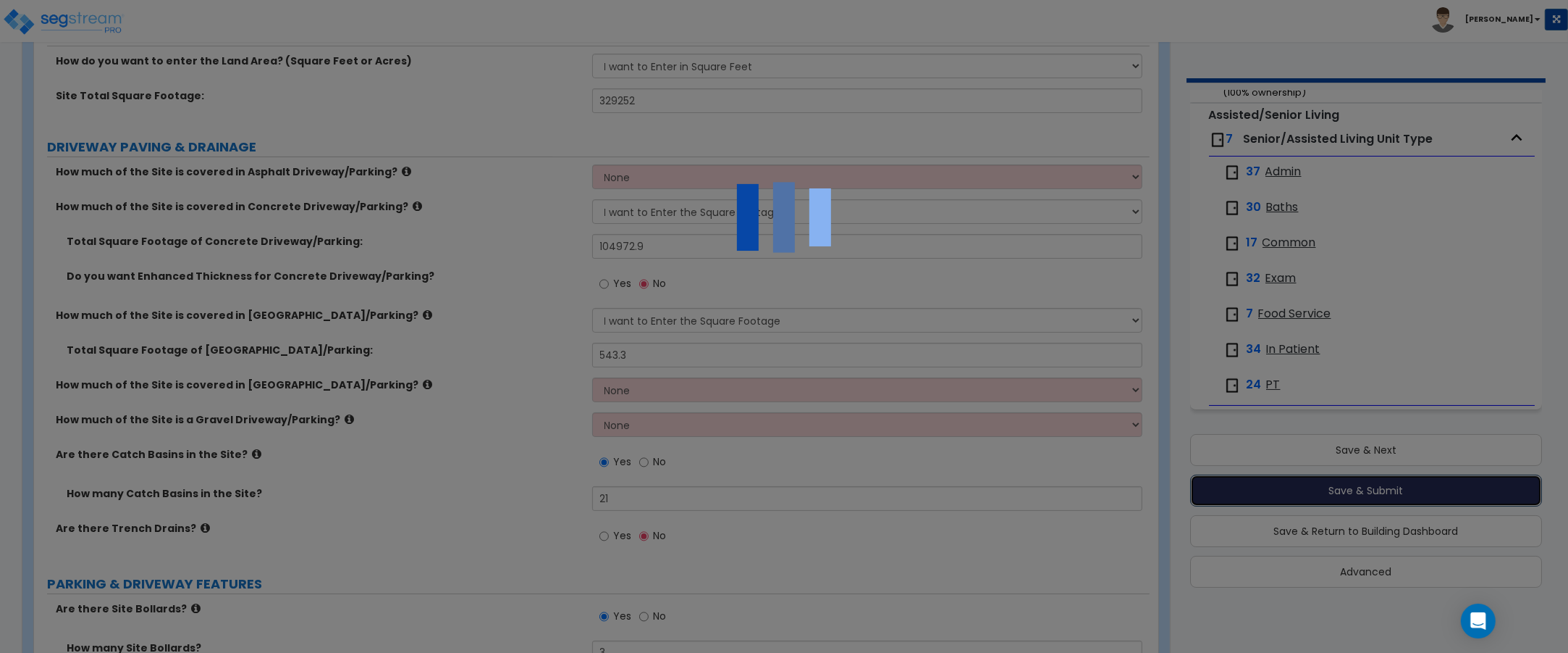
scroll to position [0, 0]
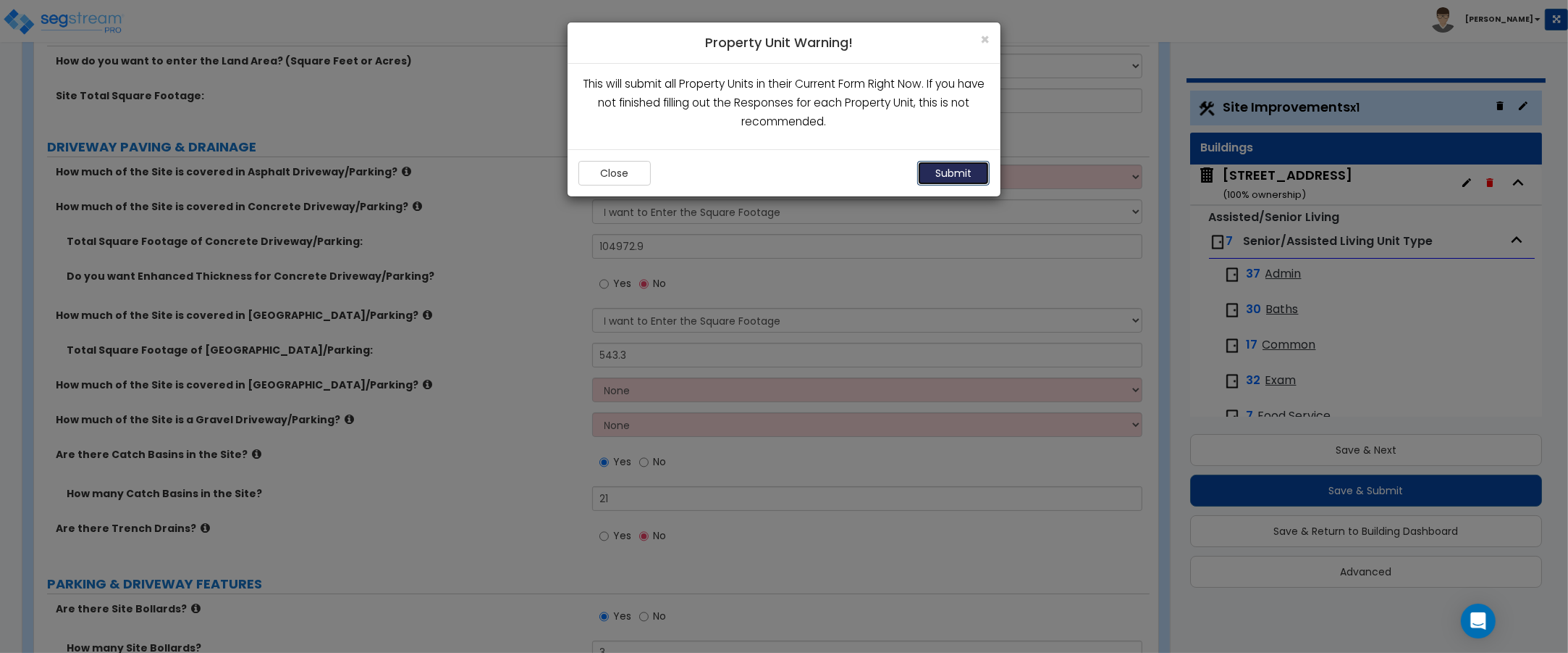
click at [950, 174] on button "Submit" at bounding box center [953, 172] width 73 height 24
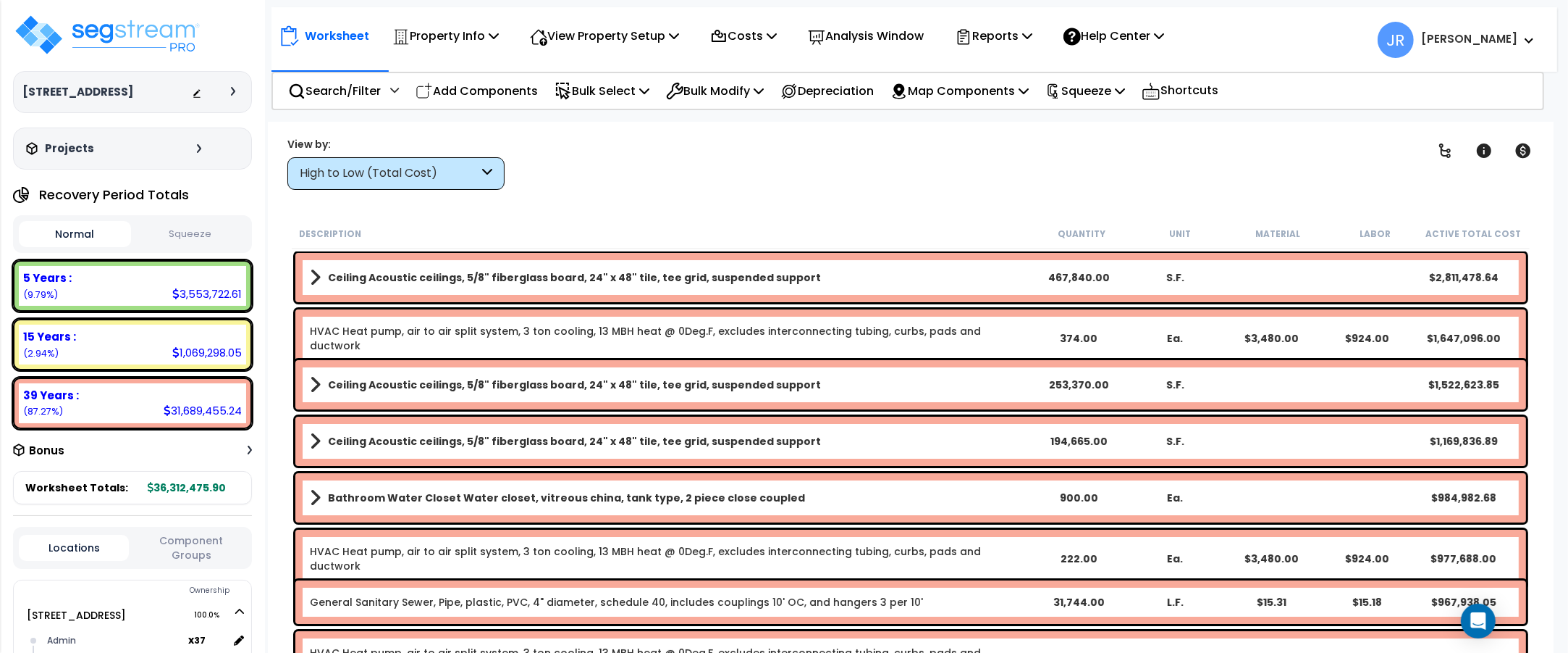
drag, startPoint x: 0, startPoint y: 0, endPoint x: 494, endPoint y: 175, distance: 524.1
click at [494, 175] on div "High to Low (Total Cost)" at bounding box center [396, 173] width 217 height 32
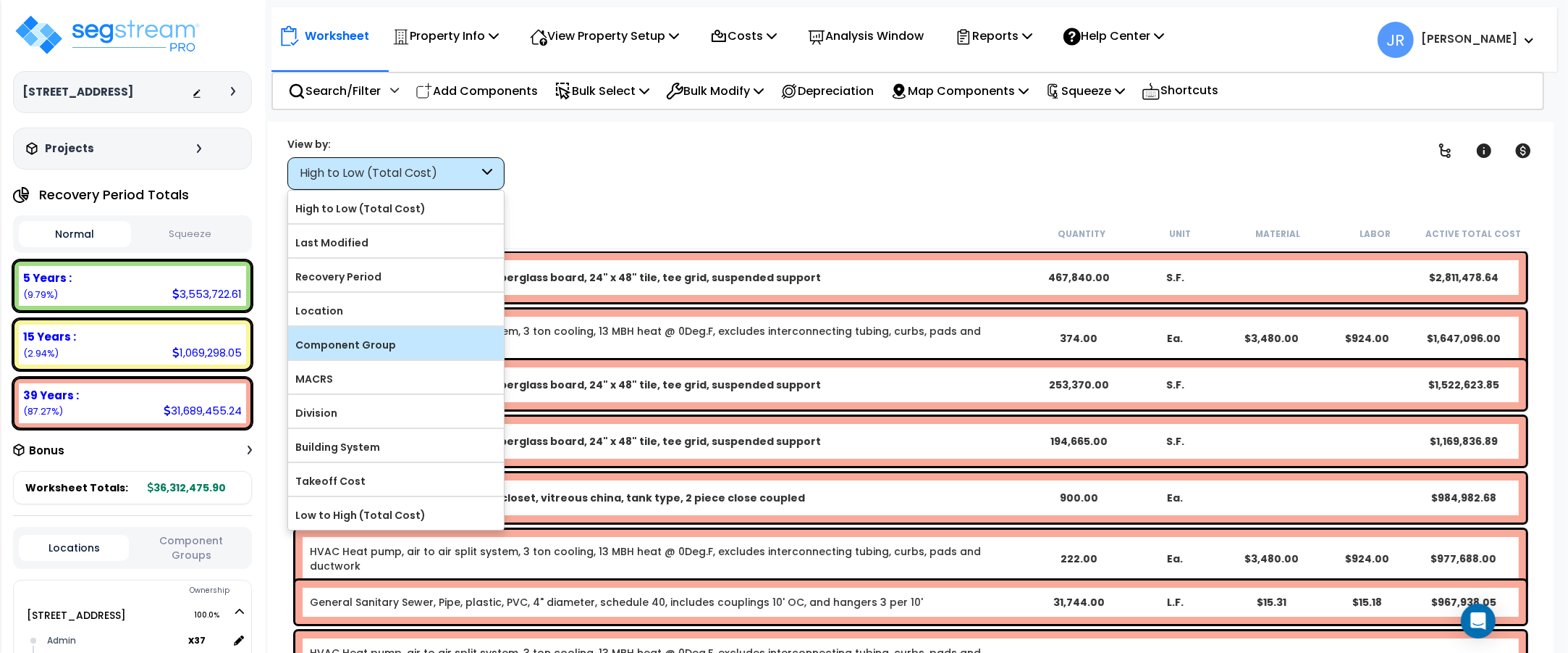
click at [374, 346] on label "Component Group" at bounding box center [396, 345] width 215 height 22
click at [0, 0] on input "Component Group" at bounding box center [0, 0] width 0 height 0
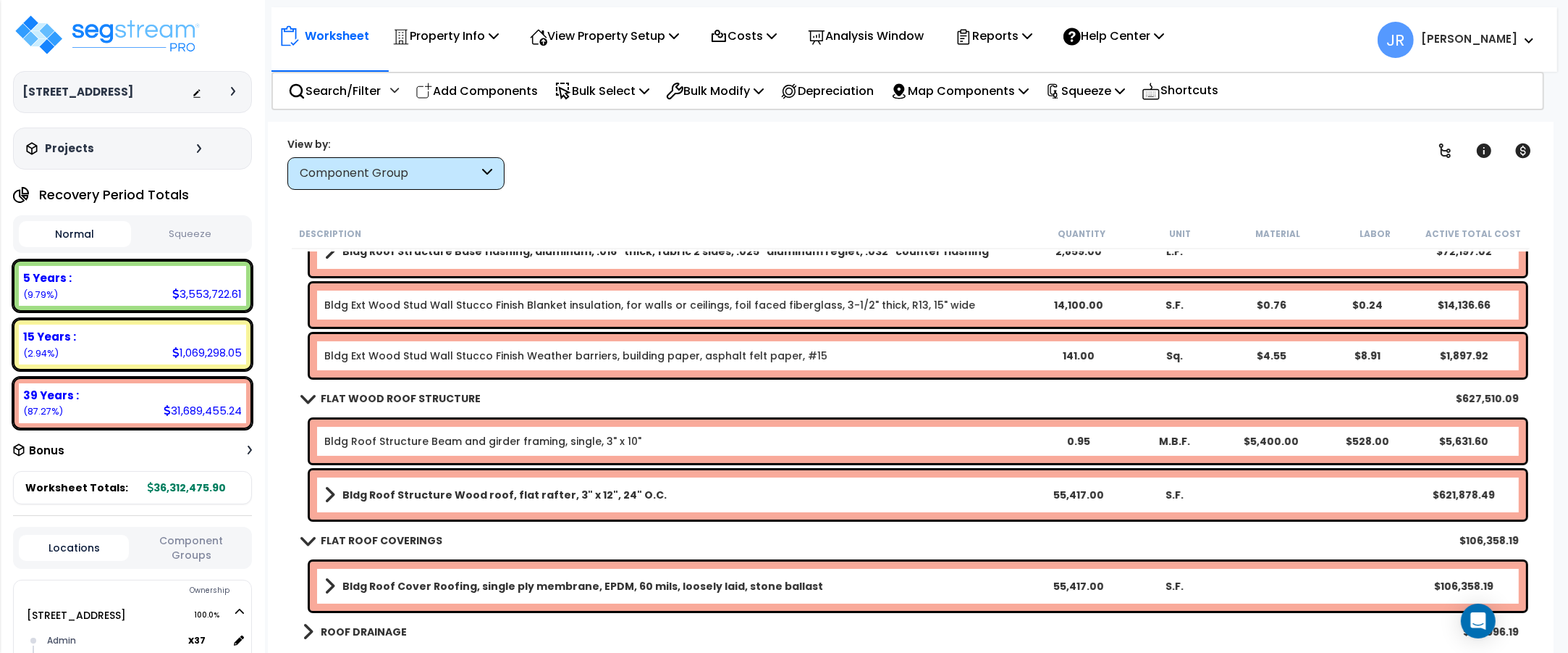
scroll to position [362, 0]
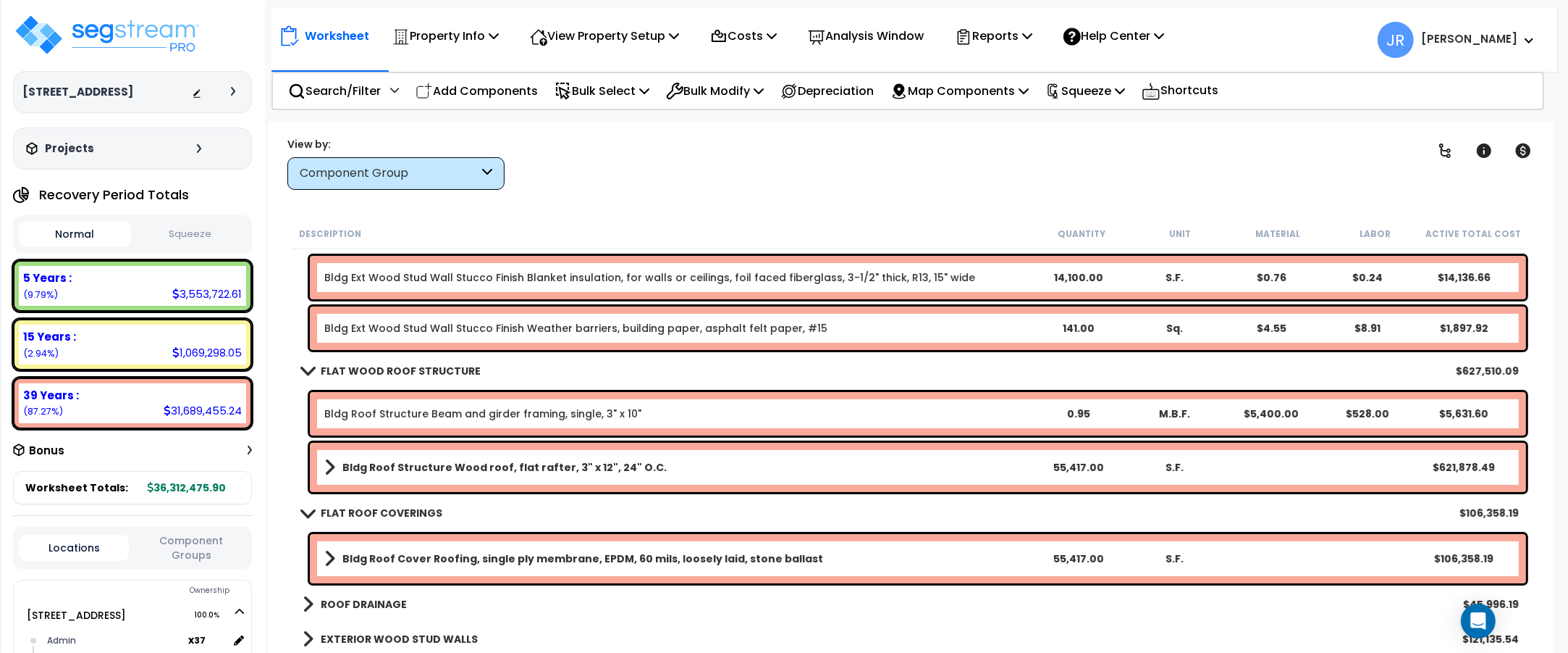
click at [630, 414] on div "Bldg Roof Structure Beam and girder framing, single, 3" x 10"" at bounding box center [677, 414] width 705 height 14
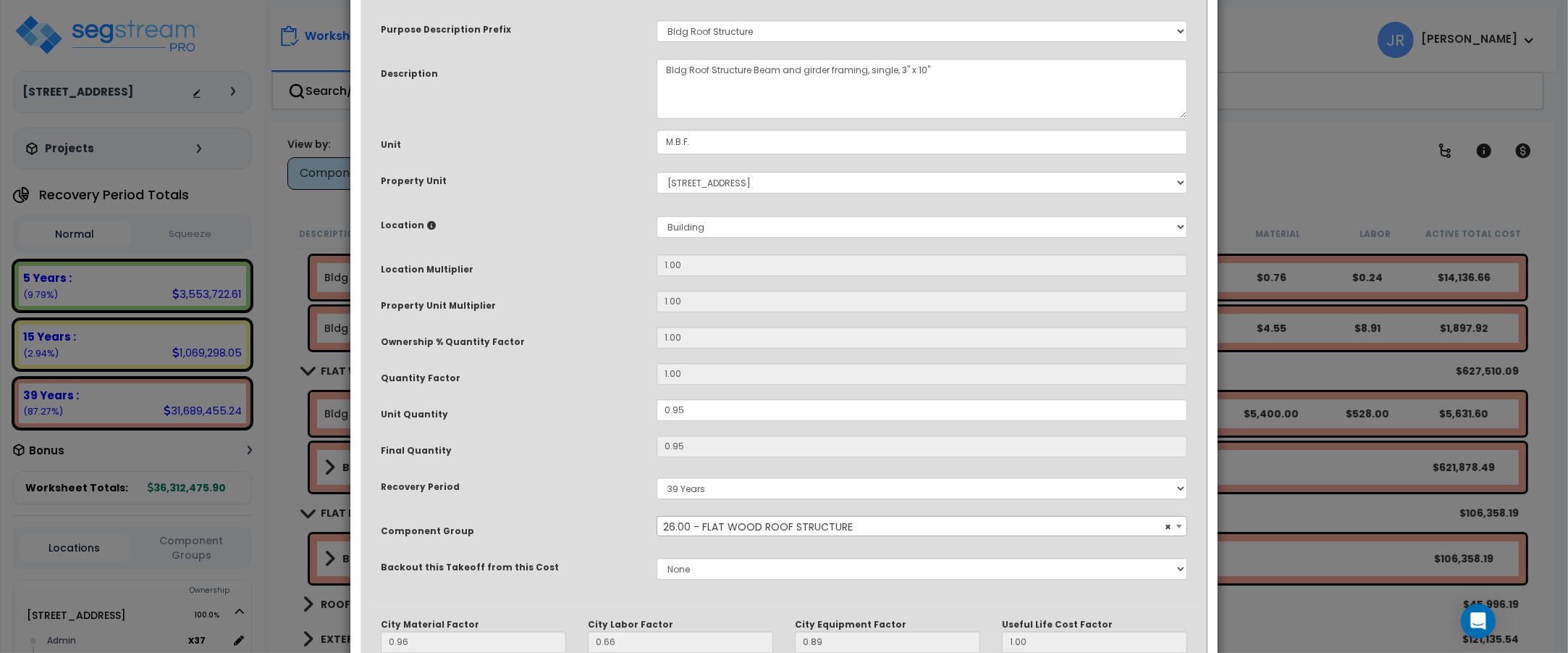
scroll to position [0, 0]
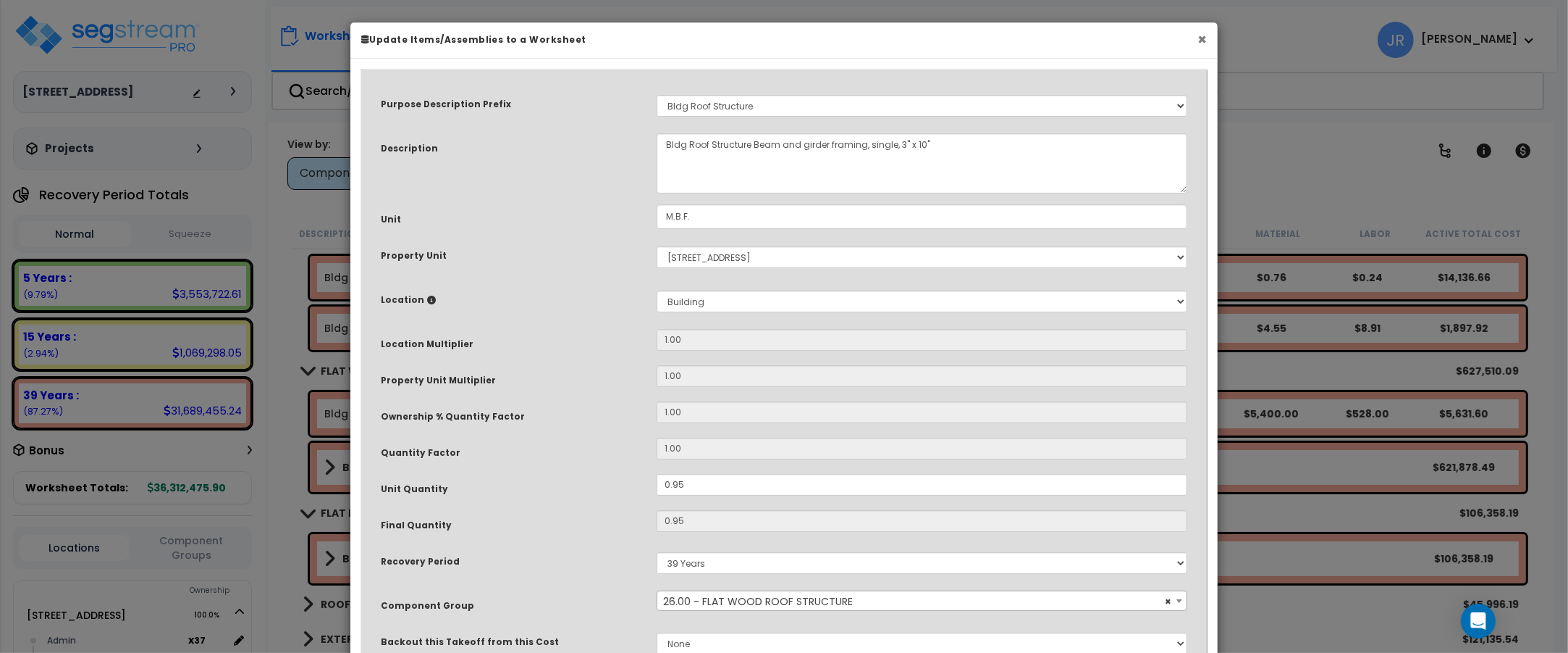
click at [1204, 35] on button "×" at bounding box center [1202, 39] width 9 height 15
